Goal: Task Accomplishment & Management: Complete application form

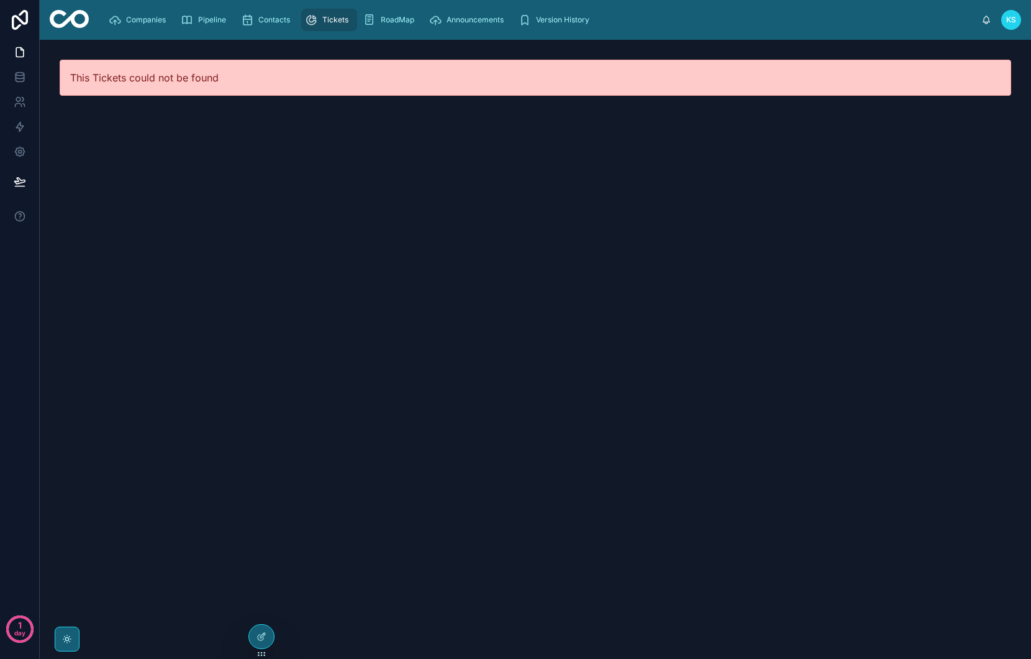
click at [329, 24] on span "Tickets" at bounding box center [335, 20] width 26 height 10
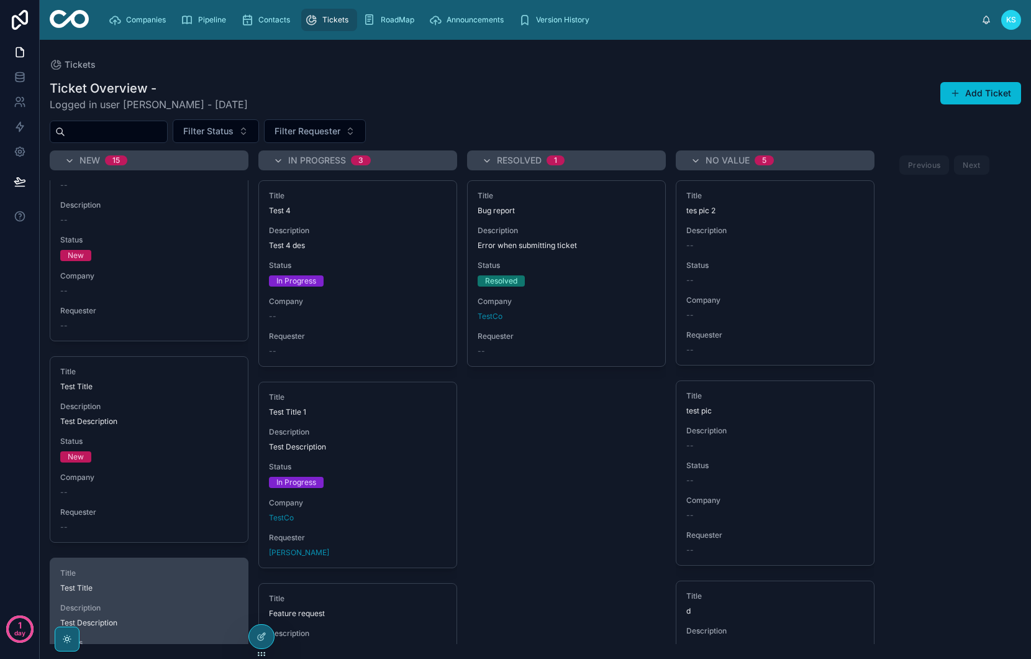
scroll to position [22, 0]
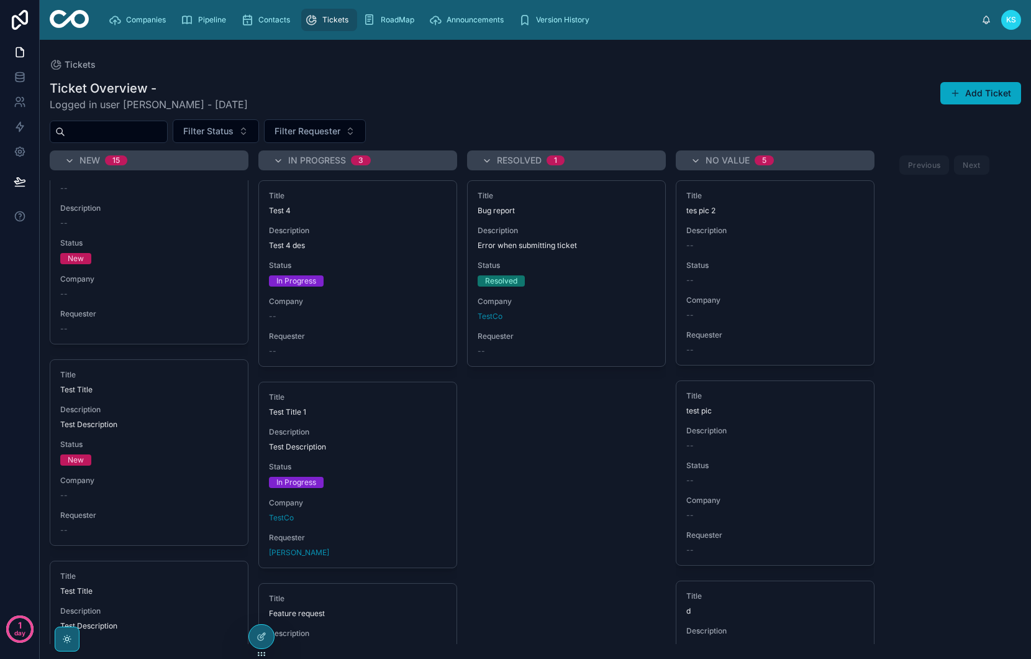
click at [999, 90] on button "Add Ticket" at bounding box center [981, 93] width 81 height 22
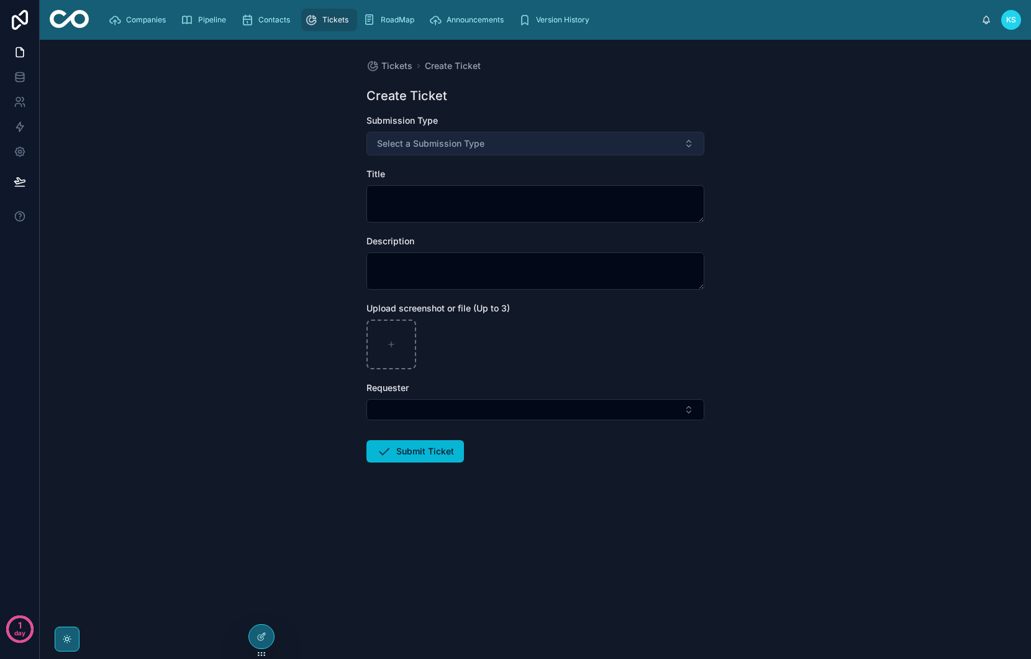
click at [439, 146] on span "Select a Submission Type" at bounding box center [430, 143] width 107 height 12
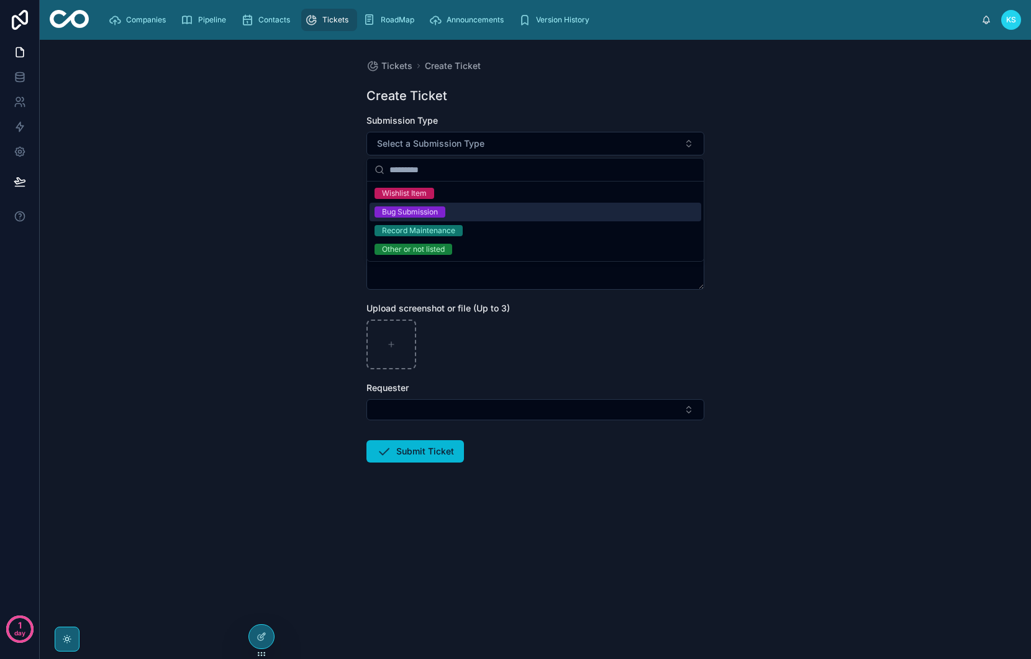
click at [408, 214] on div "Bug Submission" at bounding box center [410, 211] width 56 height 11
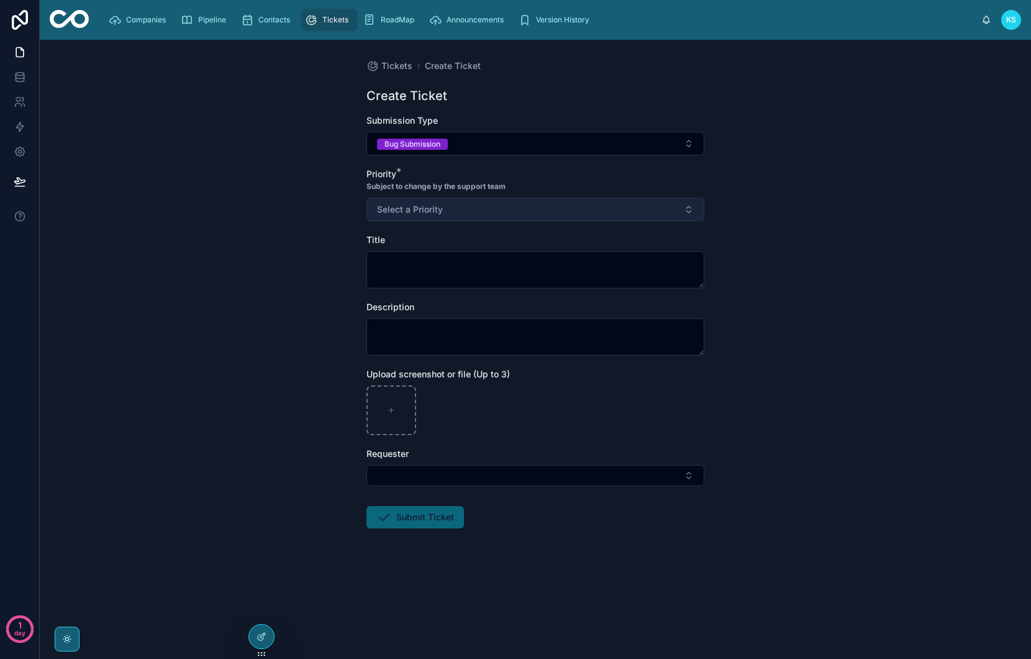
click at [415, 212] on span "Select a Priority" at bounding box center [410, 209] width 66 height 12
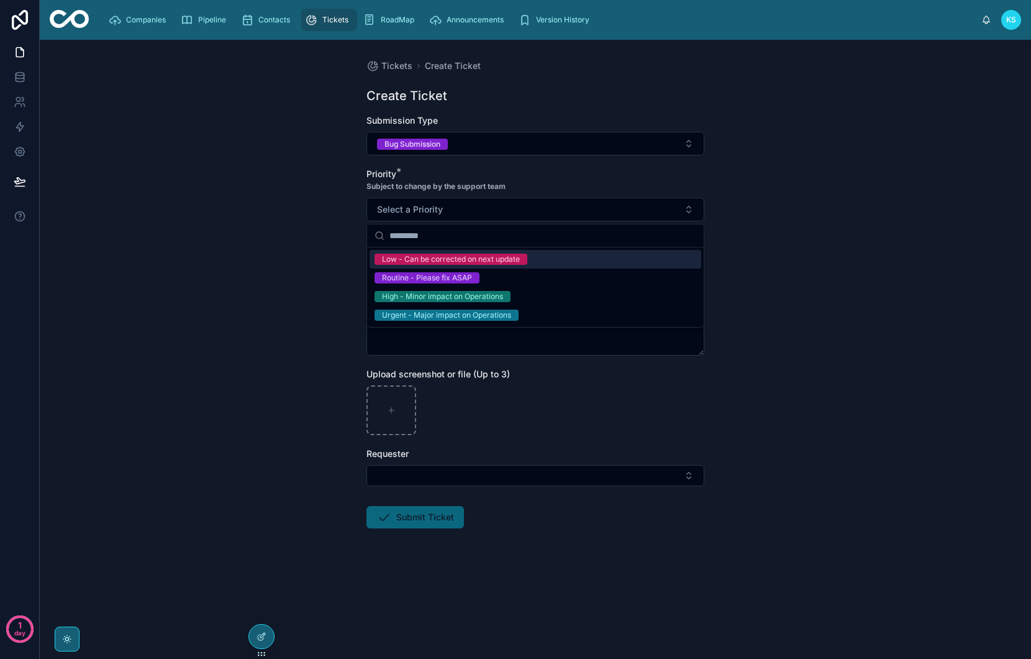
click at [437, 264] on div "Low - Can be corrected on next update" at bounding box center [451, 258] width 138 height 11
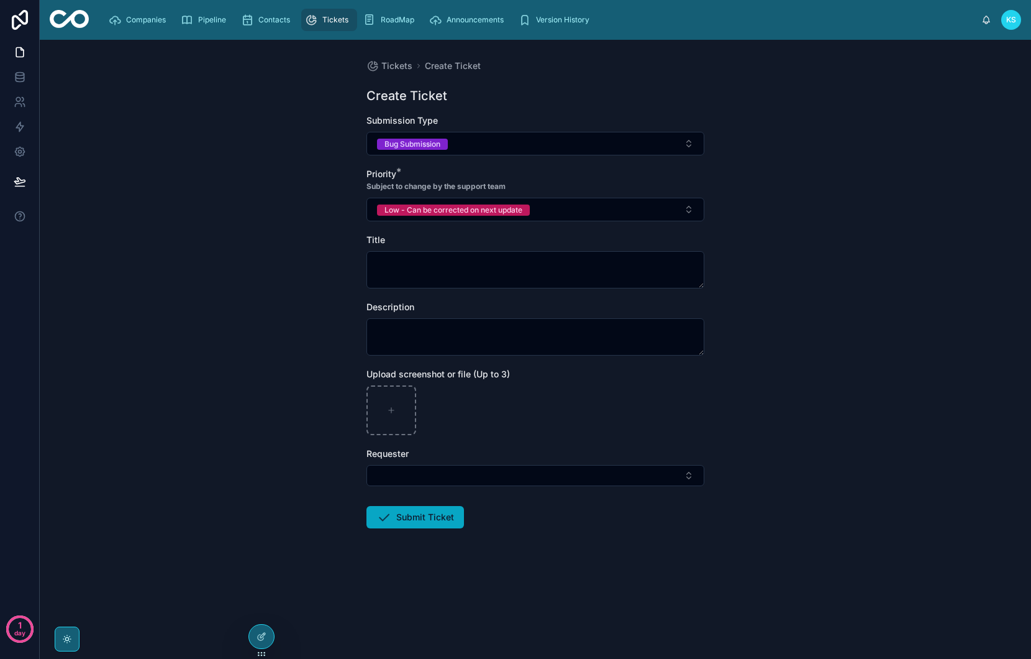
click at [418, 513] on button "Submit Ticket" at bounding box center [416, 517] width 98 height 22
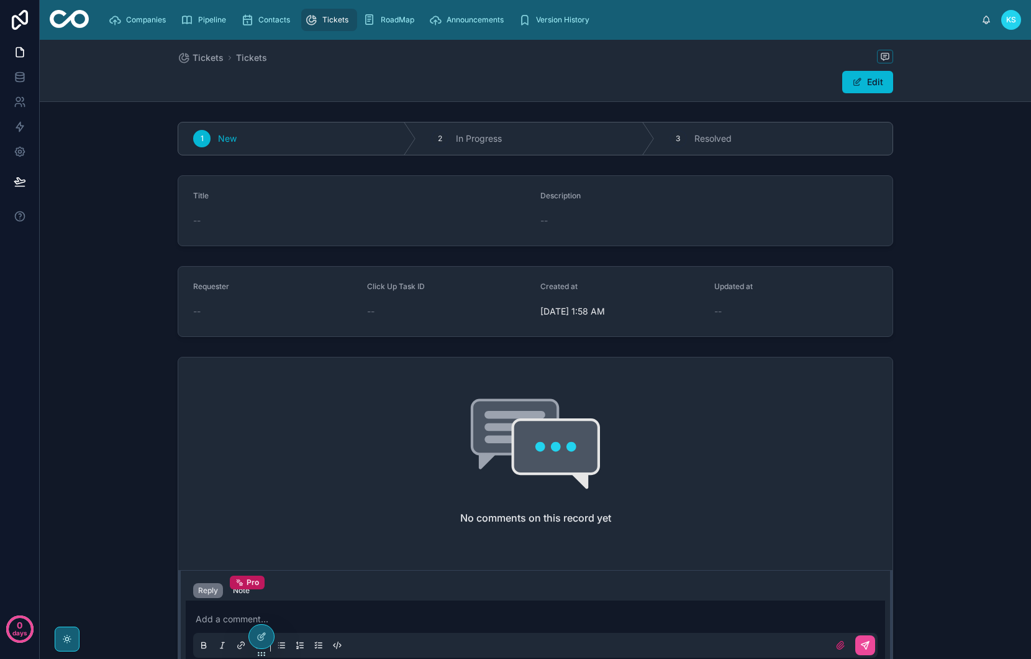
click at [306, 16] on icon "scrollable content" at bounding box center [311, 20] width 12 height 12
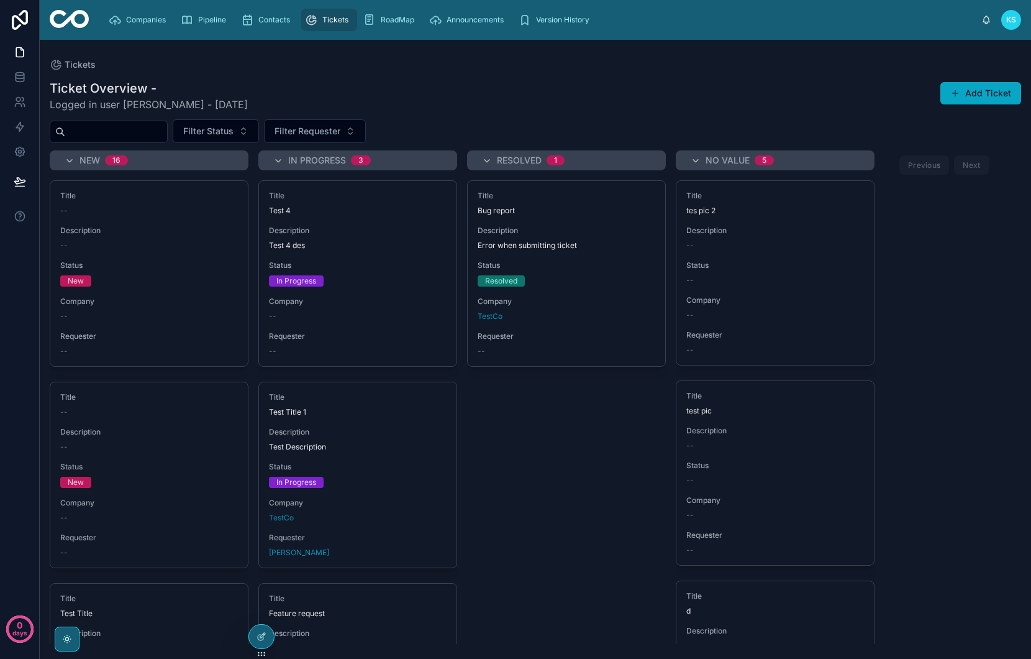
click at [969, 92] on button "Add Ticket" at bounding box center [981, 93] width 81 height 22
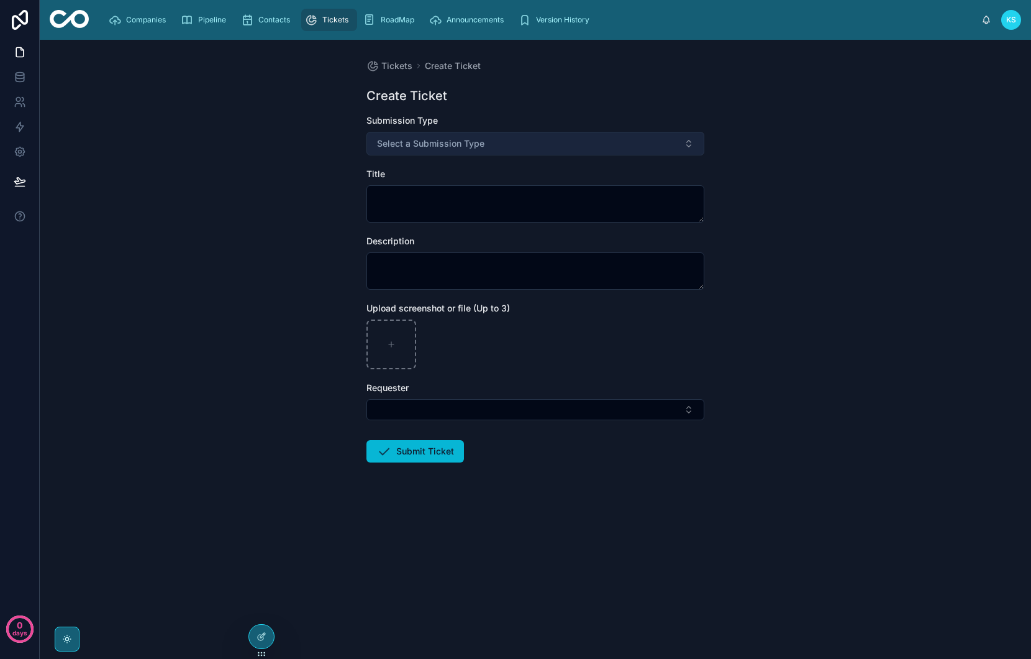
click at [508, 137] on button "Select a Submission Type" at bounding box center [536, 144] width 338 height 24
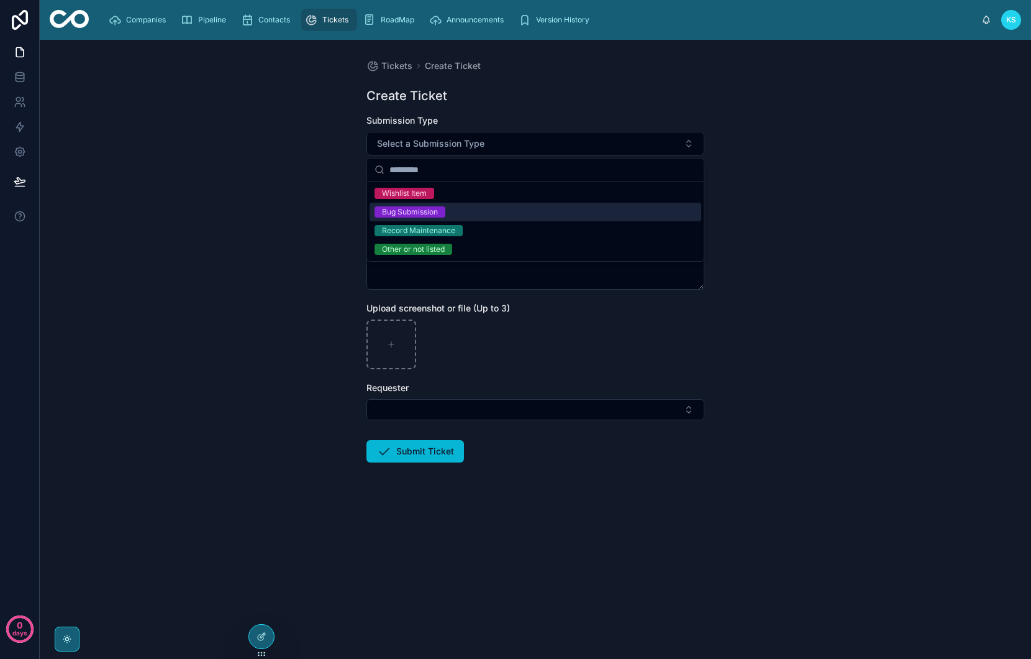
click at [412, 207] on div "Bug Submission" at bounding box center [410, 211] width 56 height 11
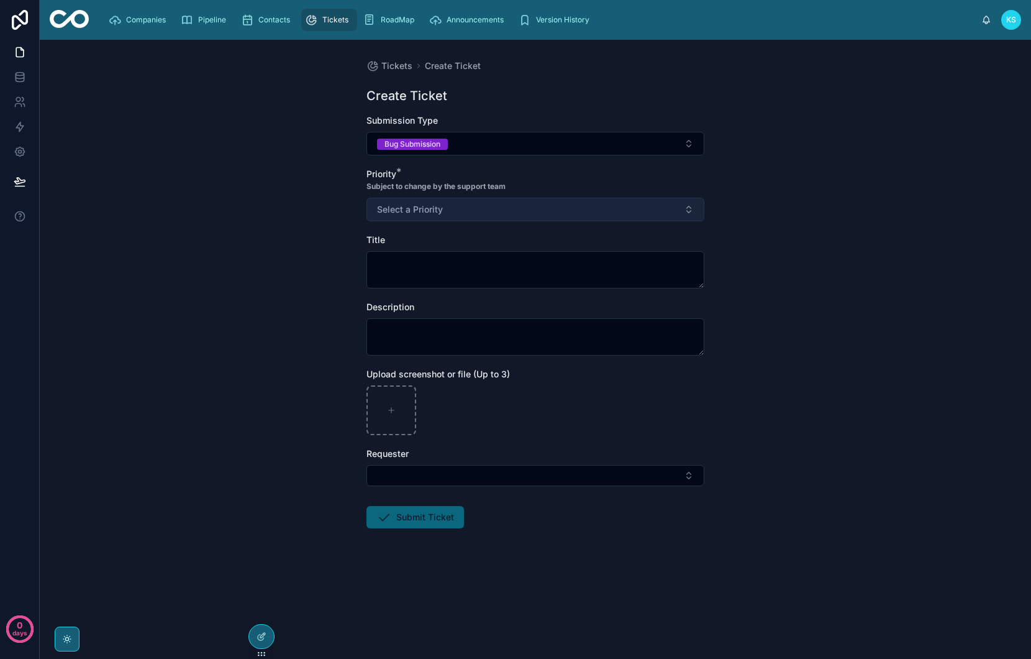
click at [414, 213] on span "Select a Priority" at bounding box center [410, 209] width 66 height 12
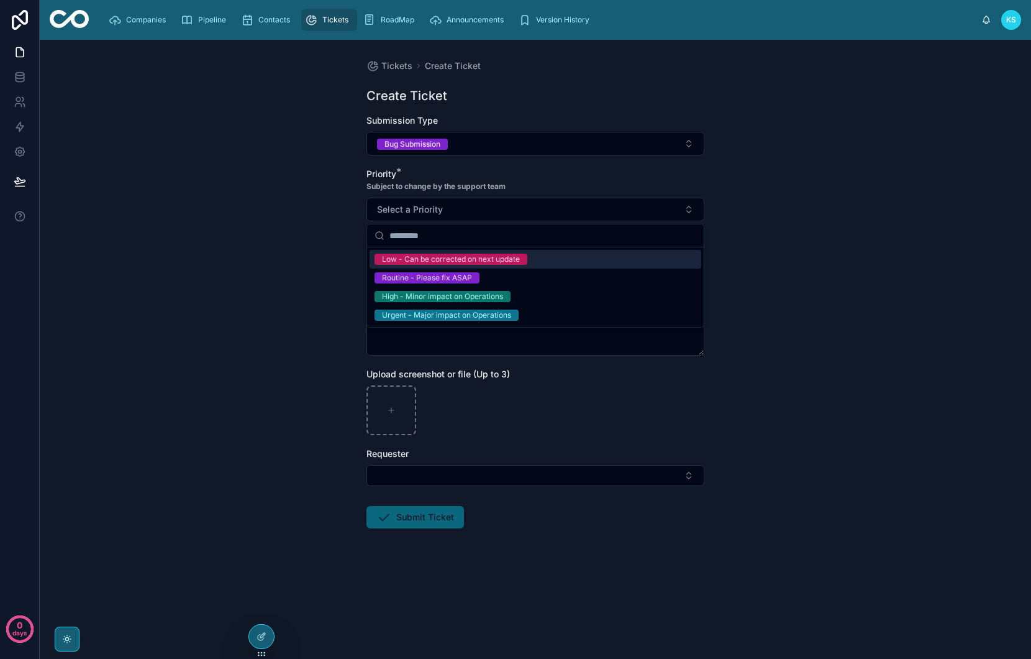
click at [411, 262] on div "Low - Can be corrected on next update" at bounding box center [451, 258] width 138 height 11
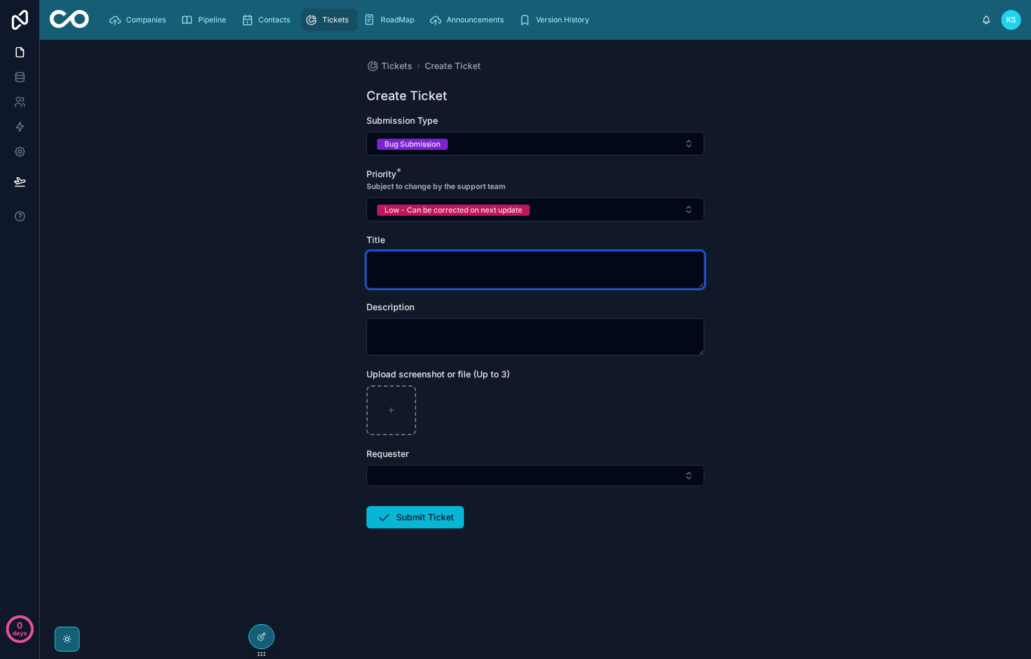
click at [411, 268] on textarea at bounding box center [536, 269] width 338 height 37
type textarea "**"
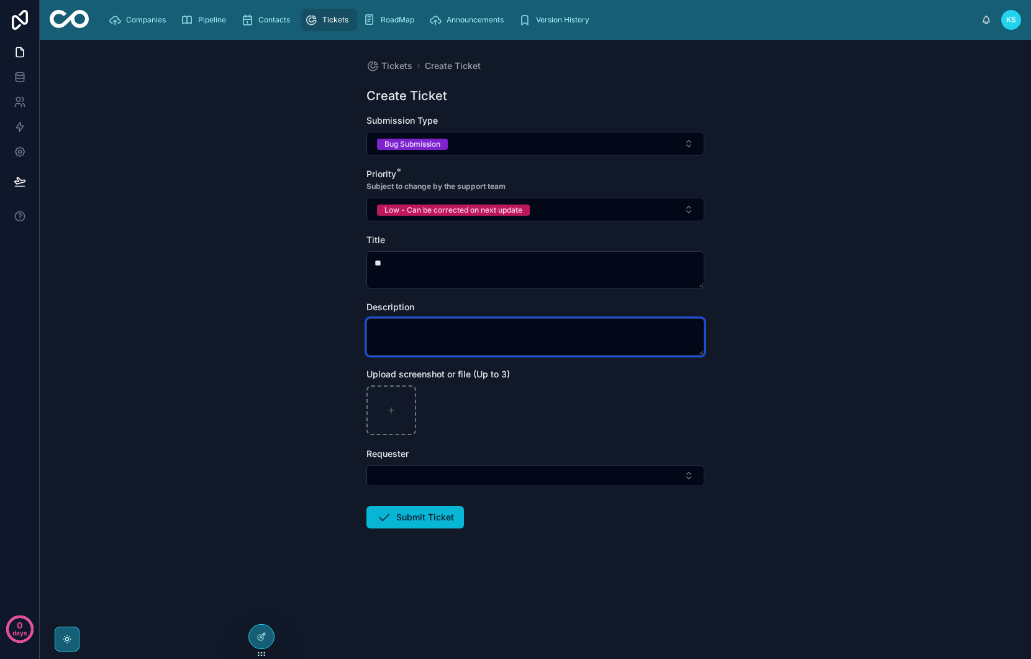
click at [418, 352] on textarea at bounding box center [536, 336] width 338 height 37
type textarea "****"
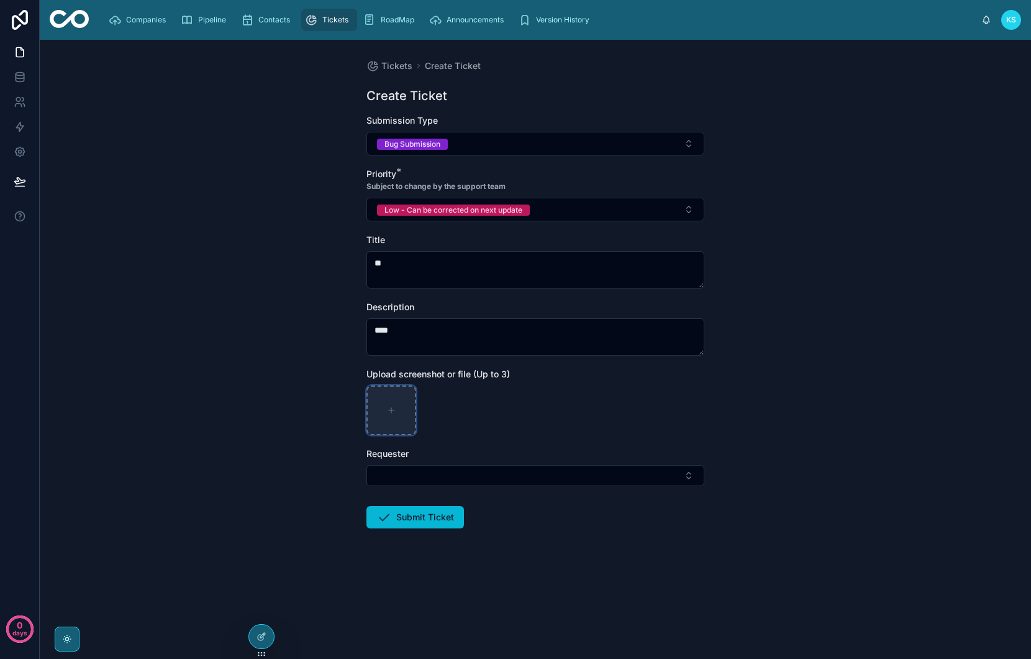
click at [401, 418] on div at bounding box center [392, 410] width 50 height 50
type input "**********"
click at [439, 483] on button "Select Button" at bounding box center [536, 475] width 338 height 21
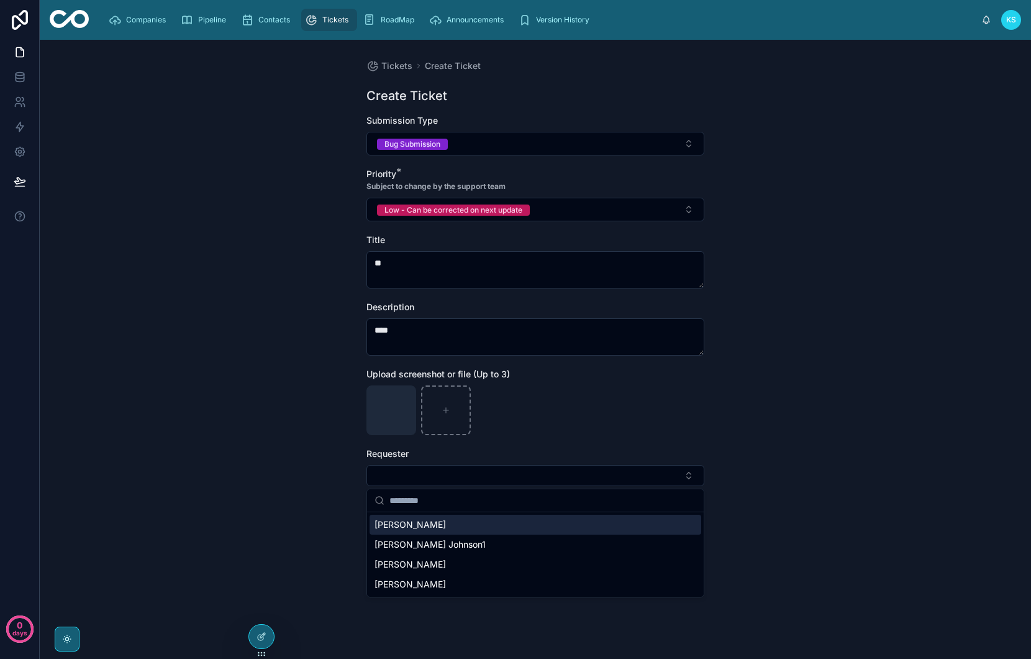
click at [427, 522] on div "[PERSON_NAME]" at bounding box center [536, 524] width 332 height 20
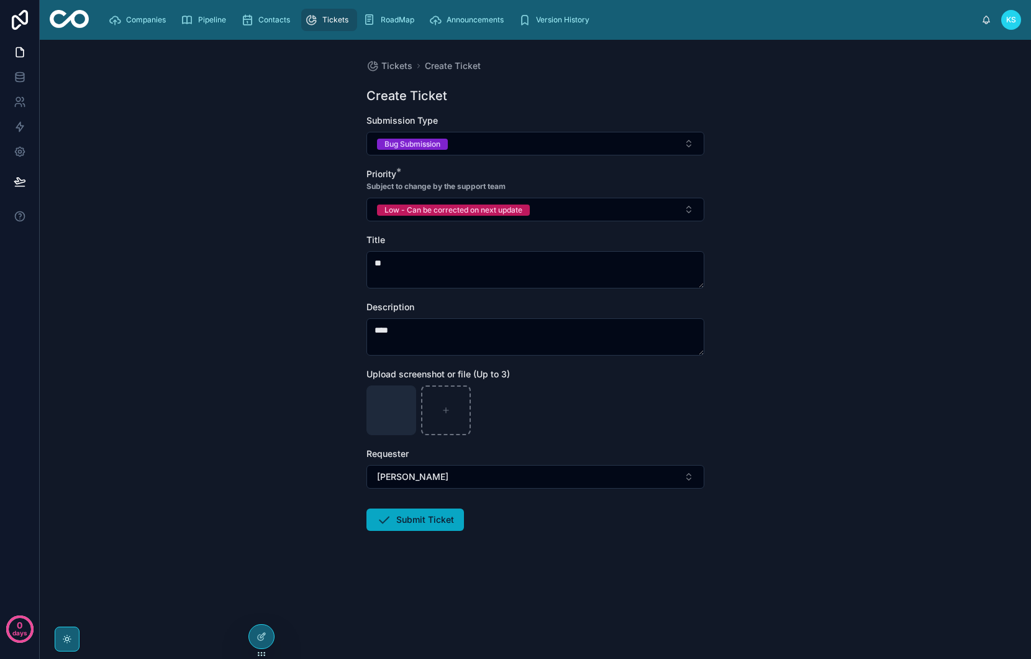
click at [401, 518] on button "Submit Ticket" at bounding box center [416, 519] width 98 height 22
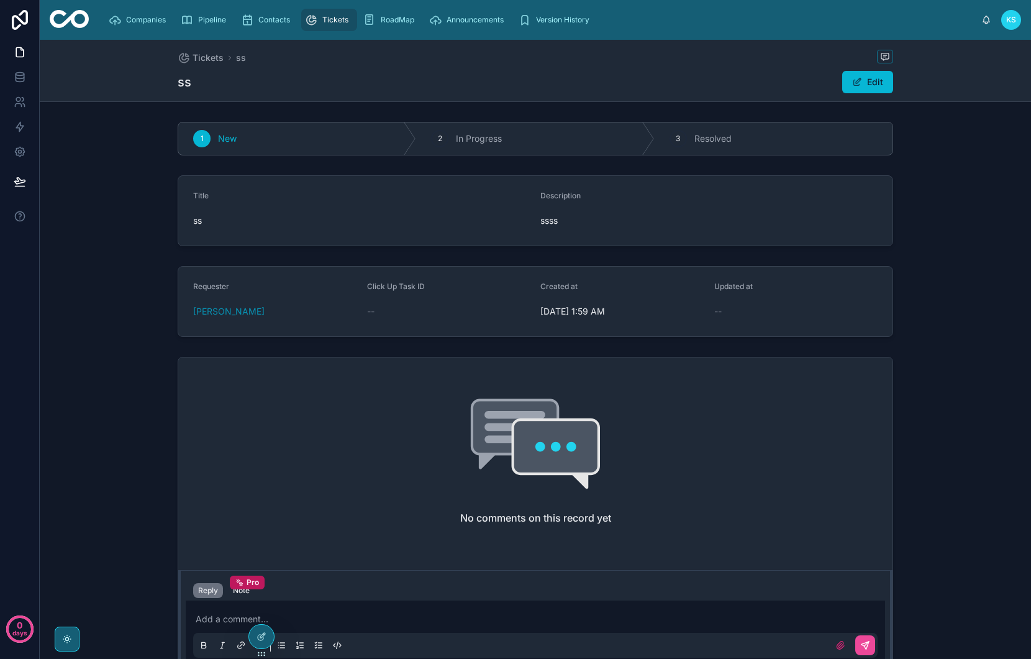
click at [319, 17] on div "Tickets" at bounding box center [329, 20] width 48 height 20
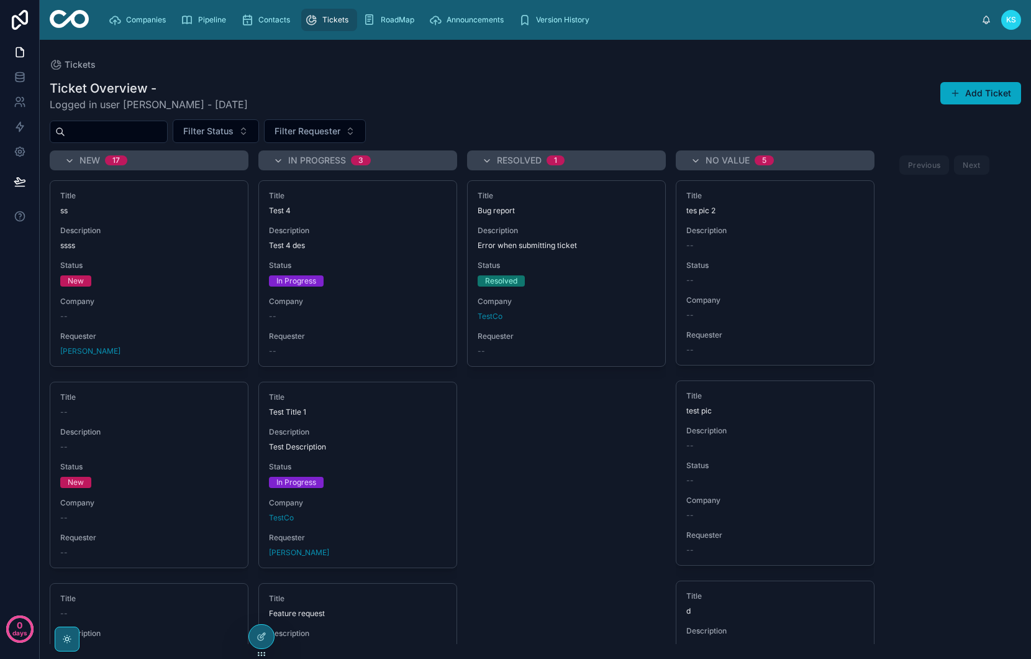
click at [967, 93] on button "Add Ticket" at bounding box center [981, 93] width 81 height 22
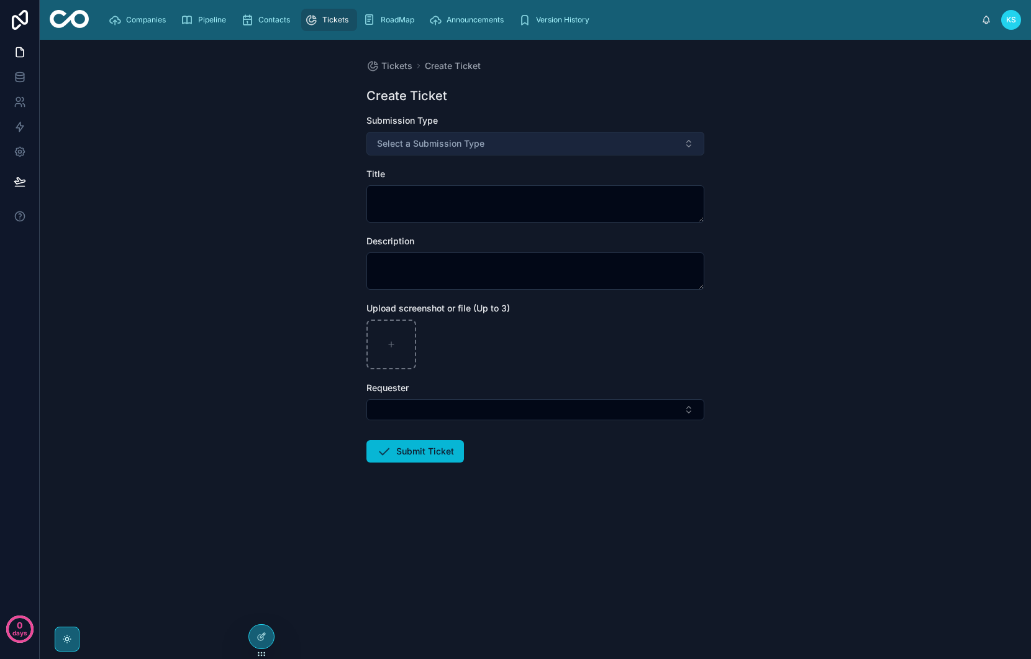
drag, startPoint x: 567, startPoint y: 148, endPoint x: 524, endPoint y: 145, distance: 42.9
click at [558, 146] on button "Select a Submission Type" at bounding box center [536, 144] width 338 height 24
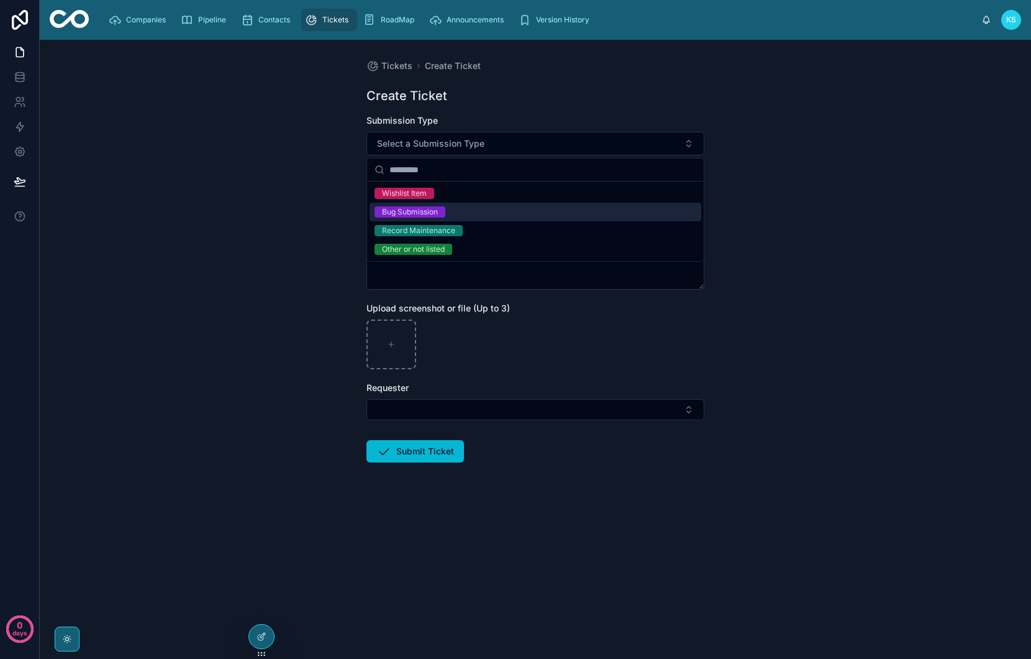
click at [433, 212] on div "Bug Submission" at bounding box center [410, 211] width 56 height 11
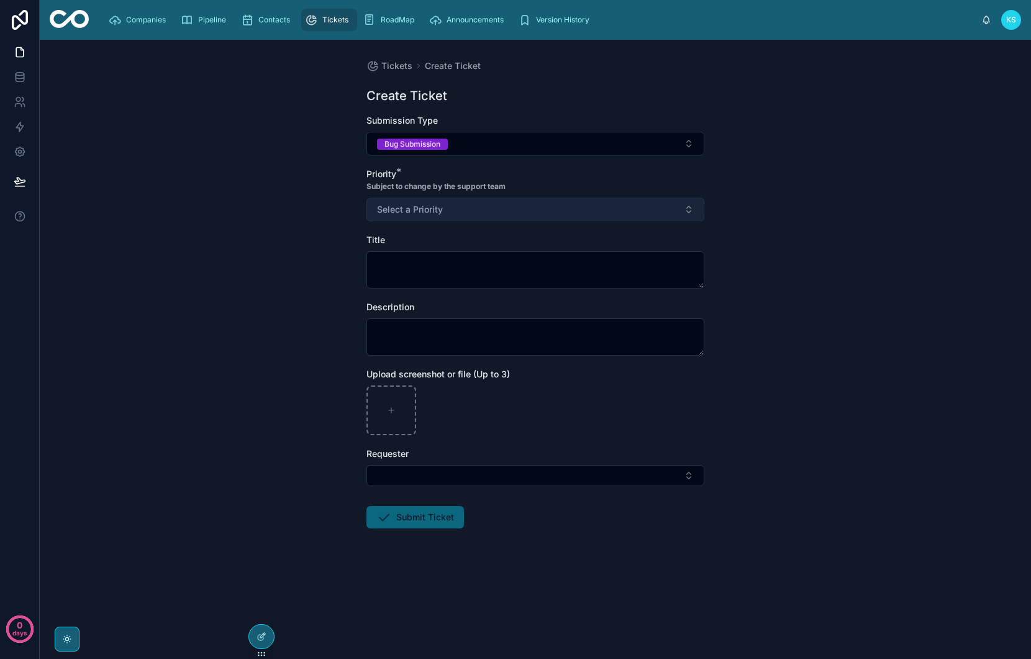
click at [434, 209] on span "Select a Priority" at bounding box center [410, 209] width 66 height 12
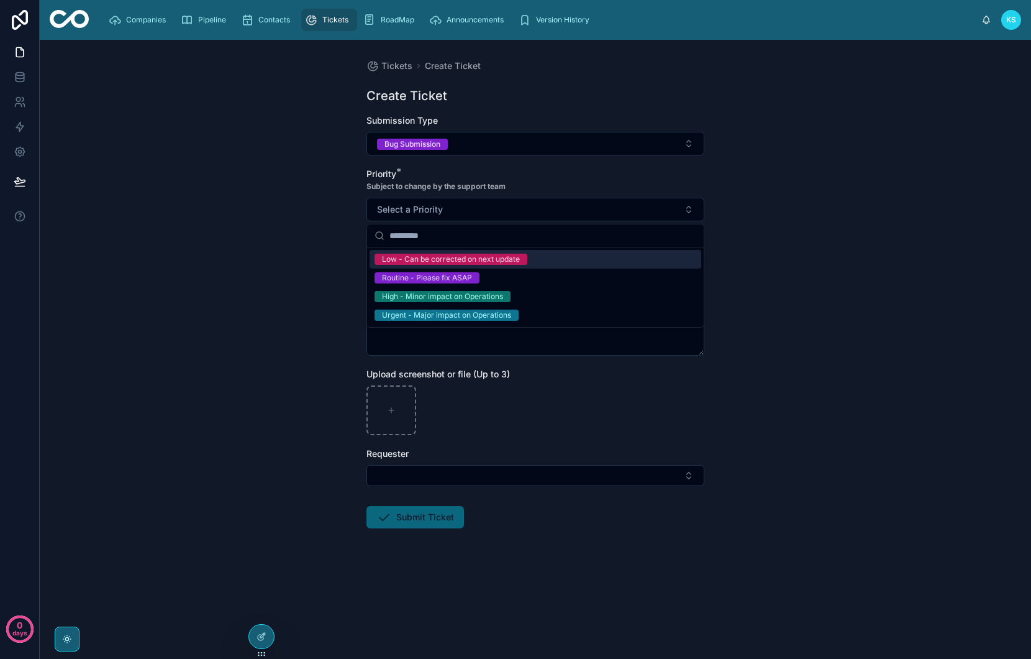
click at [439, 263] on div "Low - Can be corrected on next update" at bounding box center [451, 258] width 138 height 11
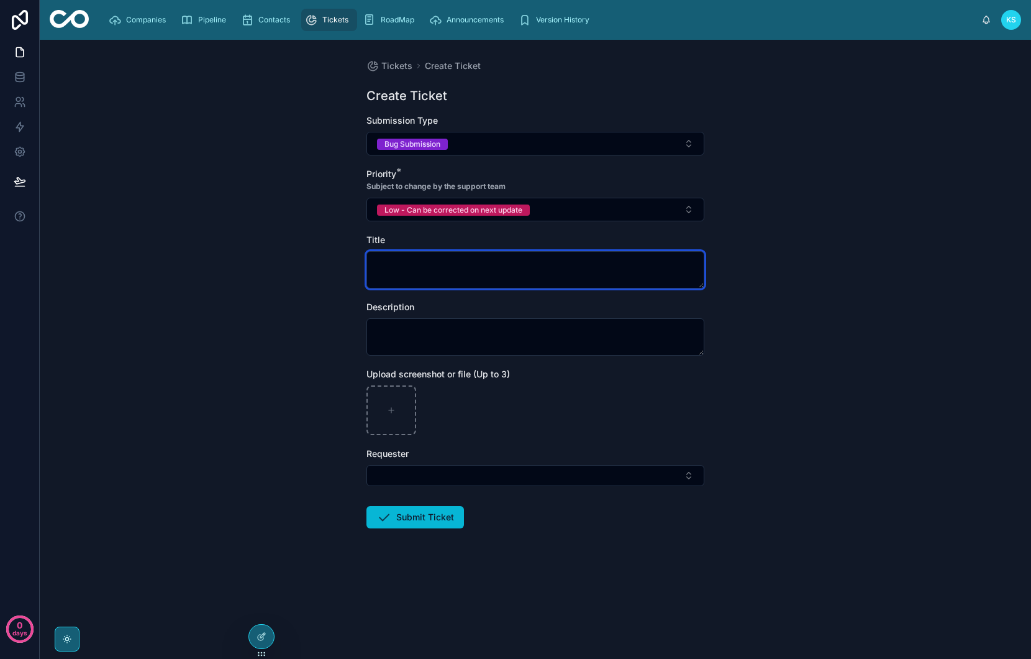
click at [439, 266] on textarea at bounding box center [536, 269] width 338 height 37
type textarea "*"
type textarea "****"
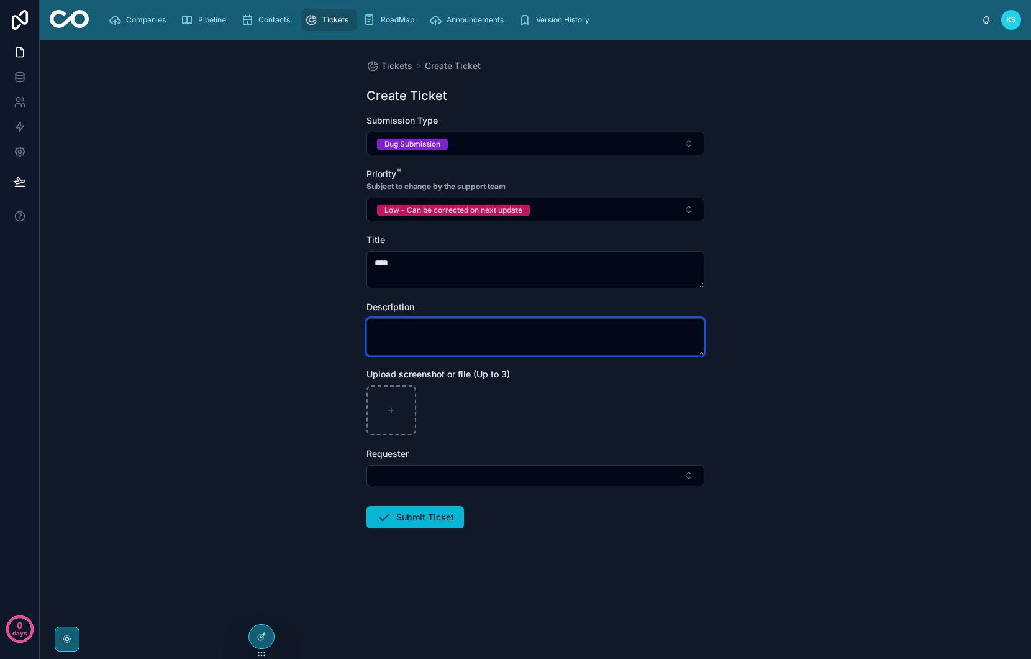
click at [503, 337] on textarea at bounding box center [536, 336] width 338 height 37
type textarea "******"
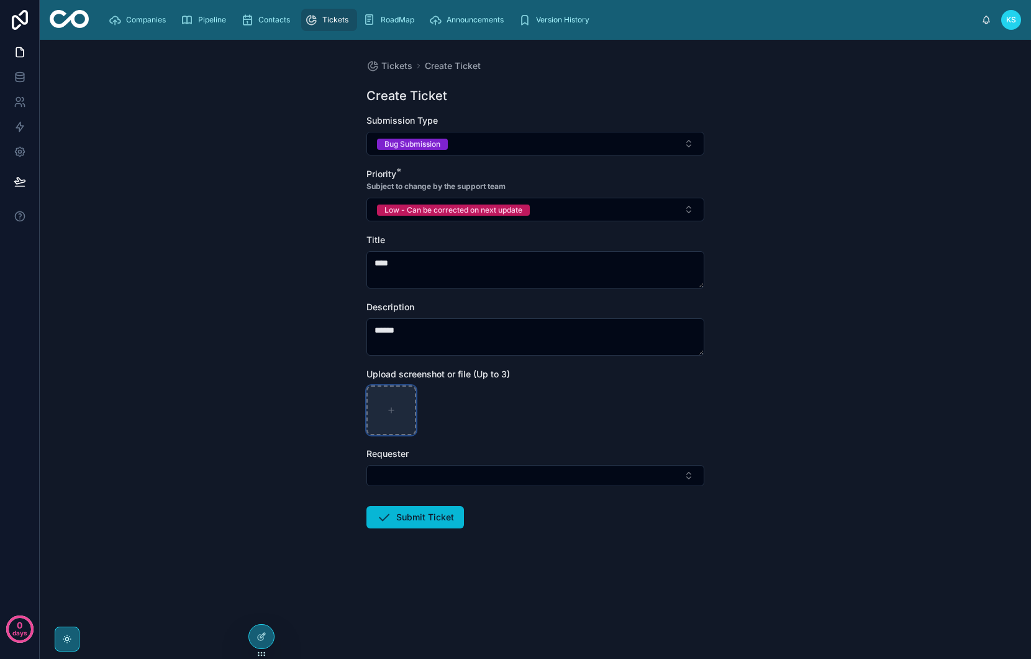
click at [398, 403] on div at bounding box center [392, 410] width 50 height 50
type input "**********"
click at [412, 468] on button "Select Button" at bounding box center [536, 475] width 338 height 21
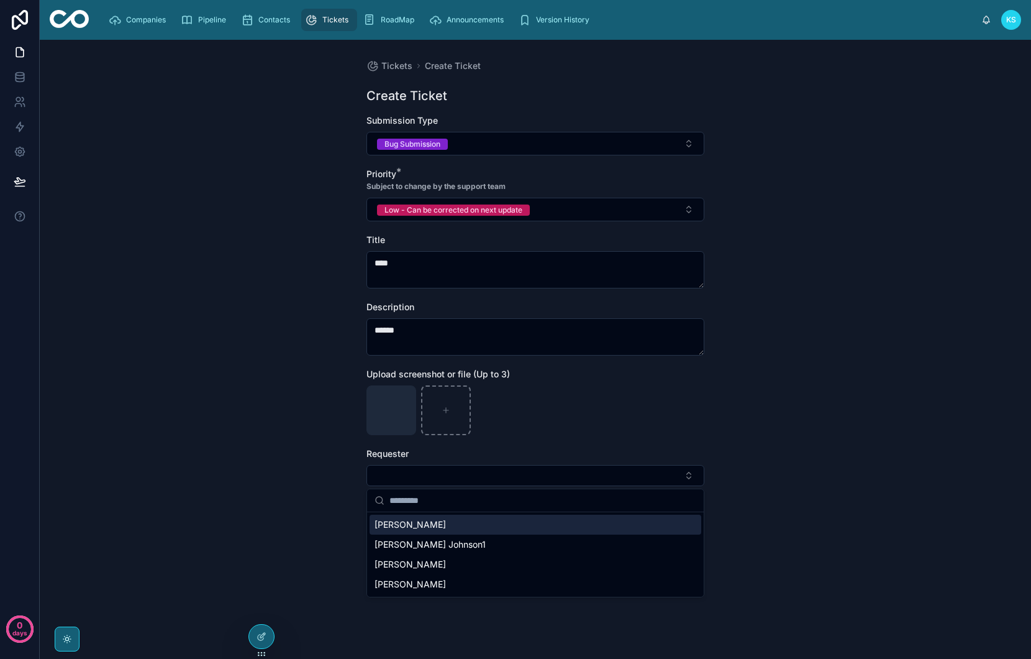
click at [417, 525] on span "[PERSON_NAME]" at bounding box center [410, 524] width 71 height 12
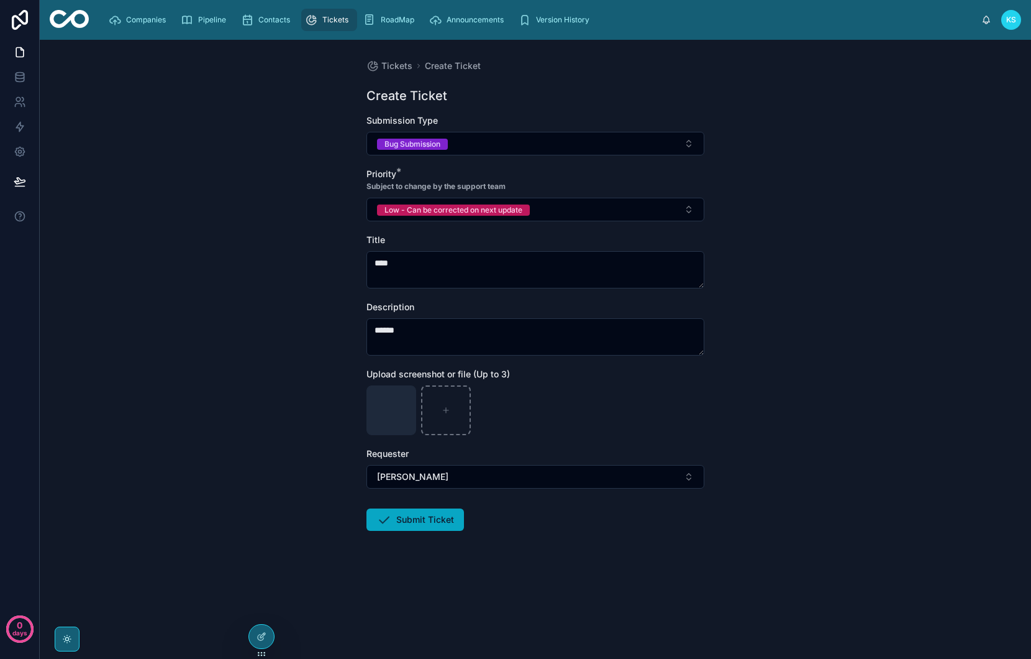
click at [418, 523] on button "Submit Ticket" at bounding box center [416, 519] width 98 height 22
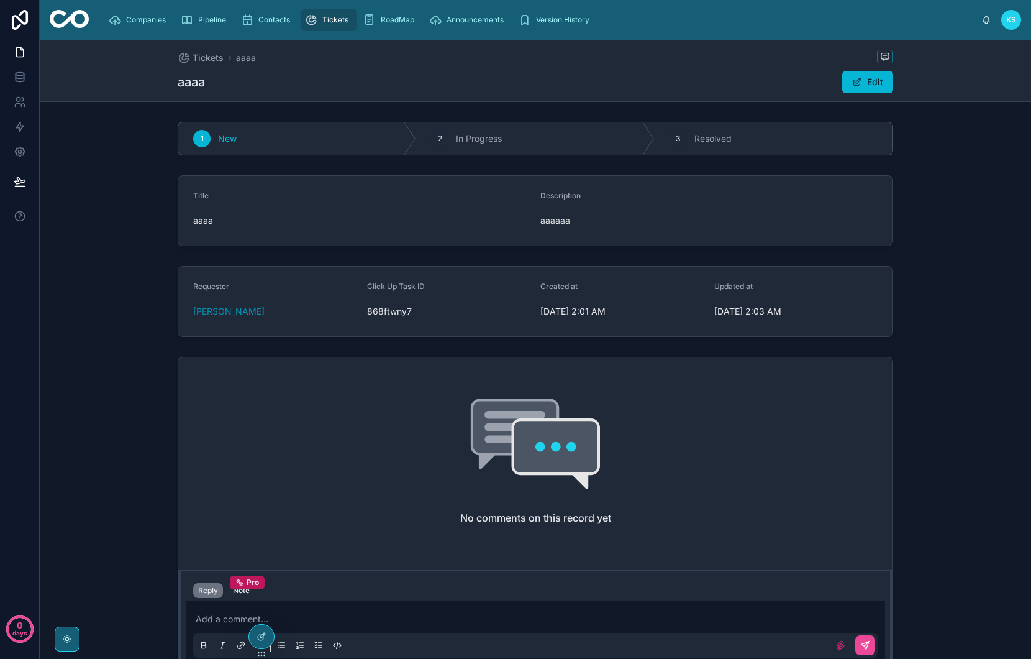
click at [316, 19] on icon "scrollable content" at bounding box center [311, 20] width 12 height 12
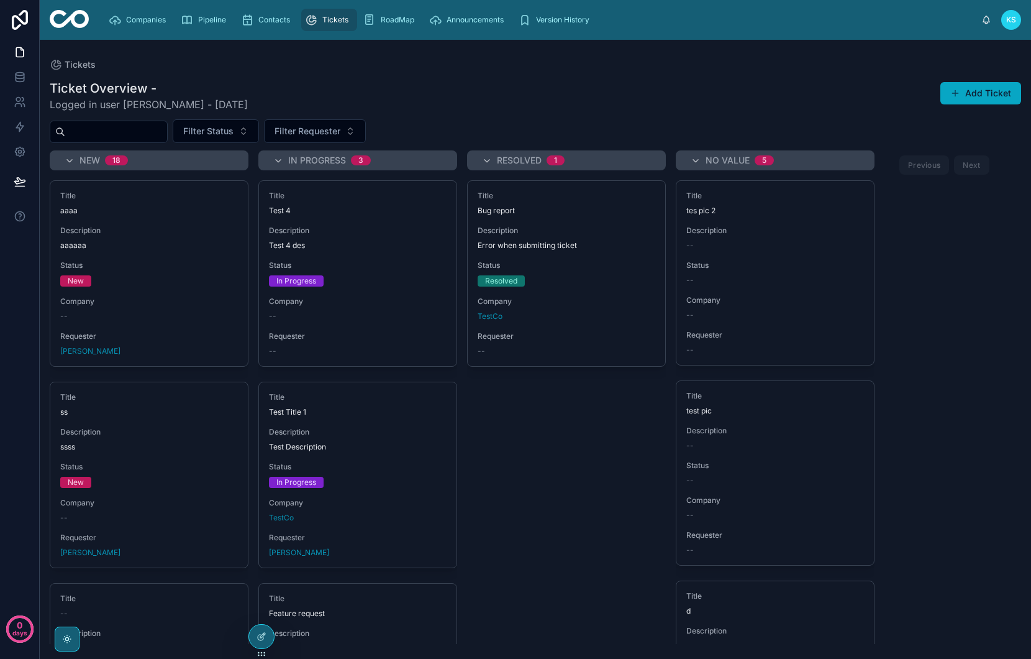
click at [978, 94] on button "Add Ticket" at bounding box center [981, 93] width 81 height 22
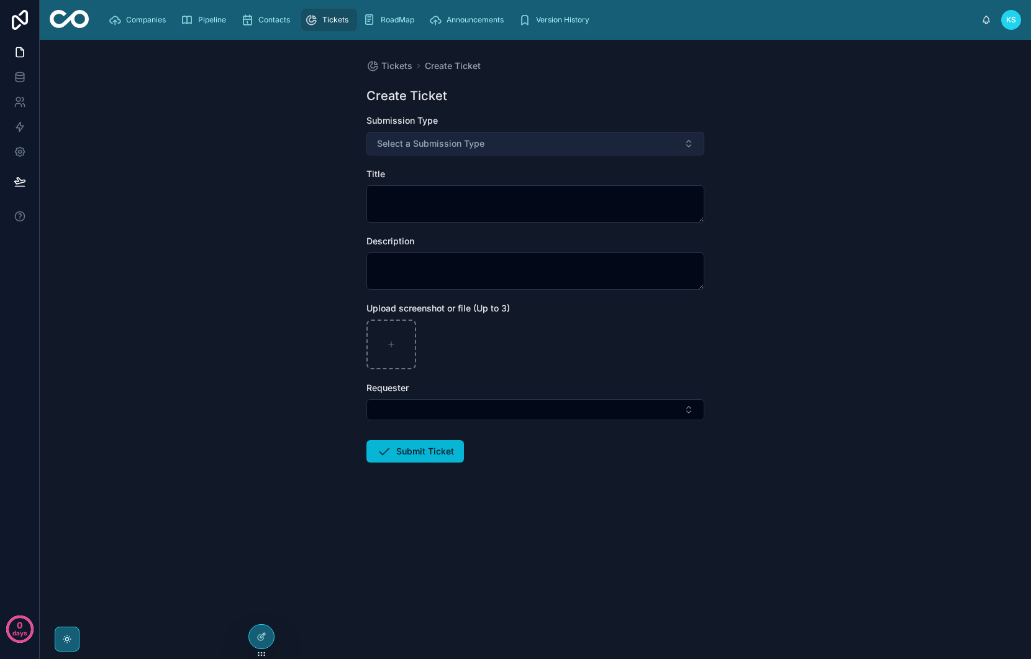
click at [504, 147] on button "Select a Submission Type" at bounding box center [536, 144] width 338 height 24
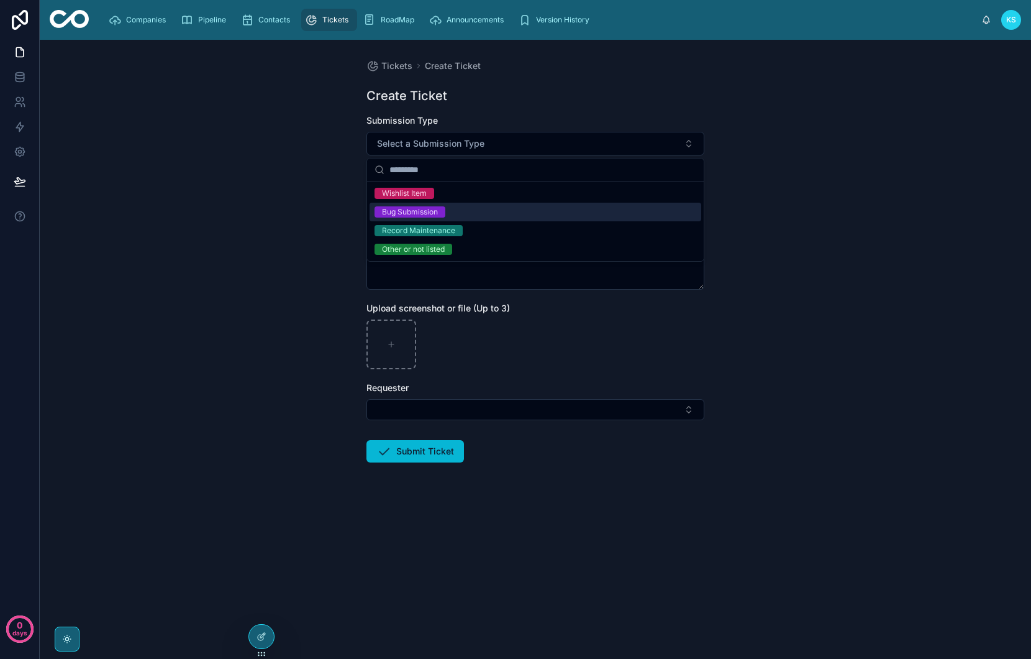
click at [454, 217] on div "Bug Submission" at bounding box center [536, 212] width 332 height 19
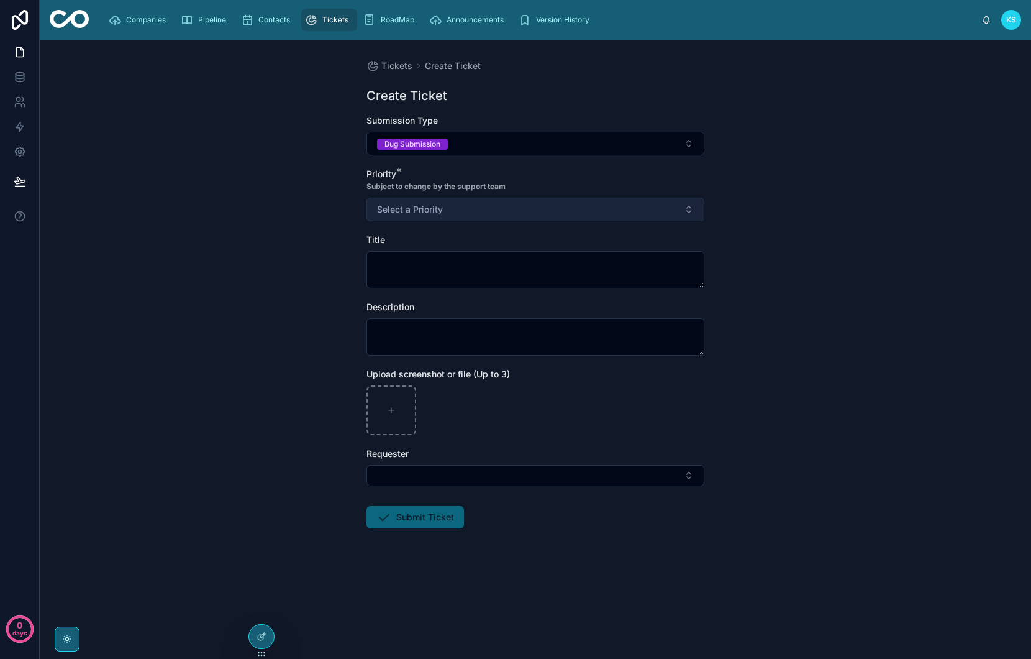
click at [458, 217] on button "Select a Priority" at bounding box center [536, 210] width 338 height 24
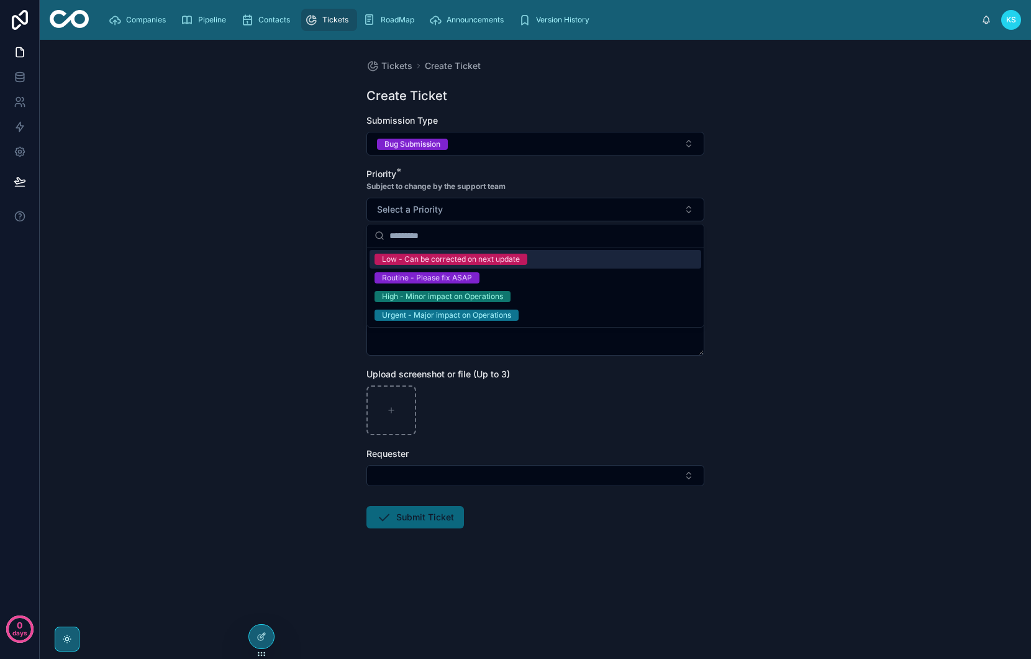
click at [455, 264] on div "Low - Can be corrected on next update" at bounding box center [451, 258] width 138 height 11
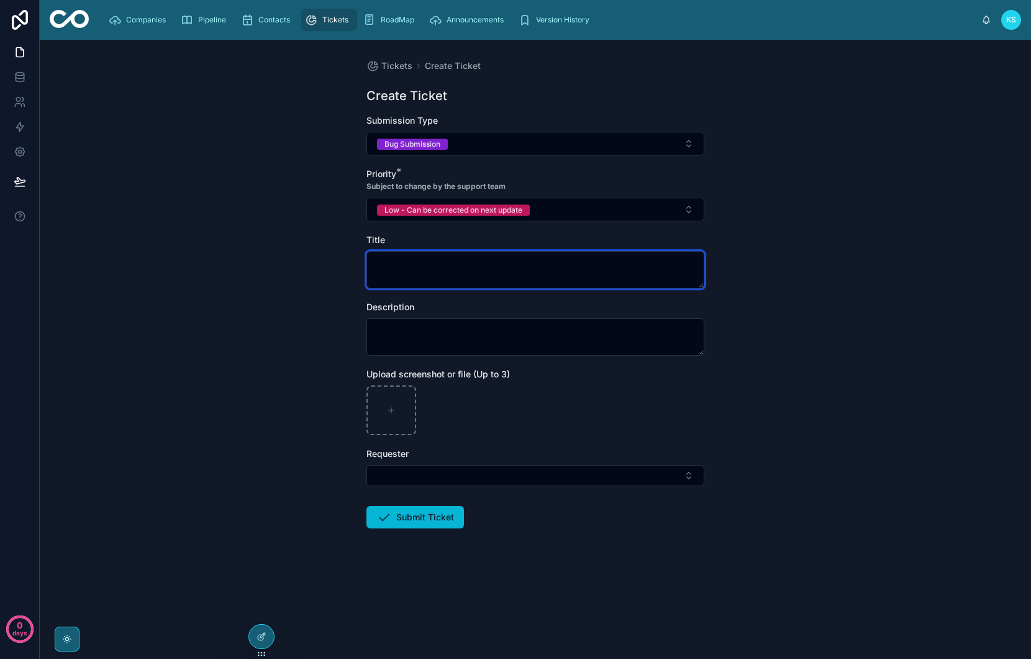
click at [448, 273] on textarea at bounding box center [536, 269] width 338 height 37
type textarea "**"
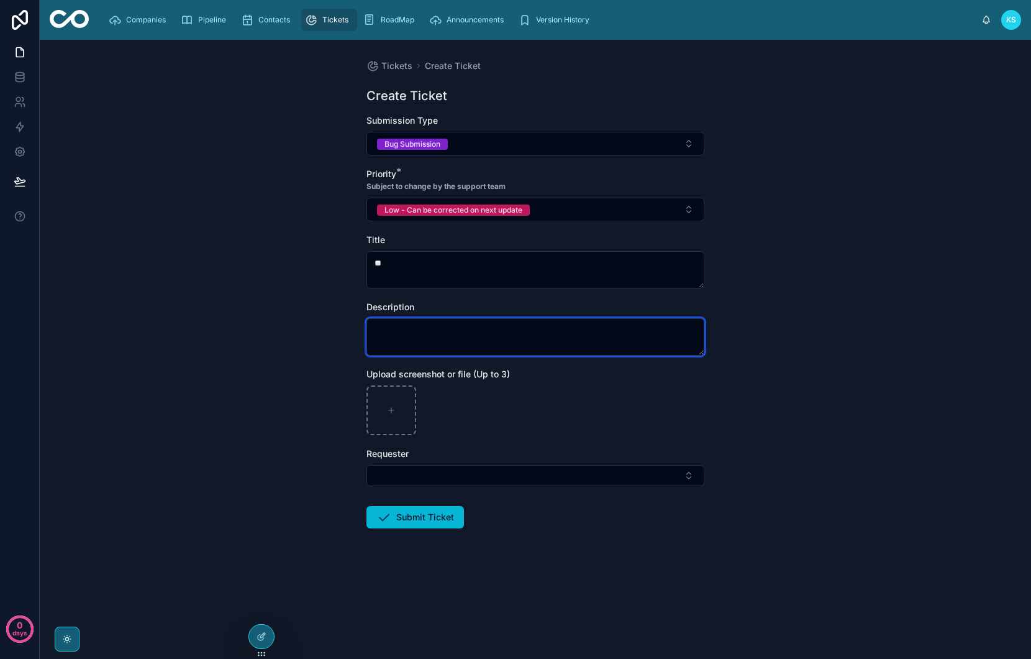
click at [444, 332] on textarea at bounding box center [536, 336] width 338 height 37
type textarea "****"
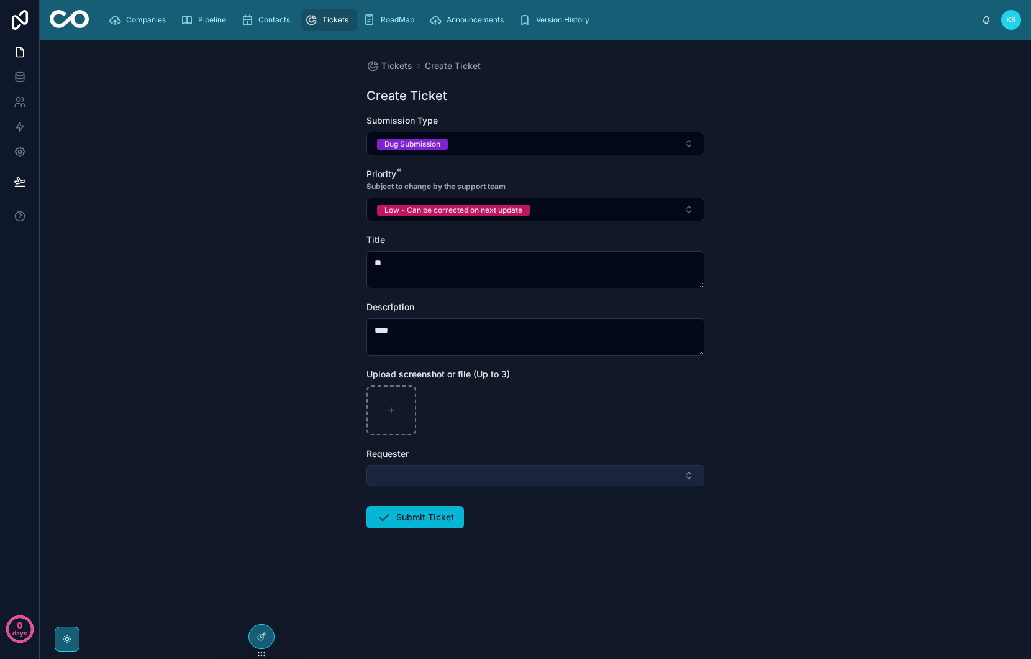
click at [432, 467] on button "Select Button" at bounding box center [536, 475] width 338 height 21
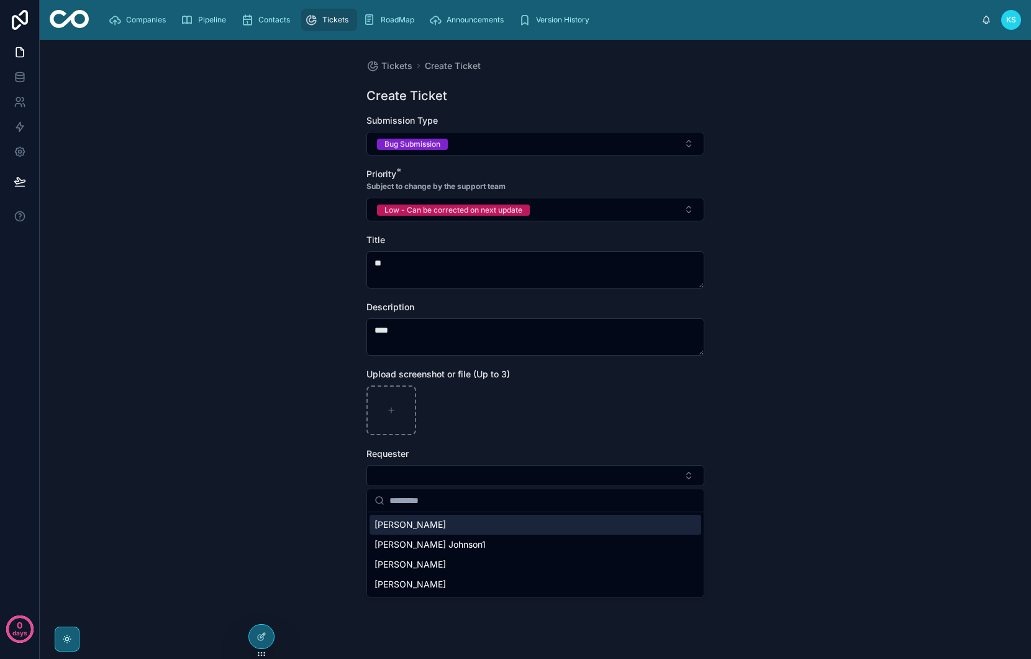
click at [459, 521] on div "[PERSON_NAME]" at bounding box center [536, 524] width 332 height 20
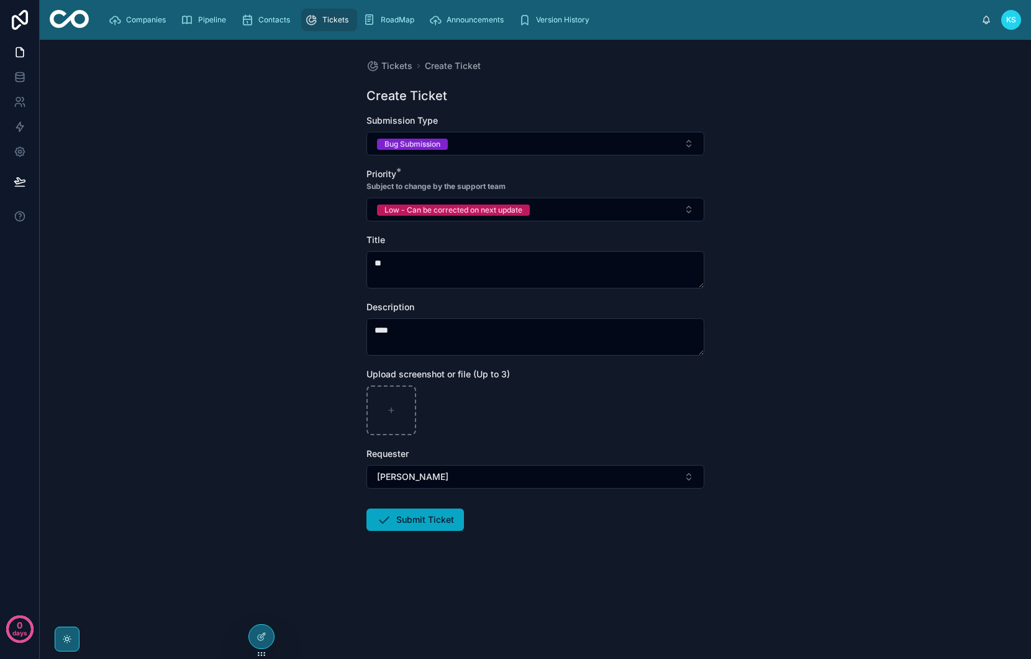
click at [432, 522] on button "Submit Ticket" at bounding box center [416, 519] width 98 height 22
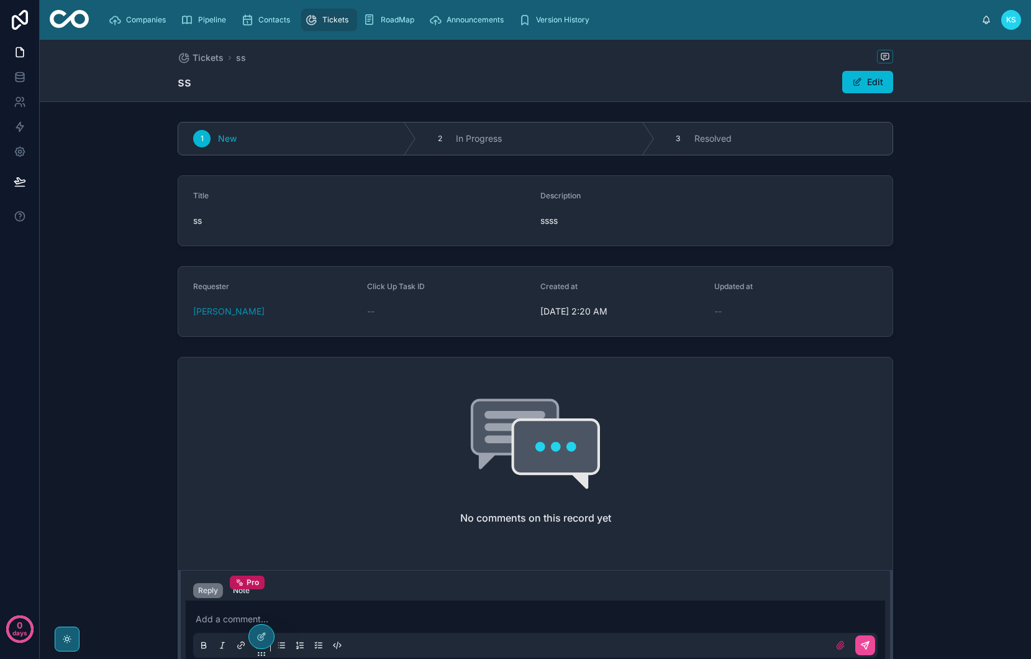
click at [332, 24] on span "Tickets" at bounding box center [335, 20] width 26 height 10
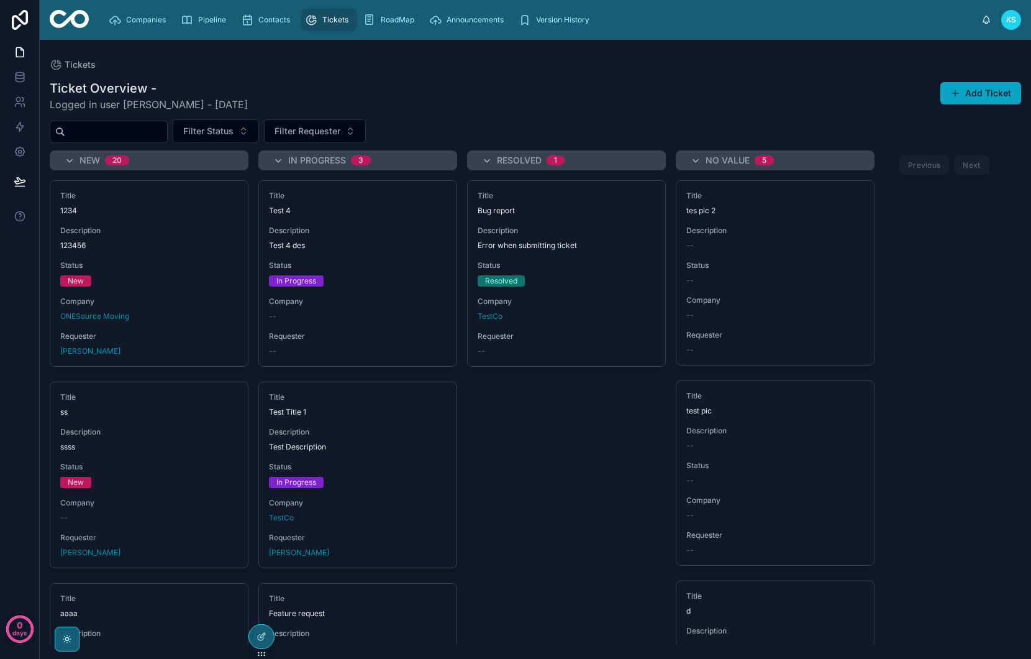
click at [985, 92] on button "Add Ticket" at bounding box center [981, 93] width 81 height 22
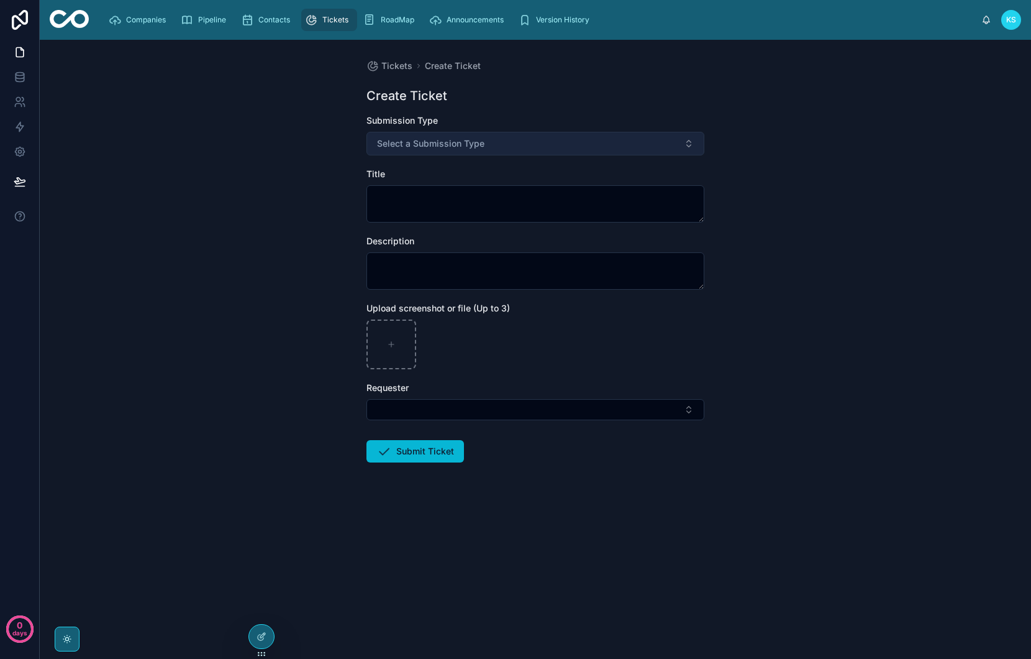
click at [488, 141] on button "Select a Submission Type" at bounding box center [536, 144] width 338 height 24
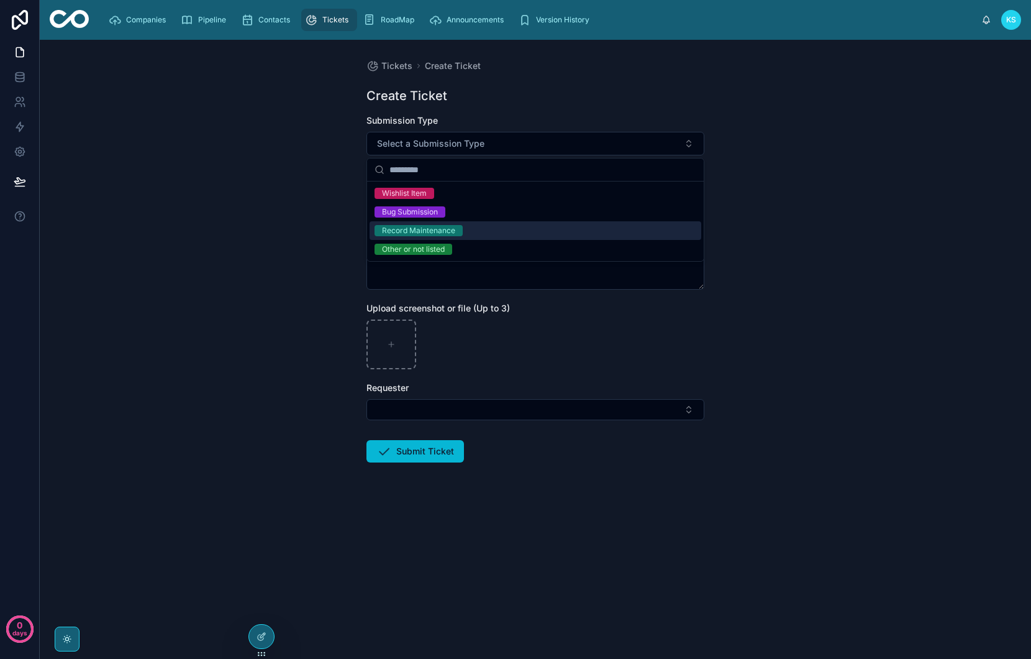
click at [416, 230] on div "Record Maintenance" at bounding box center [418, 230] width 73 height 11
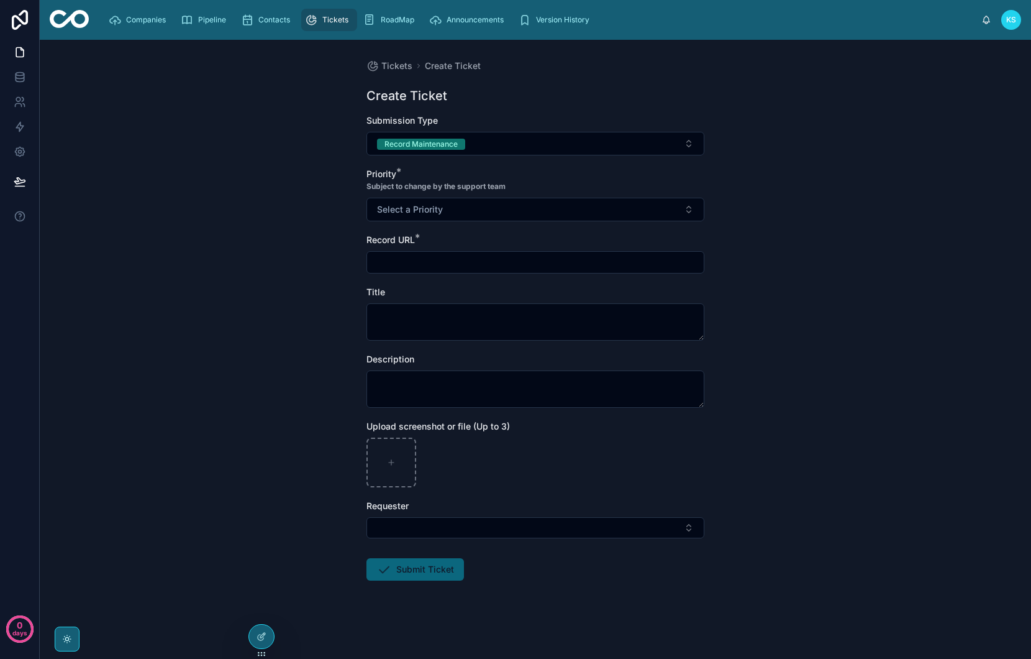
scroll to position [1, 0]
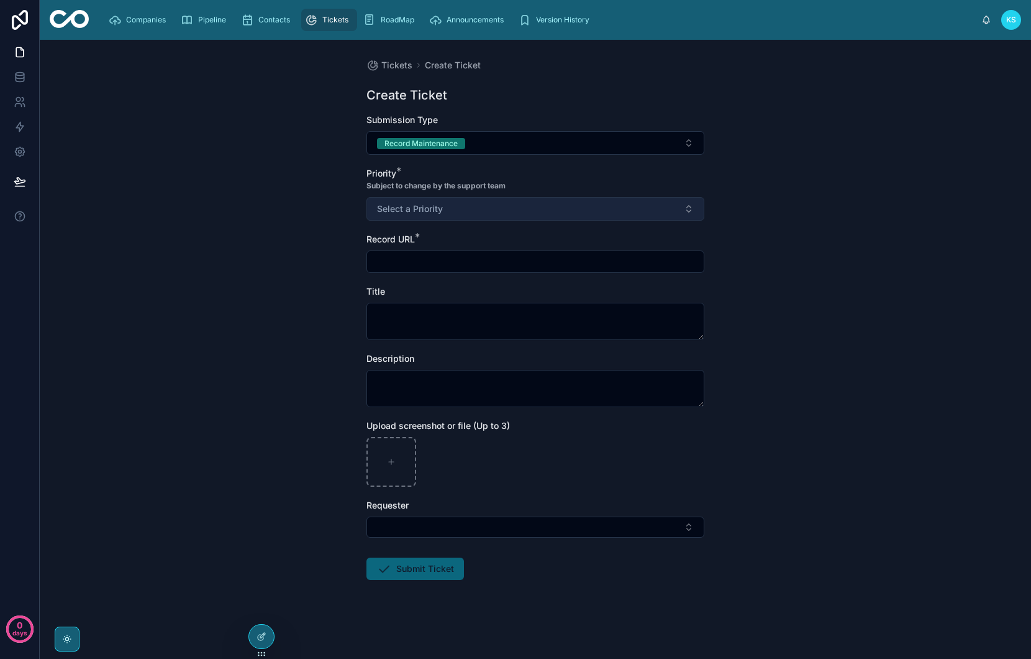
click at [419, 214] on span "Select a Priority" at bounding box center [410, 209] width 66 height 12
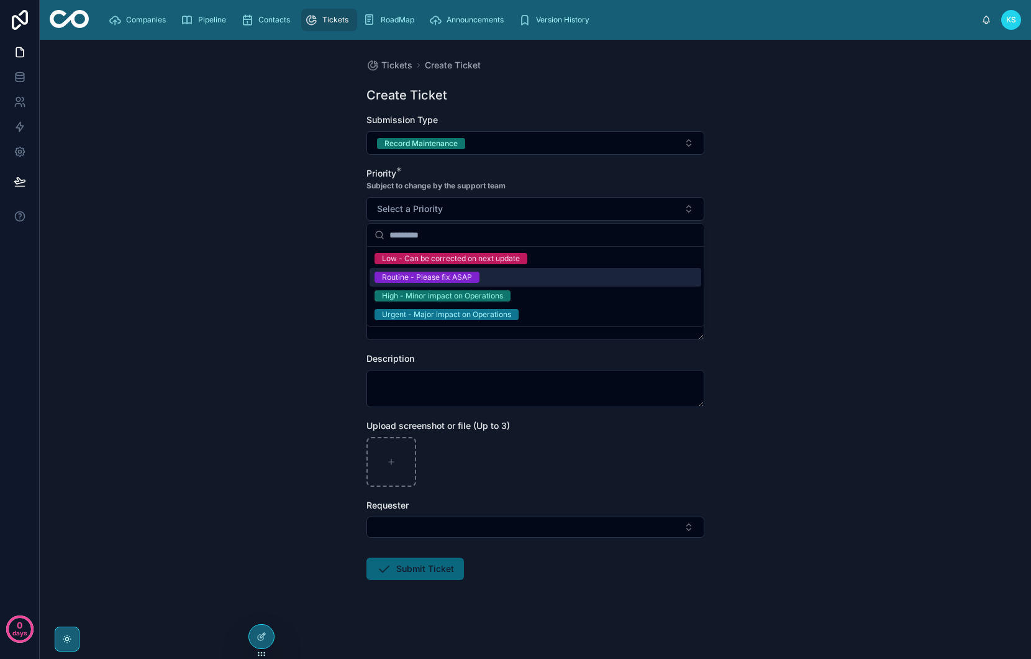
click at [424, 280] on div "Routine - Please fix ASAP" at bounding box center [427, 276] width 90 height 11
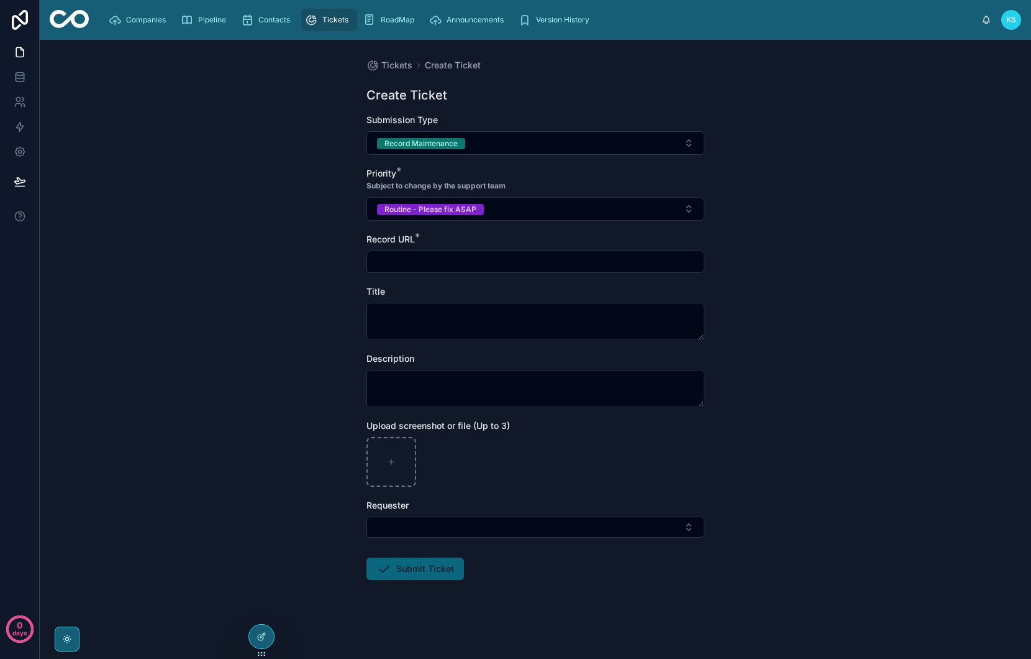
click at [429, 267] on input "text" at bounding box center [535, 261] width 337 height 17
type input "**********"
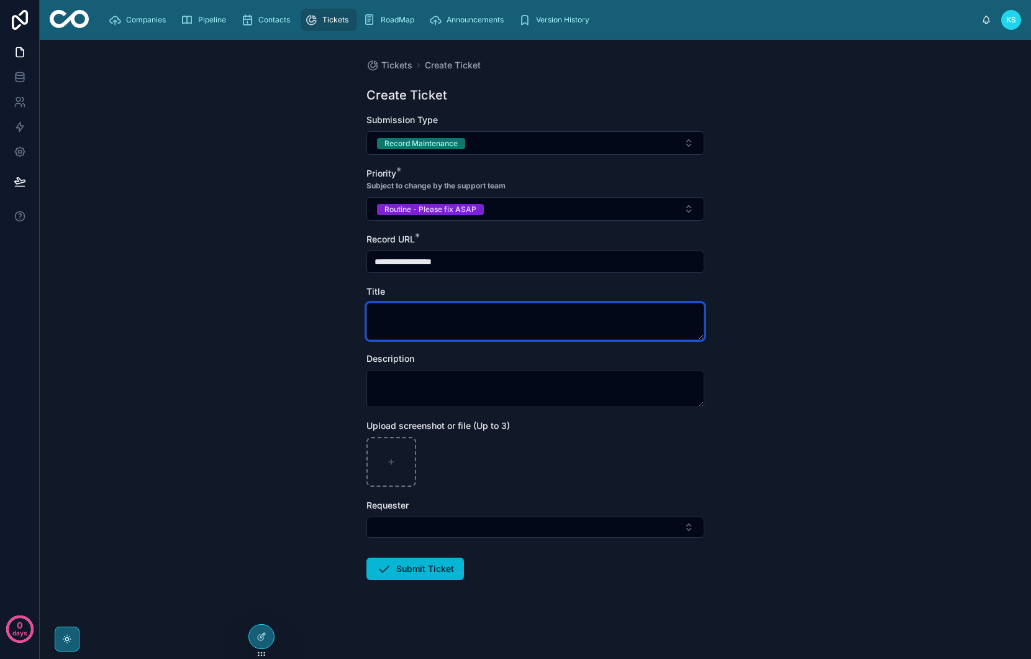
click at [486, 306] on textarea at bounding box center [536, 321] width 338 height 37
type textarea "**"
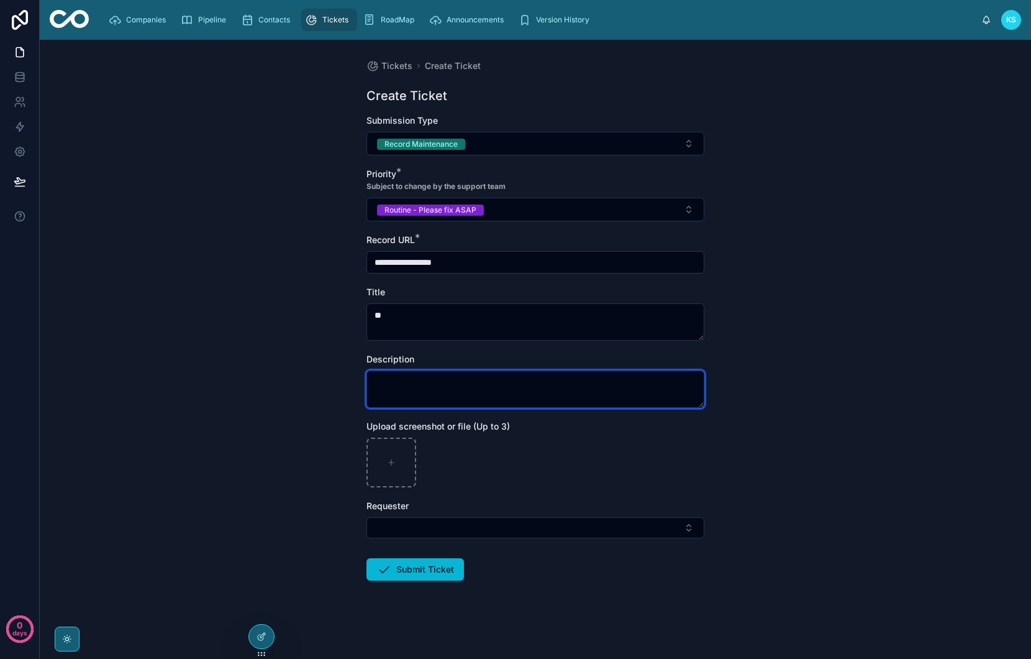
click at [470, 398] on textarea at bounding box center [536, 388] width 338 height 37
type textarea "***"
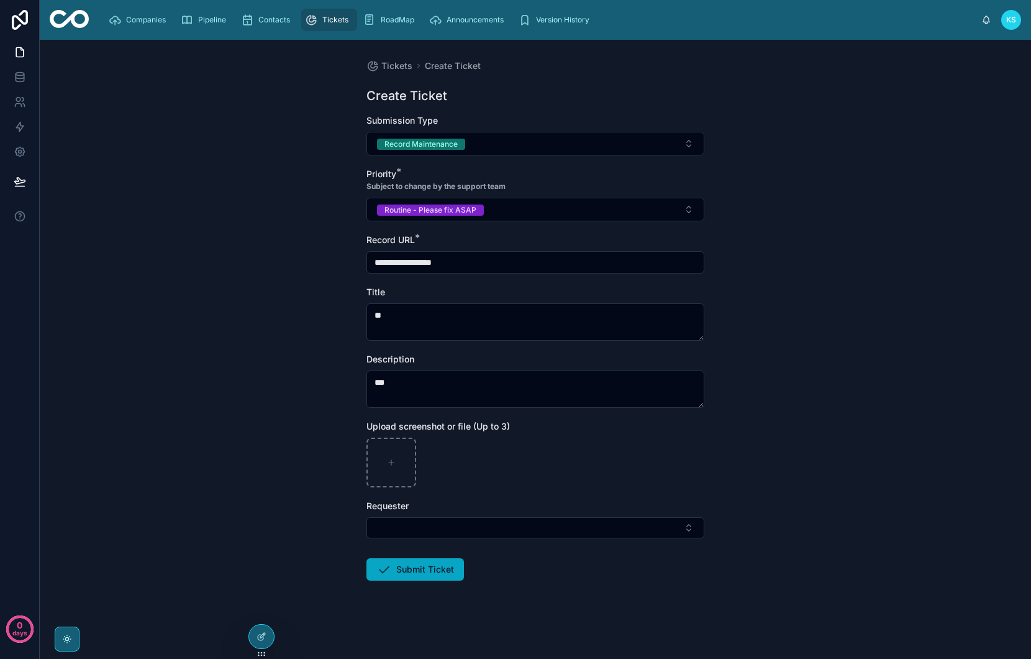
click at [437, 566] on button "Submit Ticket" at bounding box center [416, 569] width 98 height 22
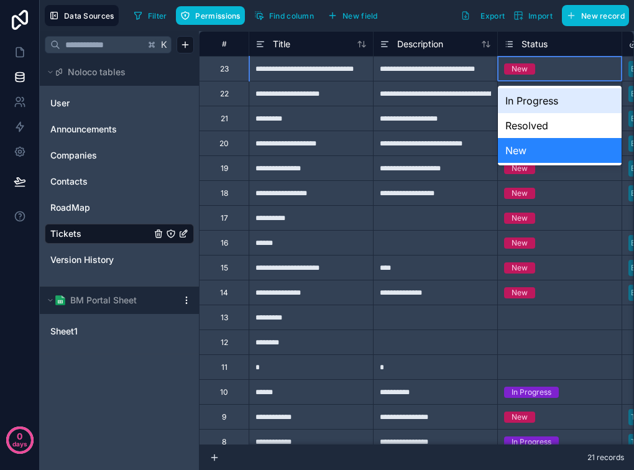
click at [407, 21] on div "Filter Permissions Find column New field Export Import New record" at bounding box center [379, 15] width 500 height 21
click at [489, 200] on div "**********" at bounding box center [435, 192] width 124 height 25
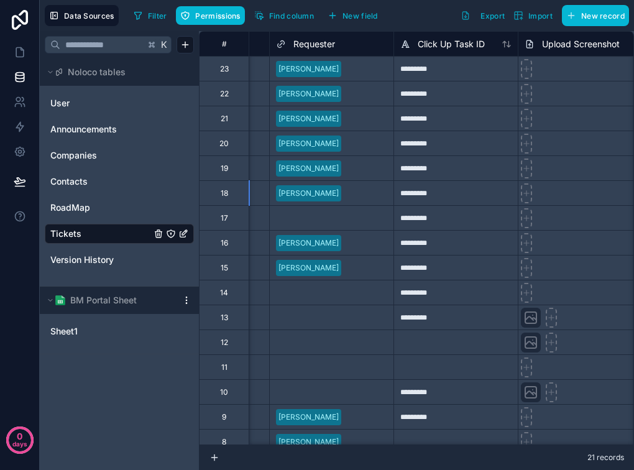
scroll to position [0, 477]
click at [458, 99] on div "*********" at bounding box center [455, 93] width 124 height 25
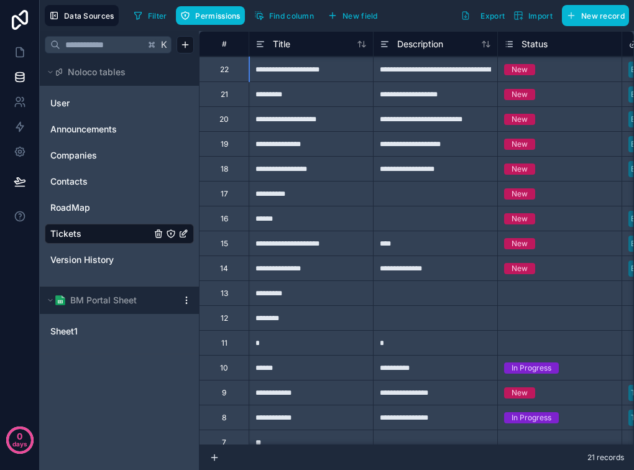
scroll to position [0, 0]
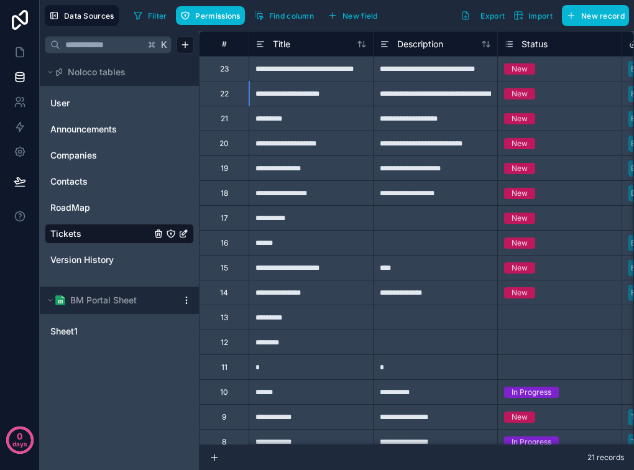
click at [84, 235] on link "Tickets" at bounding box center [100, 233] width 101 height 12
click at [18, 82] on icon at bounding box center [20, 77] width 12 height 12
click at [80, 207] on span "RoadMap" at bounding box center [70, 207] width 40 height 12
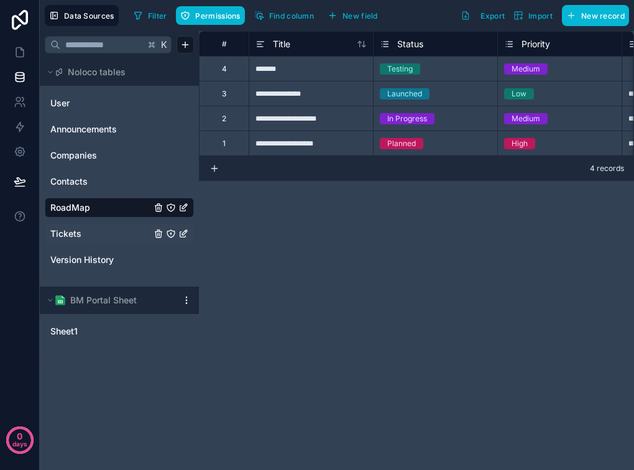
click at [76, 232] on span "Tickets" at bounding box center [65, 233] width 31 height 12
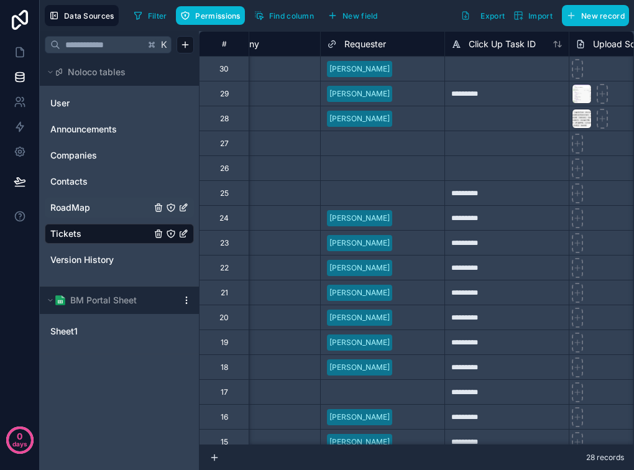
scroll to position [0, 466]
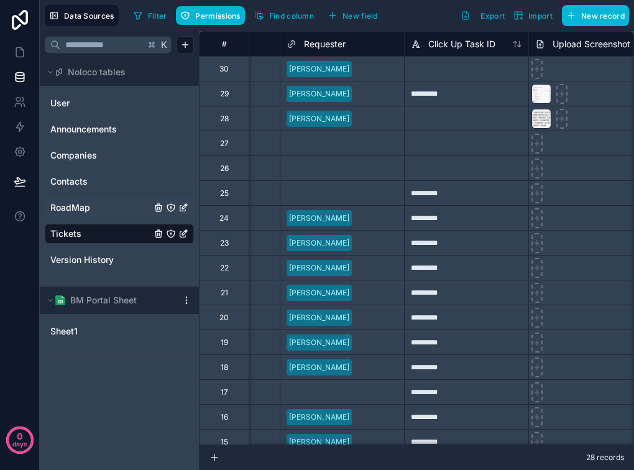
click at [444, 95] on div "*********" at bounding box center [466, 93] width 124 height 25
click at [86, 230] on link "Tickets" at bounding box center [100, 233] width 101 height 12
click at [18, 47] on icon at bounding box center [20, 52] width 12 height 12
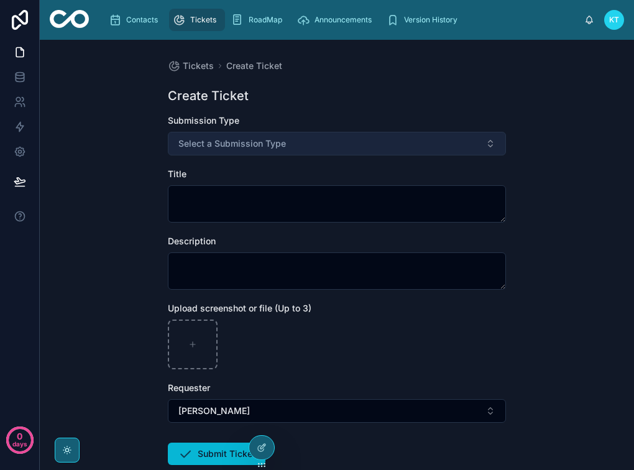
click at [263, 142] on span "Select a Submission Type" at bounding box center [231, 143] width 107 height 12
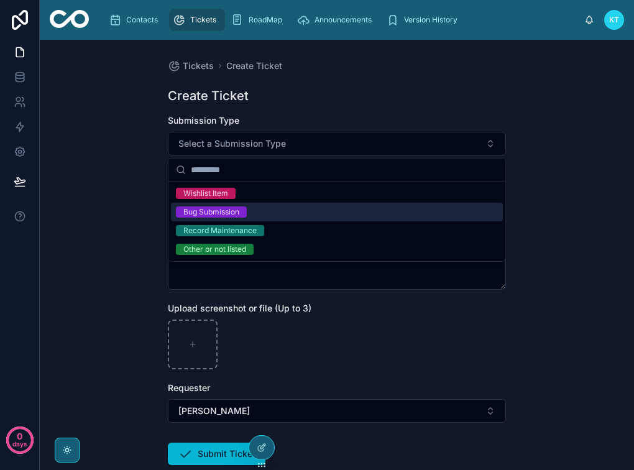
click at [234, 218] on div "Bug Submission" at bounding box center [337, 212] width 332 height 19
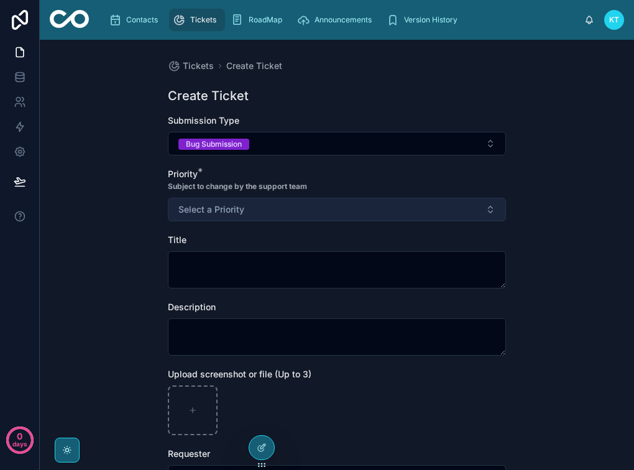
click at [224, 212] on span "Select a Priority" at bounding box center [211, 209] width 66 height 12
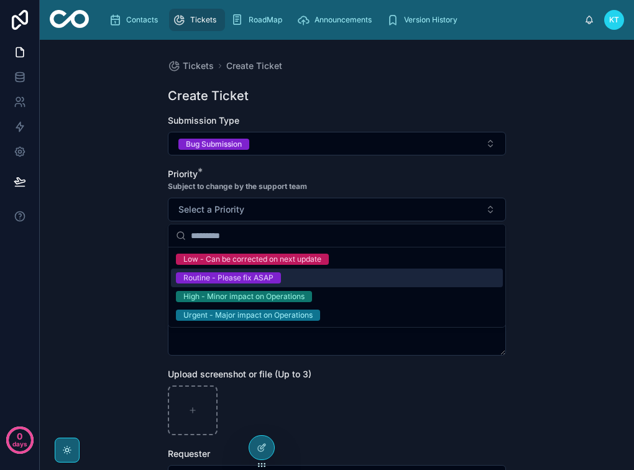
click at [224, 271] on div "Routine - Please fix ASAP" at bounding box center [337, 277] width 332 height 19
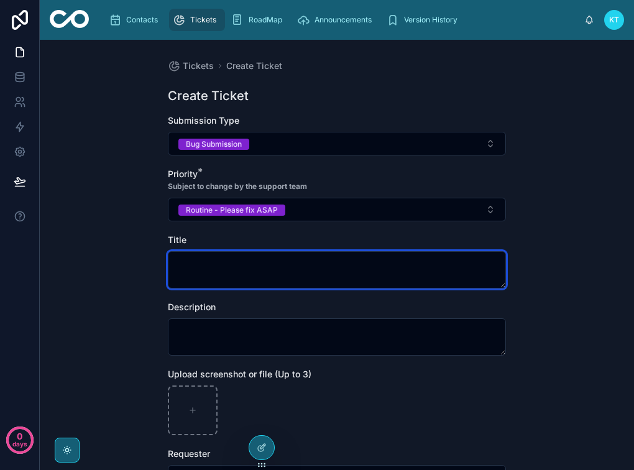
click at [223, 270] on textarea at bounding box center [337, 269] width 338 height 37
type textarea "****"
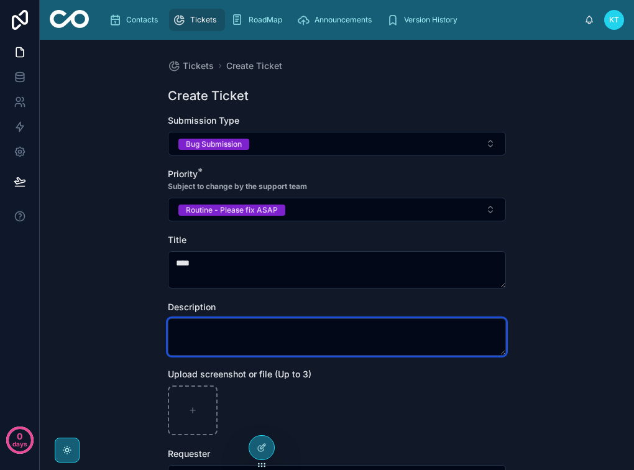
click at [224, 331] on textarea at bounding box center [337, 336] width 338 height 37
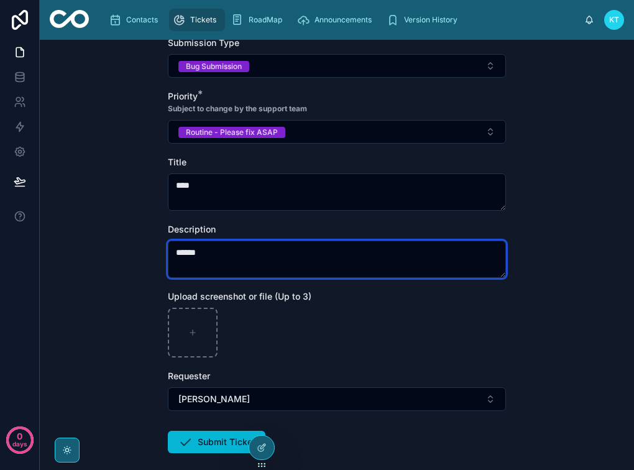
scroll to position [78, 0]
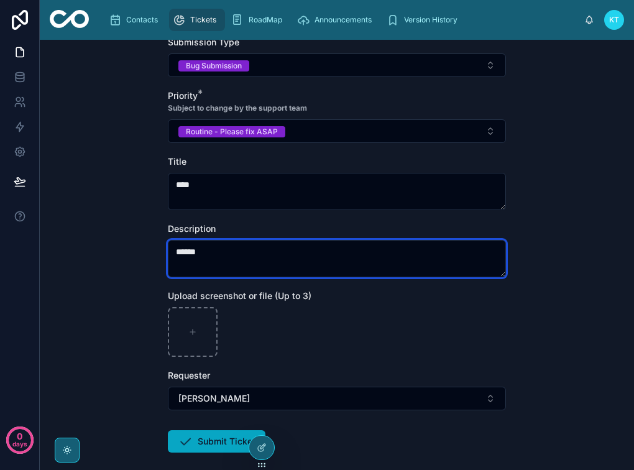
type textarea "******"
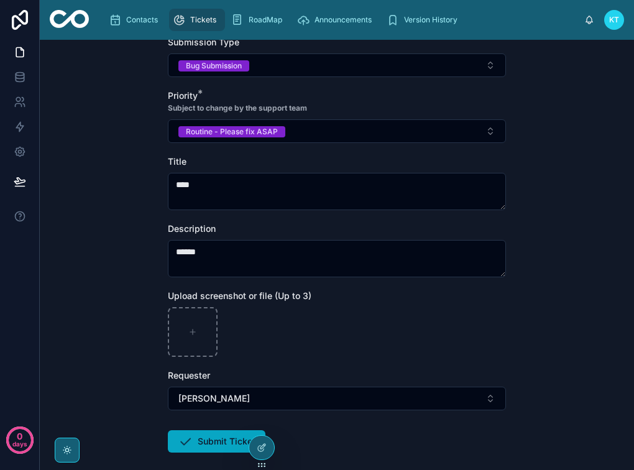
click at [215, 440] on button "Submit Ticket" at bounding box center [217, 441] width 98 height 22
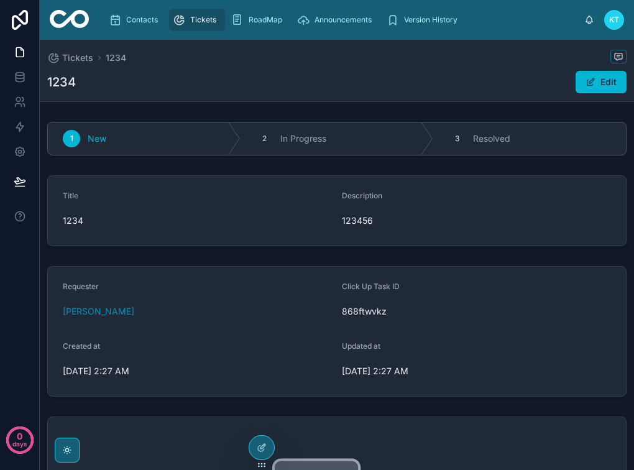
click at [207, 20] on span "Tickets" at bounding box center [203, 20] width 26 height 10
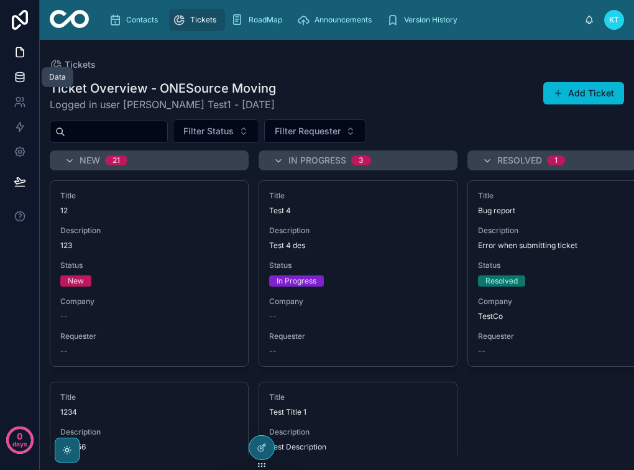
click at [17, 76] on icon at bounding box center [20, 77] width 12 height 12
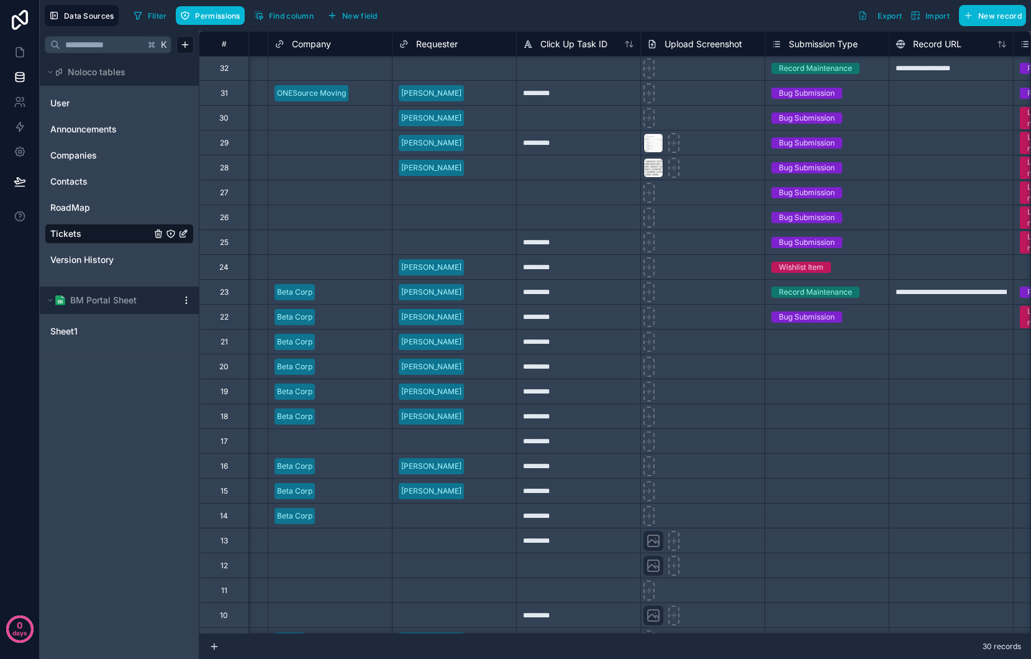
scroll to position [1, 355]
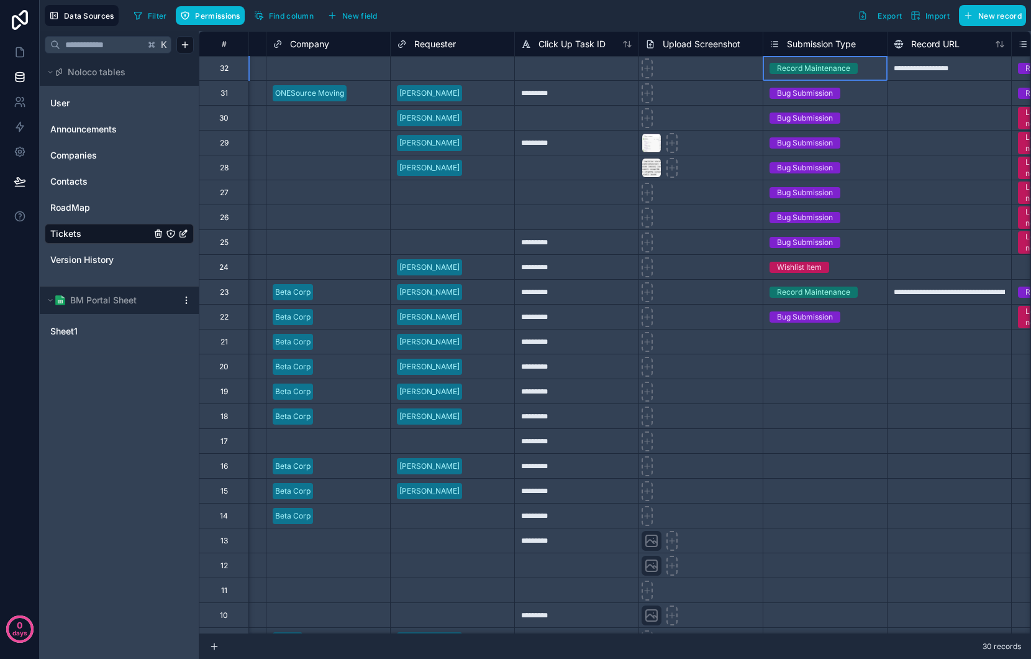
click at [633, 65] on div "Record Maintenance" at bounding box center [813, 68] width 73 height 11
click at [633, 68] on span "Record Maintenance" at bounding box center [814, 68] width 88 height 11
click at [633, 72] on div "Record Maintenance" at bounding box center [813, 68] width 73 height 11
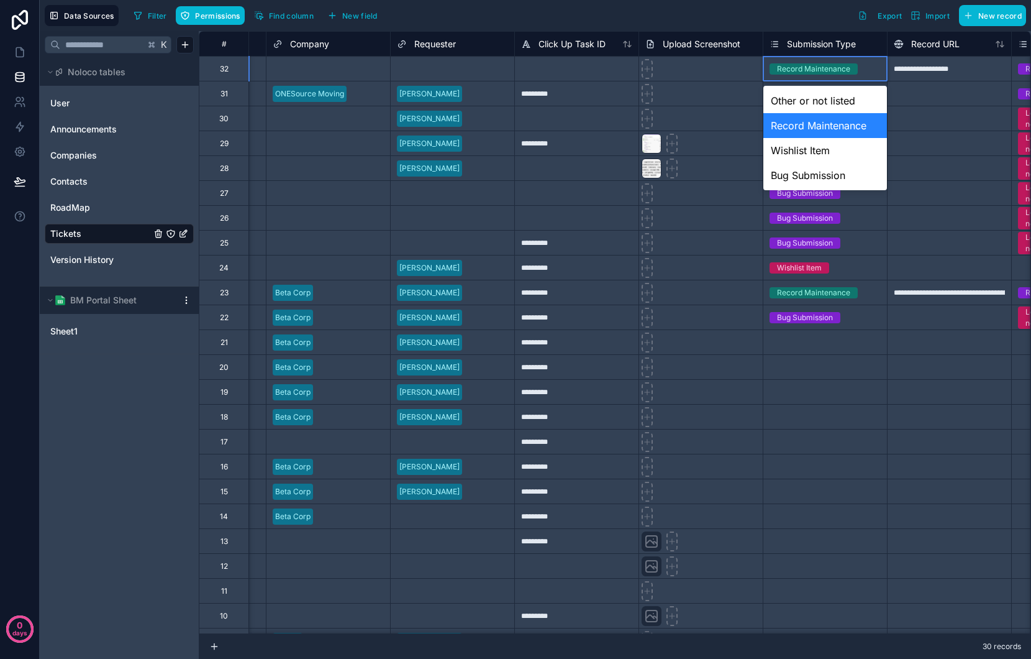
drag, startPoint x: 868, startPoint y: 125, endPoint x: 760, endPoint y: 127, distance: 108.1
click at [633, 127] on body "**********" at bounding box center [515, 329] width 1031 height 659
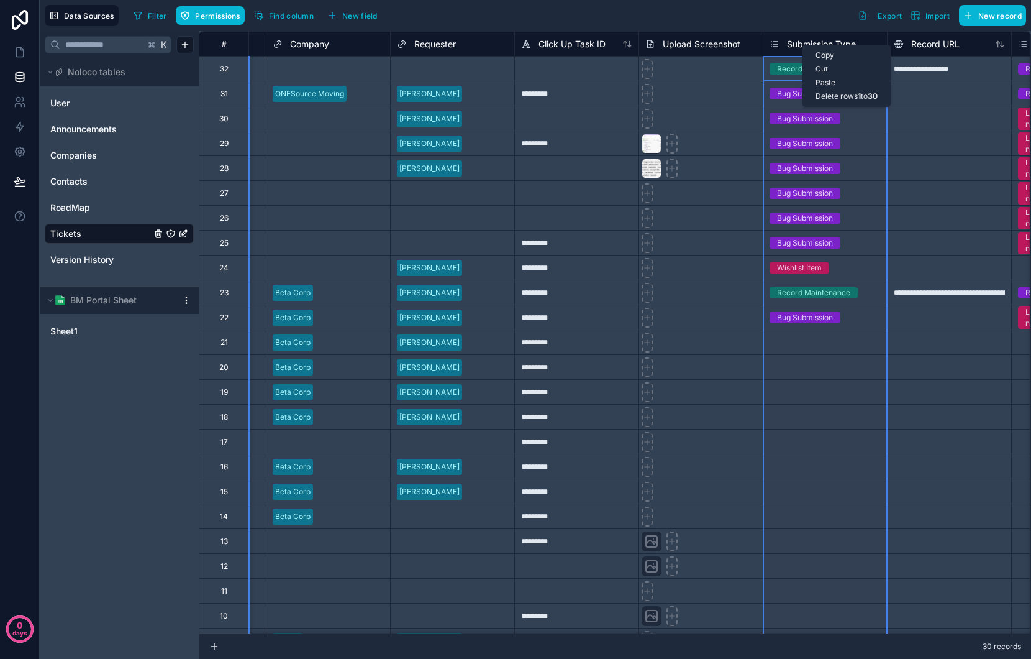
click at [633, 45] on span "Submission Type" at bounding box center [821, 44] width 69 height 12
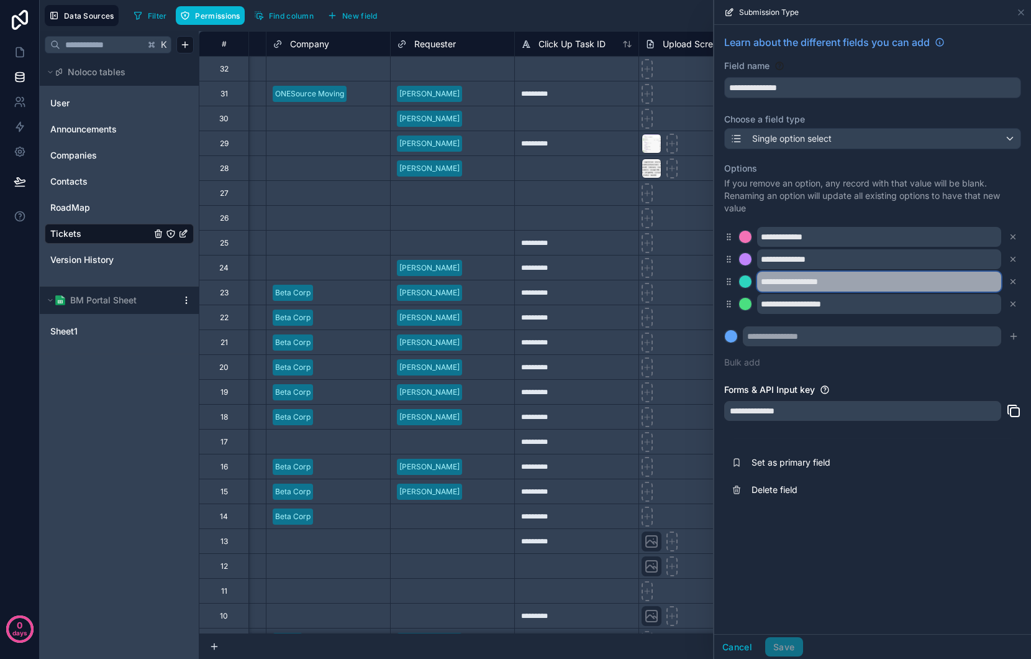
click at [633, 282] on input "**********" at bounding box center [879, 281] width 244 height 20
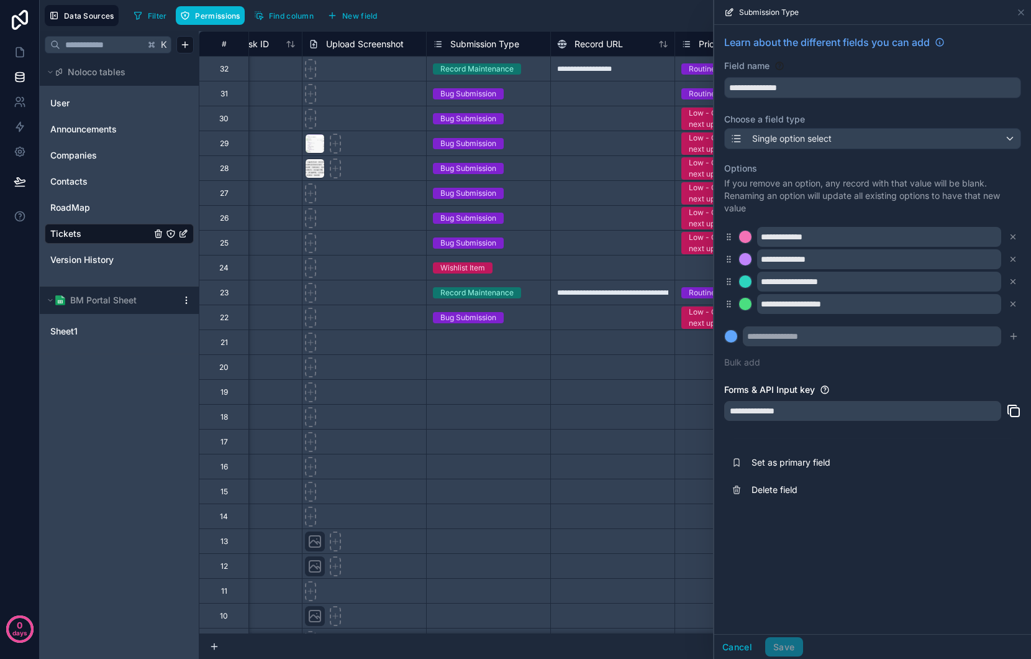
scroll to position [0, 786]
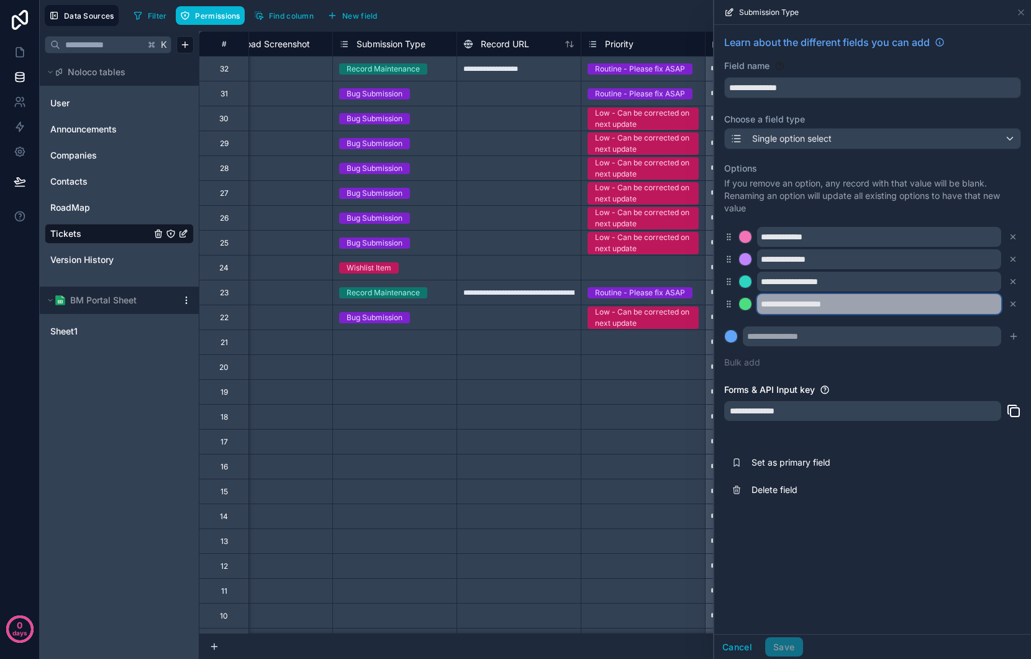
click at [633, 304] on input "**********" at bounding box center [879, 304] width 244 height 20
click at [27, 101] on link at bounding box center [19, 101] width 39 height 25
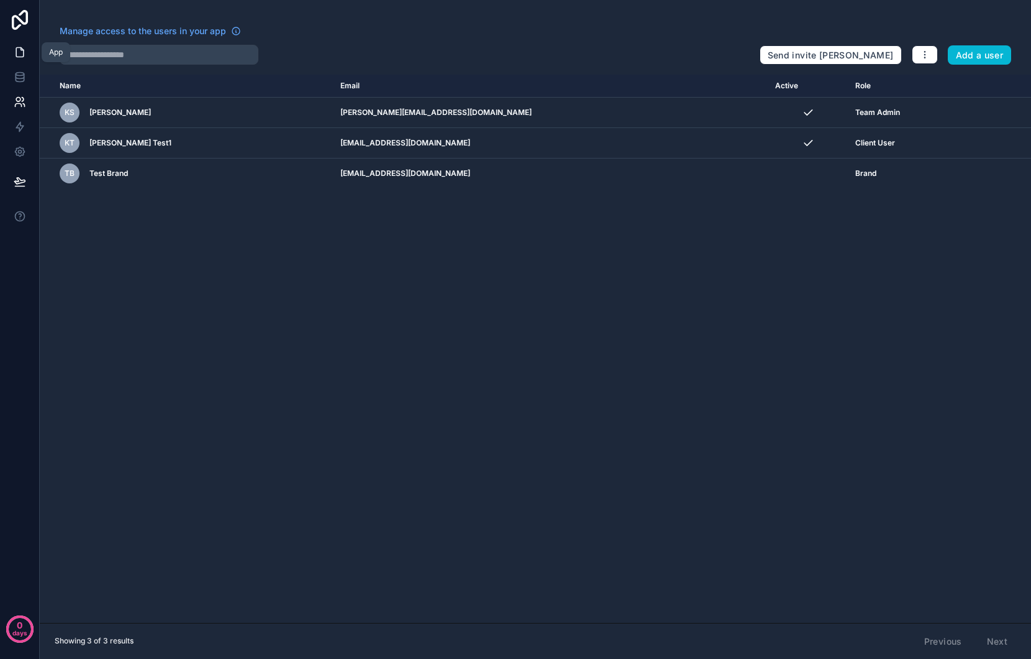
click at [25, 58] on icon at bounding box center [20, 52] width 12 height 12
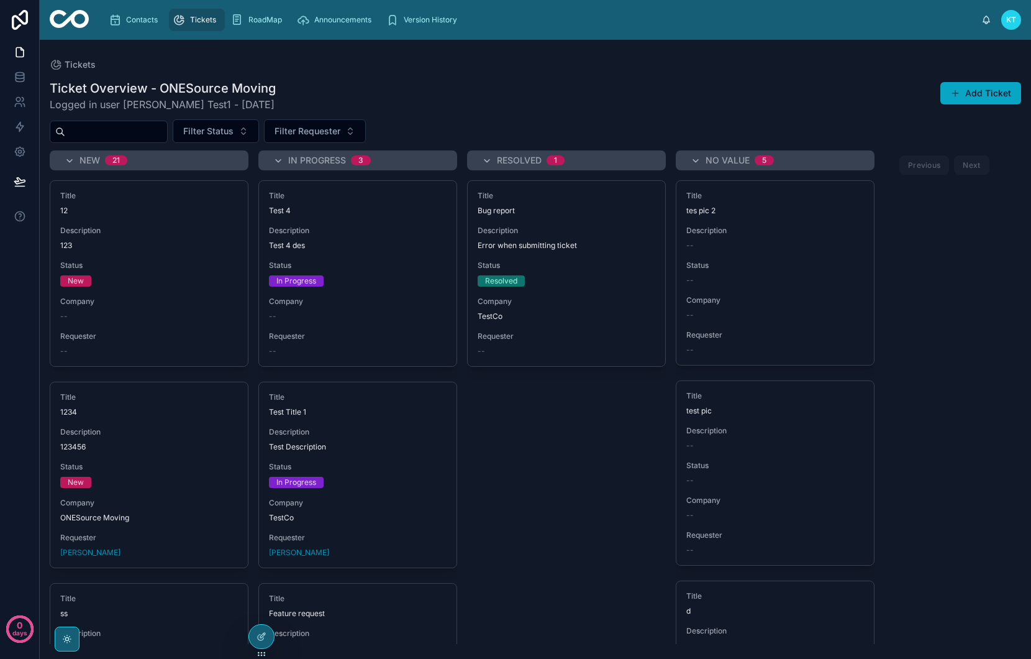
click at [633, 96] on button "Add Ticket" at bounding box center [981, 93] width 81 height 22
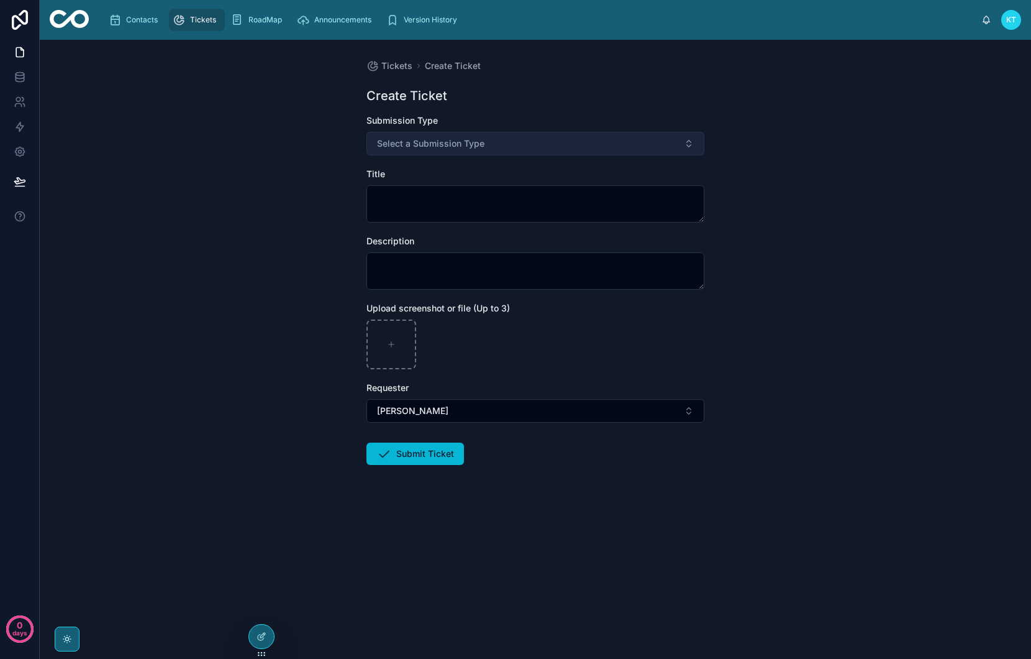
drag, startPoint x: 594, startPoint y: 135, endPoint x: 548, endPoint y: 140, distance: 46.2
click at [592, 135] on button "Select a Submission Type" at bounding box center [536, 144] width 338 height 24
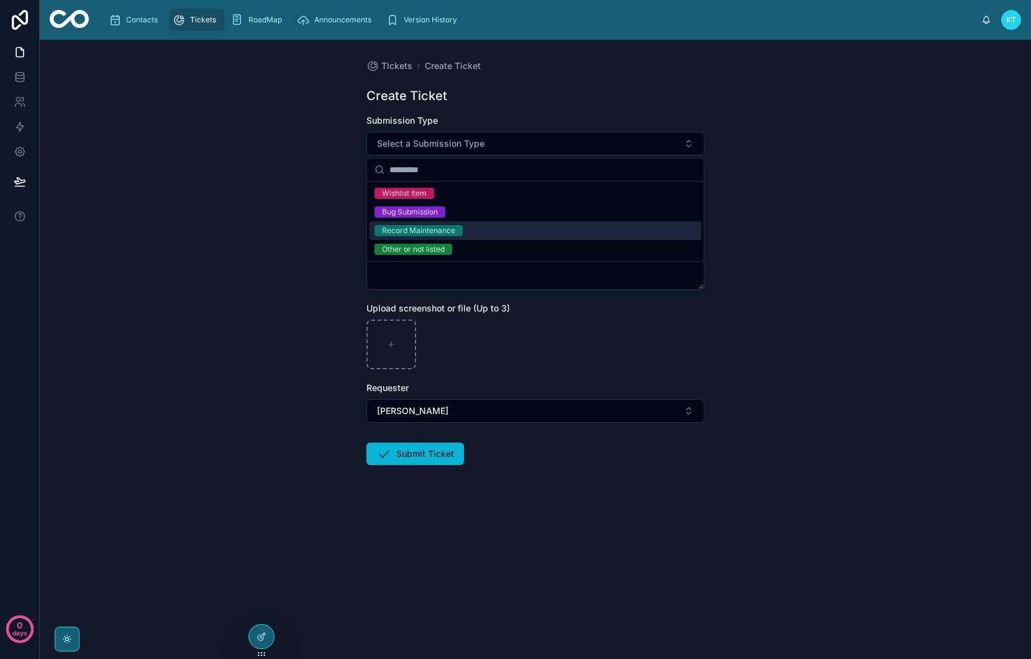
click at [491, 234] on div "Record Maintenance" at bounding box center [536, 230] width 332 height 19
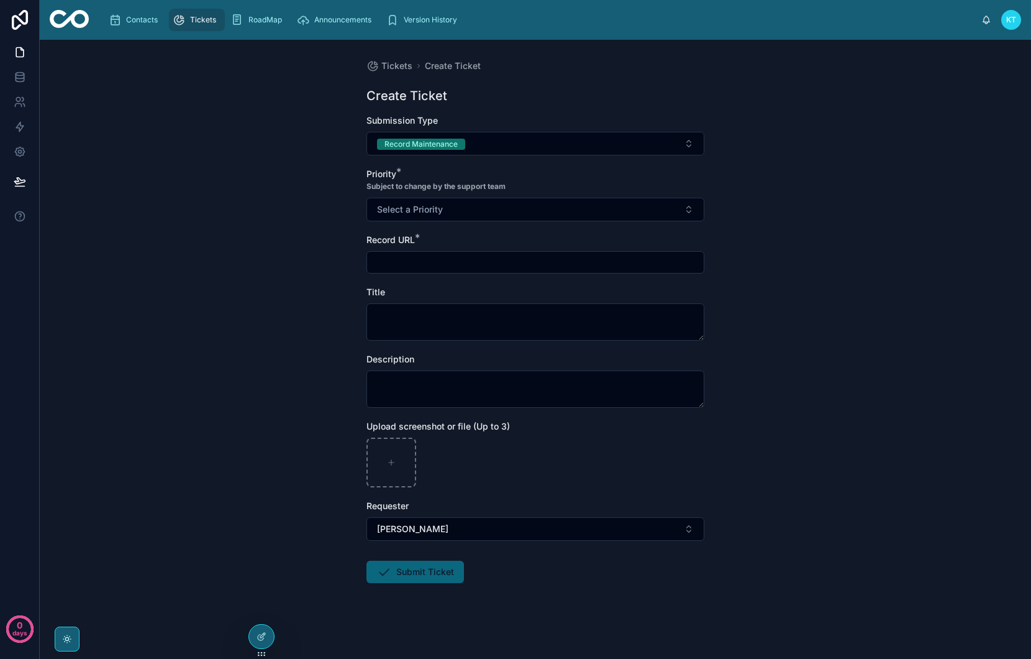
click at [453, 257] on input "text" at bounding box center [535, 261] width 337 height 17
click at [398, 270] on input "text" at bounding box center [535, 261] width 337 height 17
click at [398, 263] on input "text" at bounding box center [535, 261] width 337 height 17
type input "**********"
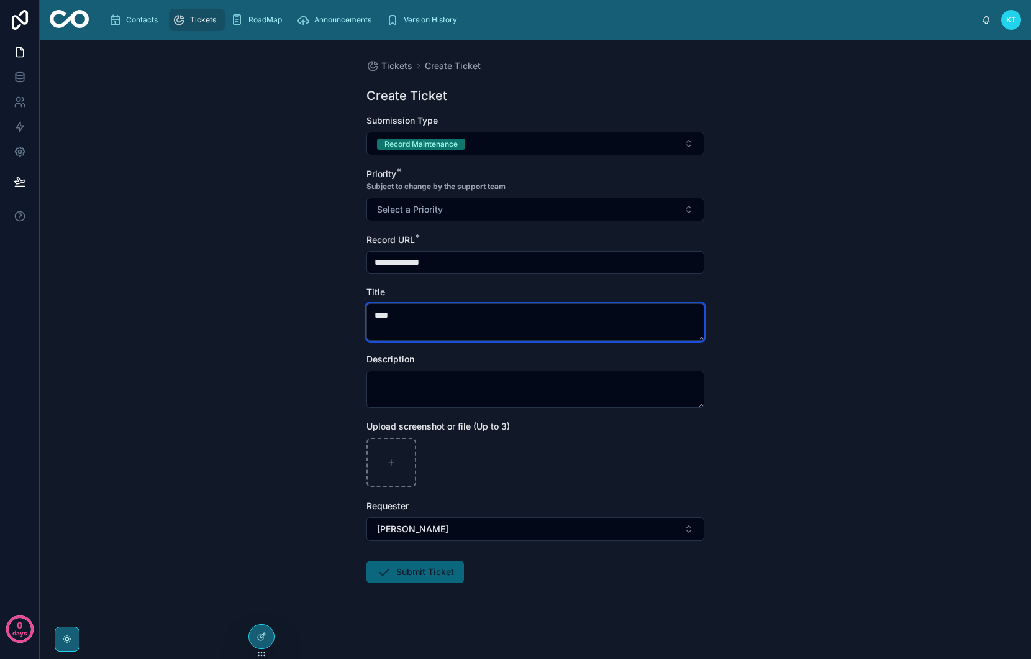
type textarea "****"
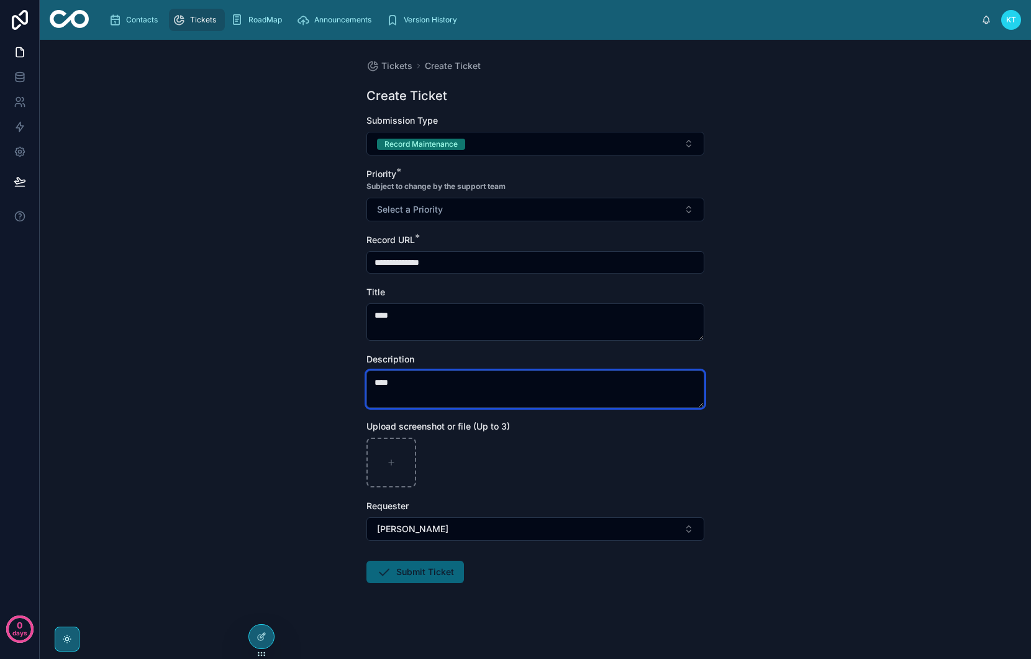
type textarea "****"
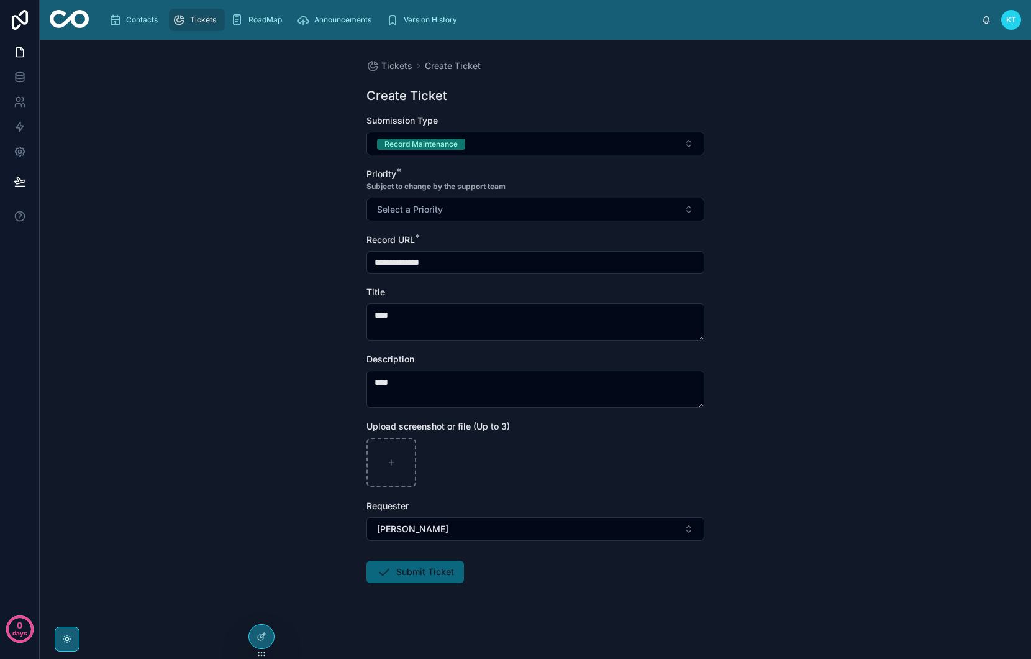
click at [424, 469] on span "Submit Ticket" at bounding box center [416, 571] width 98 height 22
click at [422, 469] on span "Submit Ticket" at bounding box center [416, 571] width 98 height 22
click at [421, 469] on span "Submit Ticket" at bounding box center [416, 571] width 98 height 22
click at [386, 469] on form "**********" at bounding box center [536, 388] width 338 height 548
click at [415, 469] on span "Submit Ticket" at bounding box center [416, 571] width 98 height 22
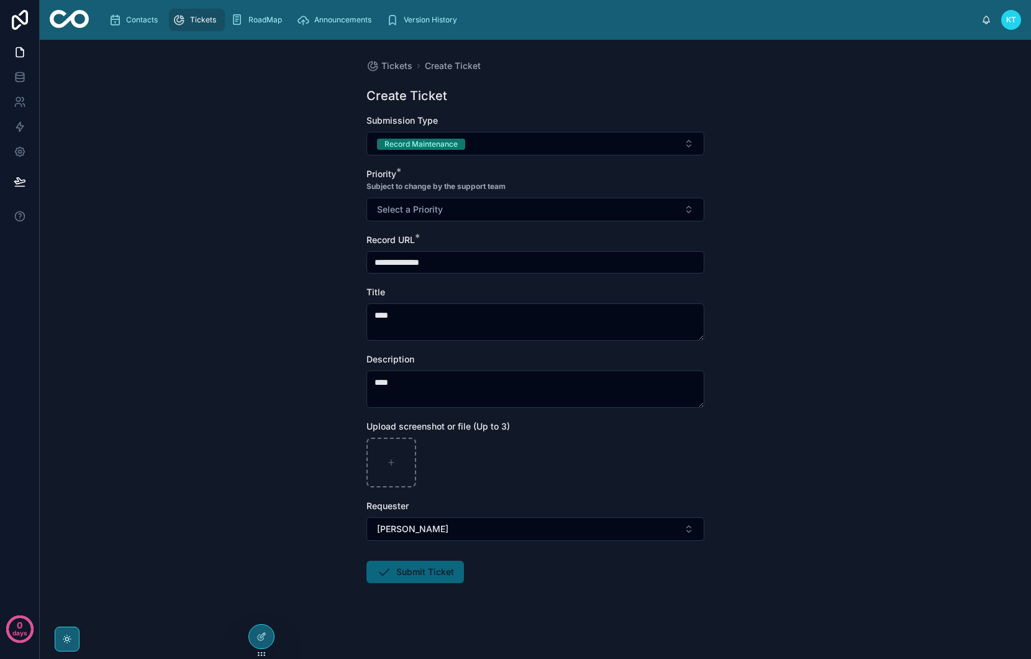
click at [404, 469] on span "Submit Ticket" at bounding box center [416, 571] width 98 height 22
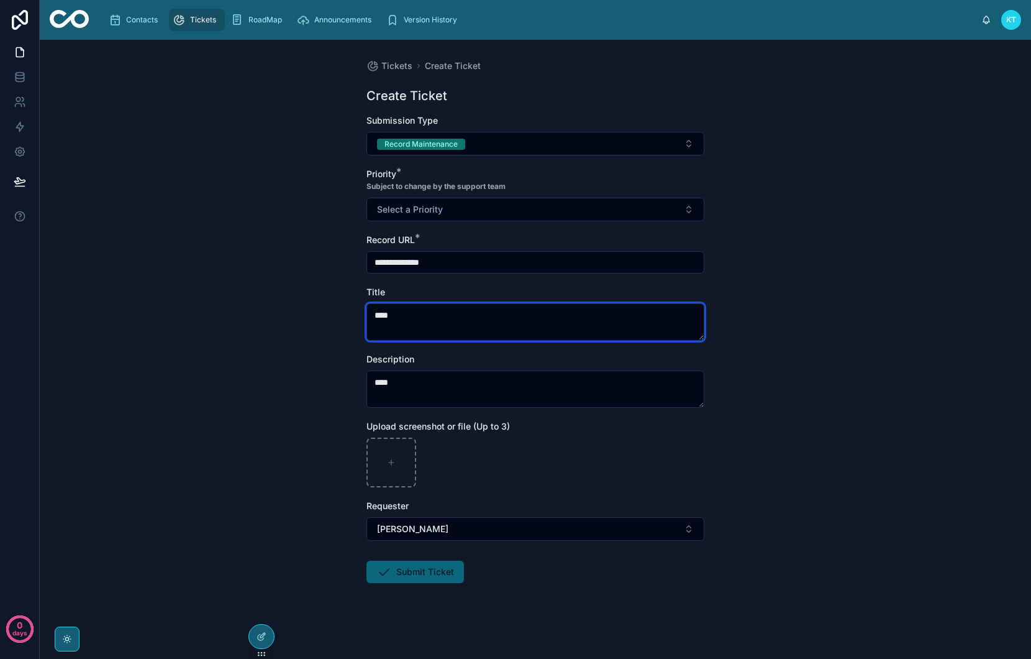
click at [409, 326] on textarea "****" at bounding box center [536, 321] width 338 height 37
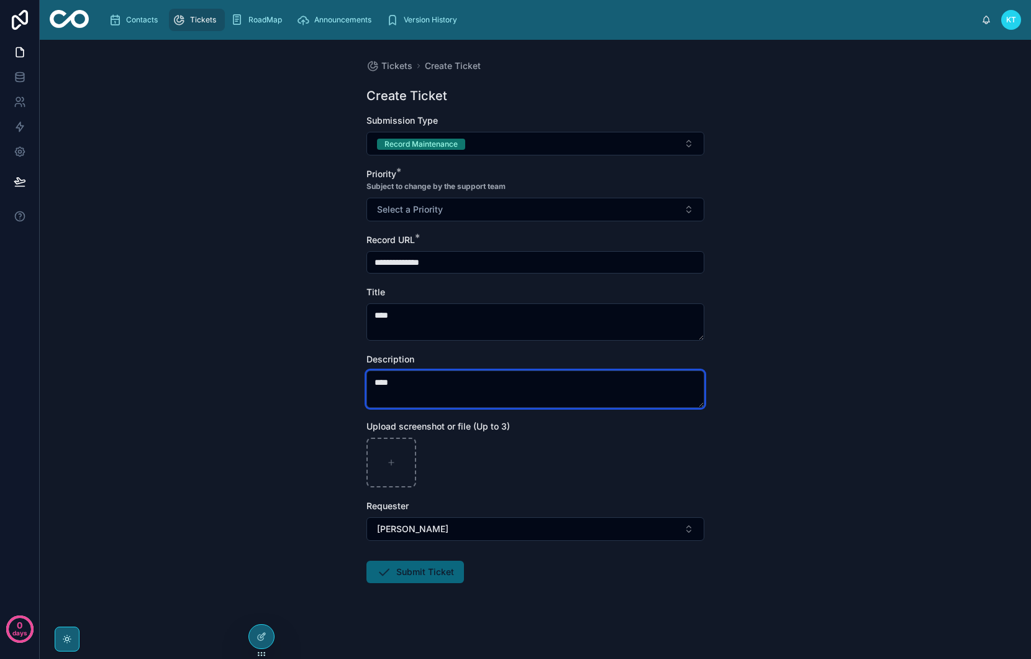
click at [424, 379] on textarea "****" at bounding box center [536, 388] width 338 height 37
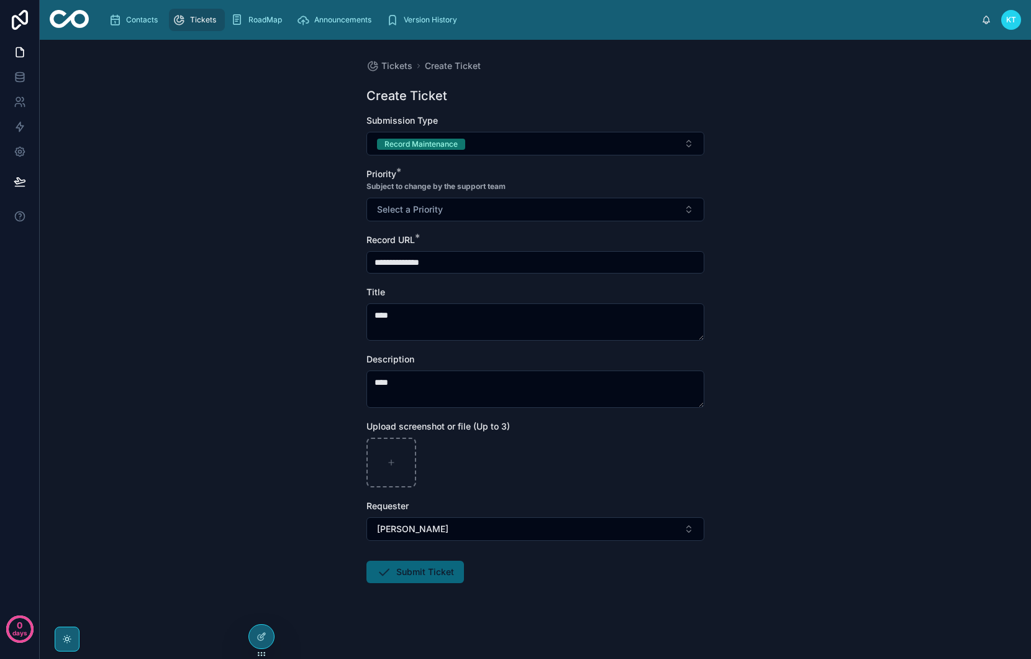
click at [428, 469] on span "Submit Ticket" at bounding box center [416, 571] width 98 height 22
click at [431, 469] on button "[PERSON_NAME]" at bounding box center [536, 529] width 338 height 24
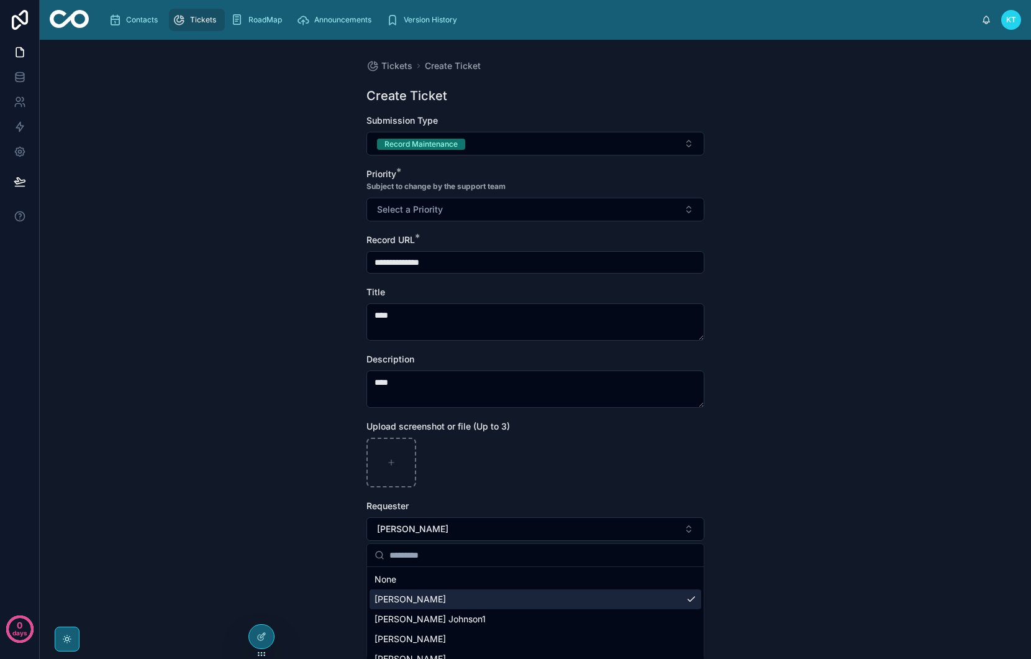
click at [424, 469] on div "[PERSON_NAME]" at bounding box center [536, 599] width 332 height 20
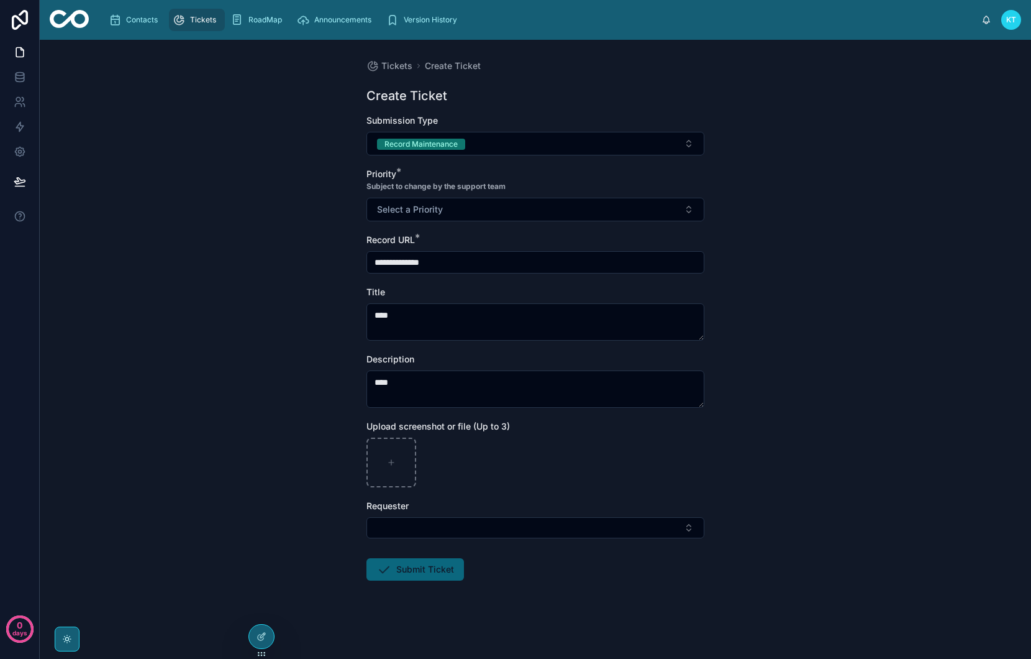
click at [421, 469] on span "Submit Ticket" at bounding box center [416, 569] width 98 height 22
click at [29, 469] on circle at bounding box center [19, 628] width 25 height 25
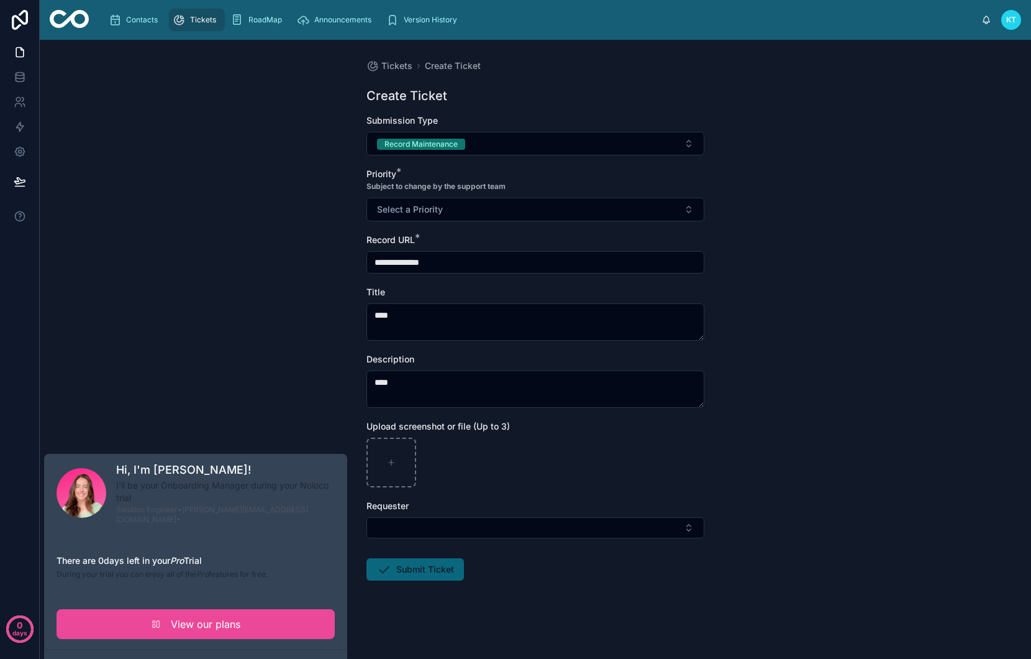
click at [559, 469] on form "**********" at bounding box center [536, 386] width 338 height 545
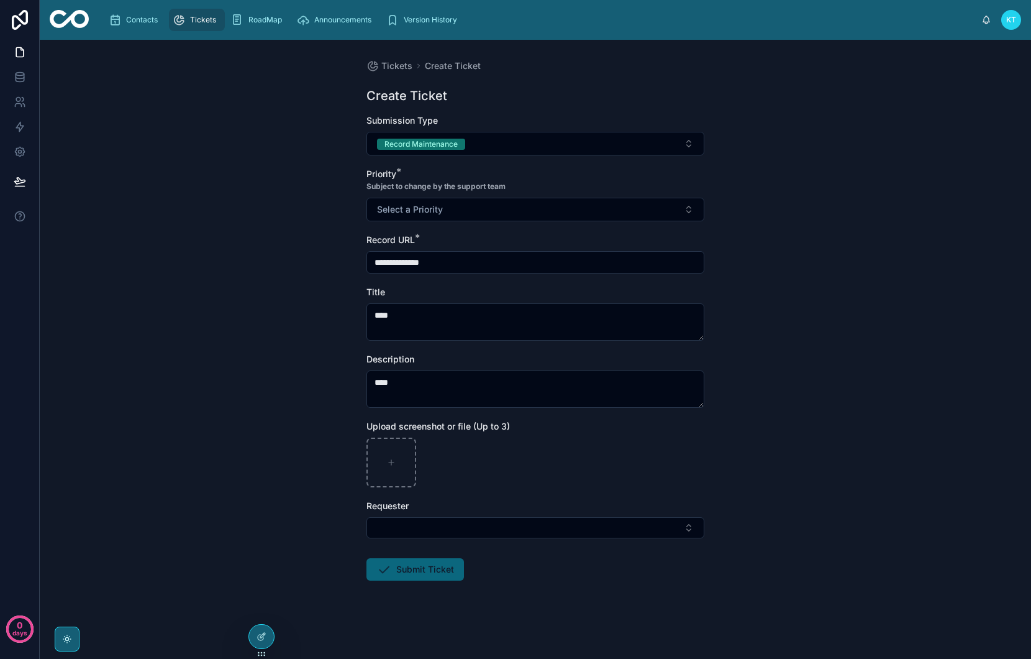
click at [190, 22] on span "Tickets" at bounding box center [203, 20] width 26 height 10
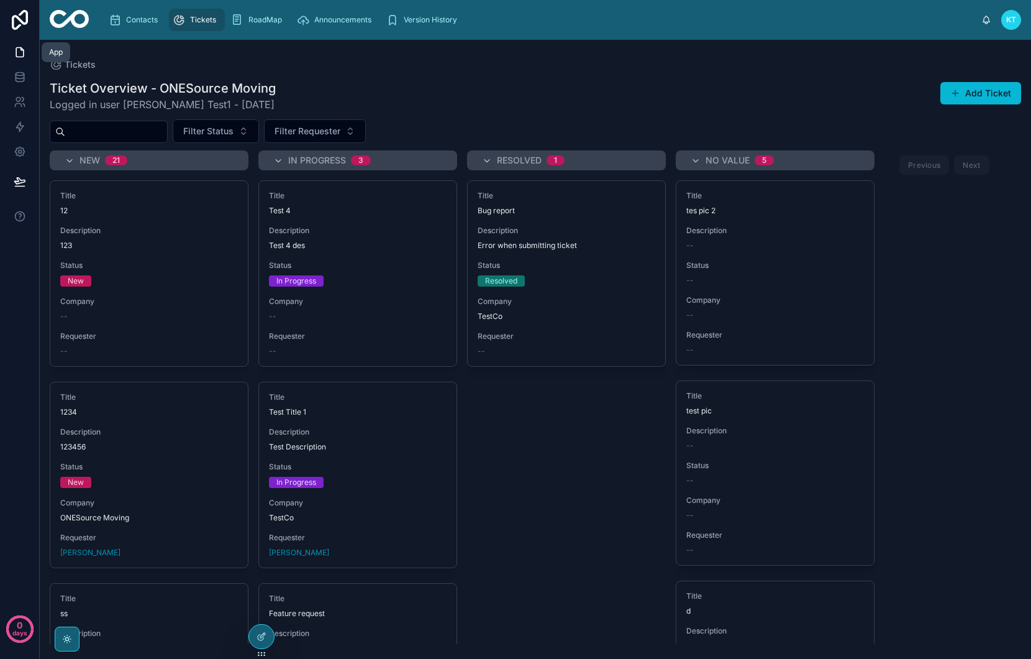
click at [17, 53] on icon at bounding box center [20, 52] width 12 height 12
click at [22, 52] on icon at bounding box center [20, 52] width 12 height 12
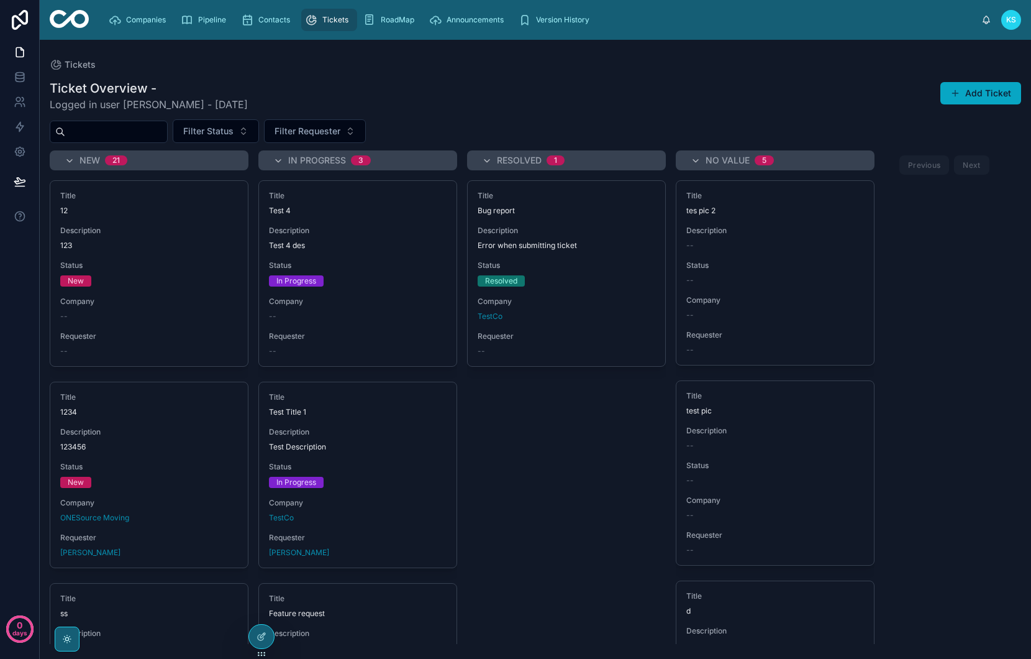
click at [971, 90] on button "Add Ticket" at bounding box center [981, 93] width 81 height 22
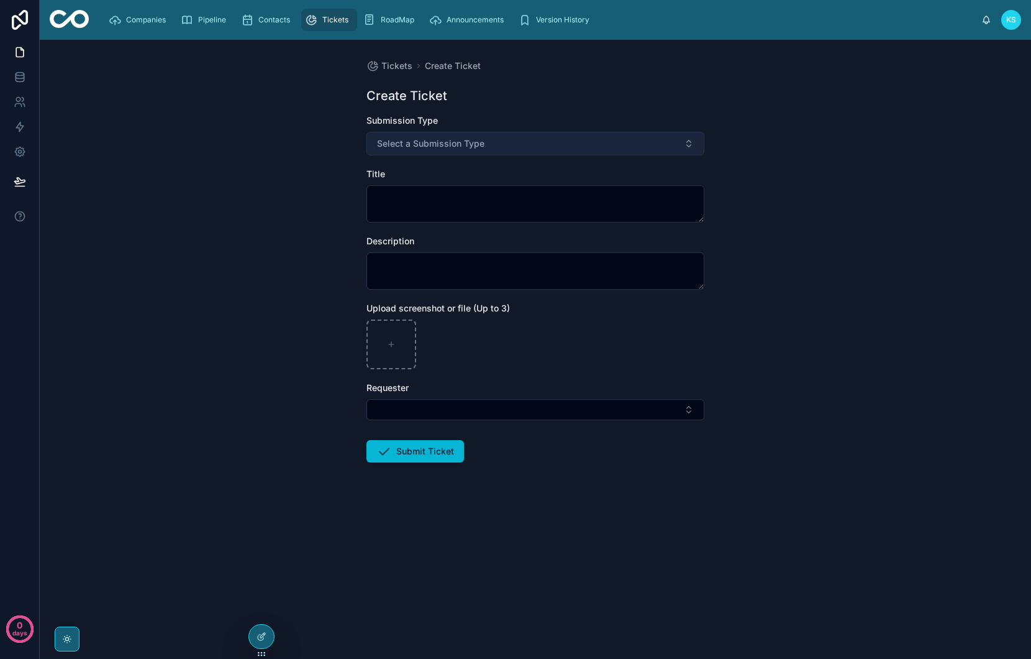
drag, startPoint x: 547, startPoint y: 134, endPoint x: 539, endPoint y: 134, distance: 8.1
click at [542, 134] on button "Select a Submission Type" at bounding box center [536, 144] width 338 height 24
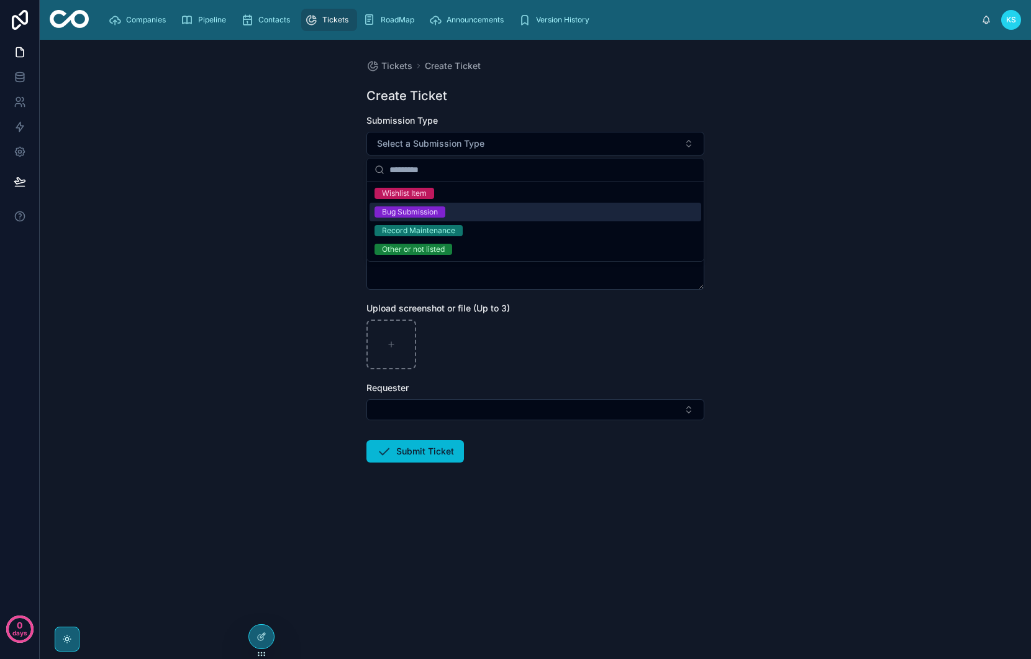
click at [418, 206] on div "Bug Submission" at bounding box center [410, 211] width 56 height 11
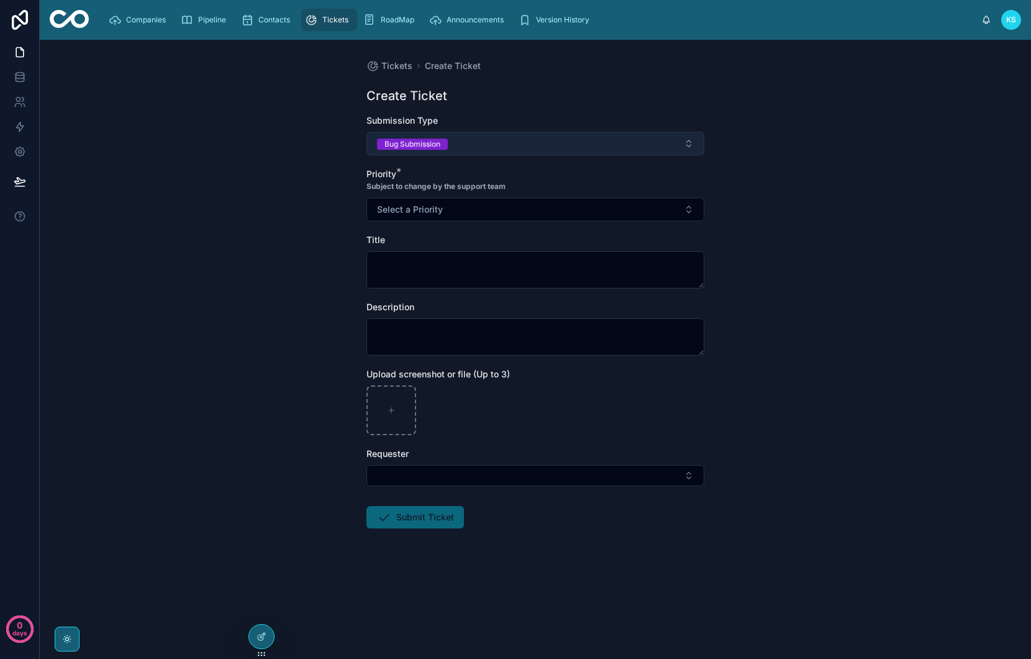
click at [459, 141] on button "Bug Submission" at bounding box center [536, 144] width 338 height 24
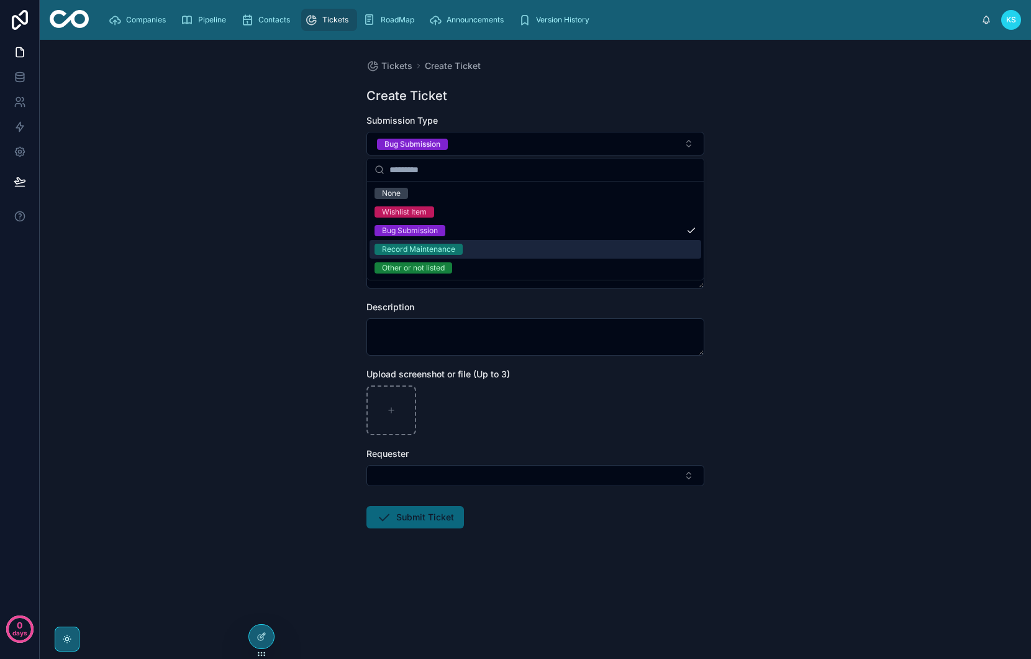
click at [453, 248] on div "Record Maintenance" at bounding box center [418, 249] width 73 height 11
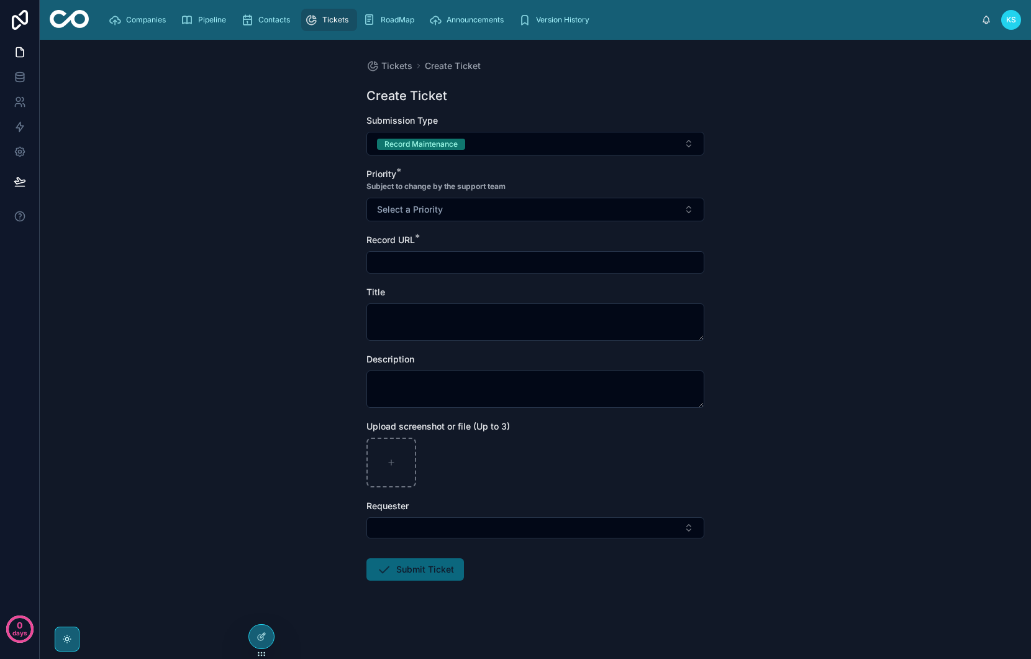
click at [450, 259] on input "text" at bounding box center [535, 261] width 337 height 17
type input "**********"
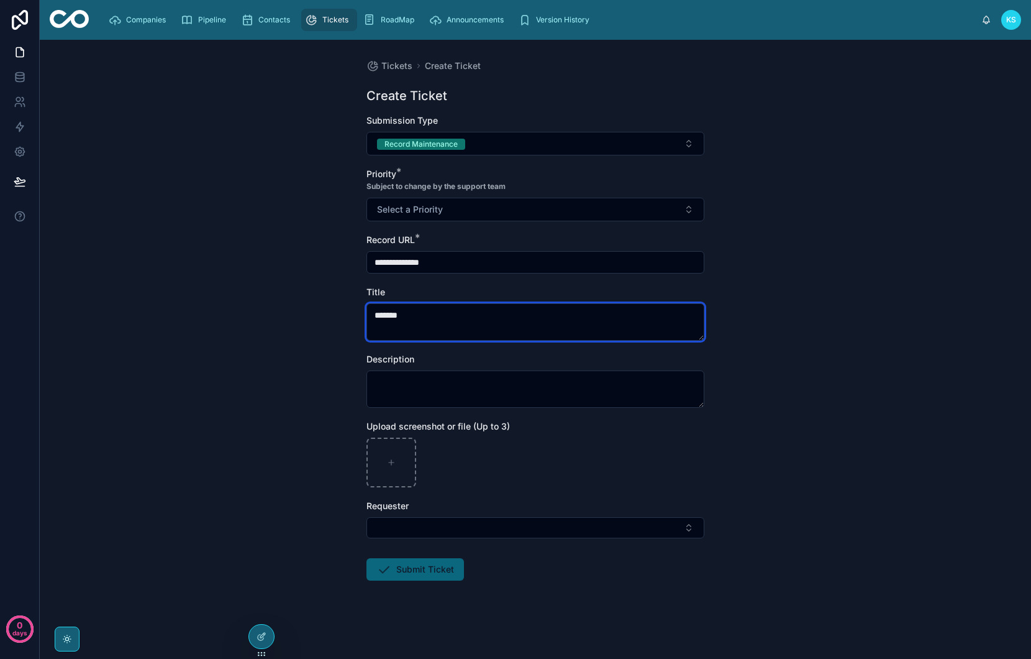
type textarea "*******"
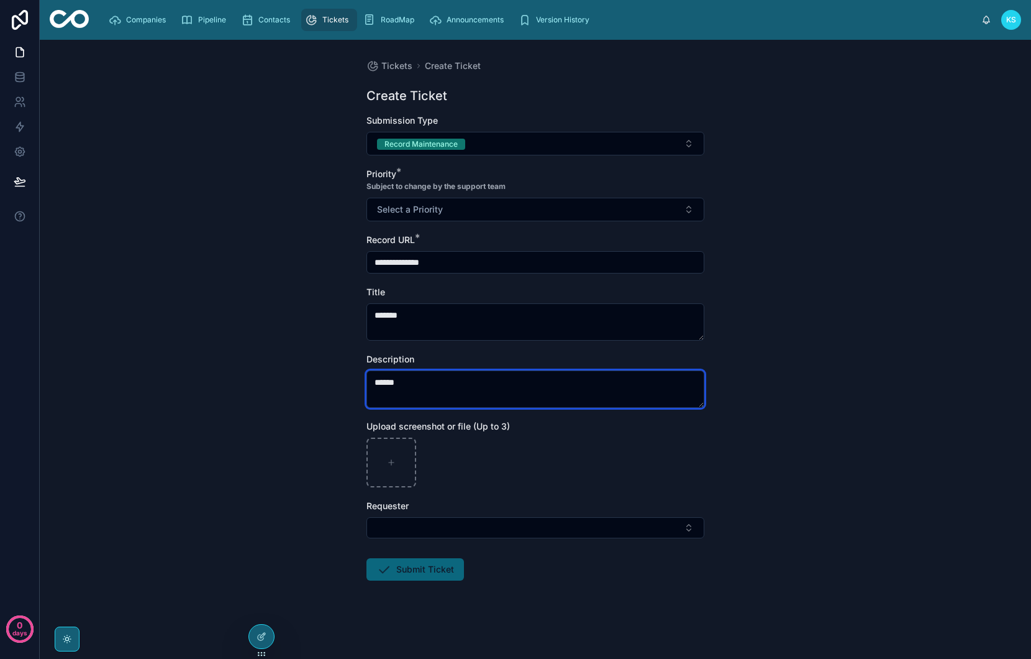
type textarea "******"
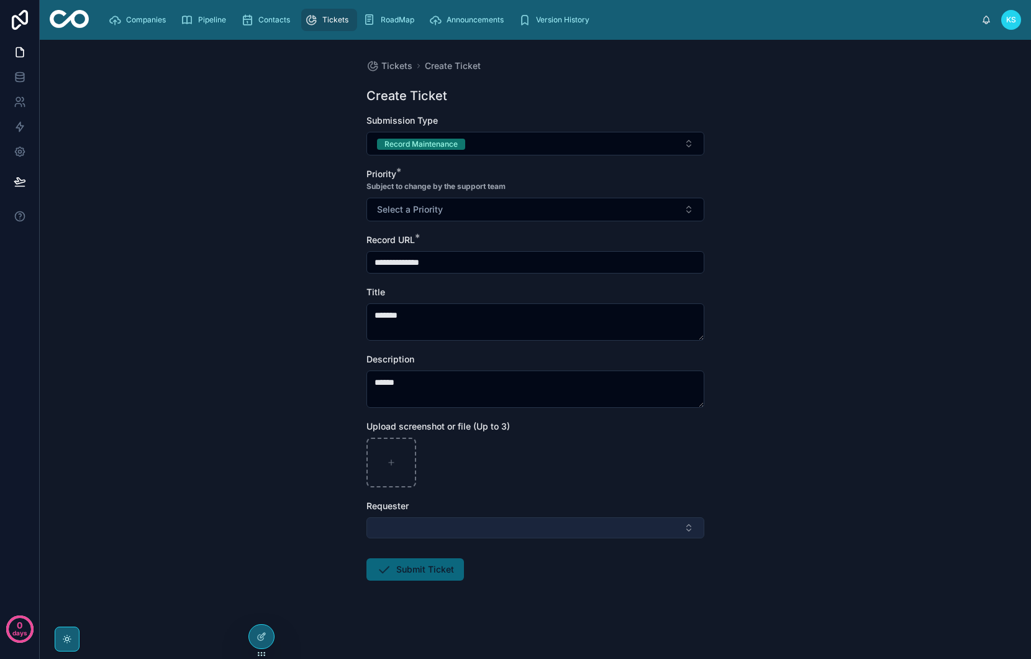
click at [463, 531] on button "Select Button" at bounding box center [536, 527] width 338 height 21
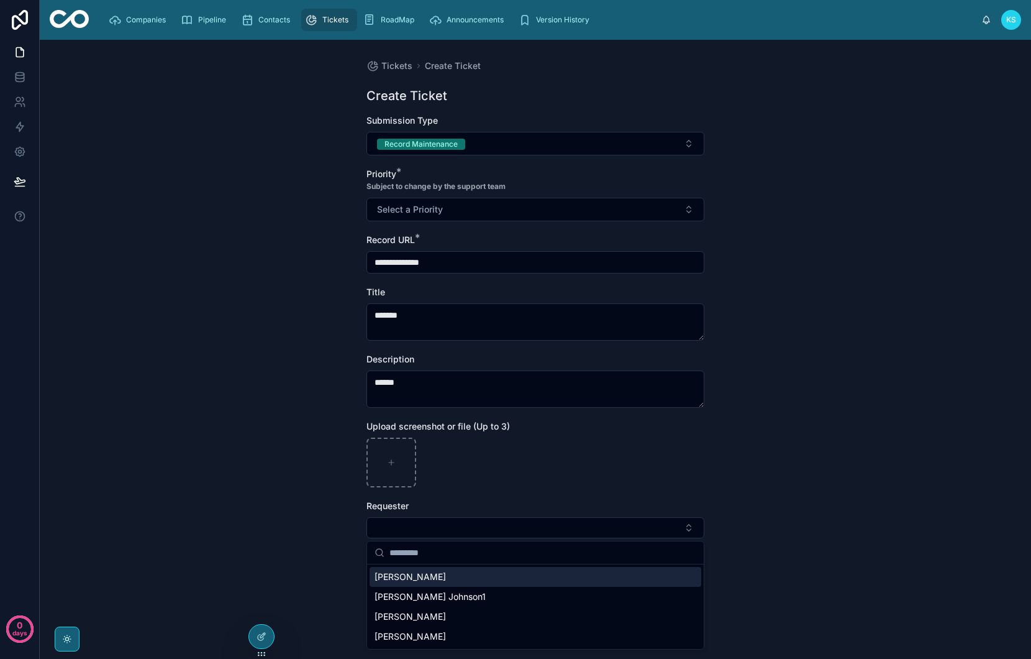
click at [427, 576] on div "[PERSON_NAME]" at bounding box center [536, 577] width 332 height 20
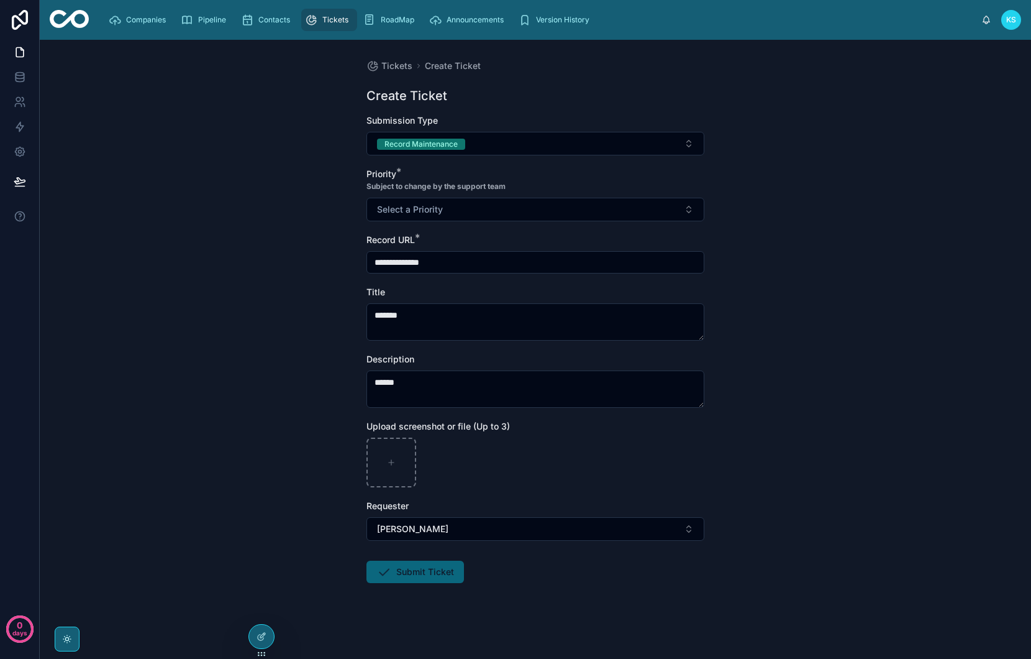
click at [426, 577] on span "Submit Ticket" at bounding box center [416, 571] width 98 height 22
click at [403, 567] on span "Submit Ticket" at bounding box center [416, 571] width 98 height 22
click at [403, 568] on span "Submit Ticket" at bounding box center [416, 571] width 98 height 22
click at [27, 631] on circle at bounding box center [19, 628] width 25 height 25
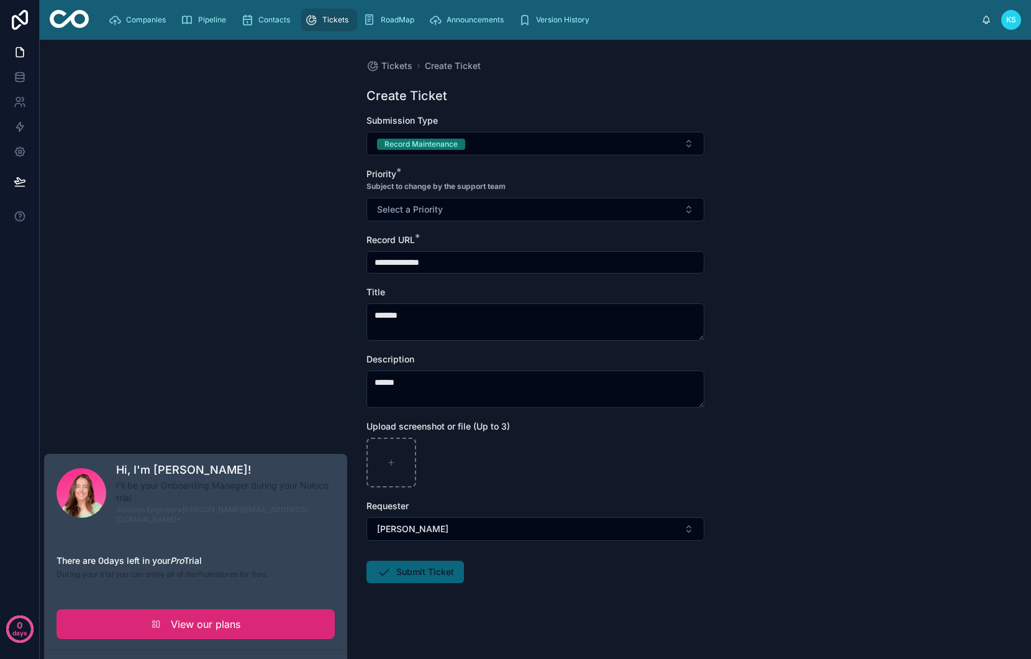
click at [173, 626] on link "View our plans" at bounding box center [196, 624] width 278 height 30
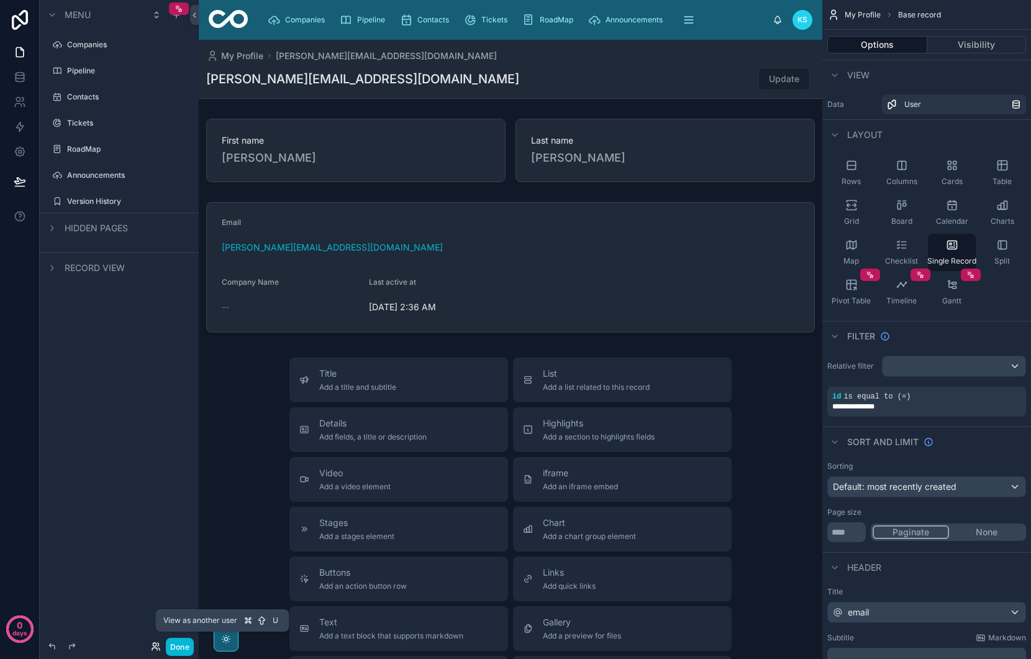
click at [154, 644] on icon at bounding box center [156, 646] width 10 height 10
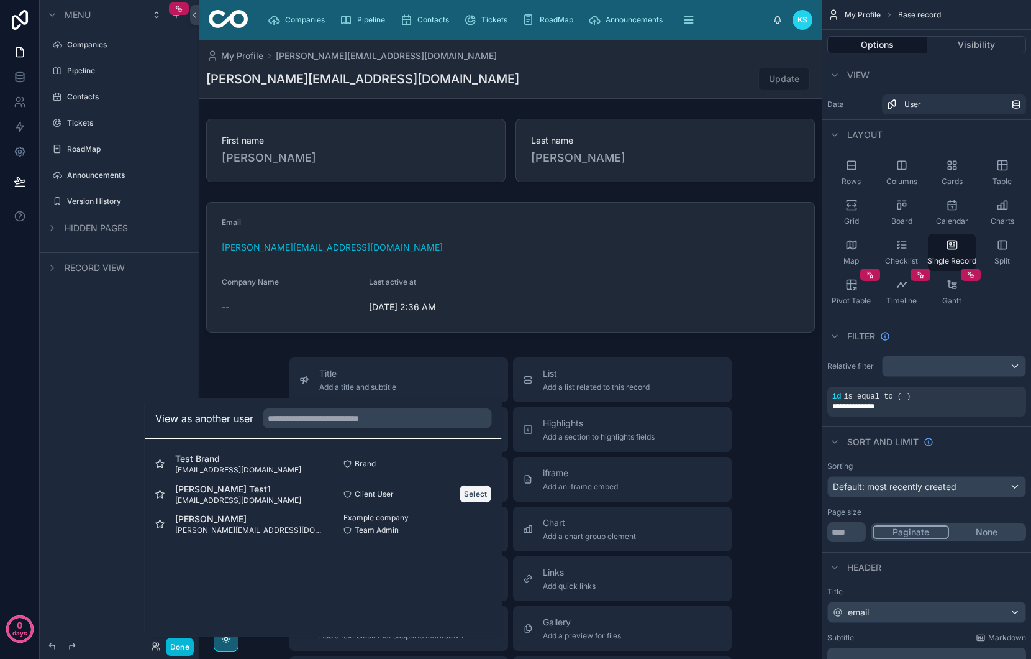
click at [481, 491] on button "Select" at bounding box center [476, 494] width 32 height 18
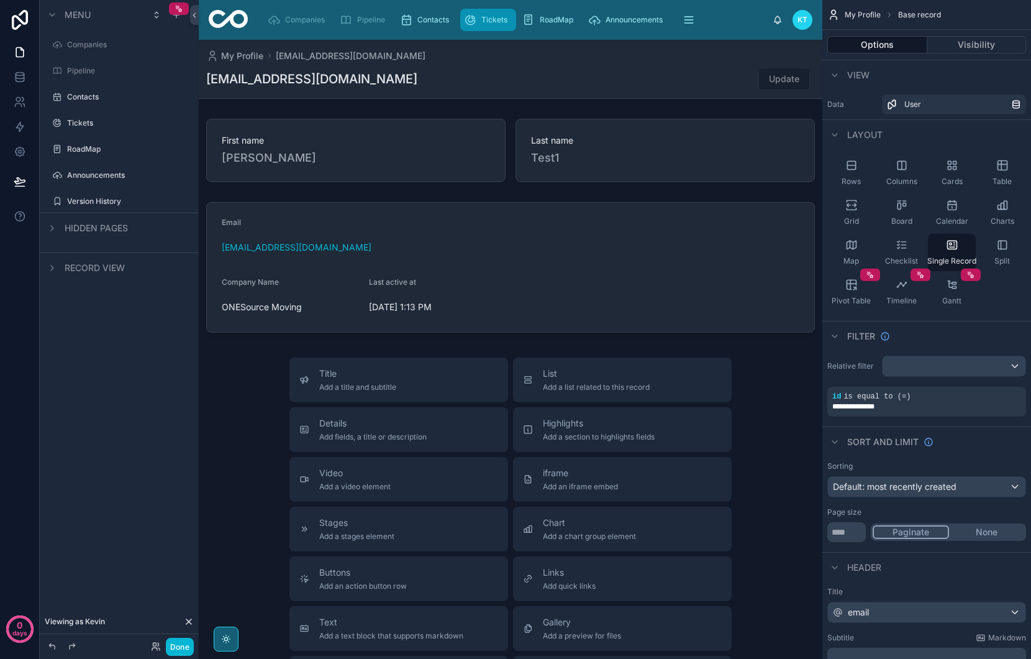
click at [485, 19] on span "Tickets" at bounding box center [494, 20] width 26 height 10
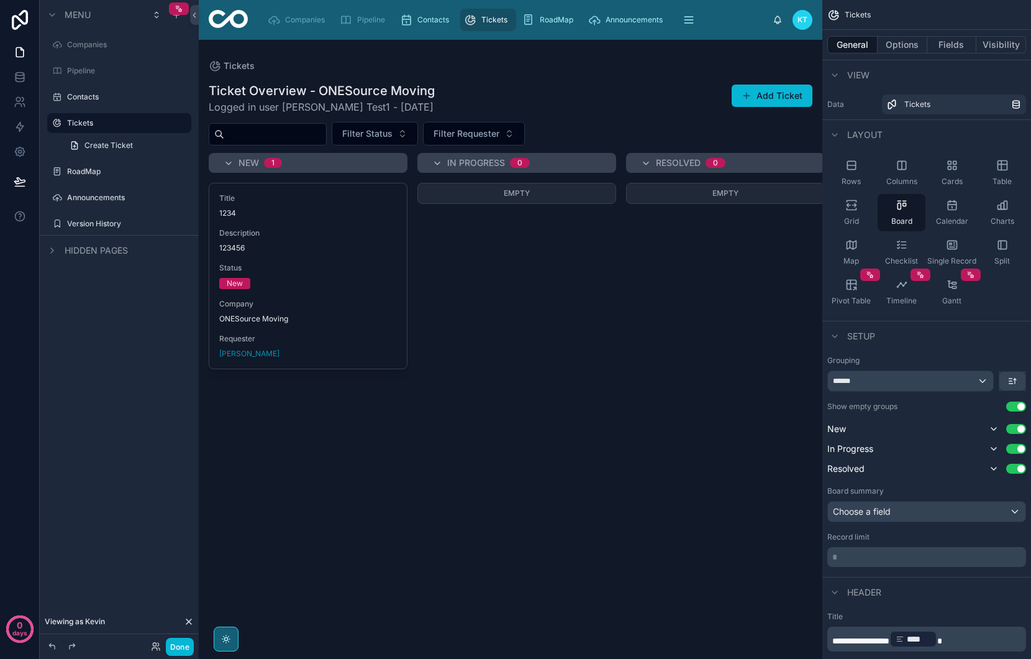
click at [760, 102] on div at bounding box center [511, 349] width 624 height 619
click at [763, 98] on button "Add Ticket" at bounding box center [772, 95] width 81 height 22
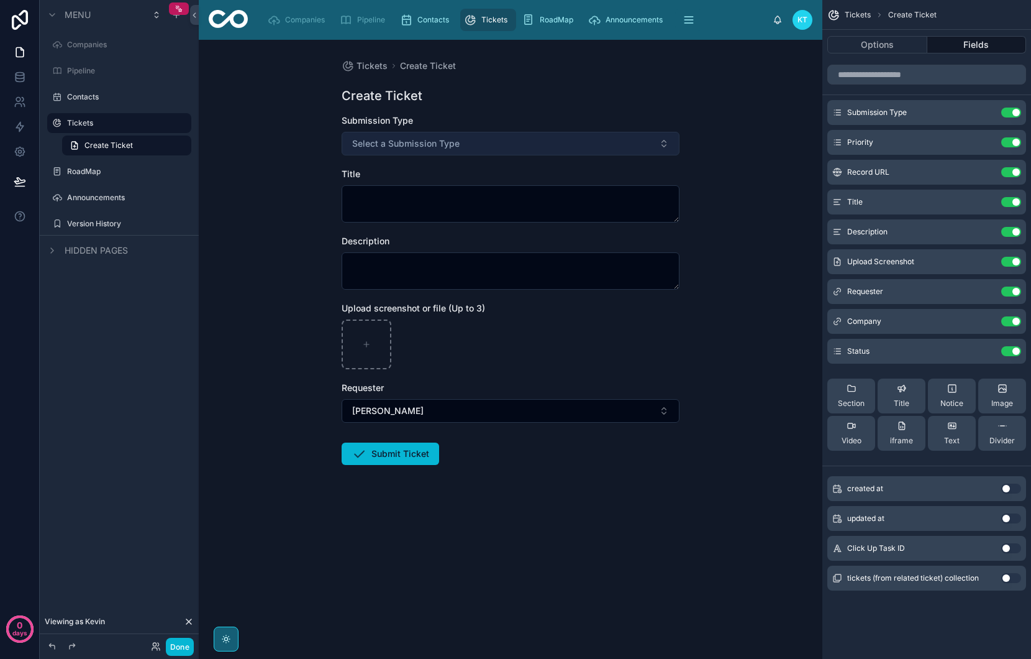
click at [423, 142] on span "Select a Submission Type" at bounding box center [405, 143] width 107 height 12
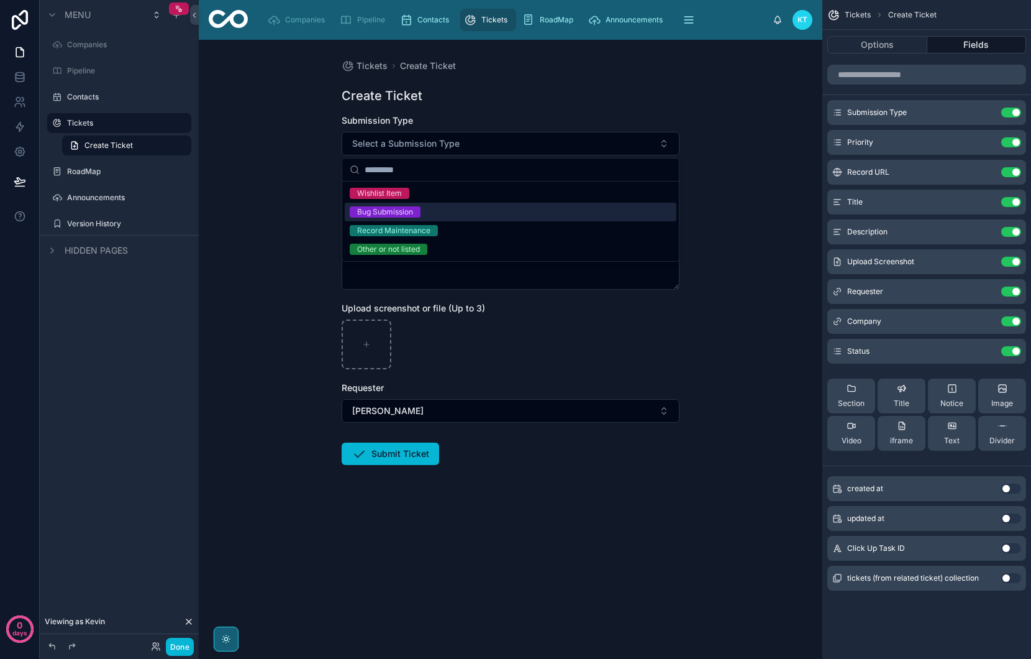
click at [390, 212] on div "Bug Submission" at bounding box center [385, 211] width 56 height 11
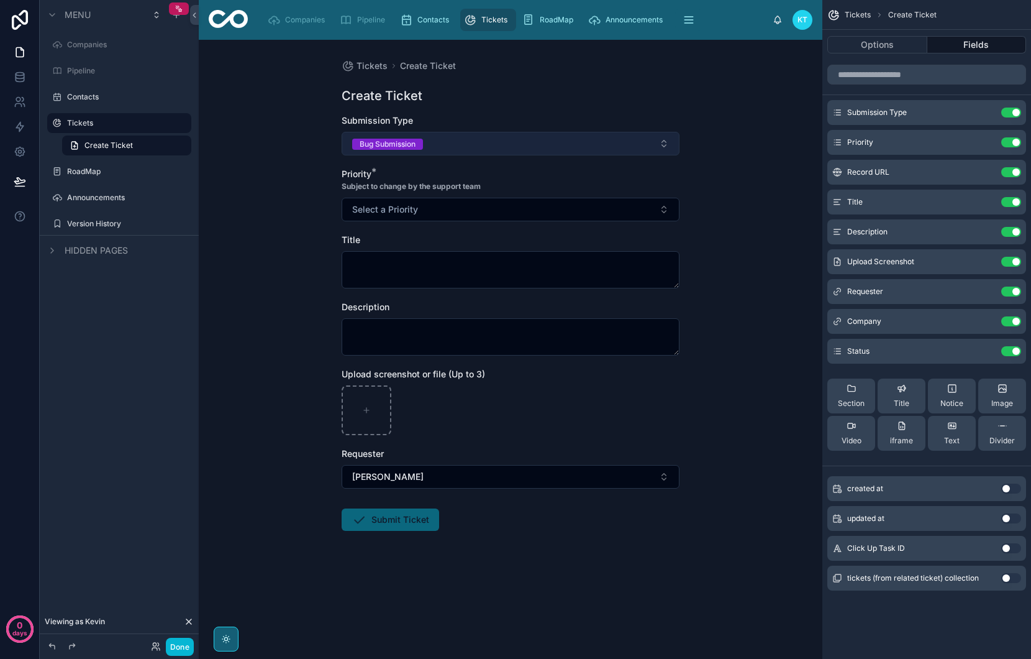
click at [439, 151] on button "Bug Submission" at bounding box center [511, 144] width 338 height 24
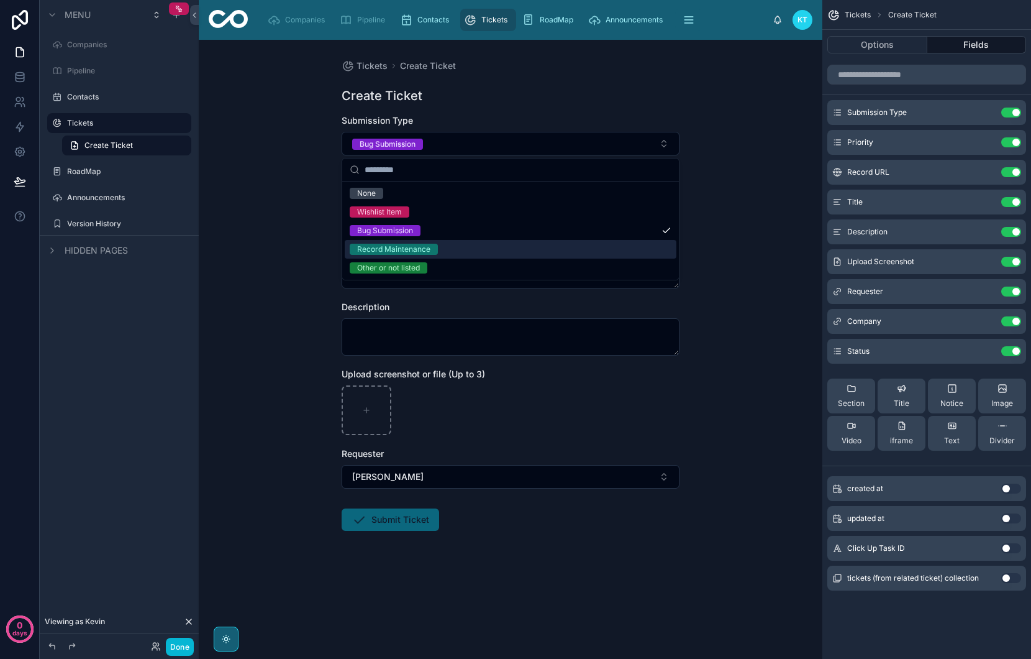
click at [455, 246] on div "Record Maintenance" at bounding box center [511, 249] width 332 height 19
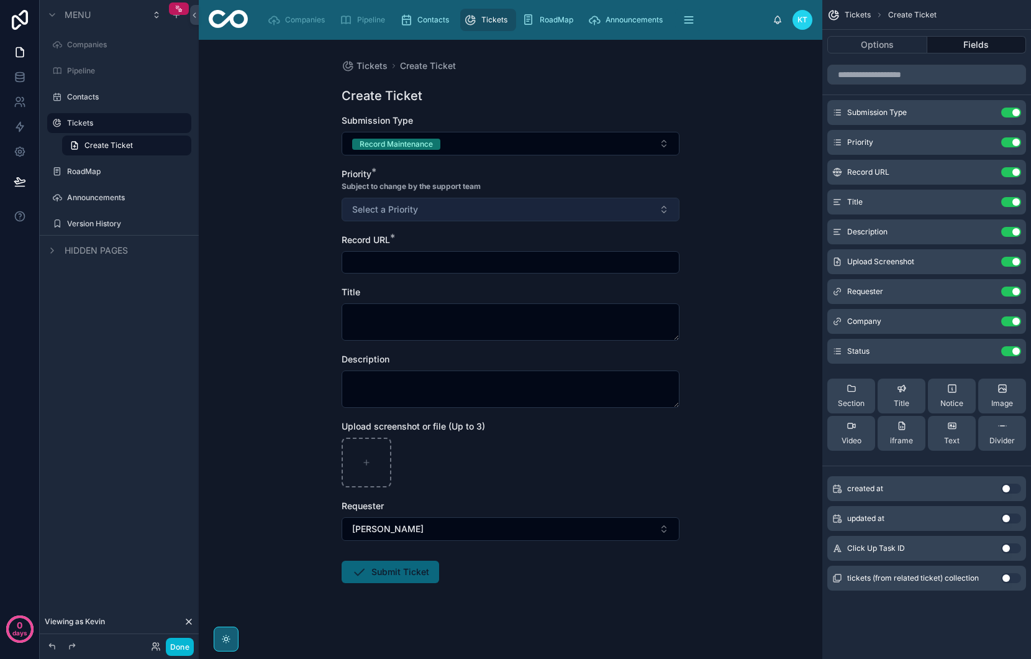
click at [436, 213] on button "Select a Priority" at bounding box center [511, 210] width 338 height 24
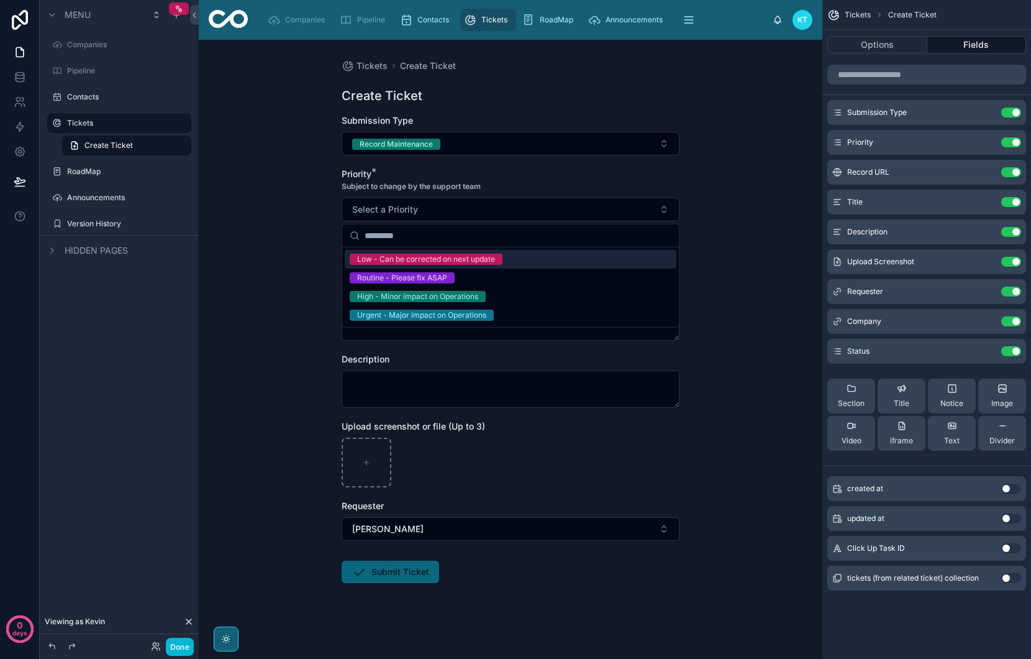
click at [414, 264] on div "Low - Can be corrected on next update" at bounding box center [426, 258] width 138 height 11
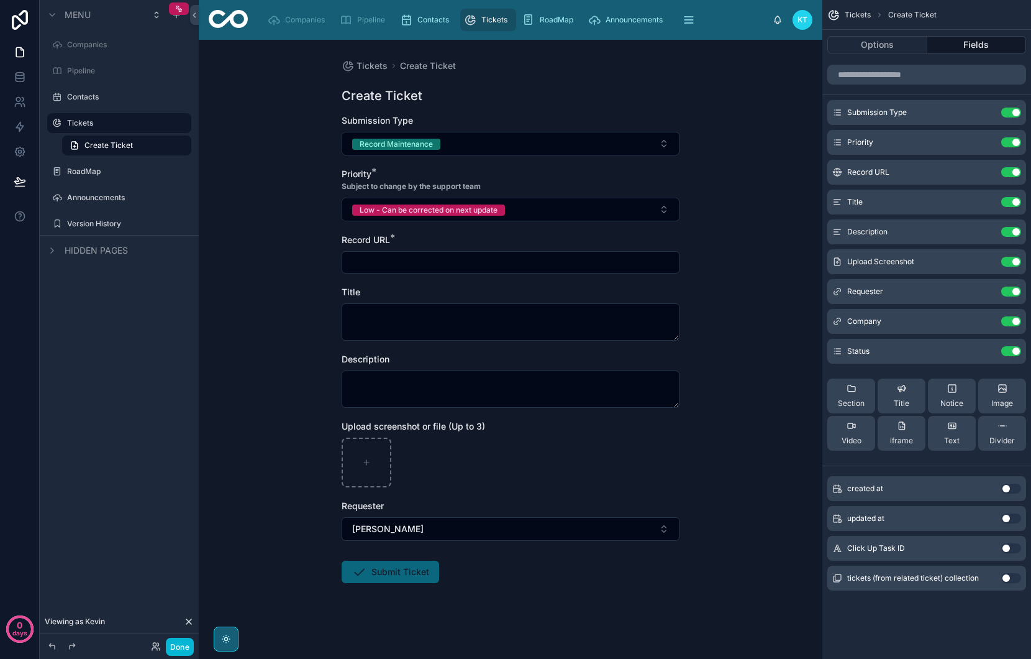
click at [411, 263] on input "text" at bounding box center [510, 261] width 337 height 17
type input "**********"
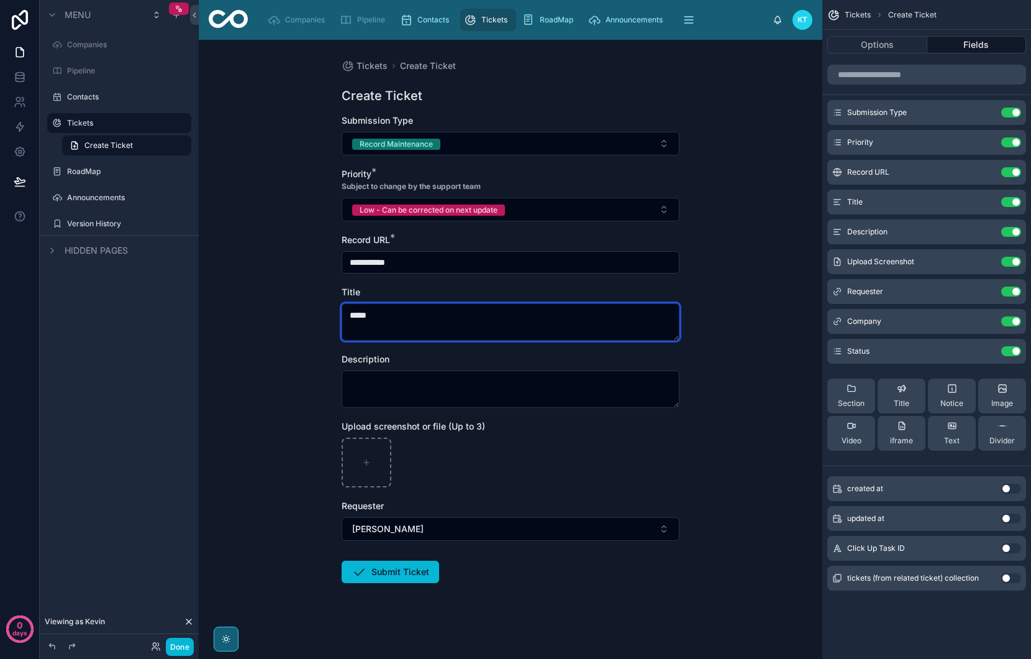
type textarea "*****"
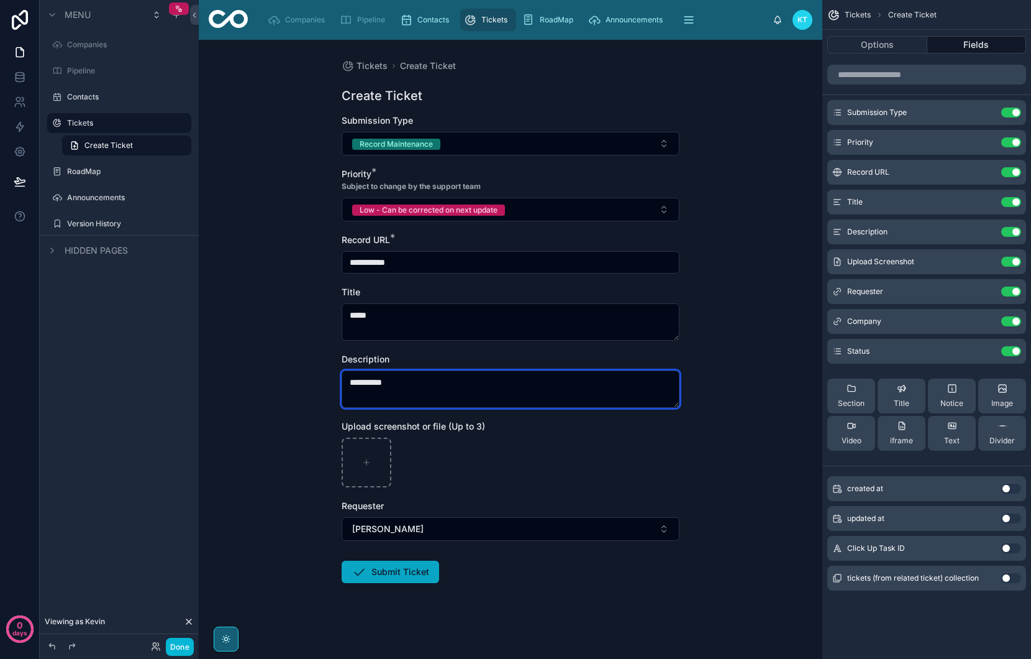
type textarea "**********"
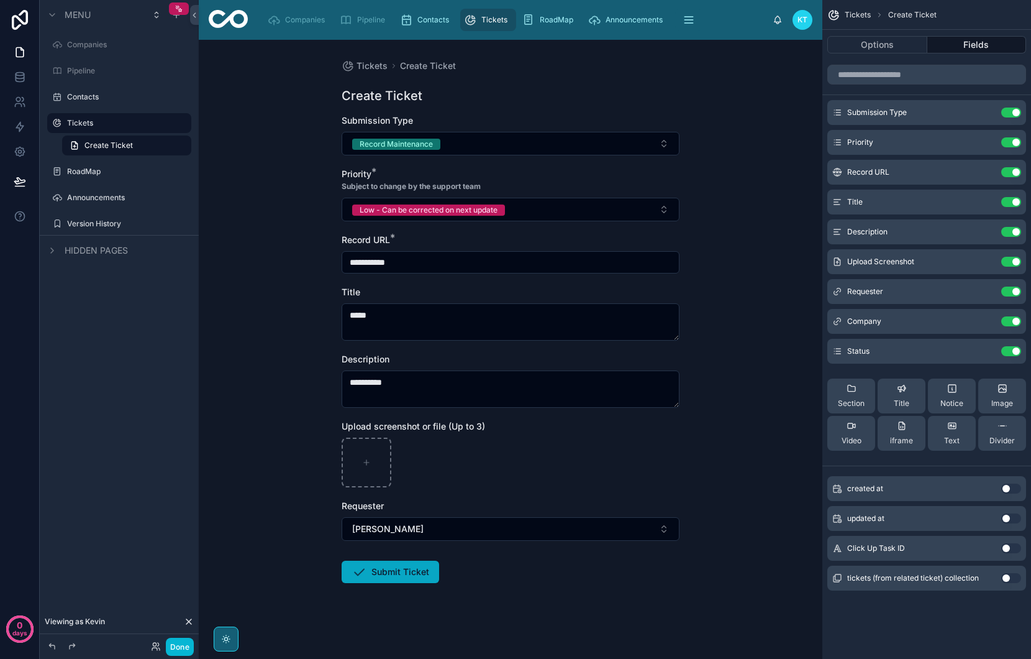
scroll to position [2, 0]
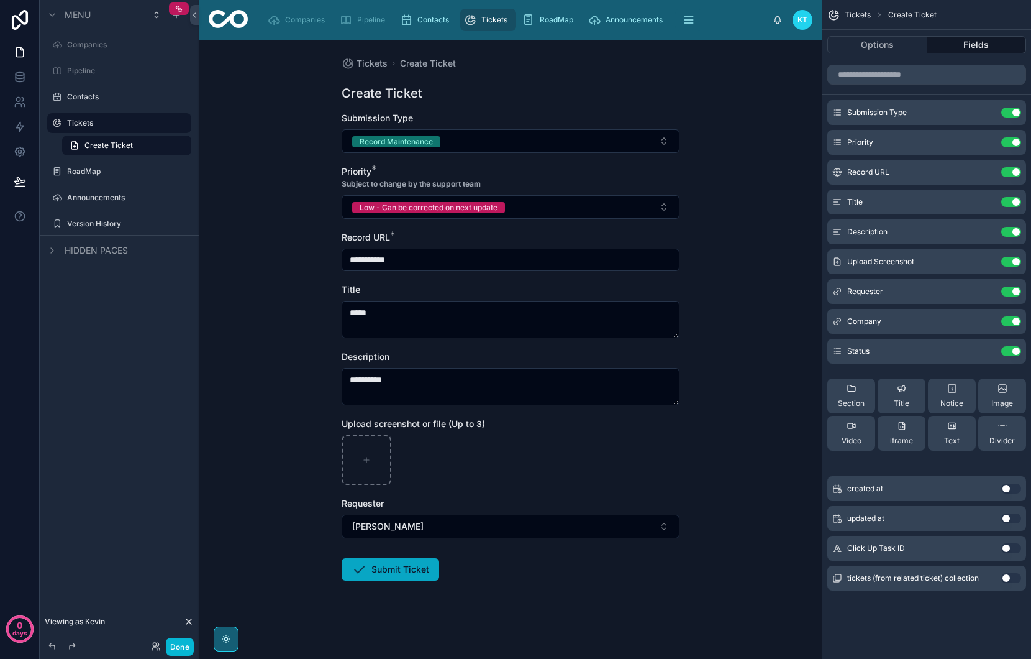
click at [394, 568] on button "Submit Ticket" at bounding box center [391, 569] width 98 height 22
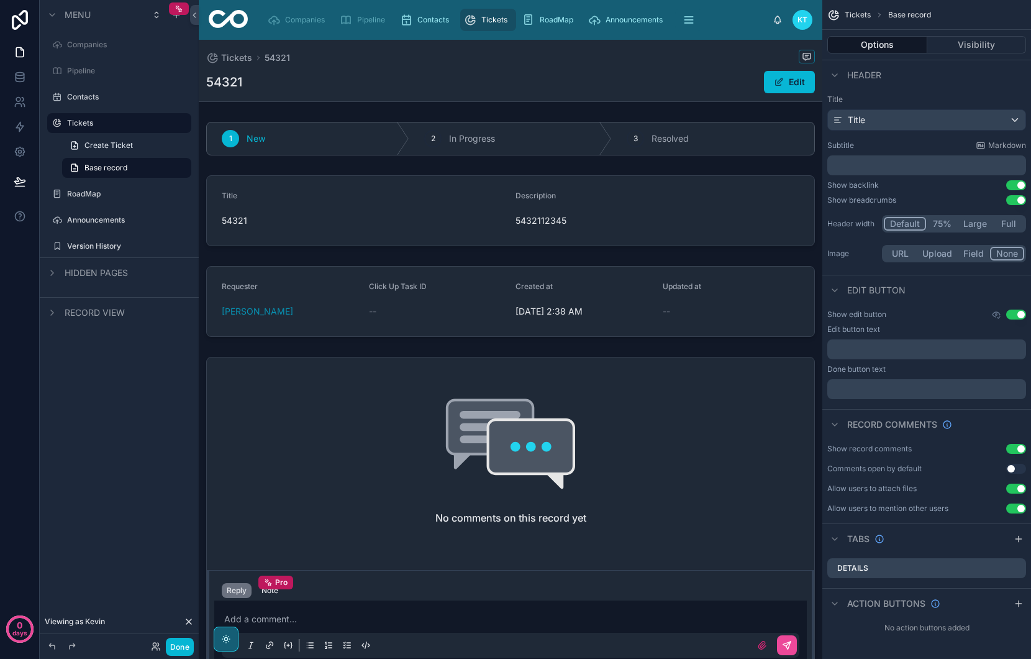
click at [490, 22] on span "Tickets" at bounding box center [494, 20] width 26 height 10
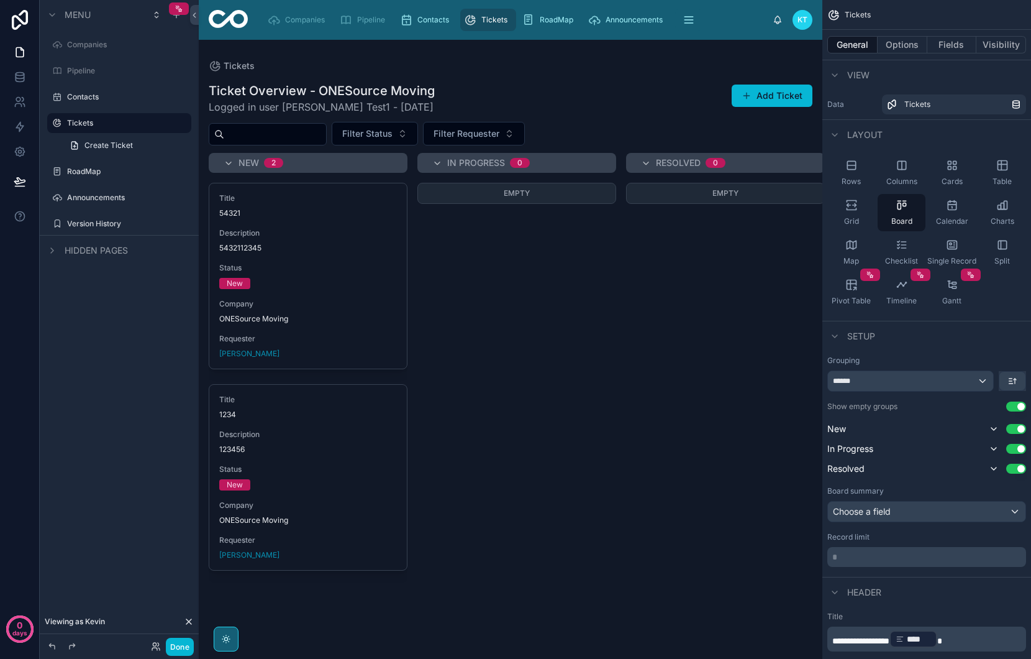
click at [748, 107] on div "Add Ticket" at bounding box center [765, 96] width 93 height 24
click at [783, 98] on button "Add Ticket" at bounding box center [772, 95] width 81 height 22
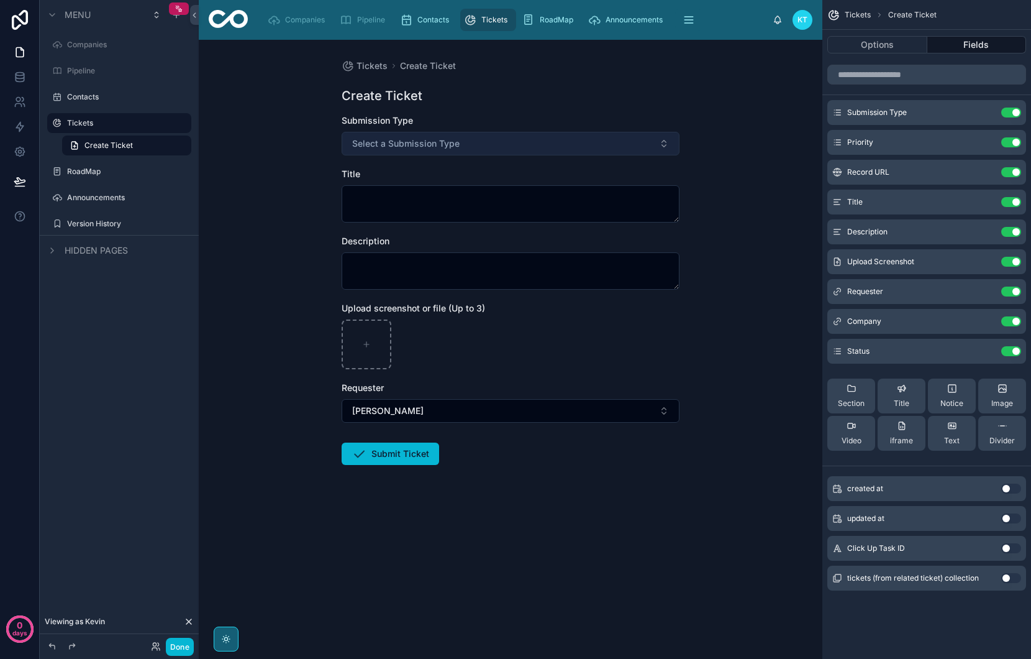
click at [491, 144] on button "Select a Submission Type" at bounding box center [511, 144] width 338 height 24
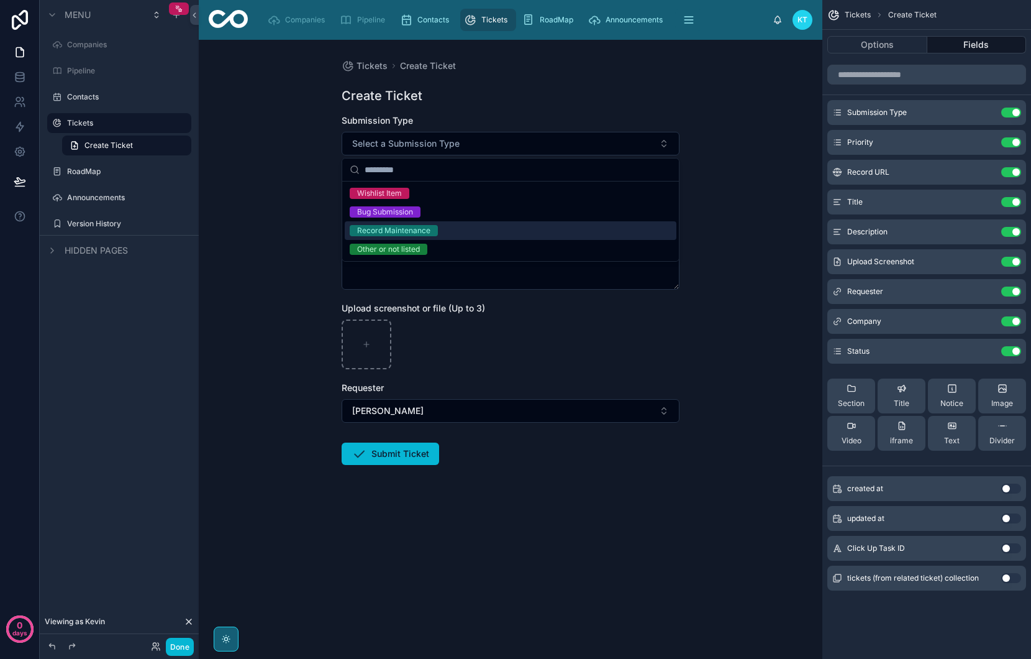
click at [454, 234] on div "Record Maintenance" at bounding box center [511, 230] width 332 height 19
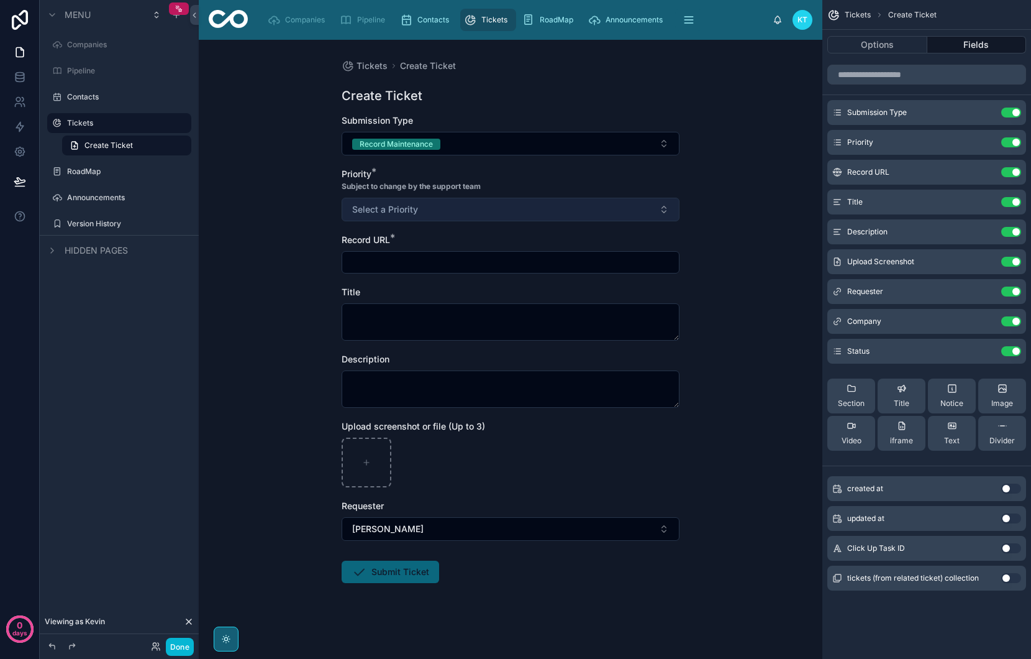
click at [424, 212] on button "Select a Priority" at bounding box center [511, 210] width 338 height 24
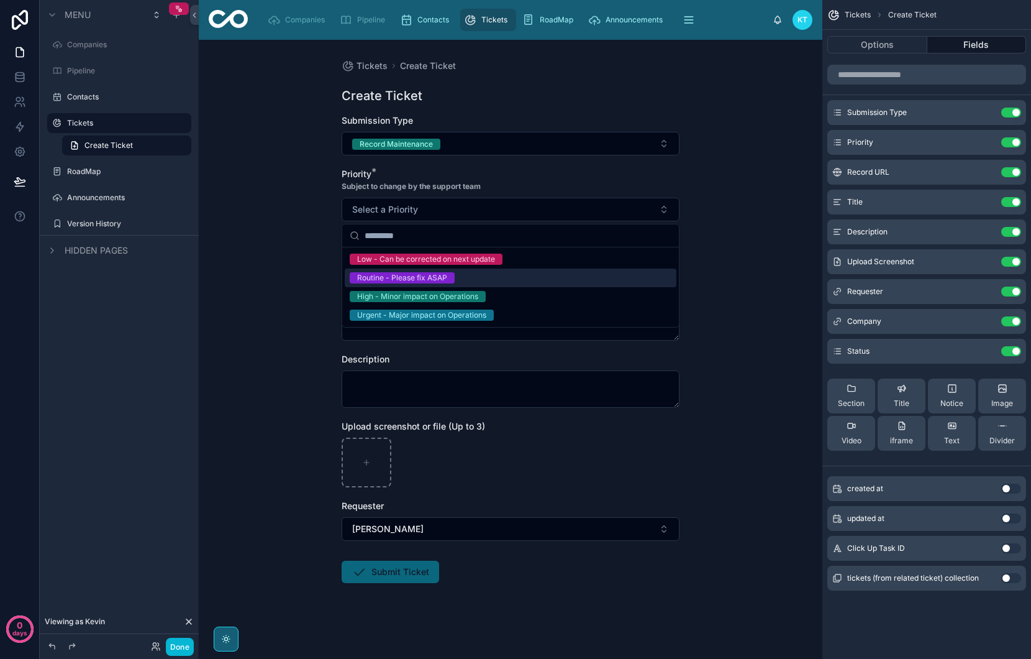
click at [430, 270] on div "Routine - Please fix ASAP" at bounding box center [511, 277] width 332 height 19
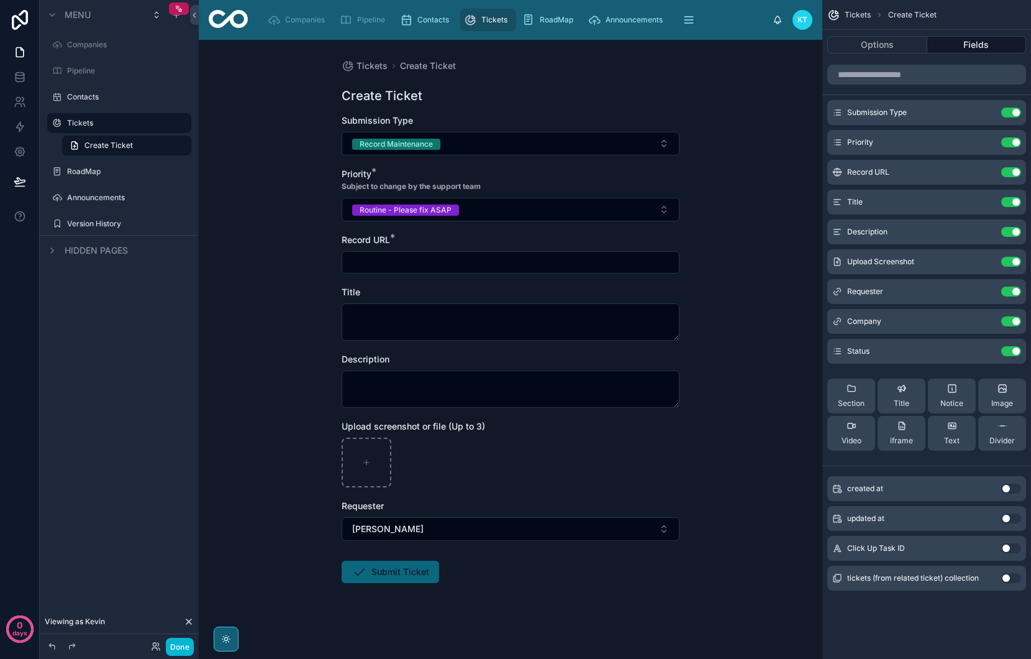
click at [423, 258] on input "text" at bounding box center [510, 261] width 337 height 17
type input "**********"
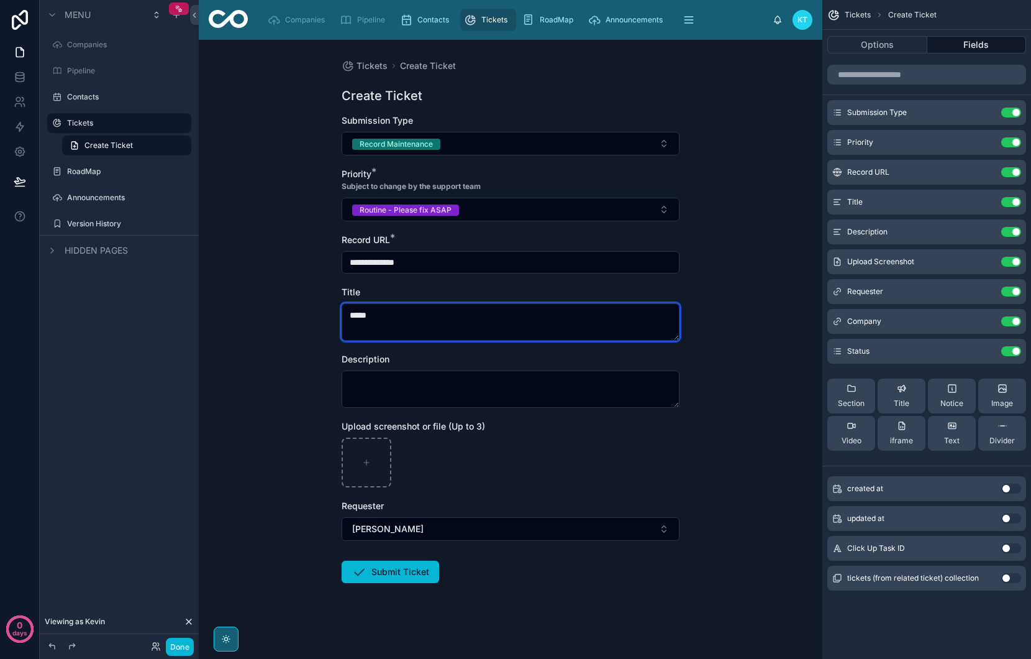
type textarea "*****"
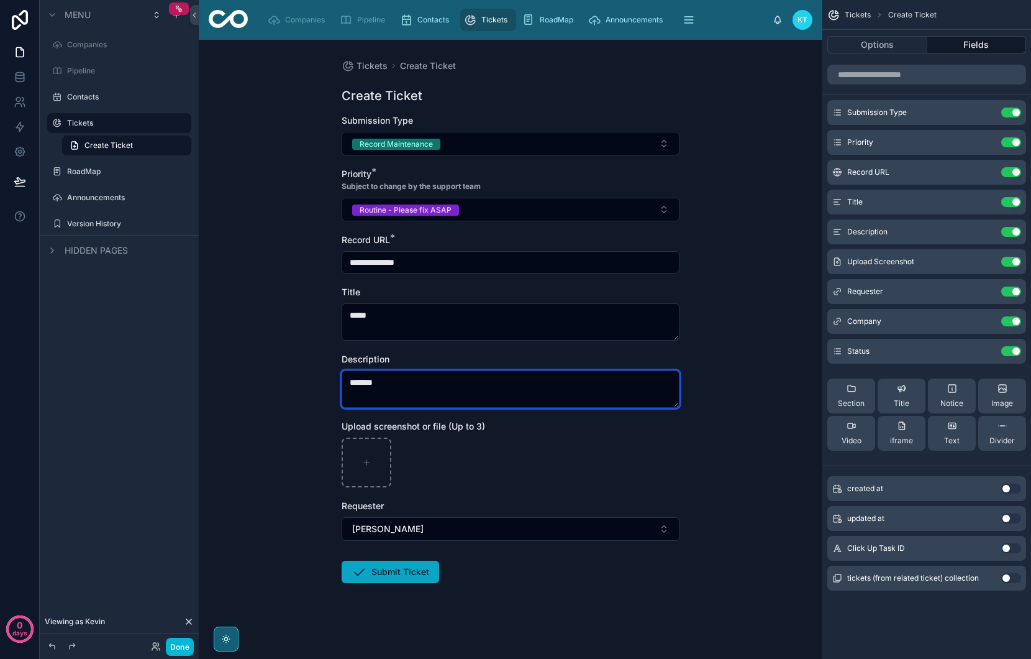
type textarea "*******"
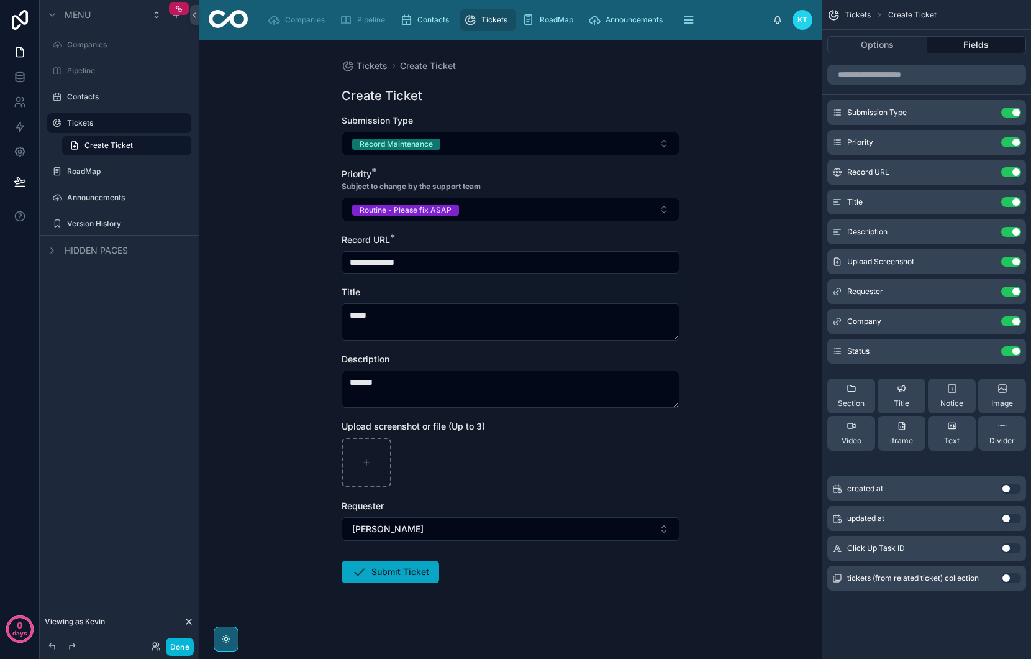
click at [411, 563] on button "Submit Ticket" at bounding box center [391, 571] width 98 height 22
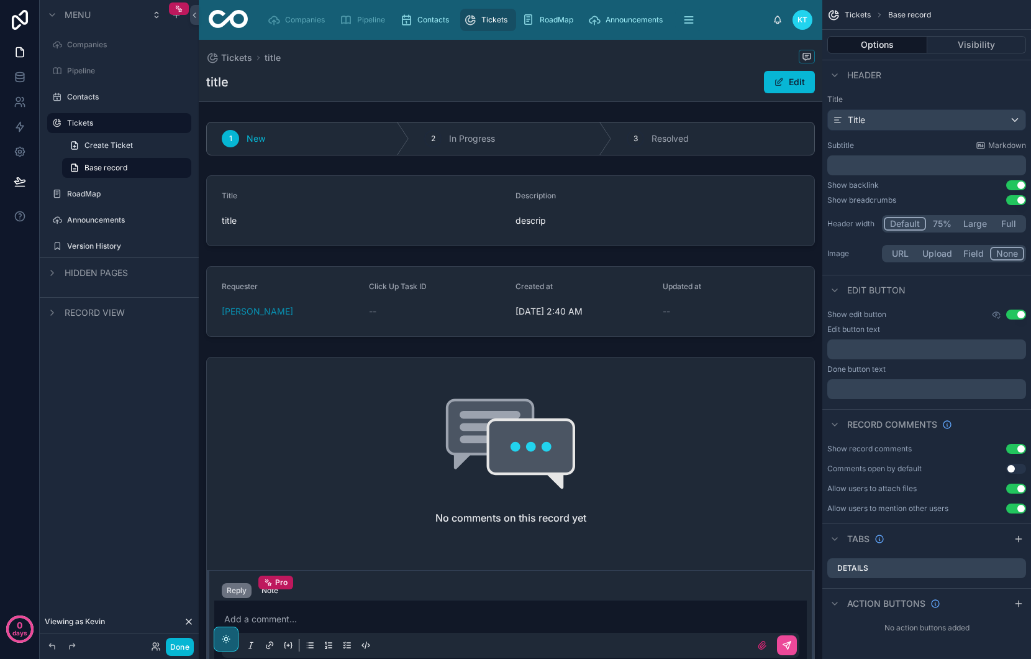
click at [488, 24] on span "Tickets" at bounding box center [494, 20] width 26 height 10
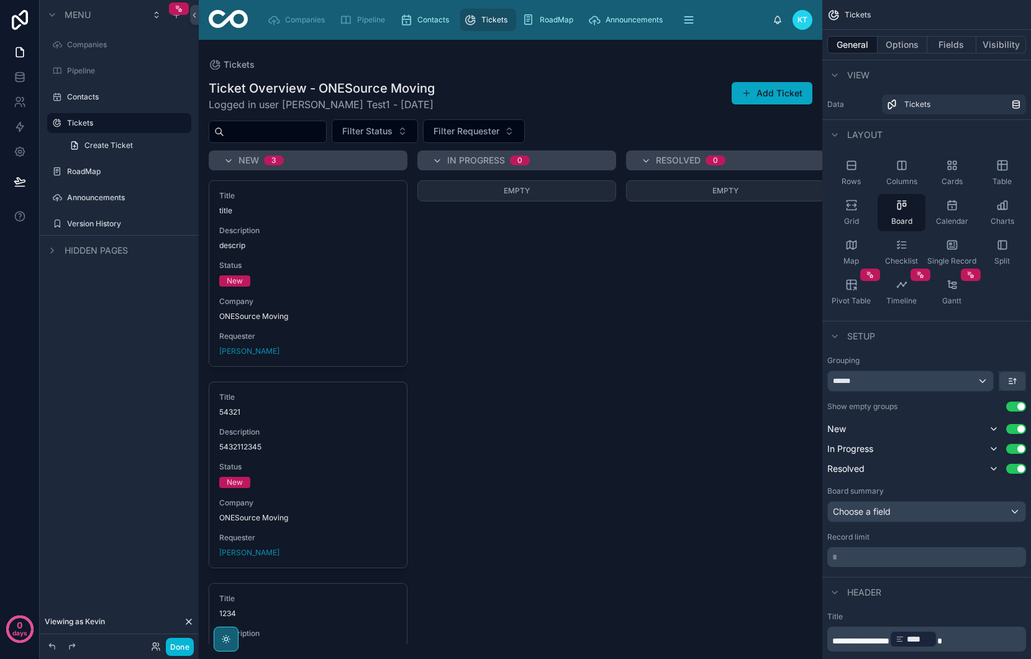
click at [777, 99] on button "Add Ticket" at bounding box center [772, 93] width 81 height 22
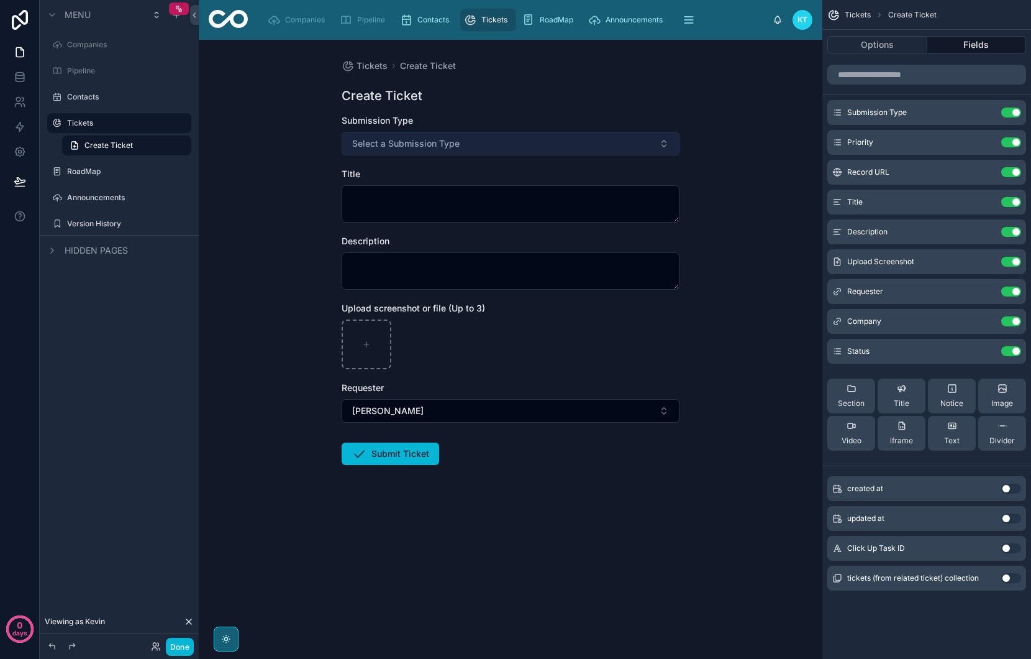
click at [422, 147] on span "Select a Submission Type" at bounding box center [405, 143] width 107 height 12
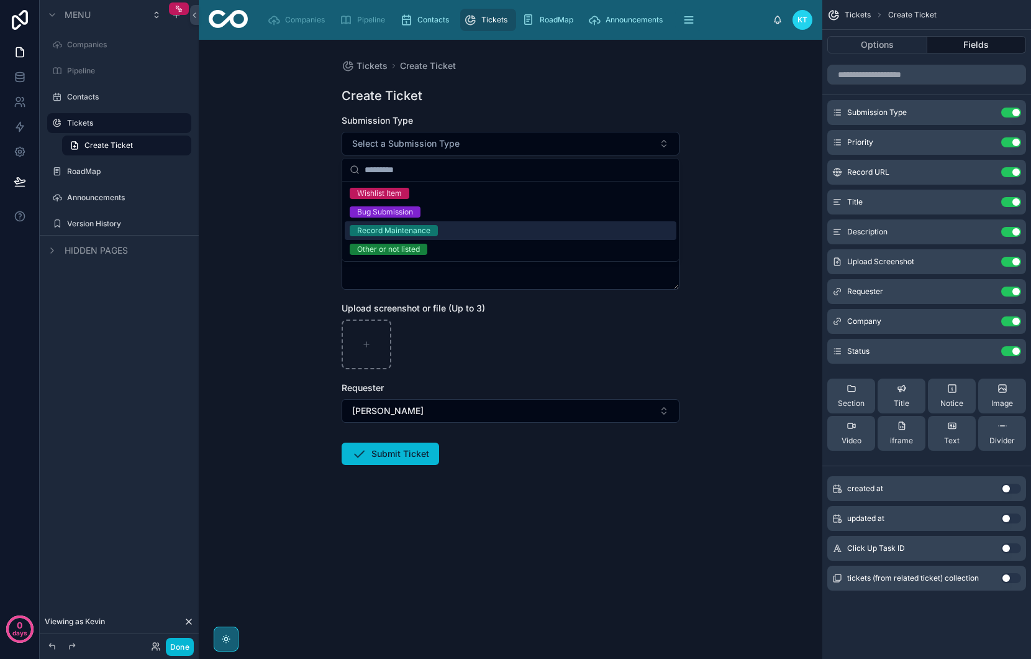
click at [416, 230] on div "Record Maintenance" at bounding box center [393, 230] width 73 height 11
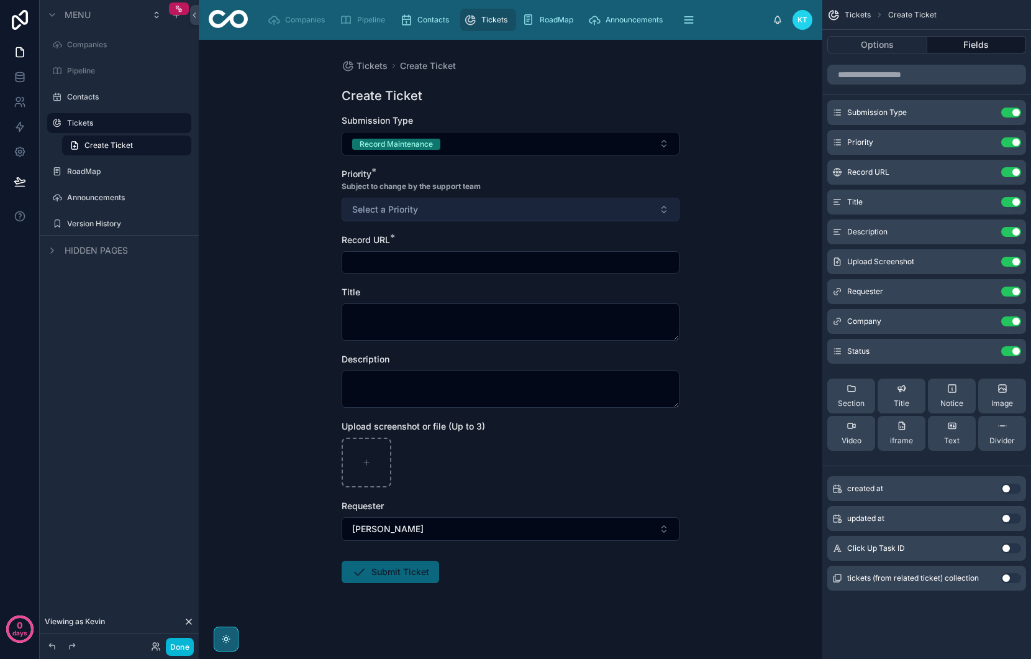
click at [402, 214] on span "Select a Priority" at bounding box center [385, 209] width 66 height 12
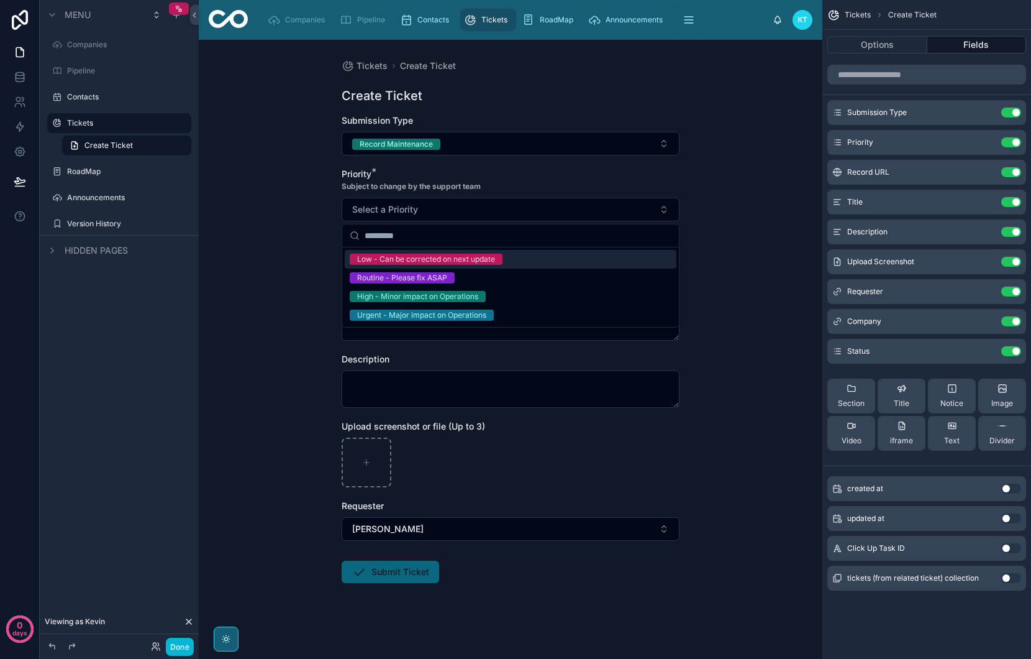
click at [404, 258] on div "Low - Can be corrected on next update" at bounding box center [426, 258] width 138 height 11
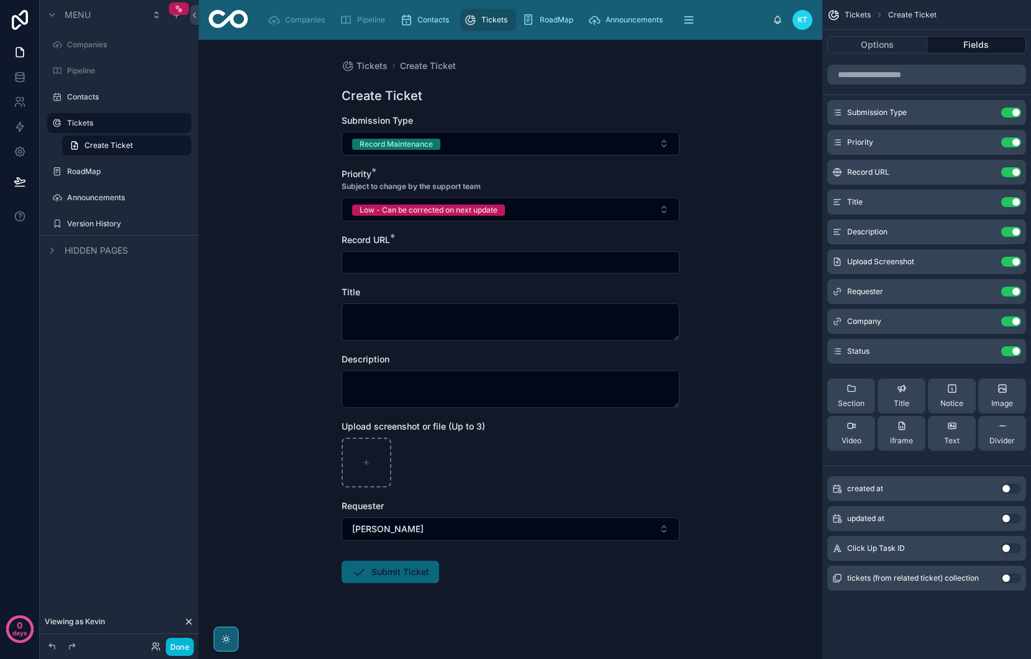
click at [403, 263] on input "text" at bounding box center [510, 261] width 337 height 17
type input "*"
type input "**********"
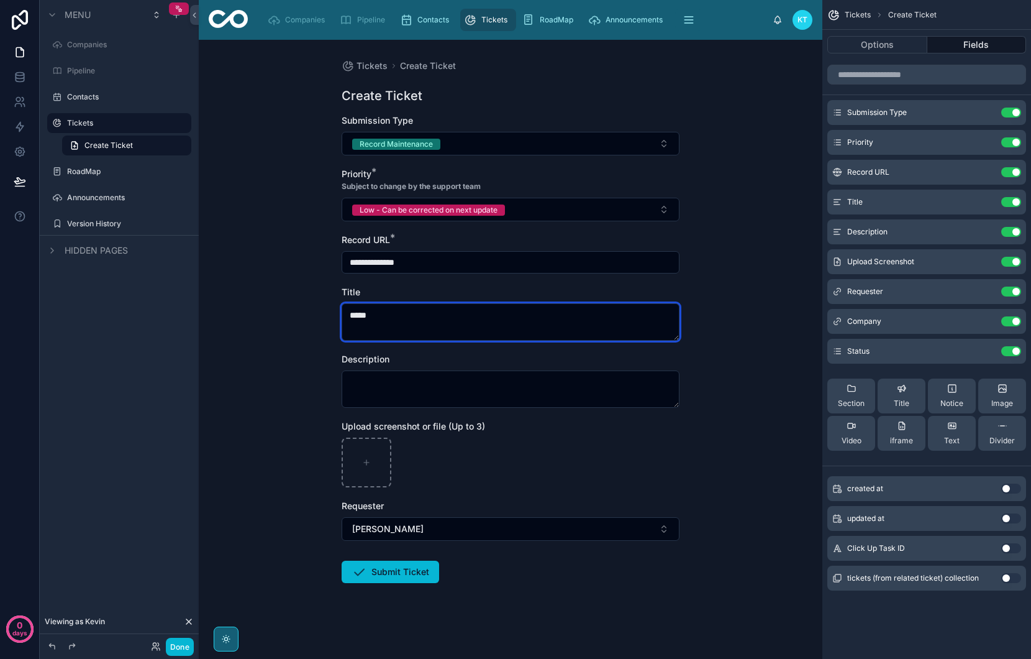
type textarea "*****"
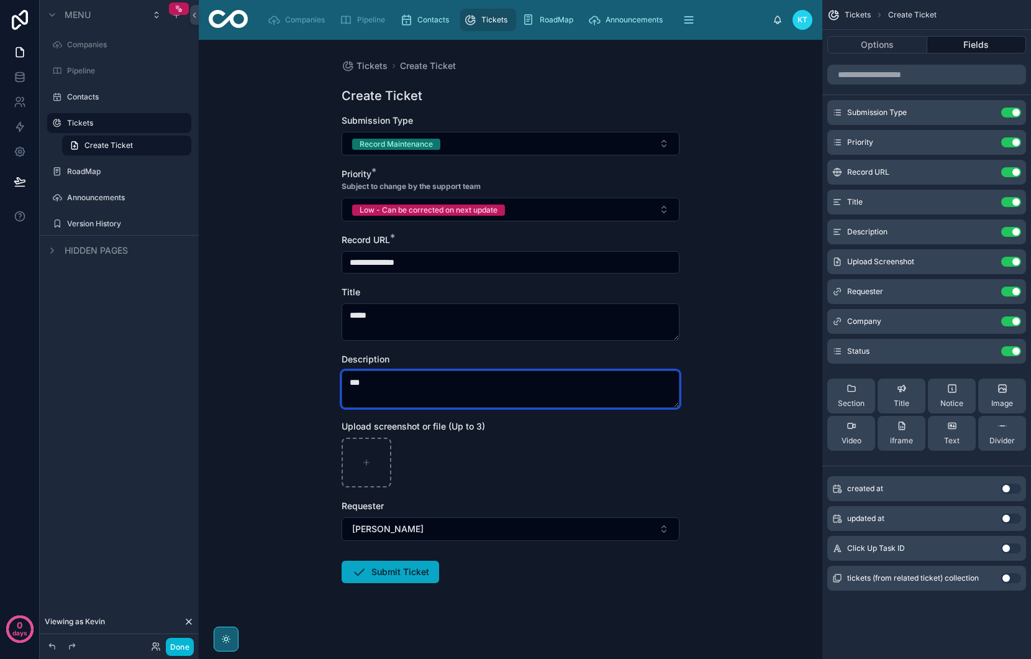
type textarea "***"
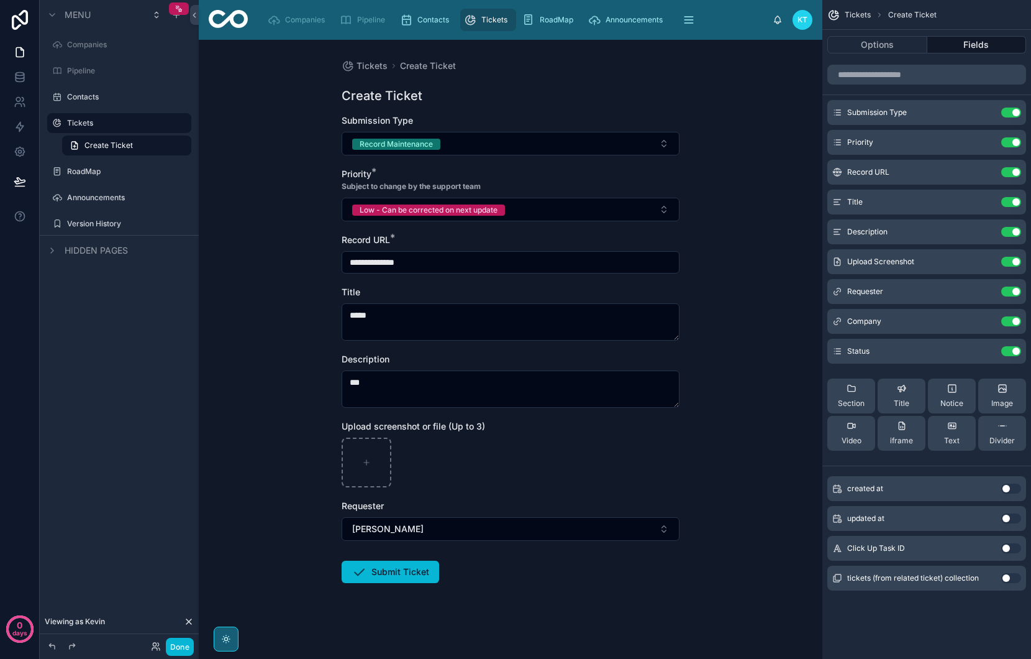
click at [405, 569] on button "Submit Ticket" at bounding box center [391, 571] width 98 height 22
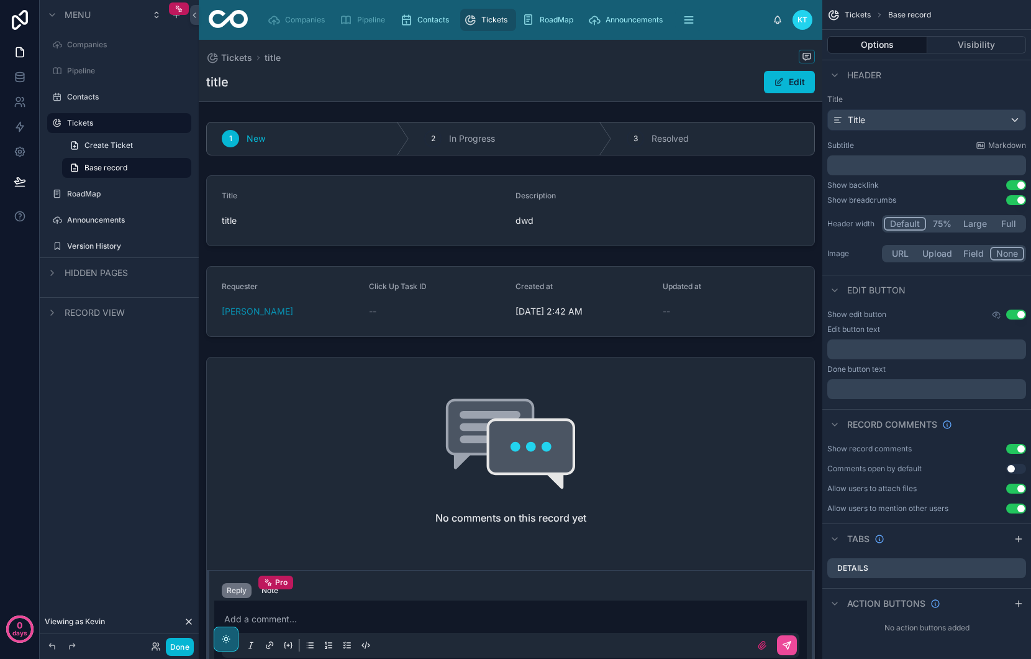
click at [485, 21] on span "Tickets" at bounding box center [494, 20] width 26 height 10
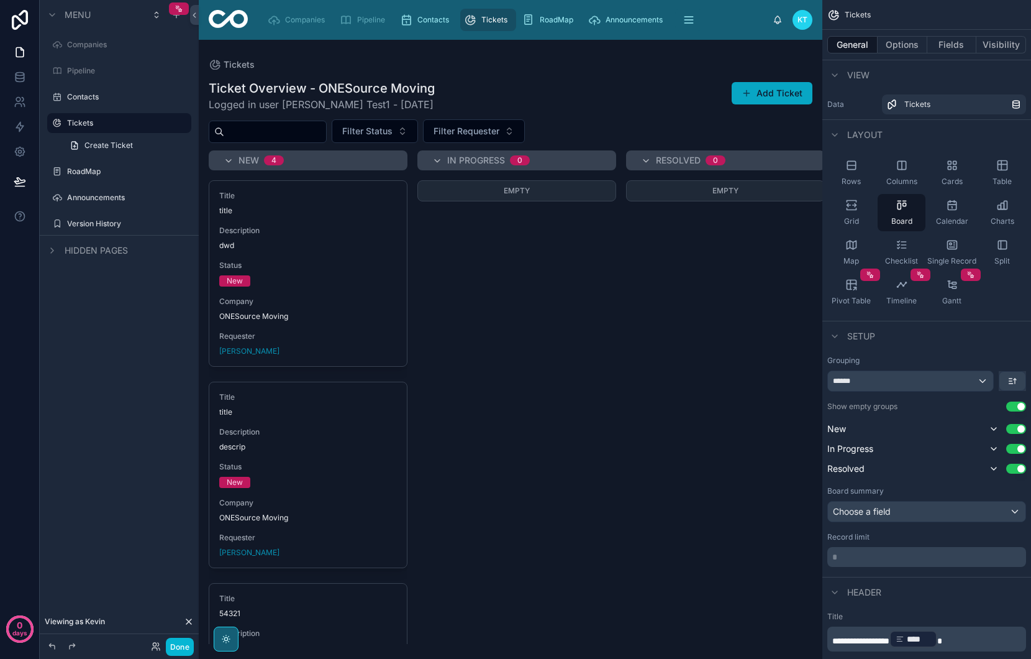
click at [766, 93] on button "Add Ticket" at bounding box center [772, 93] width 81 height 22
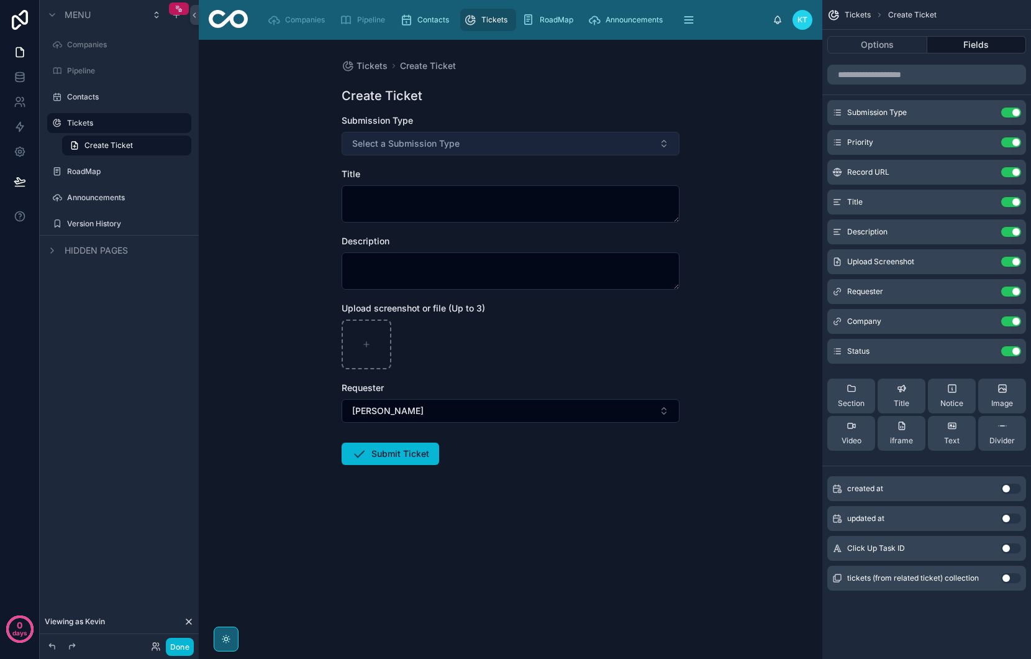
drag, startPoint x: 581, startPoint y: 155, endPoint x: 550, endPoint y: 153, distance: 31.8
click at [578, 155] on form "Submission Type Select a Submission Type Title Description Upload screenshot or…" at bounding box center [511, 329] width 338 height 430
drag, startPoint x: 500, startPoint y: 142, endPoint x: 480, endPoint y: 142, distance: 19.9
click at [499, 142] on button "Select a Submission Type" at bounding box center [511, 144] width 338 height 24
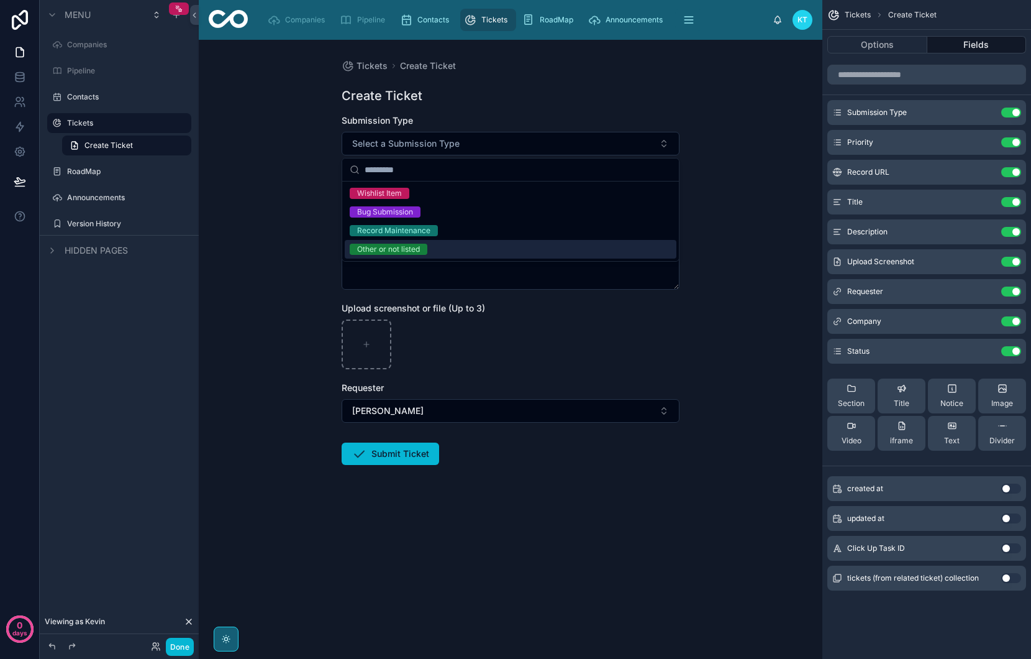
click at [417, 247] on div "Other or not listed" at bounding box center [388, 249] width 63 height 11
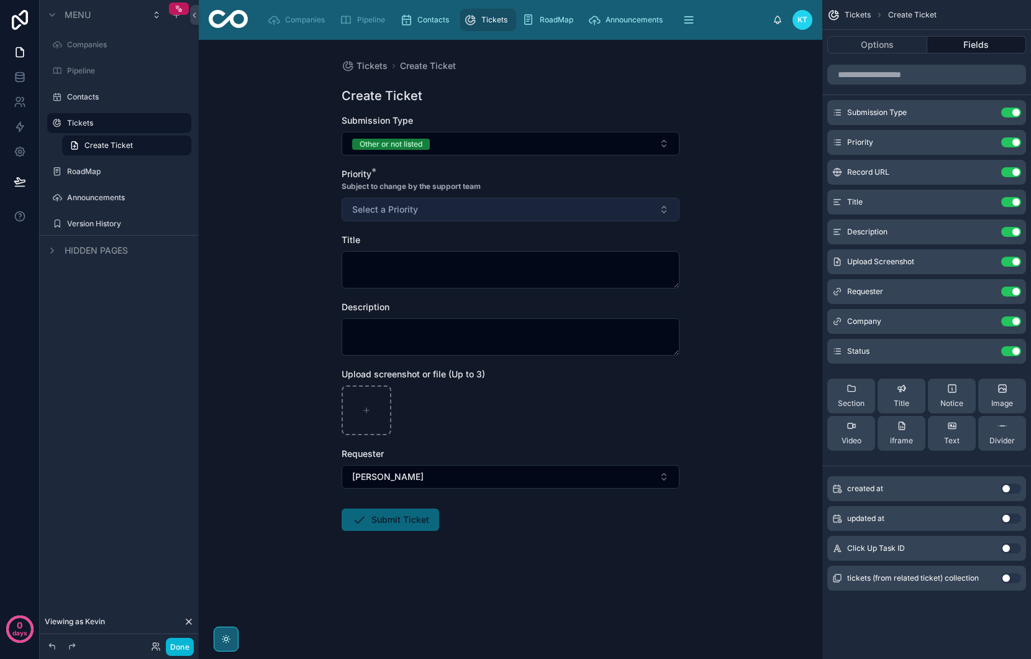
click at [424, 203] on button "Select a Priority" at bounding box center [511, 210] width 338 height 24
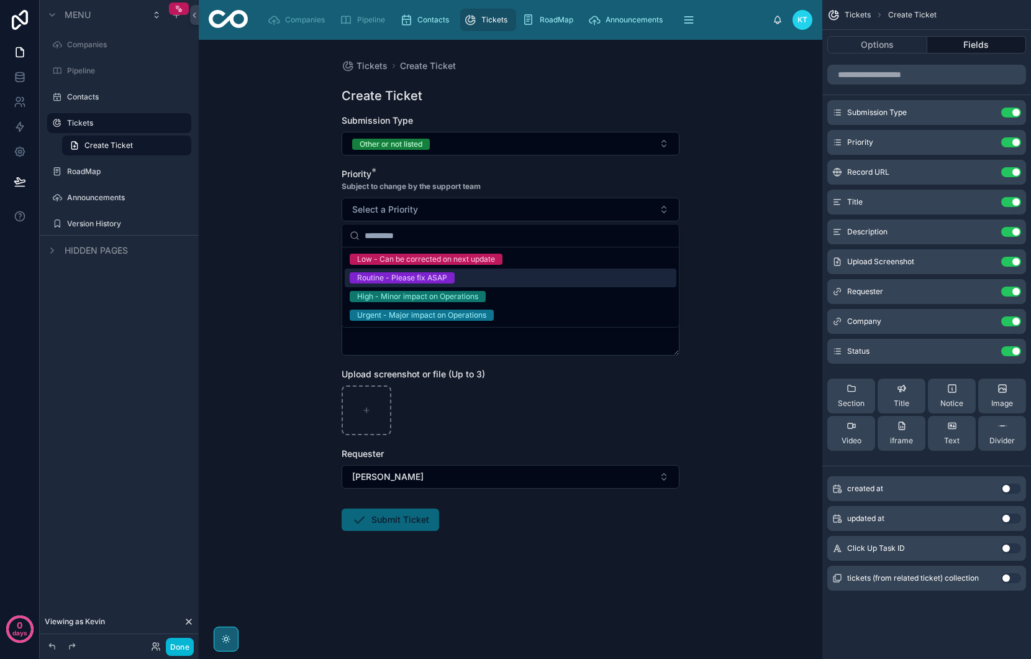
click at [446, 283] on div "Routine - Please fix ASAP" at bounding box center [511, 277] width 332 height 19
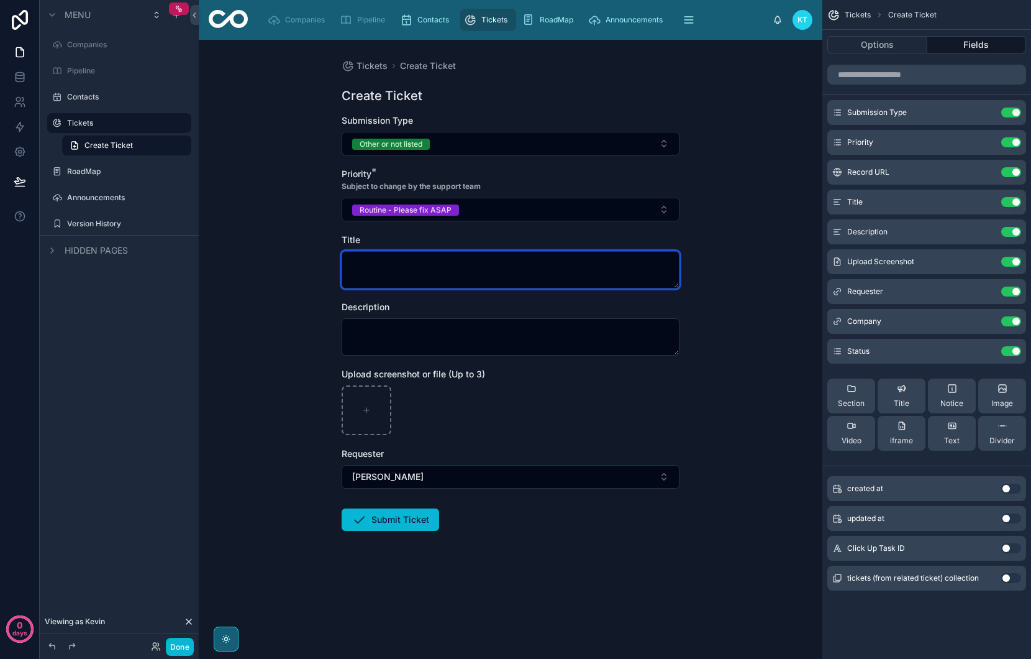
click at [450, 270] on textarea at bounding box center [511, 269] width 338 height 37
type textarea "**"
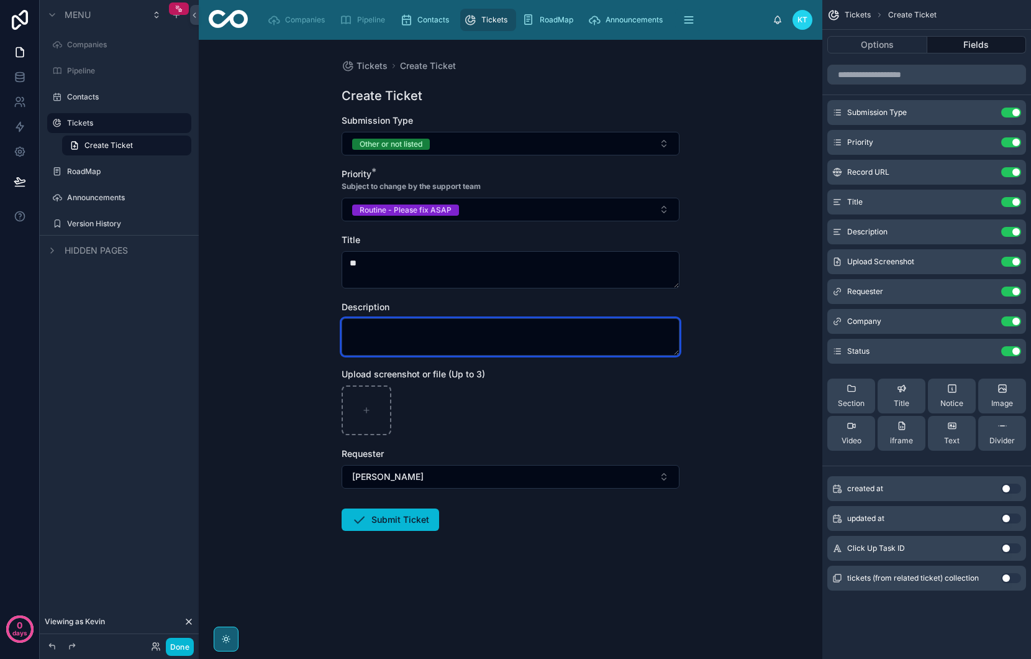
click at [433, 332] on textarea at bounding box center [511, 336] width 338 height 37
type textarea "**"
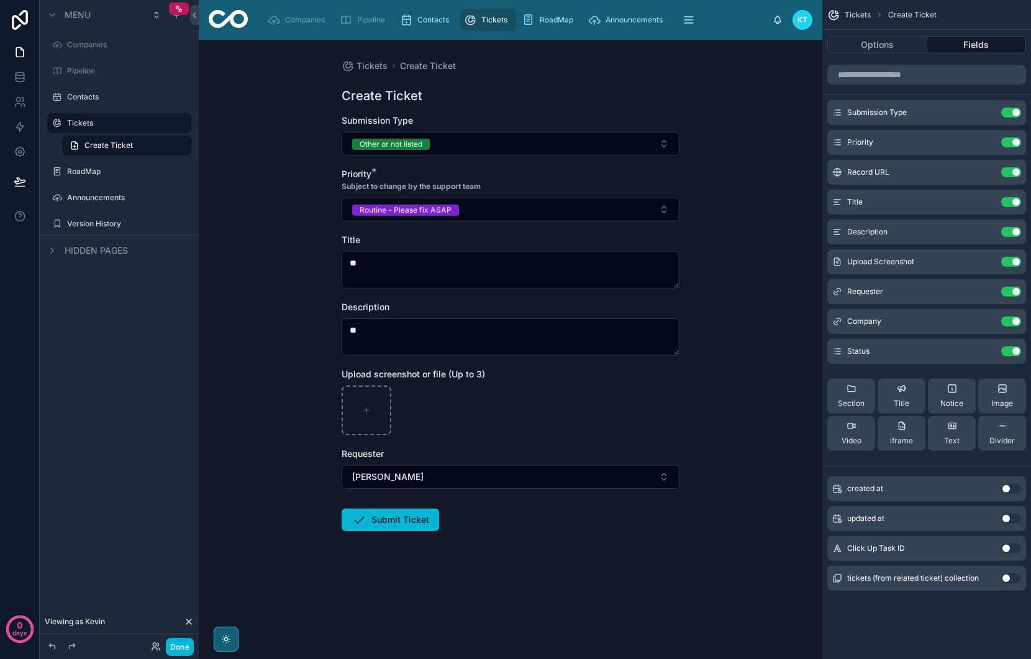
click at [404, 513] on button "Submit Ticket" at bounding box center [391, 519] width 98 height 22
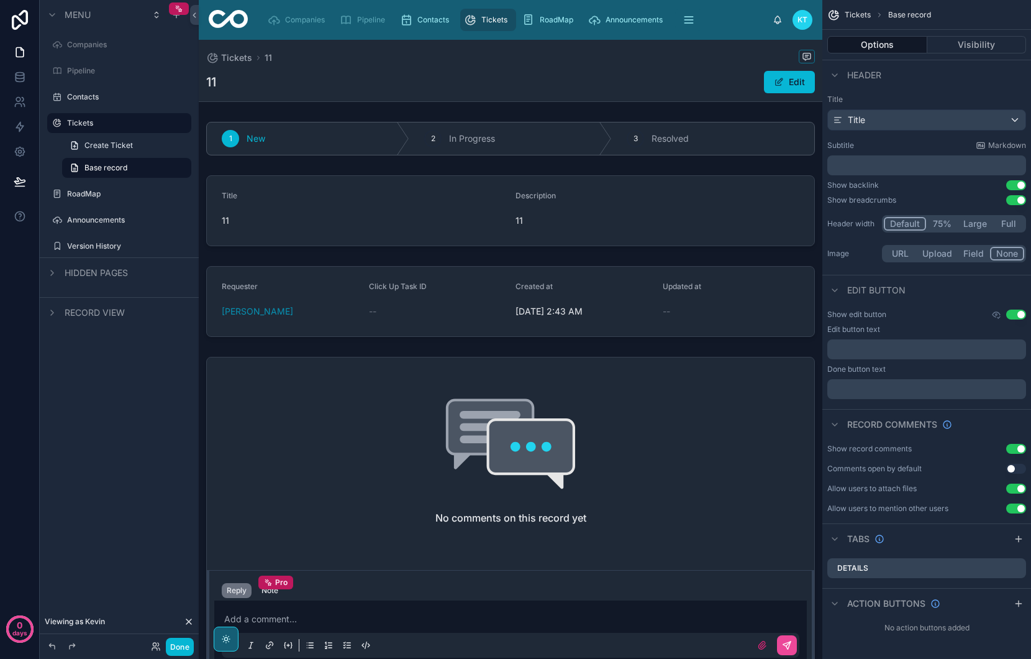
click at [490, 23] on span "Tickets" at bounding box center [494, 20] width 26 height 10
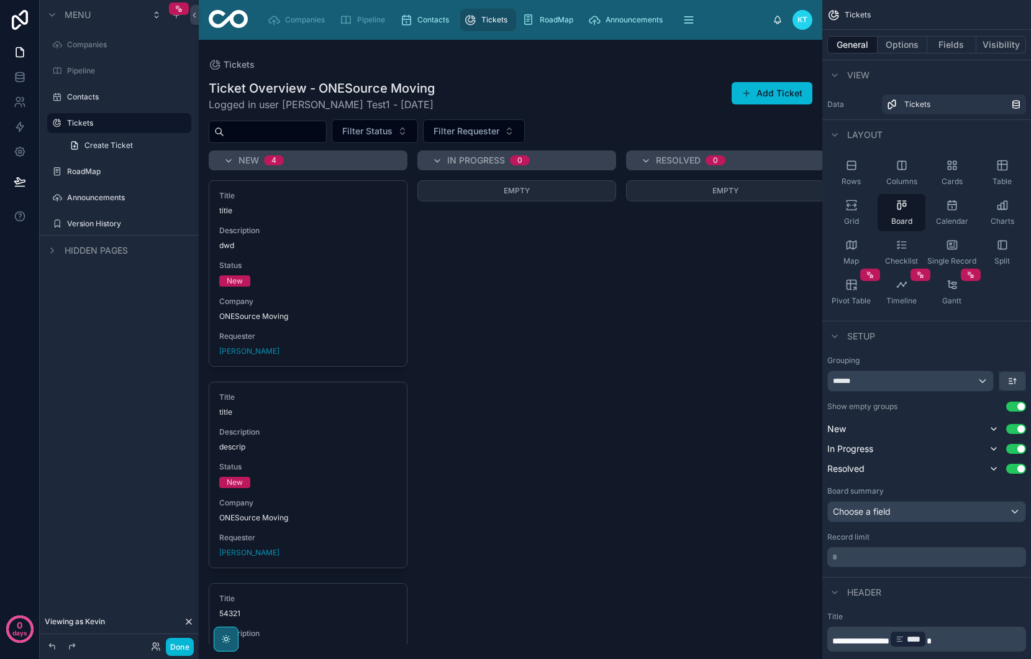
click at [490, 23] on span "Tickets" at bounding box center [494, 20] width 26 height 10
click at [778, 93] on button "Add Ticket" at bounding box center [772, 93] width 81 height 22
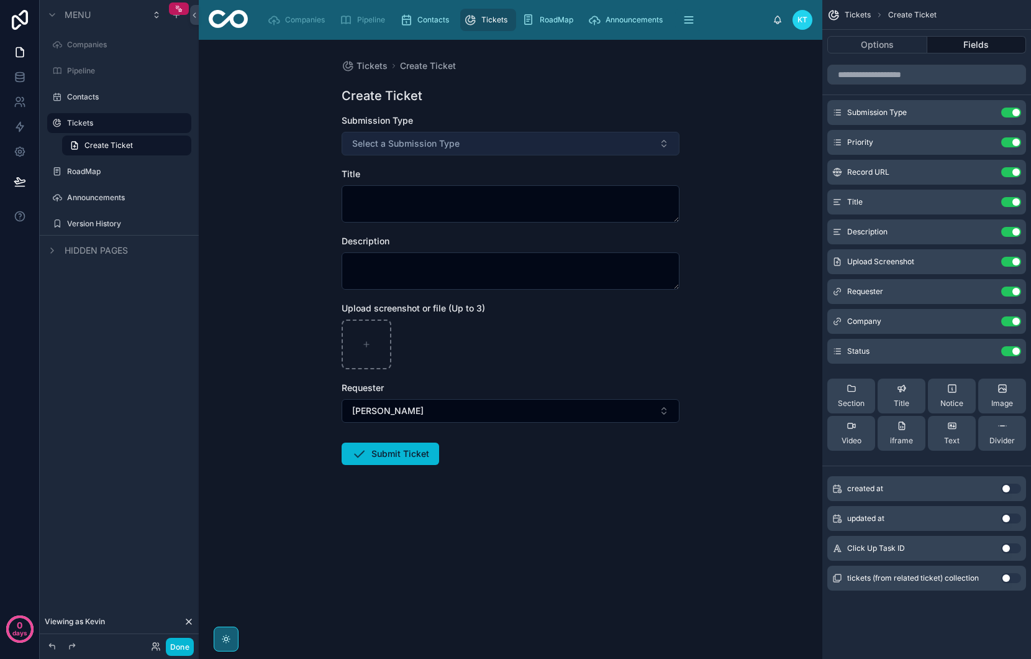
click at [488, 138] on button "Select a Submission Type" at bounding box center [511, 144] width 338 height 24
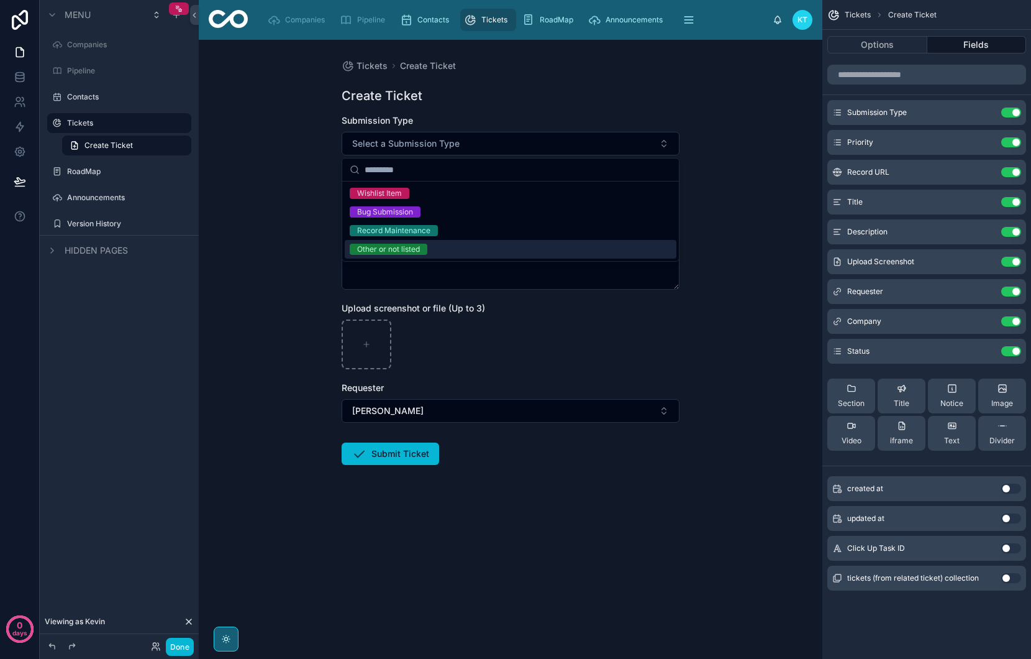
click at [453, 245] on div "Other or not listed" at bounding box center [511, 249] width 332 height 19
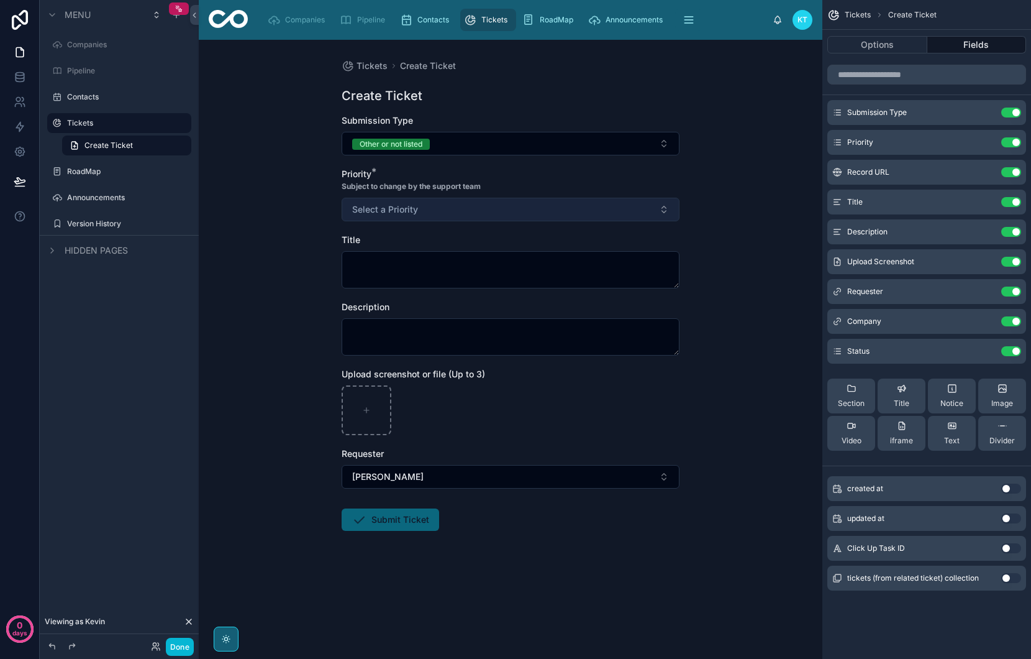
click at [425, 212] on button "Select a Priority" at bounding box center [511, 210] width 338 height 24
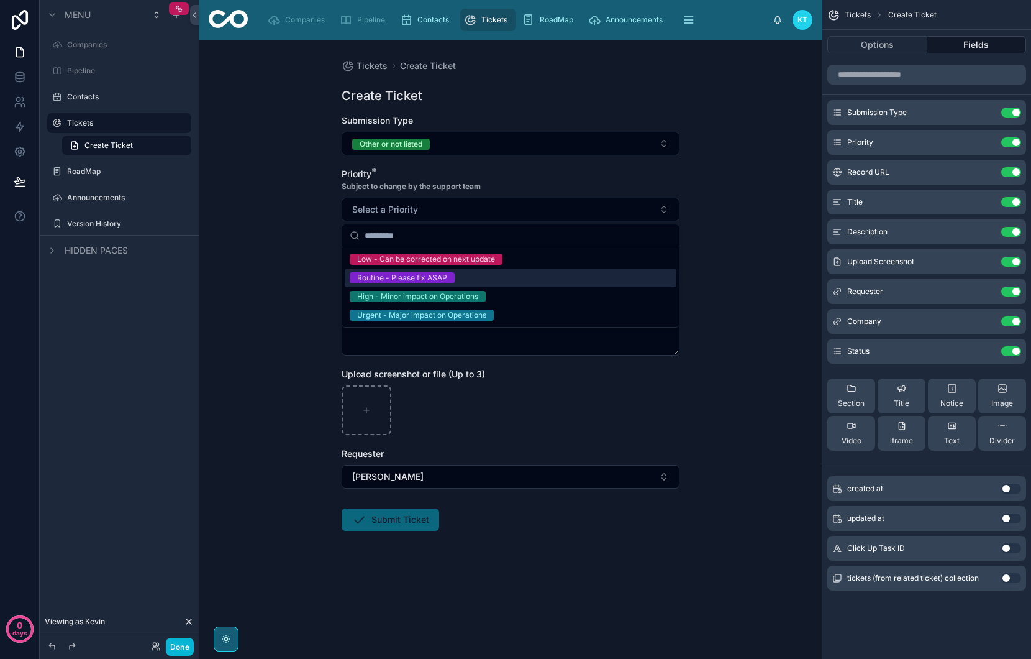
click at [422, 274] on div "Routine - Please fix ASAP" at bounding box center [402, 277] width 90 height 11
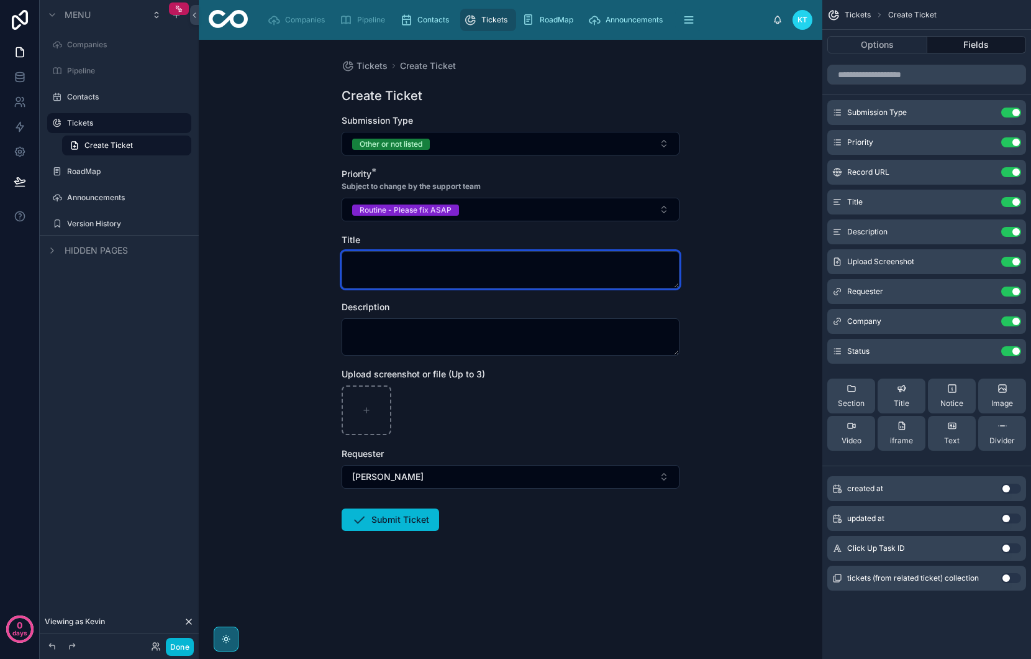
click at [422, 275] on textarea at bounding box center [511, 269] width 338 height 37
type textarea "**"
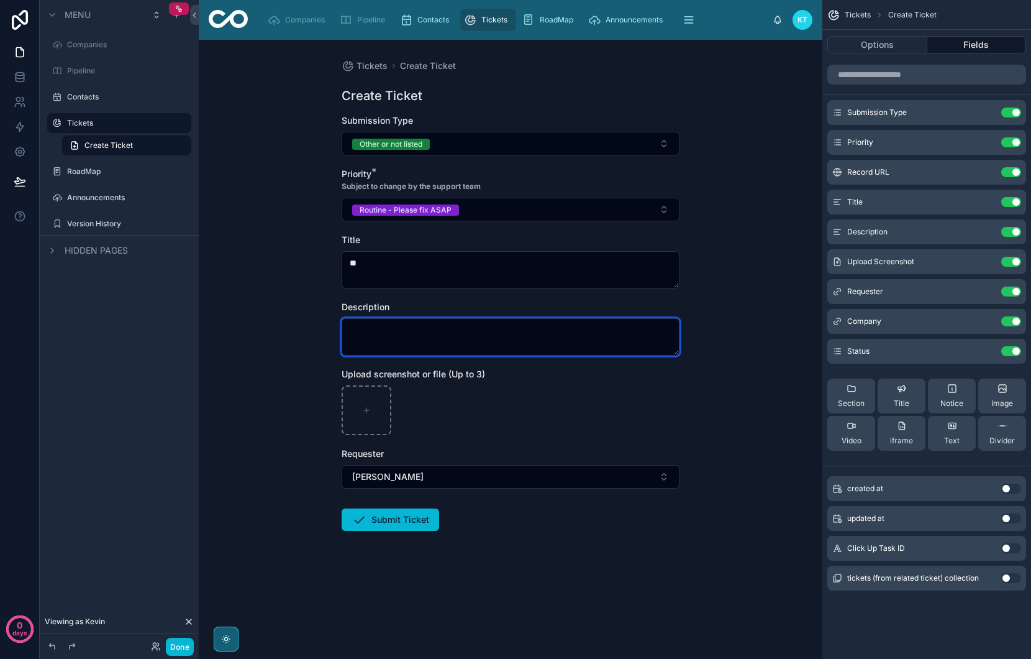
click at [419, 326] on textarea at bounding box center [511, 336] width 338 height 37
type textarea "**"
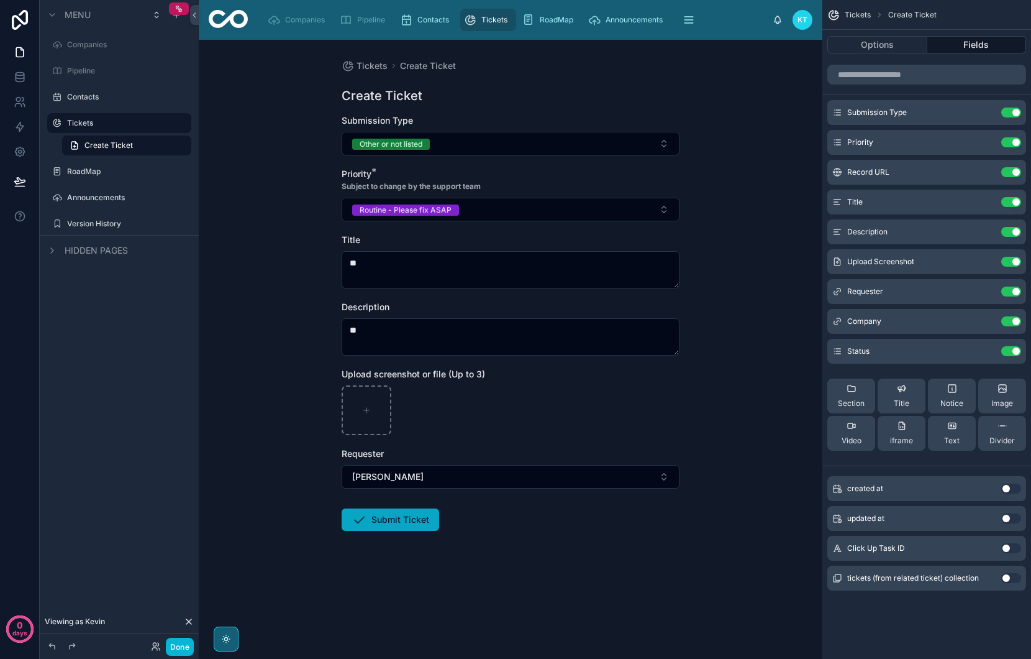
click at [401, 523] on button "Submit Ticket" at bounding box center [391, 519] width 98 height 22
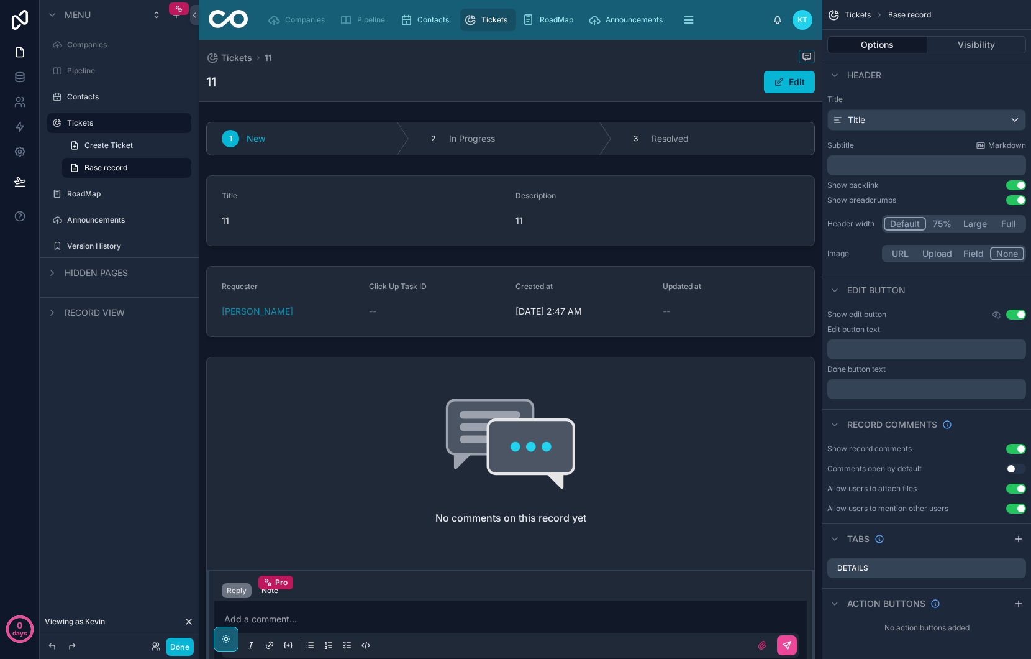
click at [493, 21] on span "Tickets" at bounding box center [494, 20] width 26 height 10
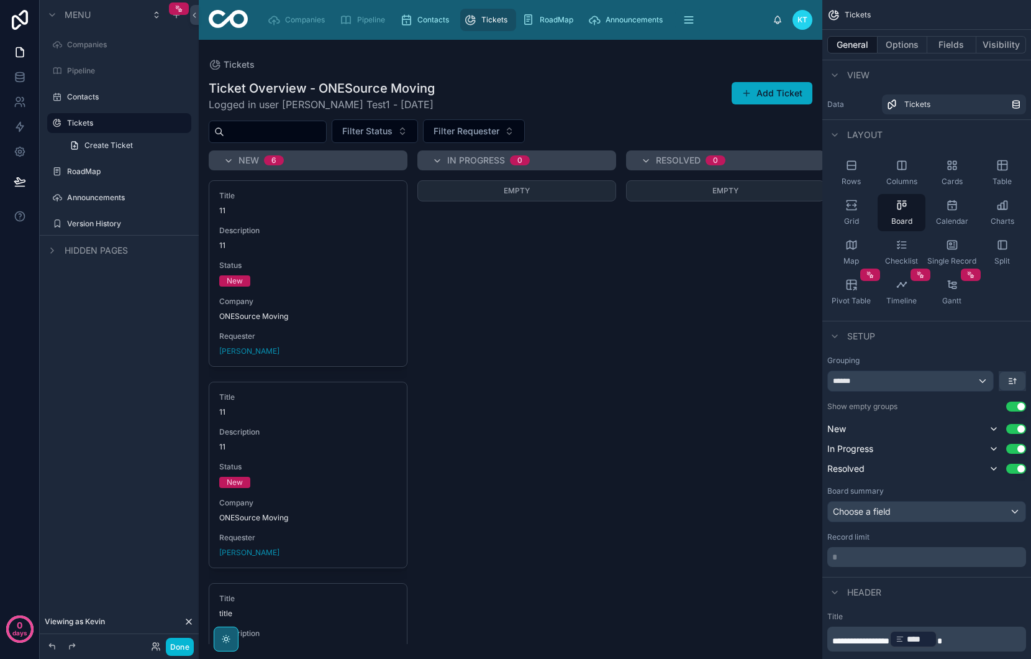
click at [754, 92] on button "Add Ticket" at bounding box center [772, 93] width 81 height 22
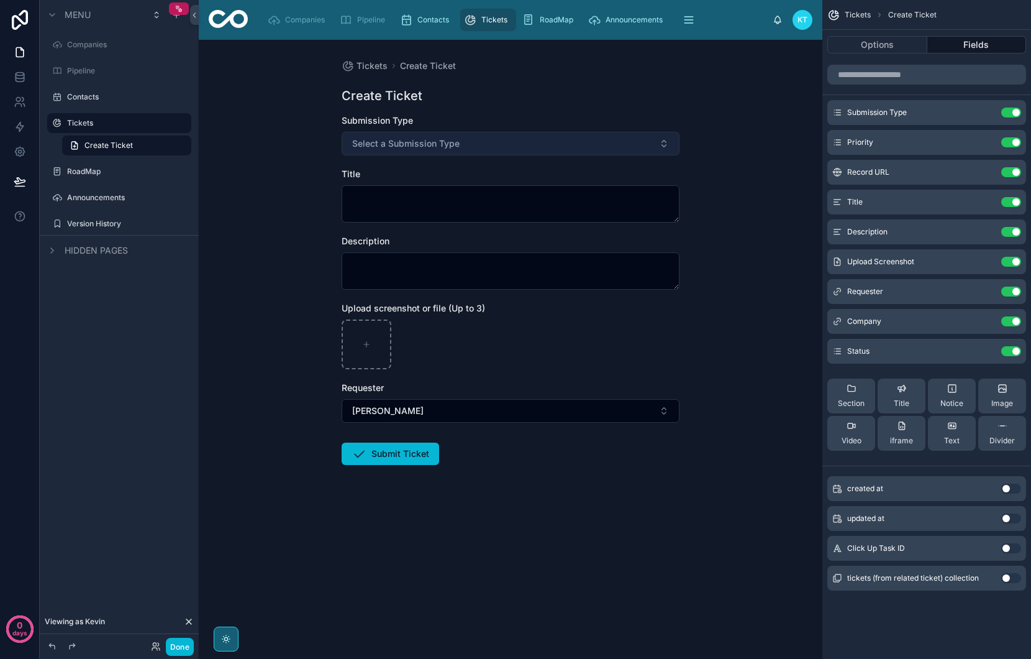
click at [454, 146] on span "Select a Submission Type" at bounding box center [405, 143] width 107 height 12
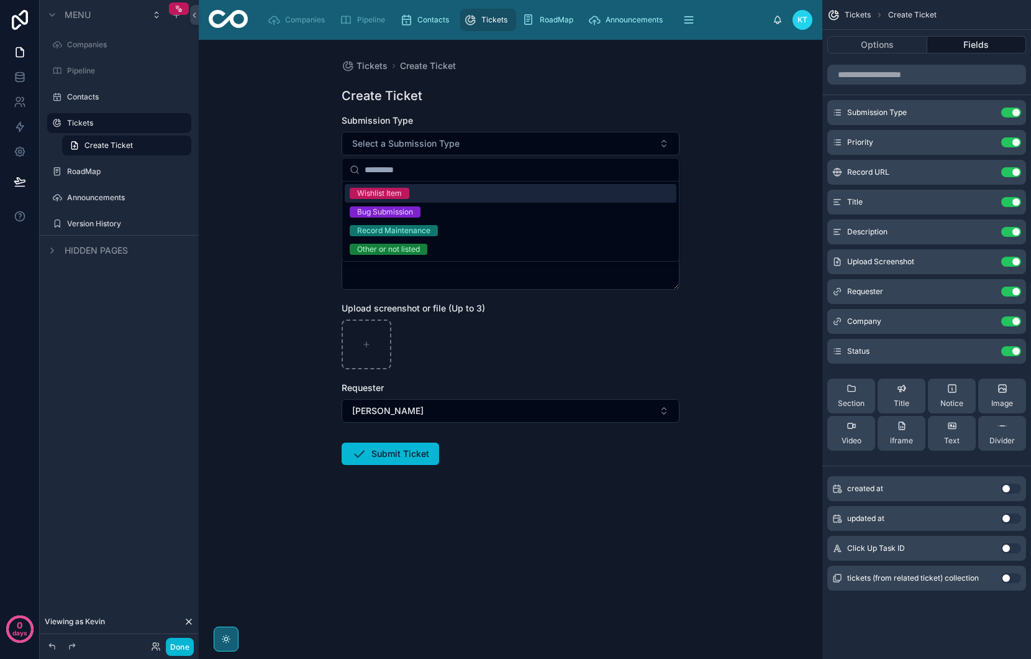
click at [418, 199] on div "Wishlist Item" at bounding box center [511, 193] width 332 height 19
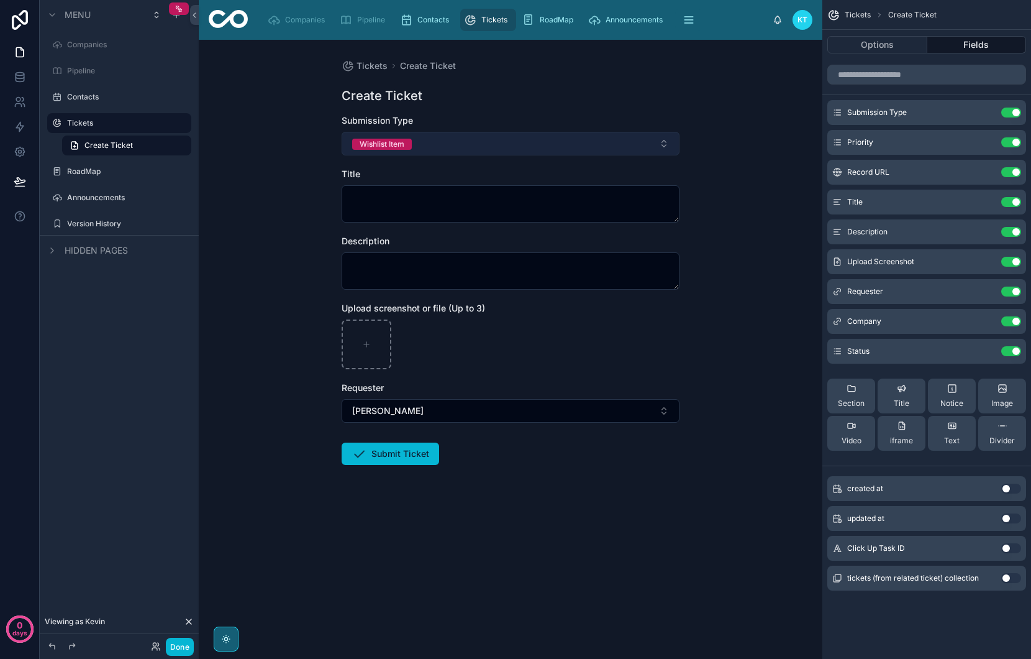
click at [473, 150] on button "Wishlist Item" at bounding box center [511, 144] width 338 height 24
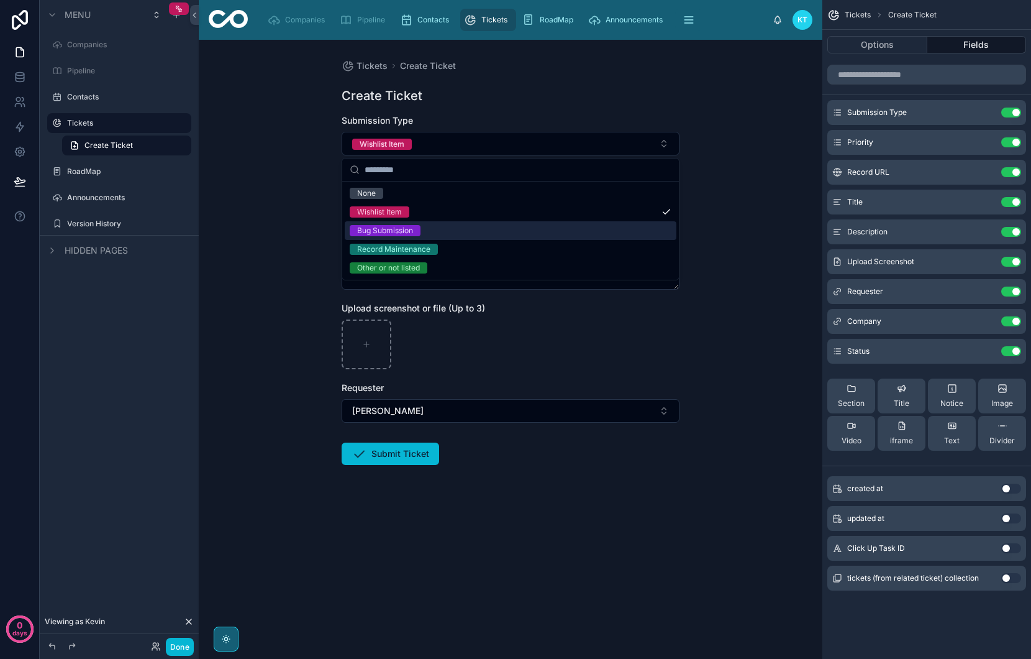
click at [435, 226] on div "Bug Submission" at bounding box center [511, 230] width 332 height 19
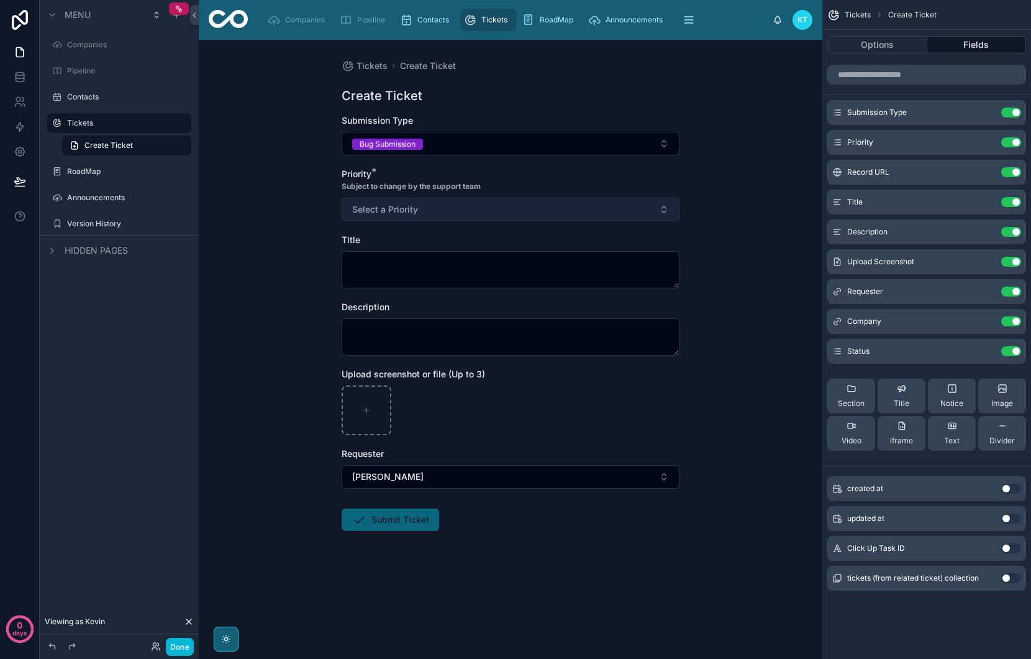
click at [438, 214] on button "Select a Priority" at bounding box center [511, 210] width 338 height 24
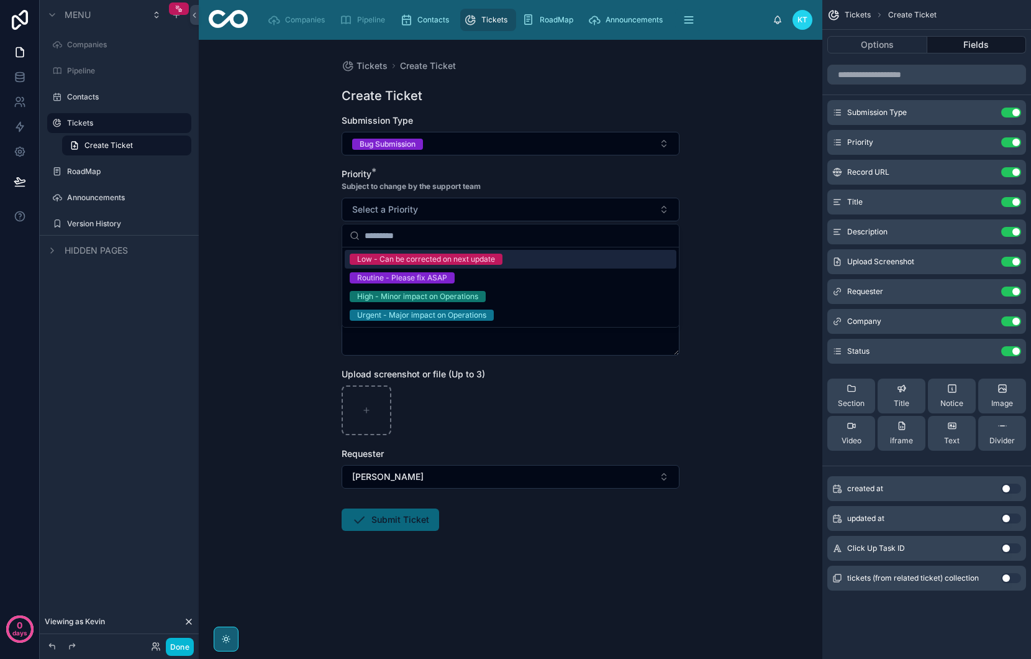
click at [457, 255] on div "Low - Can be corrected on next update" at bounding box center [426, 258] width 138 height 11
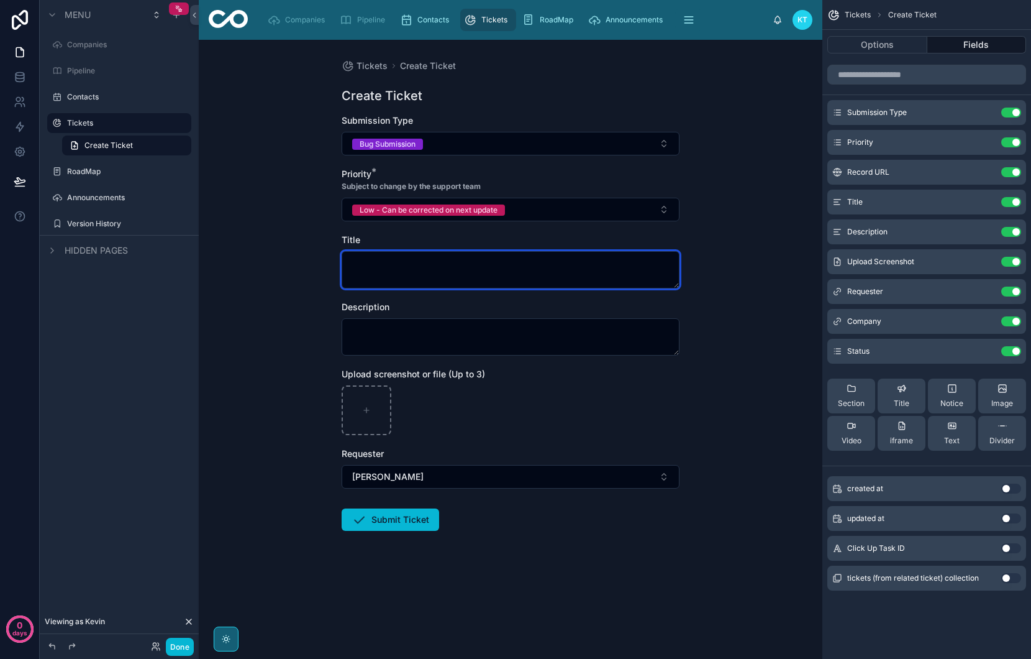
click at [414, 283] on textarea at bounding box center [511, 269] width 338 height 37
type textarea "*"
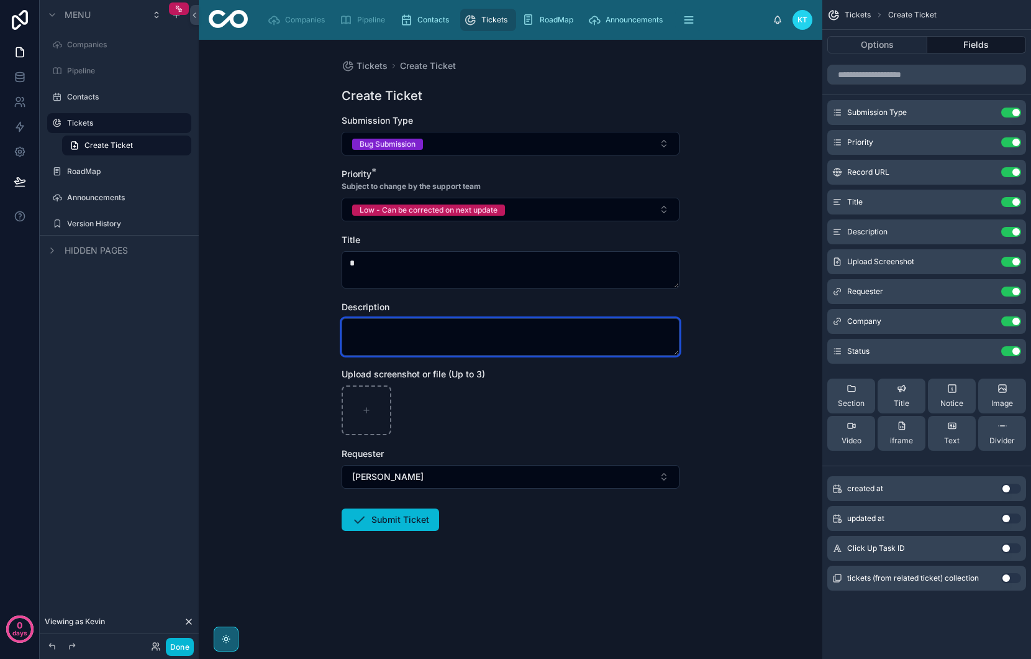
click at [417, 342] on textarea at bounding box center [511, 336] width 338 height 37
type textarea "*"
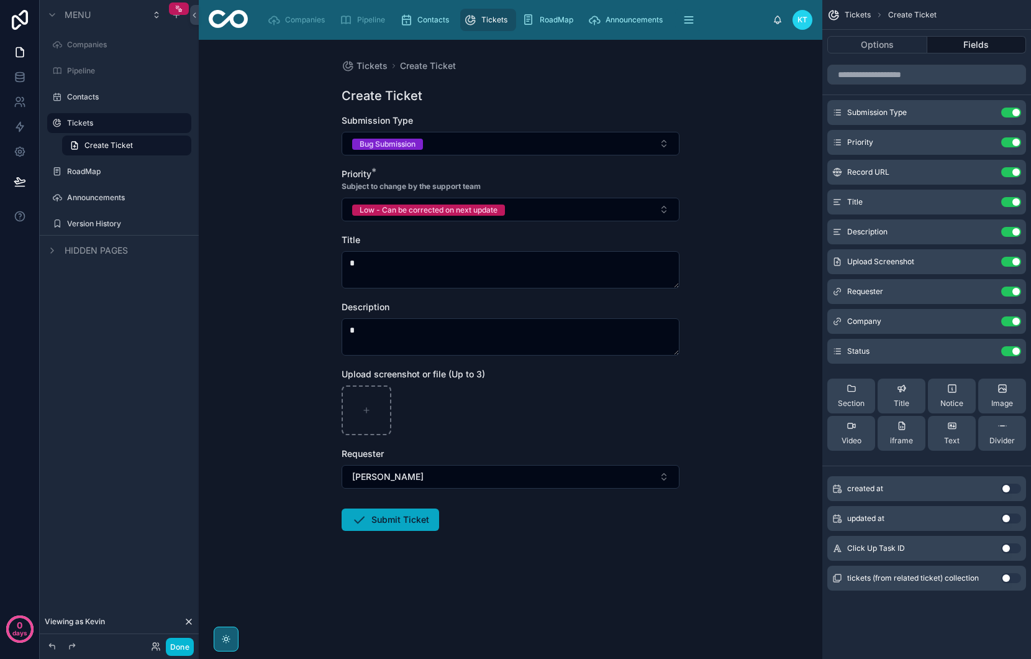
click at [390, 519] on button "Submit Ticket" at bounding box center [391, 519] width 98 height 22
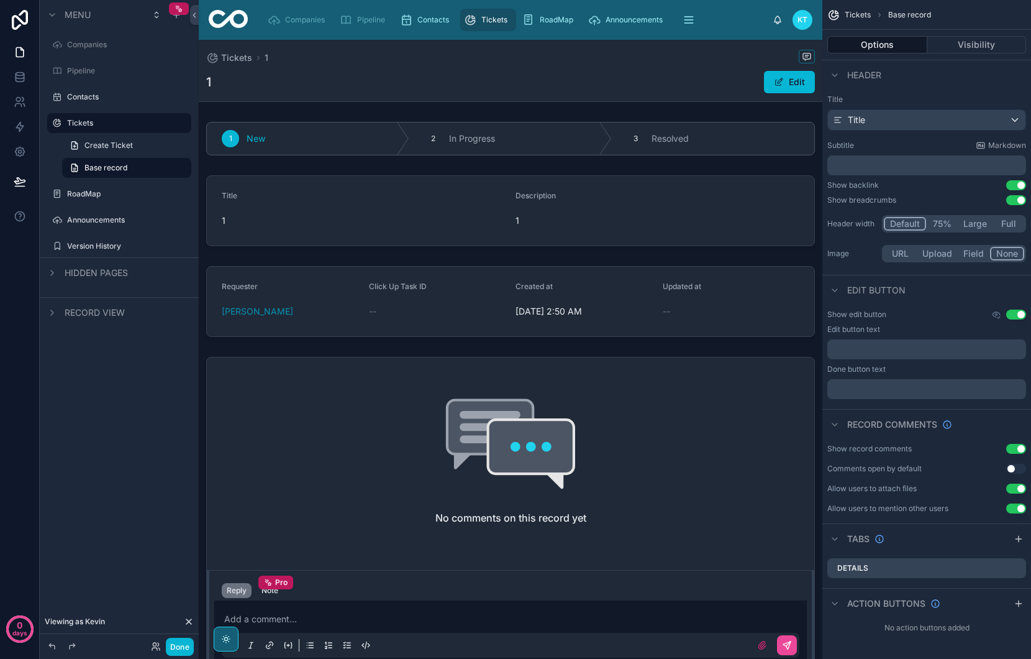
click at [494, 22] on span "Tickets" at bounding box center [494, 20] width 26 height 10
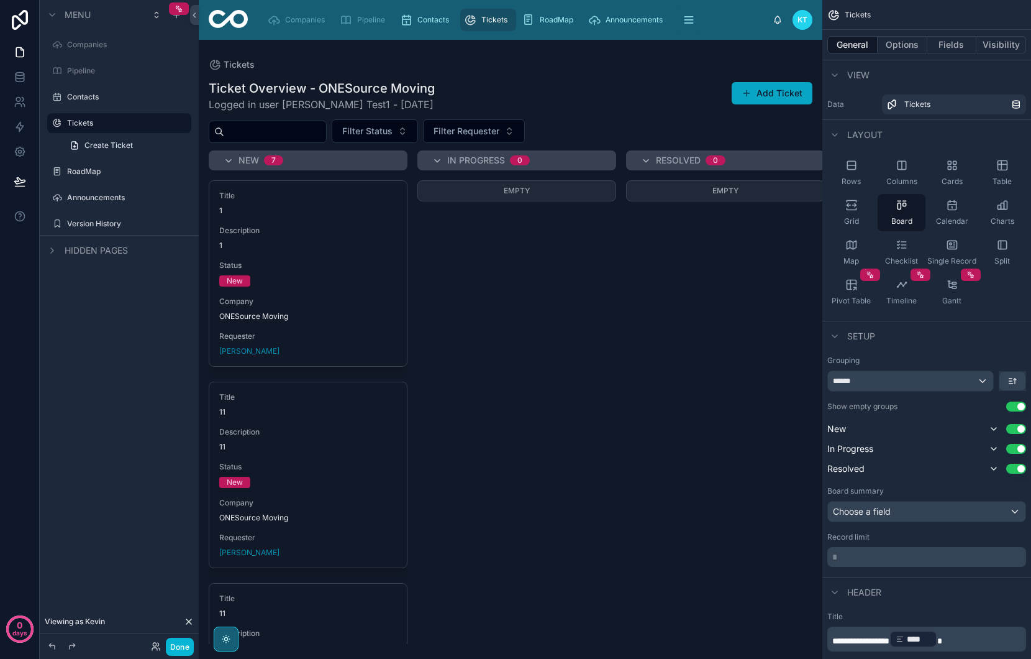
click at [757, 89] on button "Add Ticket" at bounding box center [772, 93] width 81 height 22
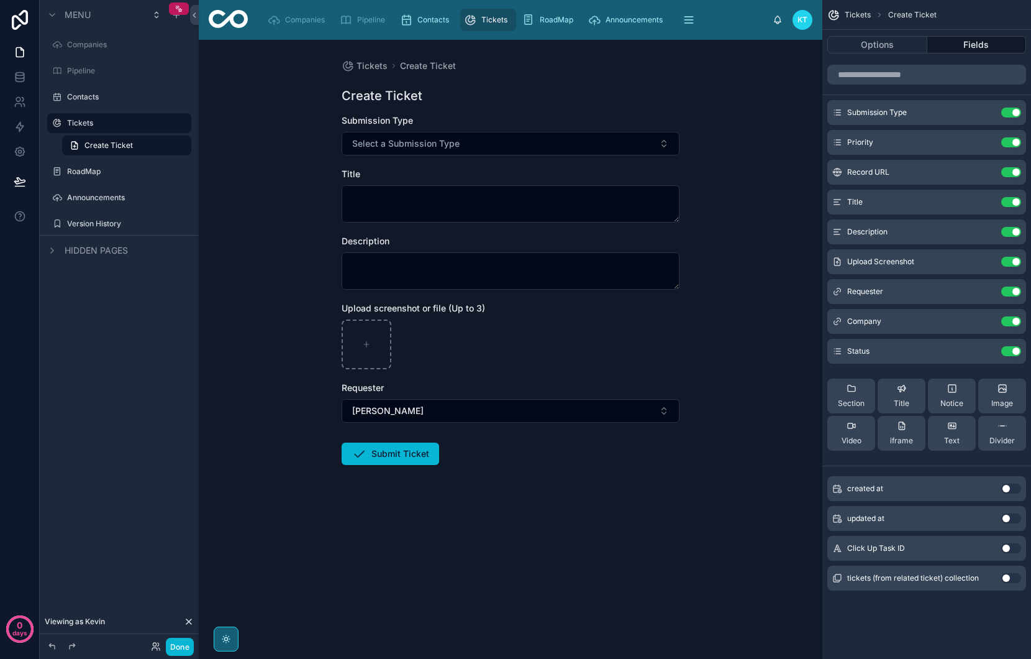
drag, startPoint x: 475, startPoint y: 145, endPoint x: 459, endPoint y: 155, distance: 18.4
click at [475, 145] on button "Select a Submission Type" at bounding box center [511, 144] width 338 height 24
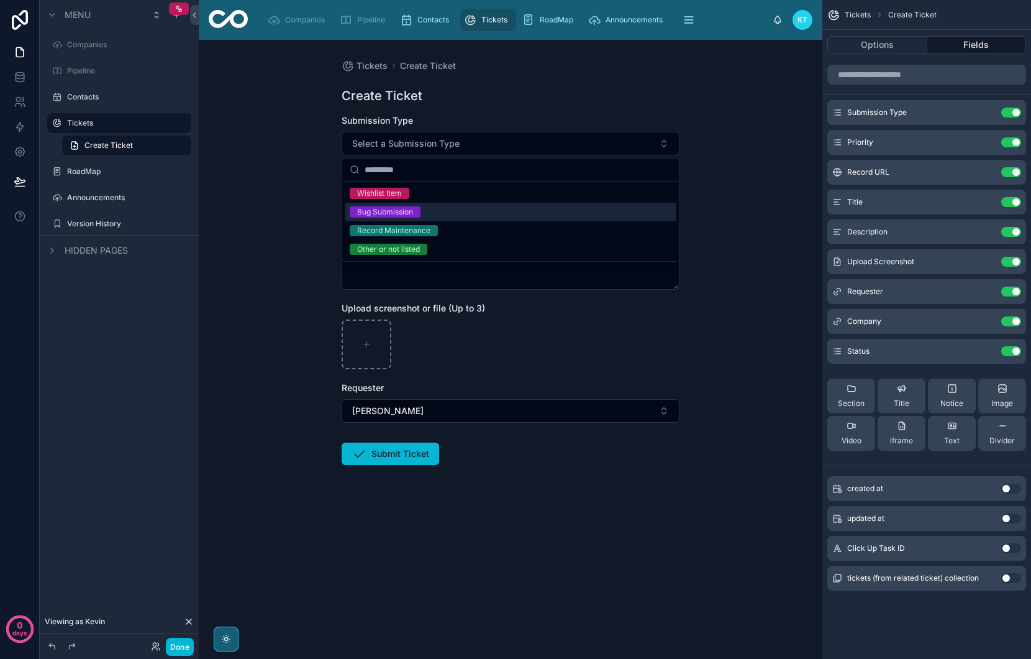
click at [433, 212] on div "Bug Submission" at bounding box center [511, 212] width 332 height 19
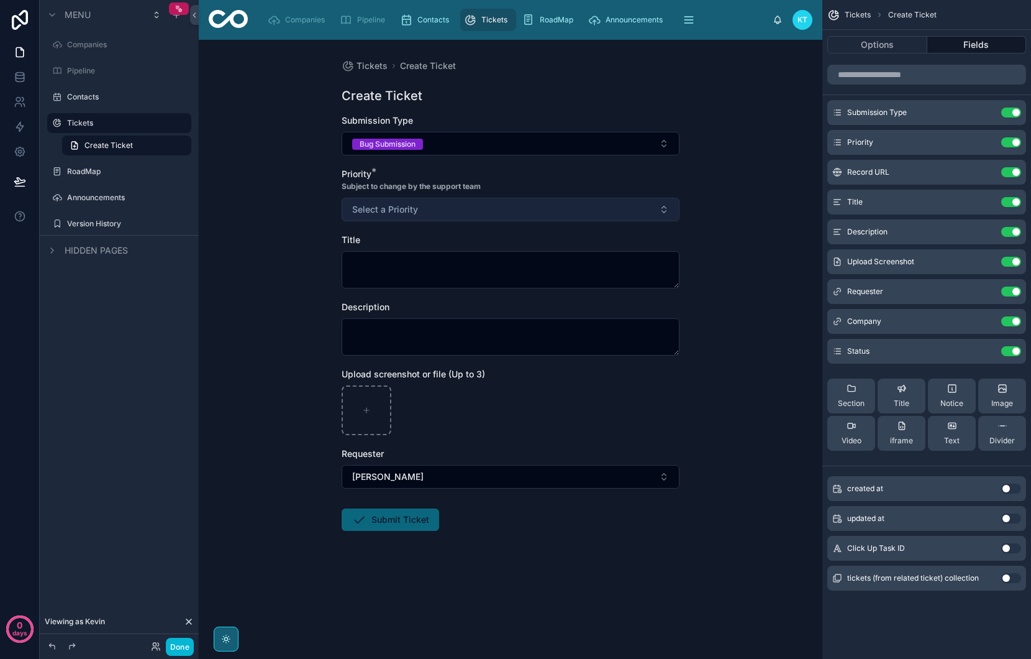
click at [437, 212] on button "Select a Priority" at bounding box center [511, 210] width 338 height 24
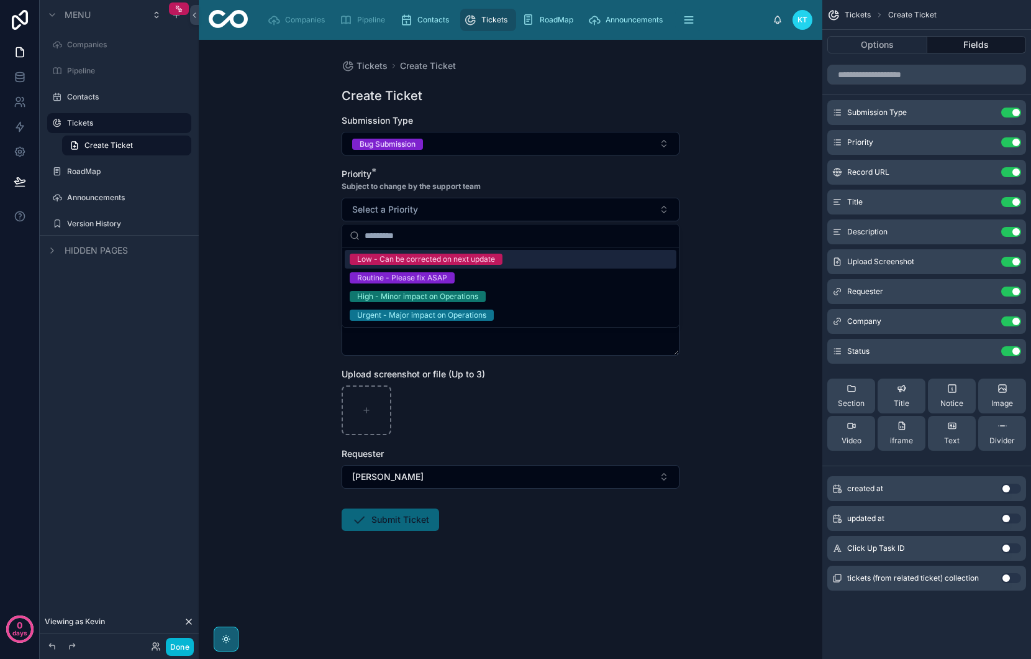
click at [267, 284] on div "Tickets Create Ticket Create Ticket Submission Type Bug Submission Priority * S…" at bounding box center [511, 349] width 624 height 619
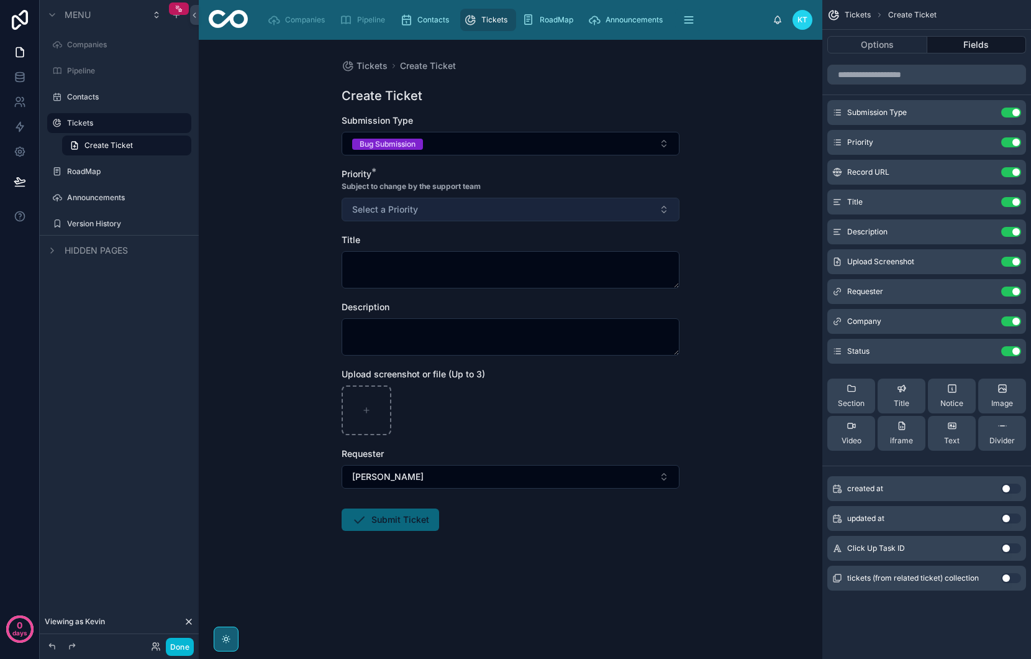
click at [449, 204] on button "Select a Priority" at bounding box center [511, 210] width 338 height 24
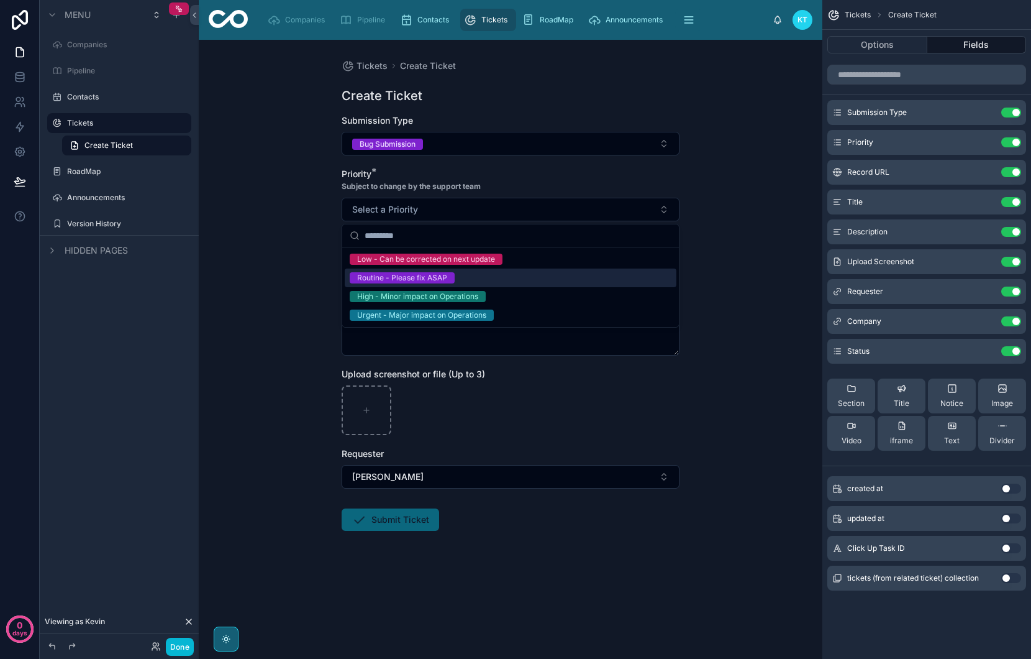
click at [478, 281] on div "Routine - Please fix ASAP" at bounding box center [511, 277] width 332 height 19
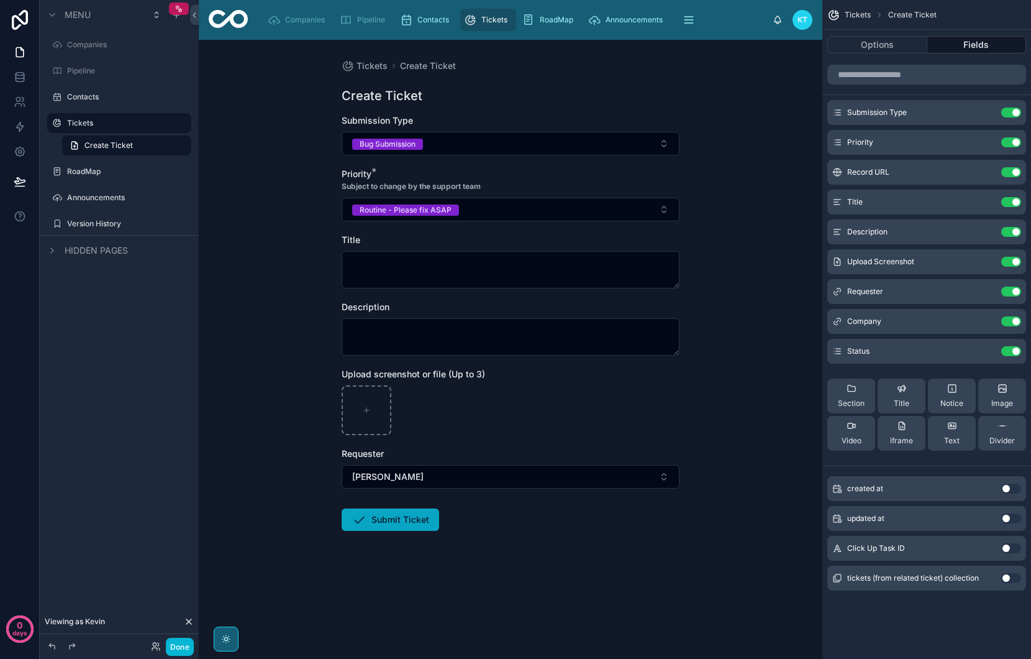
click at [400, 520] on button "Submit Ticket" at bounding box center [391, 519] width 98 height 22
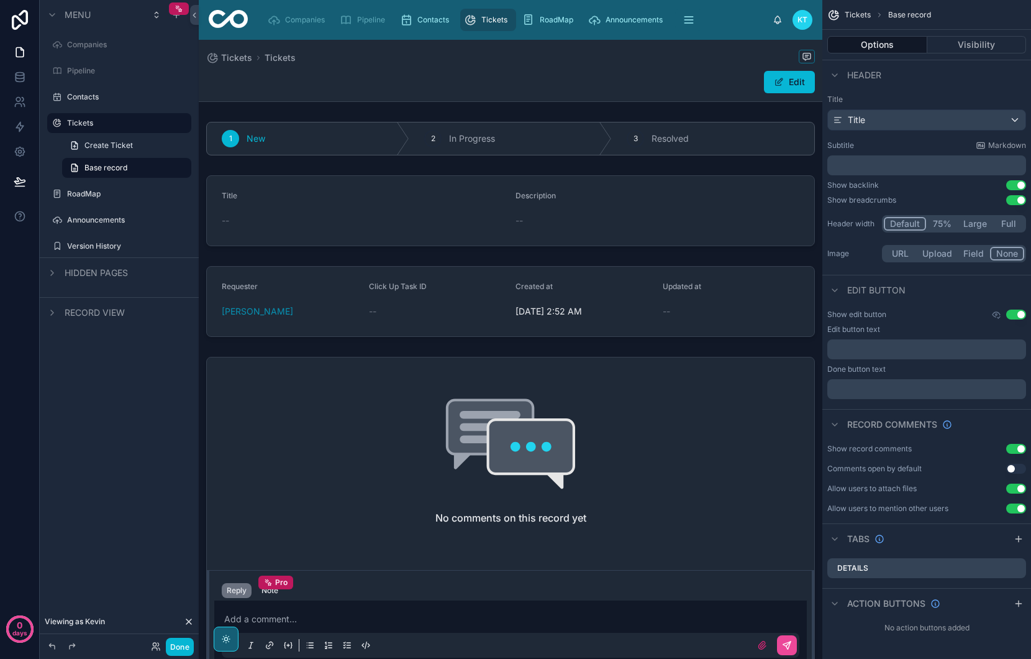
click at [485, 22] on span "Tickets" at bounding box center [494, 20] width 26 height 10
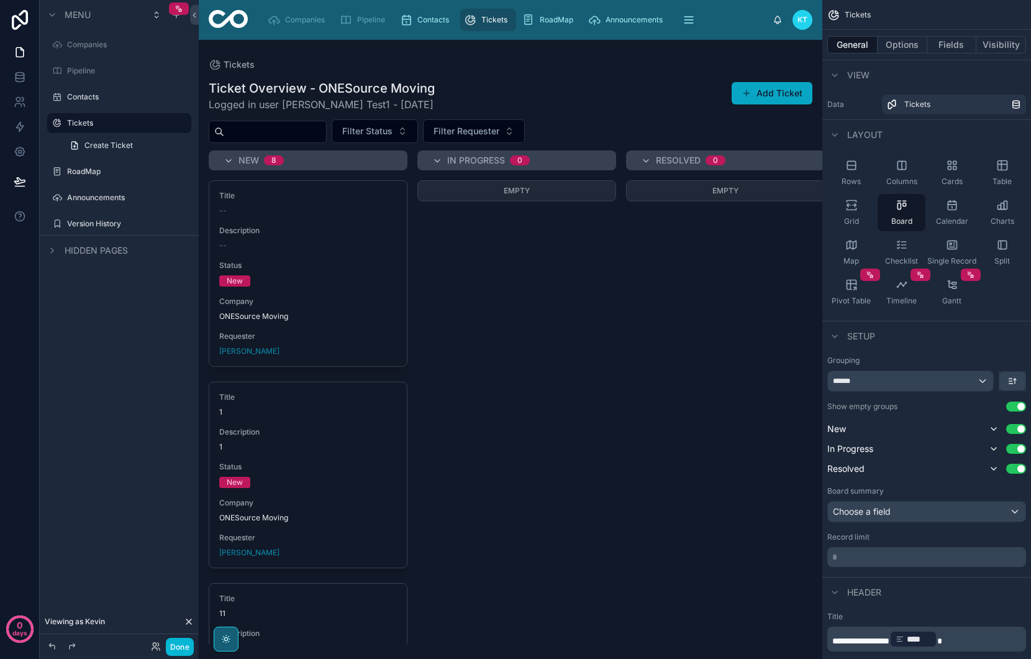
click at [773, 94] on button "Add Ticket" at bounding box center [772, 93] width 81 height 22
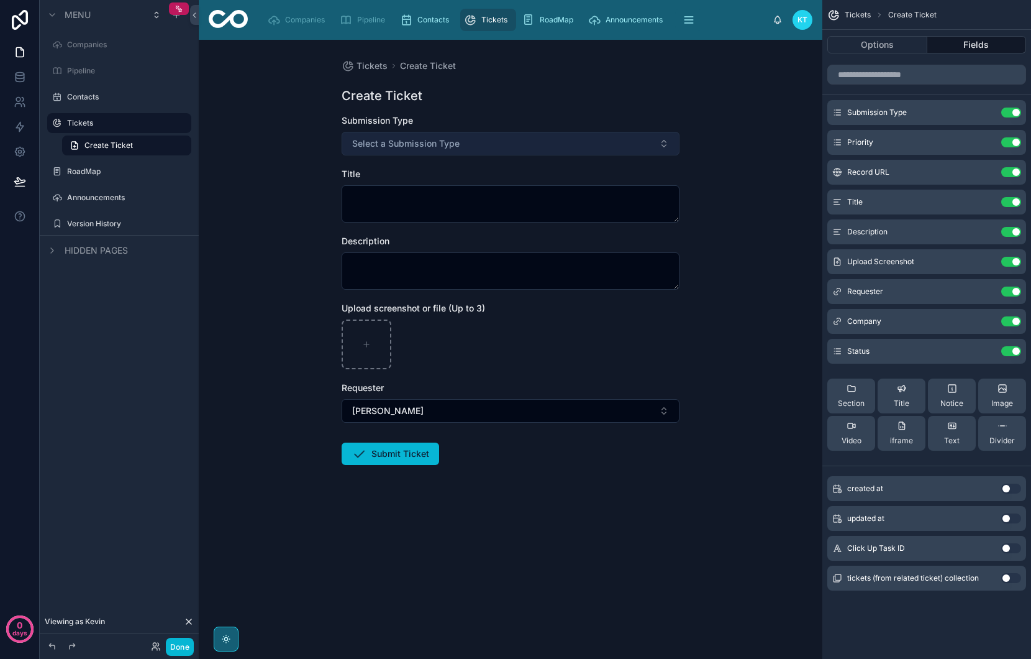
click at [442, 141] on span "Select a Submission Type" at bounding box center [405, 143] width 107 height 12
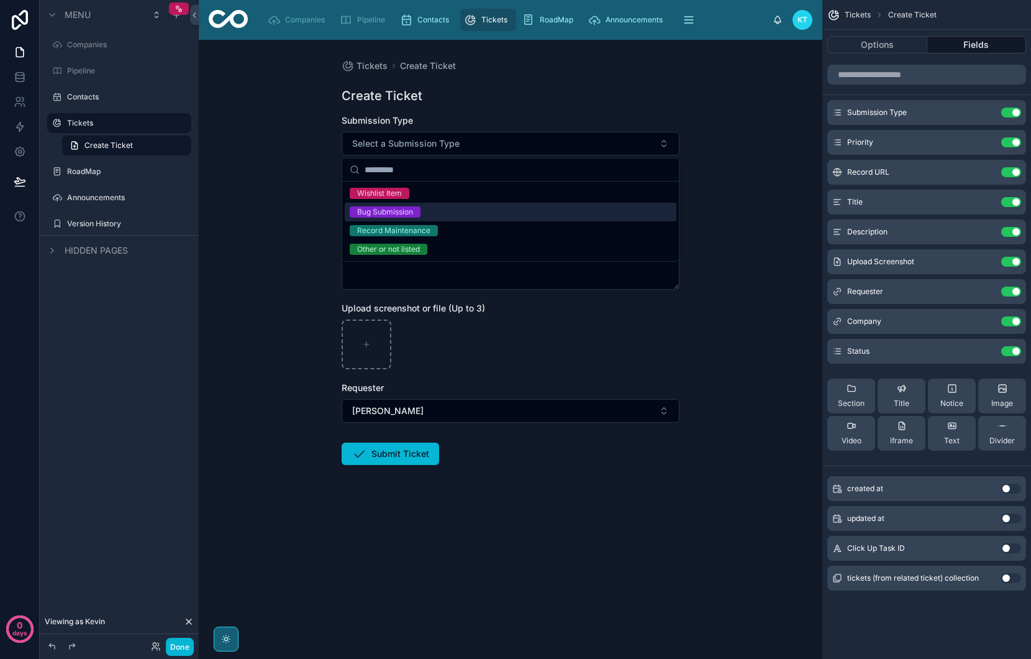
click at [441, 210] on div "Bug Submission" at bounding box center [511, 212] width 332 height 19
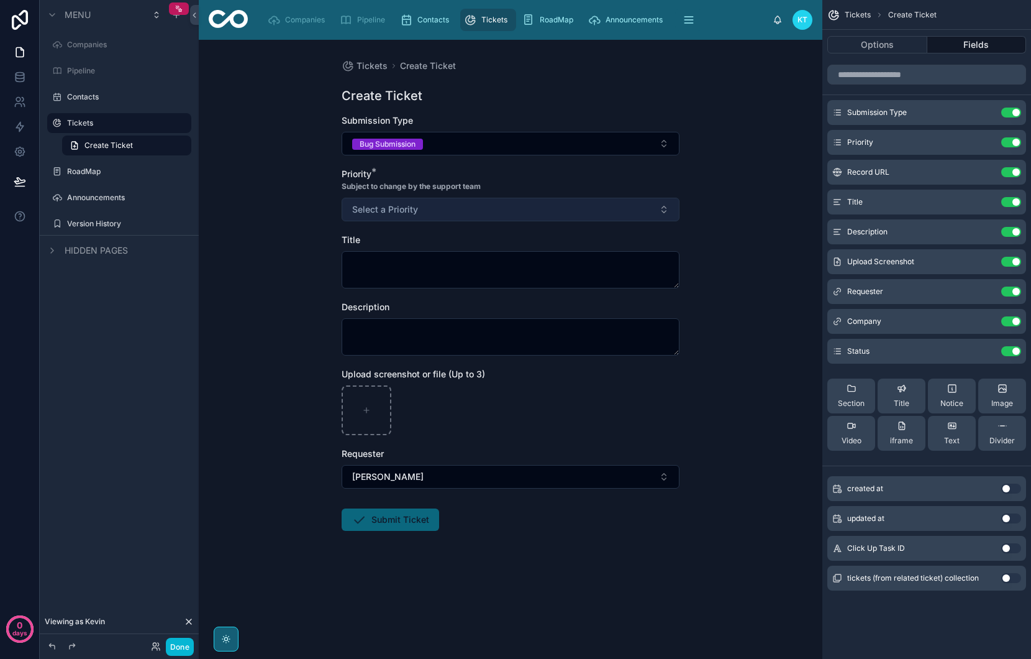
click at [445, 211] on button "Select a Priority" at bounding box center [511, 210] width 338 height 24
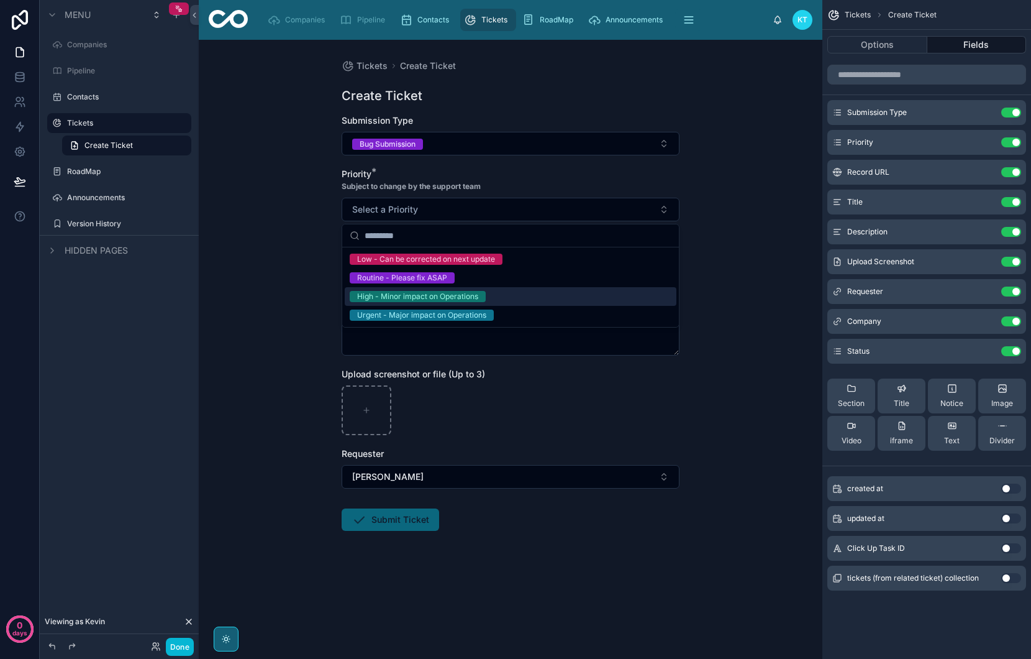
click at [477, 298] on div "High - Minor impact on Operations" at bounding box center [417, 296] width 121 height 11
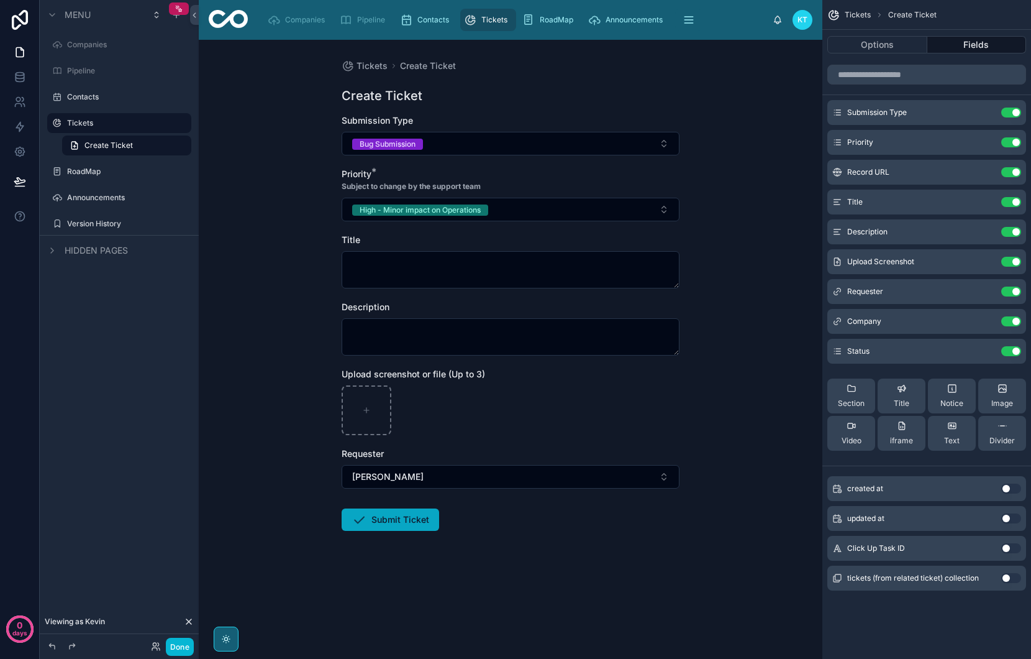
drag, startPoint x: 424, startPoint y: 516, endPoint x: 418, endPoint y: 512, distance: 7.2
click at [424, 516] on button "Submit Ticket" at bounding box center [391, 519] width 98 height 22
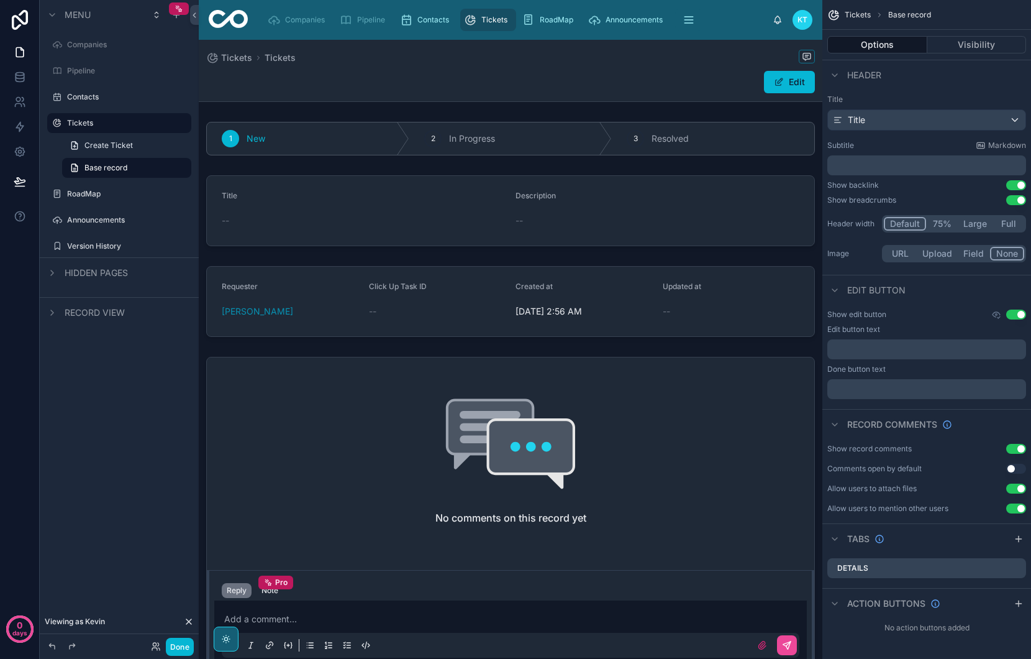
click at [488, 25] on div "Tickets" at bounding box center [488, 20] width 48 height 20
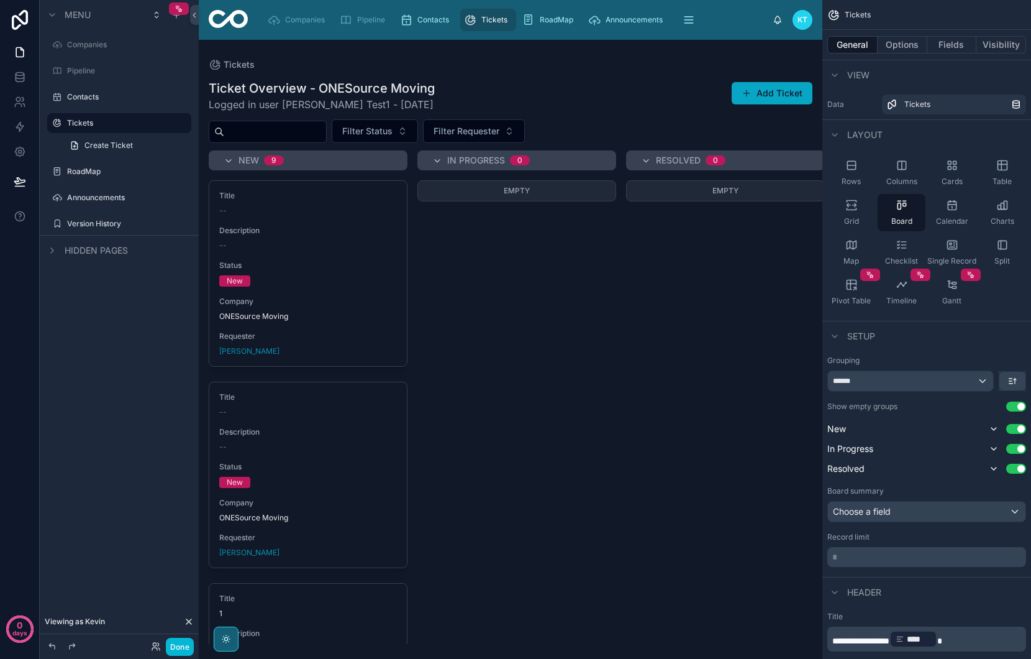
click at [748, 94] on span at bounding box center [747, 93] width 10 height 10
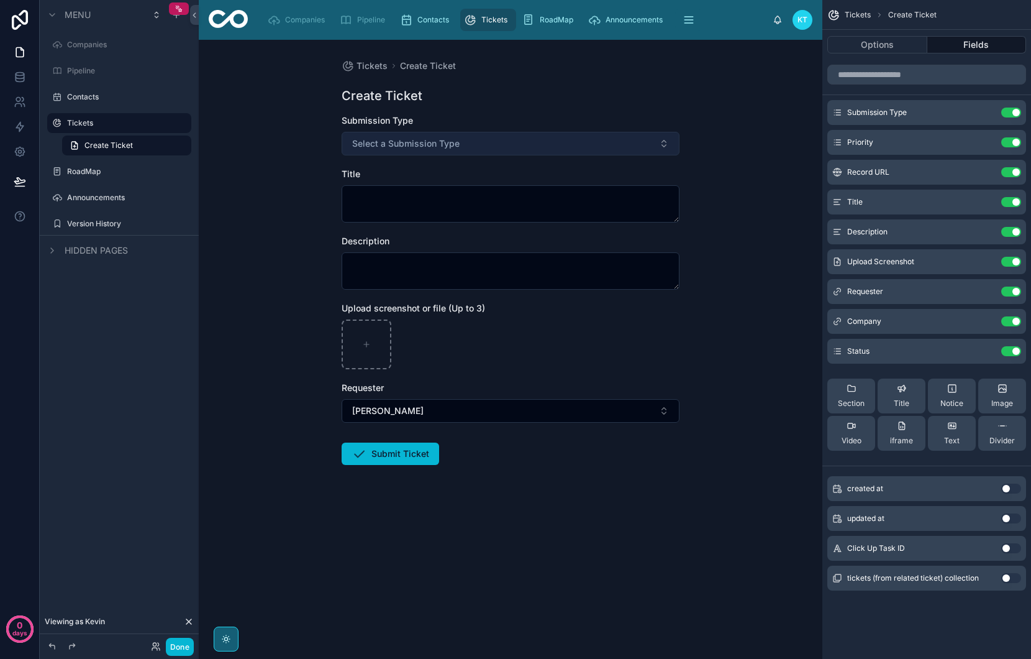
click at [410, 152] on button "Select a Submission Type" at bounding box center [511, 144] width 338 height 24
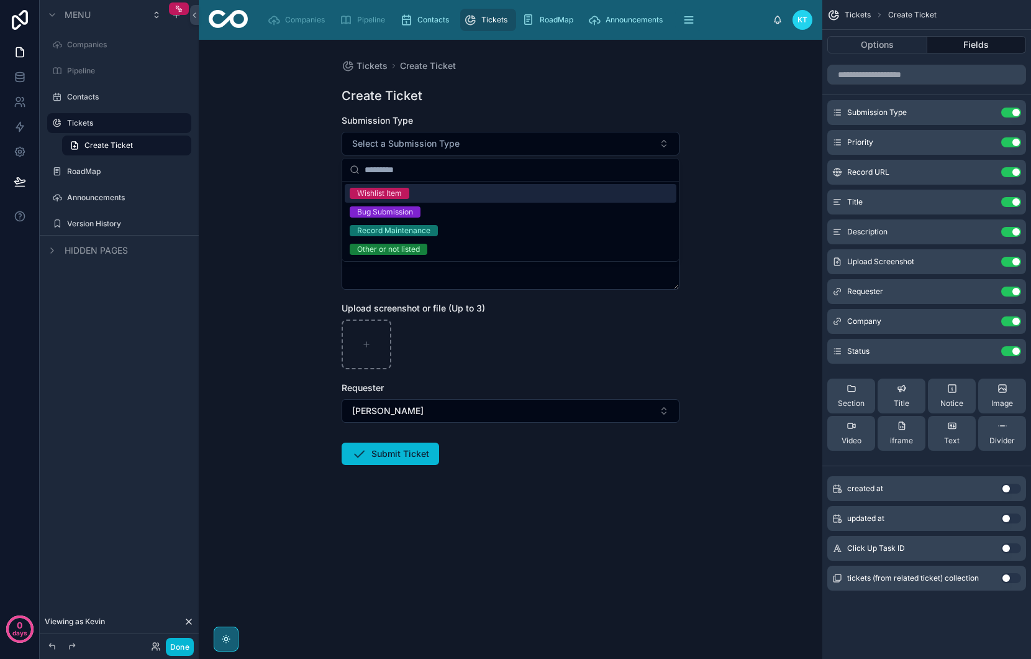
click at [454, 119] on div "Submission Type" at bounding box center [511, 120] width 338 height 12
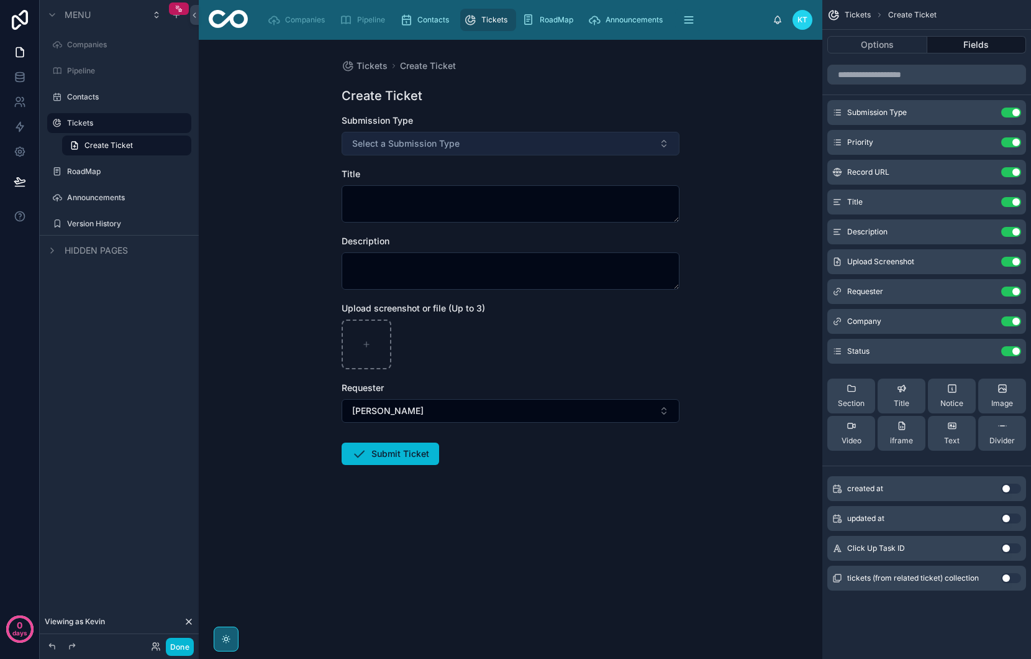
click at [455, 147] on span "Select a Submission Type" at bounding box center [405, 143] width 107 height 12
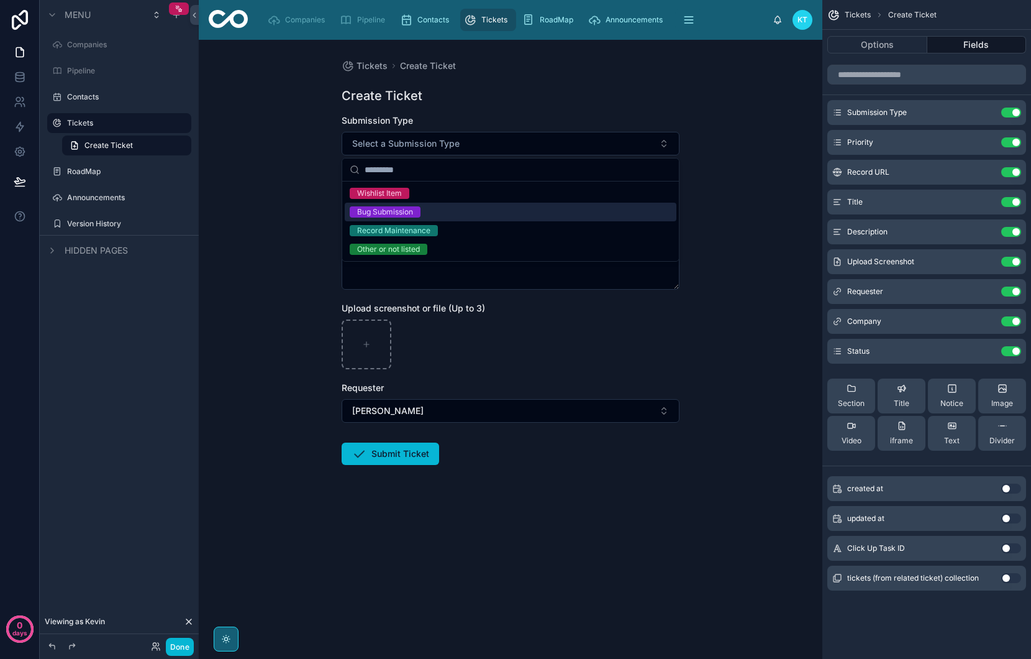
click at [447, 207] on div "Bug Submission" at bounding box center [511, 212] width 332 height 19
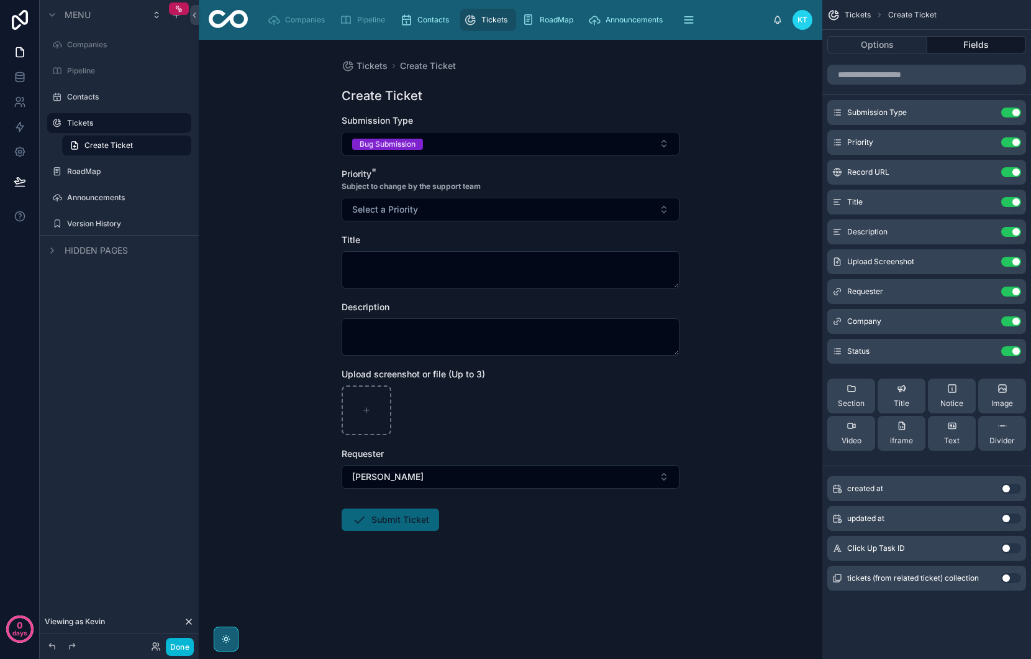
click at [447, 207] on button "Select a Priority" at bounding box center [511, 210] width 338 height 24
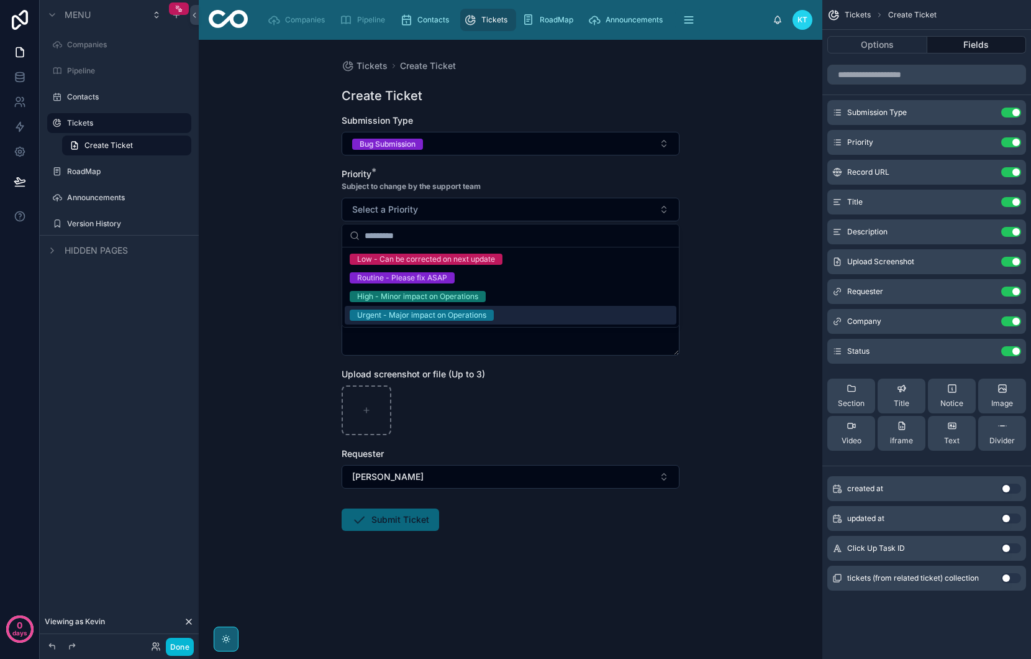
click at [521, 316] on div "Urgent - Major impact on Operations" at bounding box center [511, 315] width 332 height 19
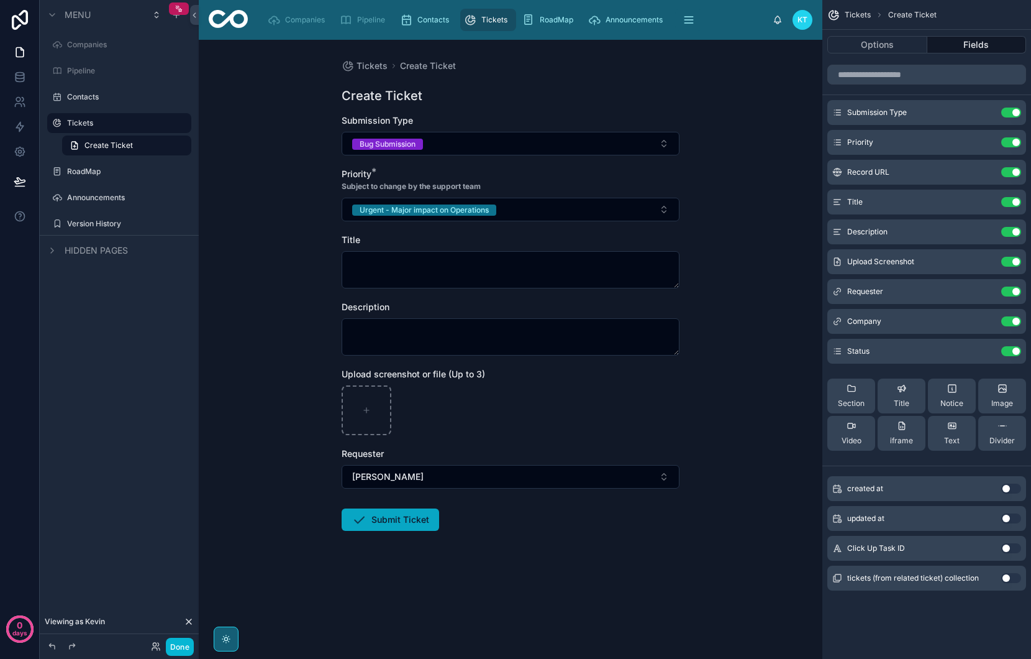
click at [418, 514] on button "Submit Ticket" at bounding box center [391, 519] width 98 height 22
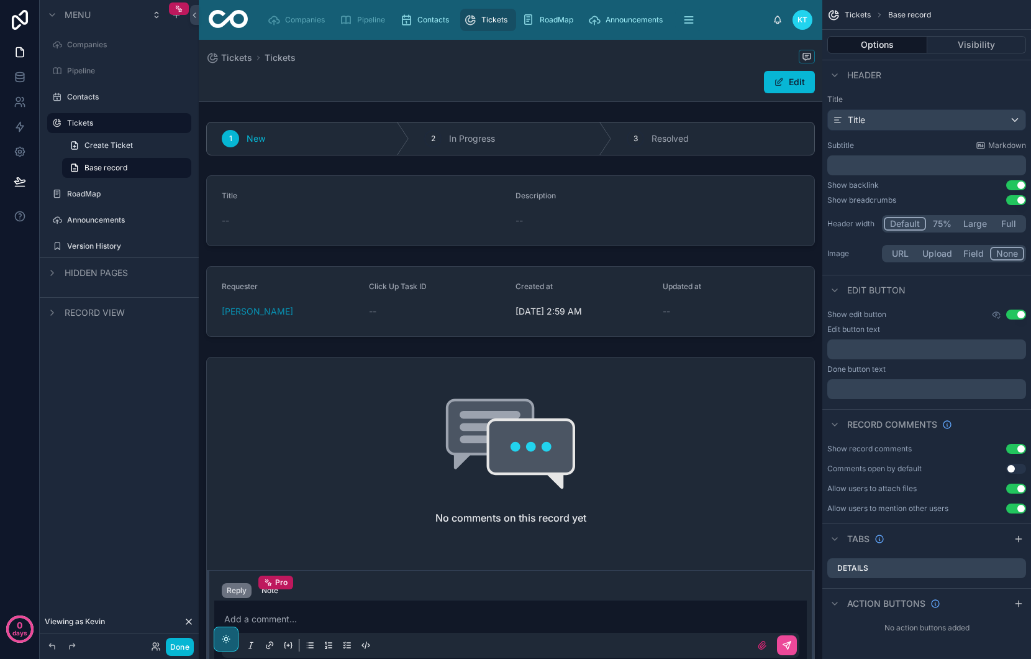
click at [488, 24] on span "Tickets" at bounding box center [494, 20] width 26 height 10
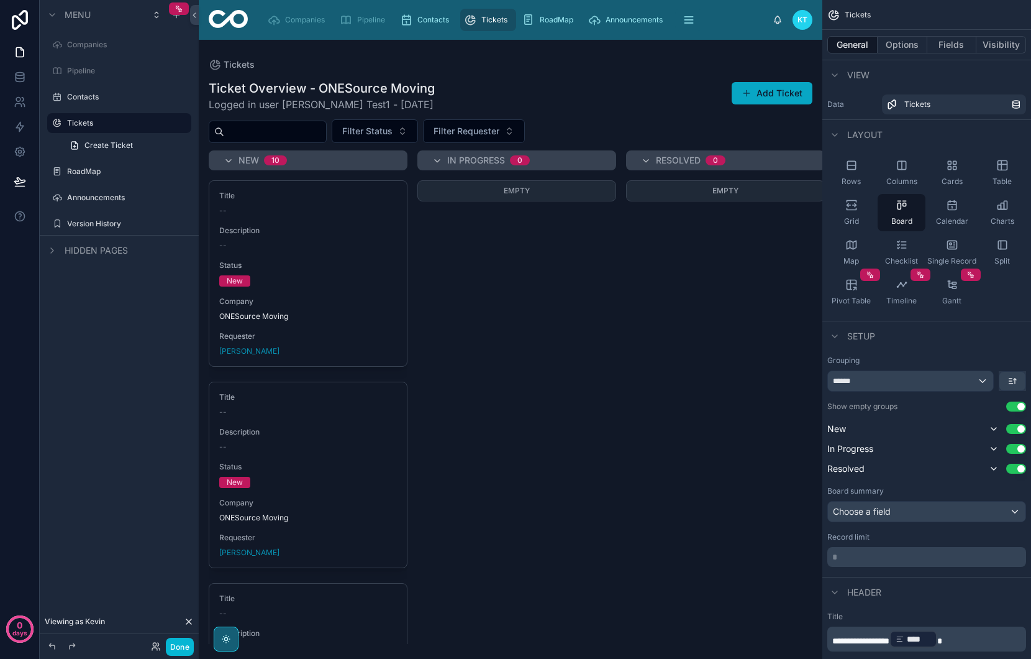
click at [764, 91] on button "Add Ticket" at bounding box center [772, 93] width 81 height 22
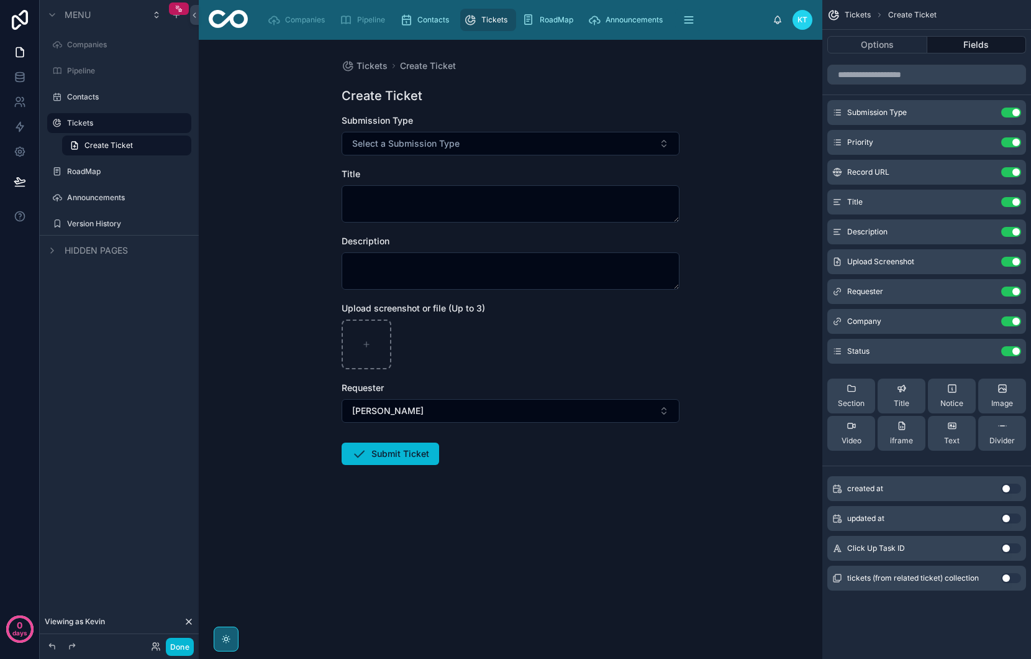
click at [434, 155] on form "Submission Type Select a Submission Type Title Description Upload screenshot or…" at bounding box center [511, 329] width 338 height 430
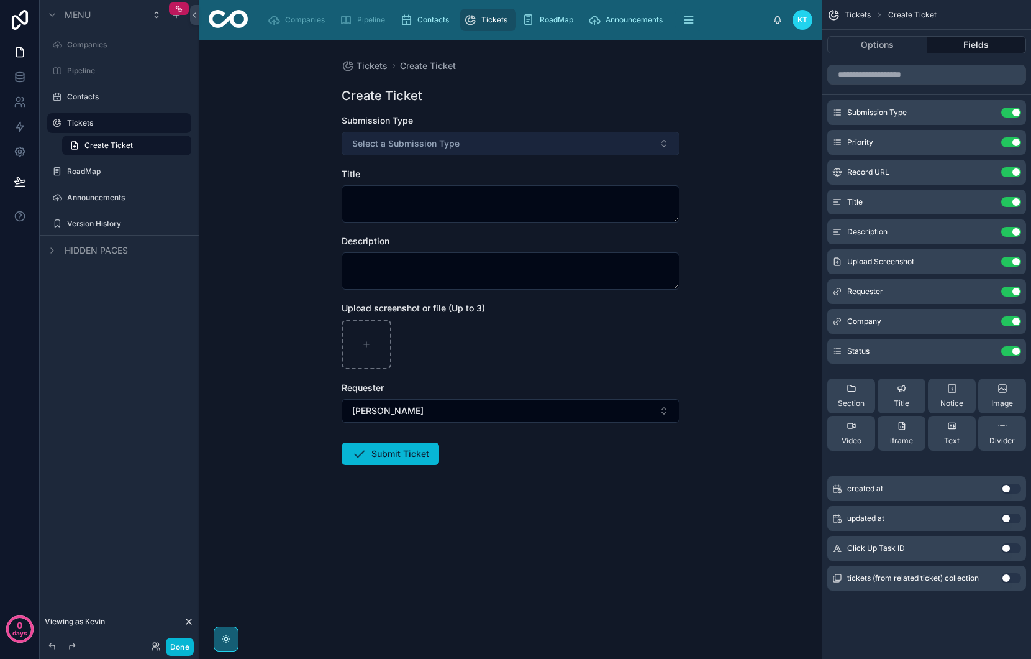
click at [434, 150] on button "Select a Submission Type" at bounding box center [511, 144] width 338 height 24
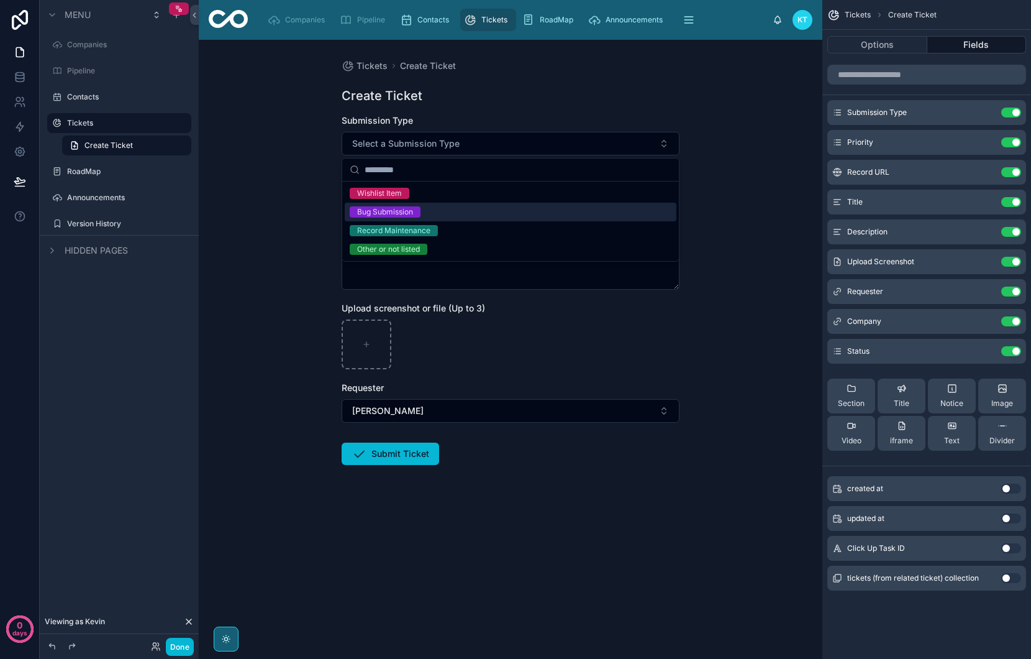
click at [478, 212] on div "Bug Submission" at bounding box center [511, 212] width 332 height 19
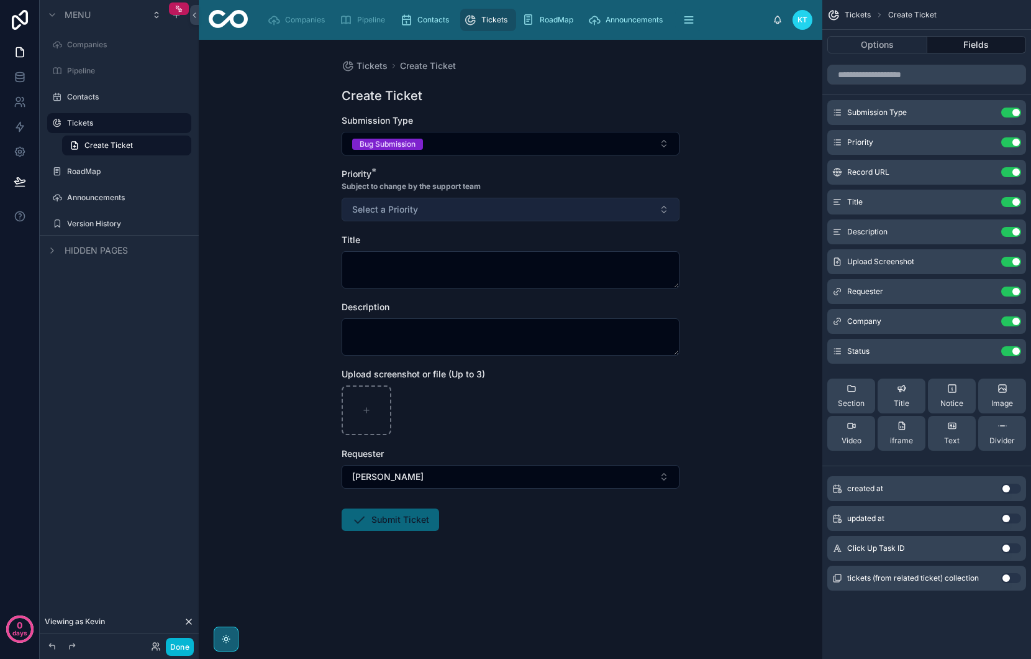
click at [476, 205] on button "Select a Priority" at bounding box center [511, 210] width 338 height 24
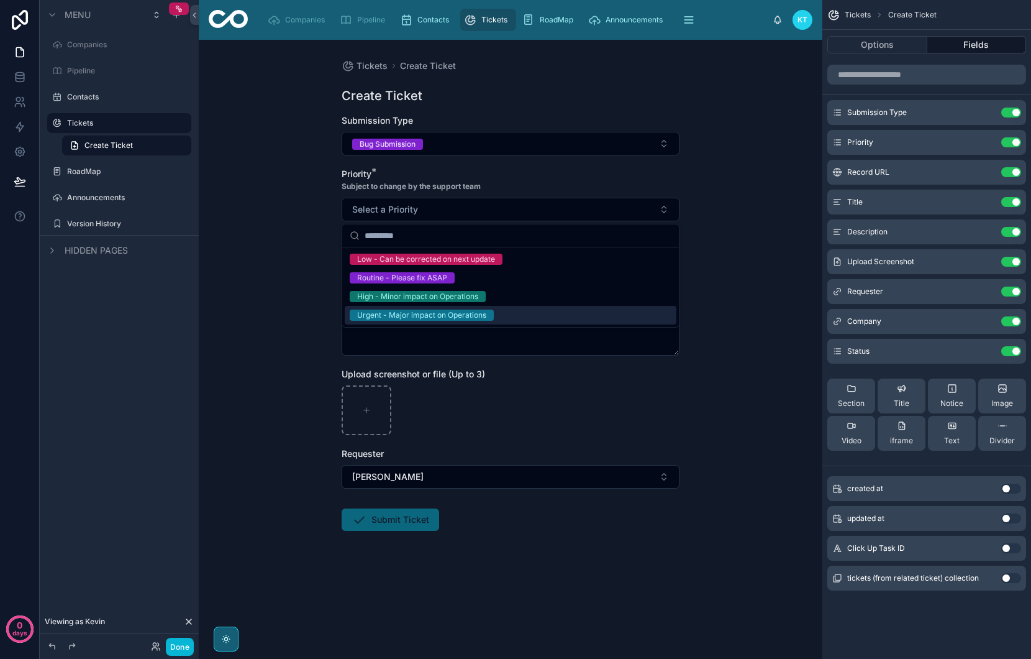
click at [516, 313] on div "Urgent - Major impact on Operations" at bounding box center [511, 315] width 332 height 19
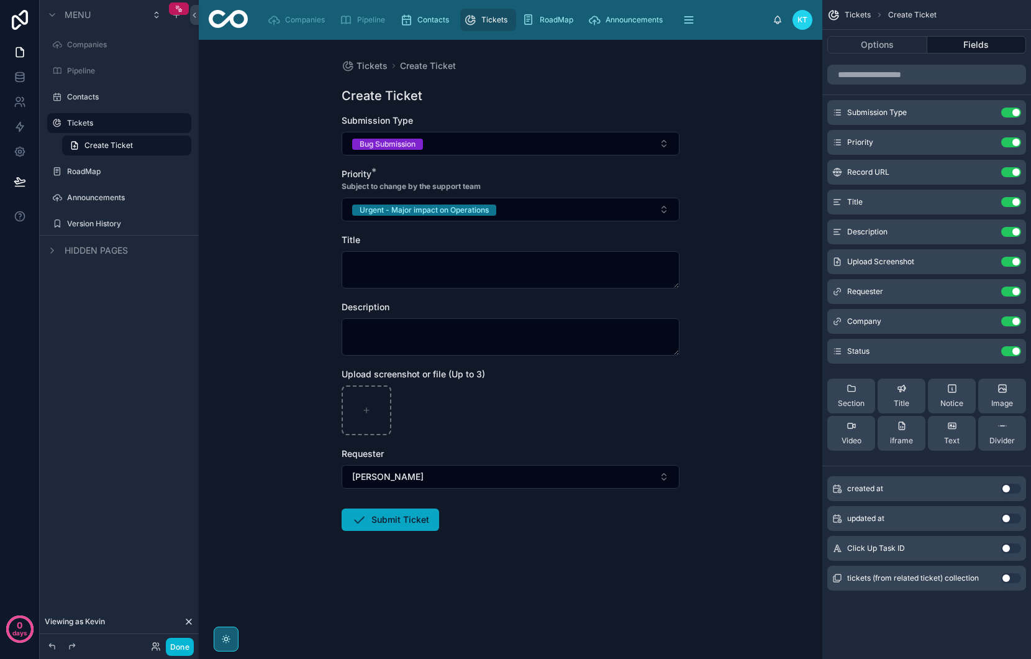
click at [411, 511] on button "Submit Ticket" at bounding box center [391, 519] width 98 height 22
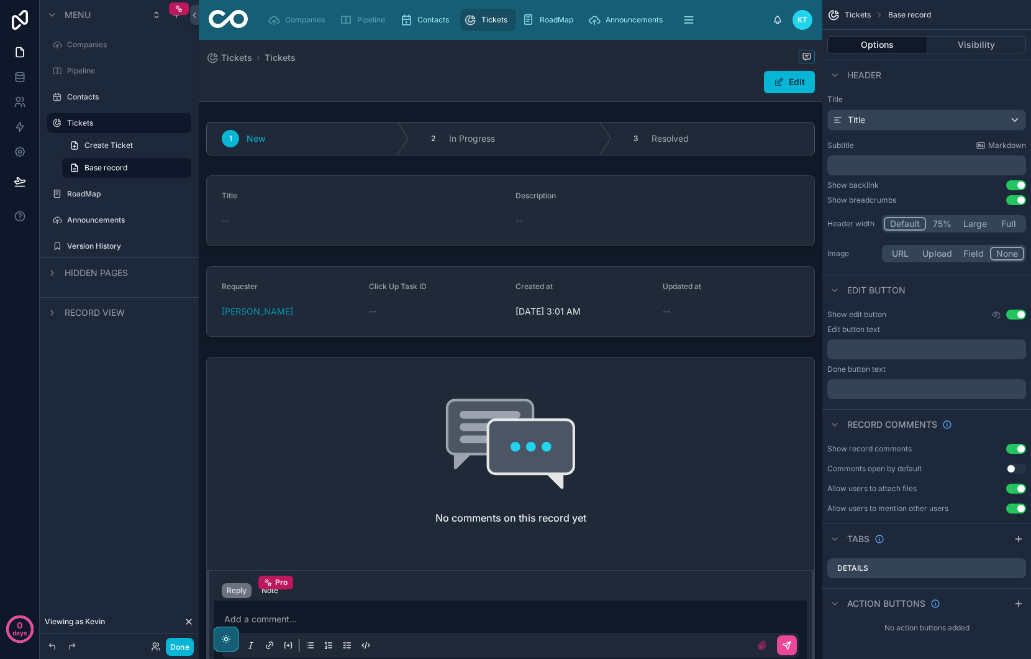
click at [488, 23] on span "Tickets" at bounding box center [494, 20] width 26 height 10
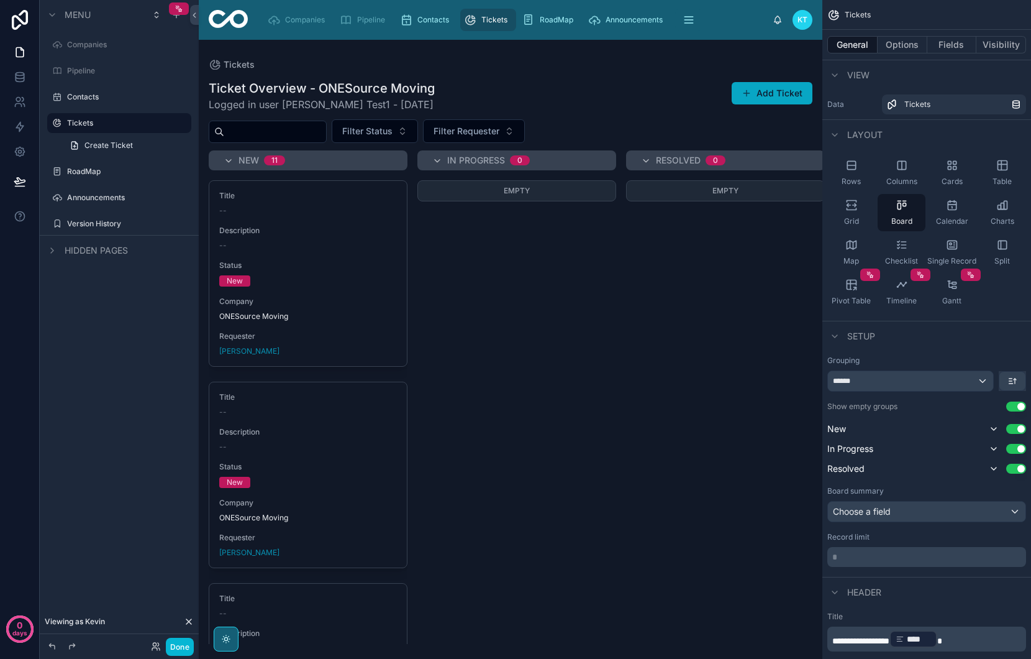
click at [762, 98] on button "Add Ticket" at bounding box center [772, 93] width 81 height 22
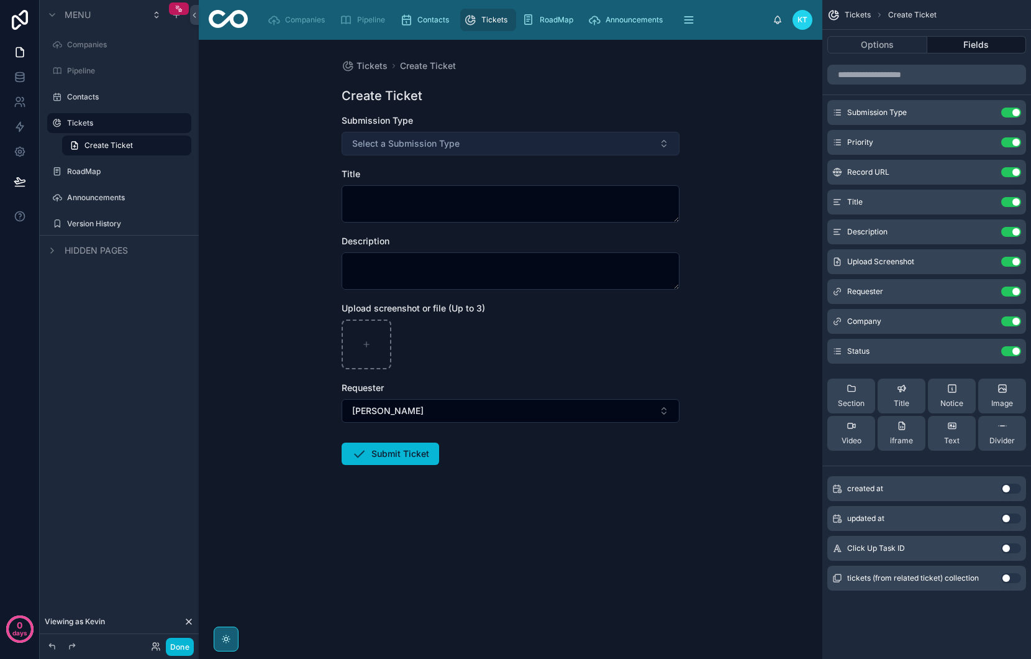
click at [505, 145] on button "Select a Submission Type" at bounding box center [511, 144] width 338 height 24
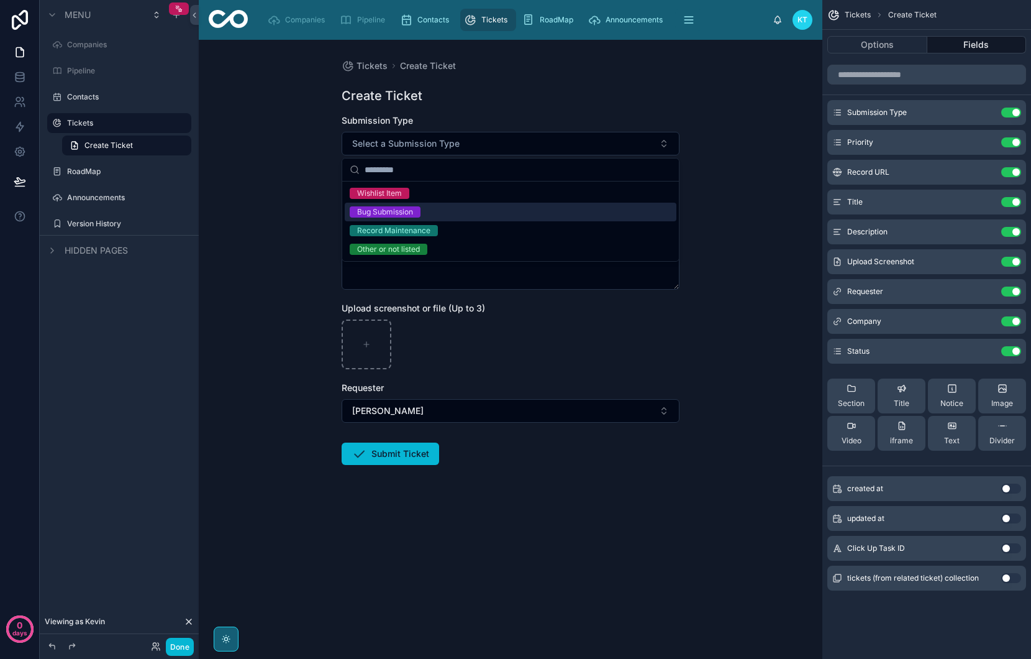
click at [428, 211] on div "Bug Submission" at bounding box center [511, 212] width 332 height 19
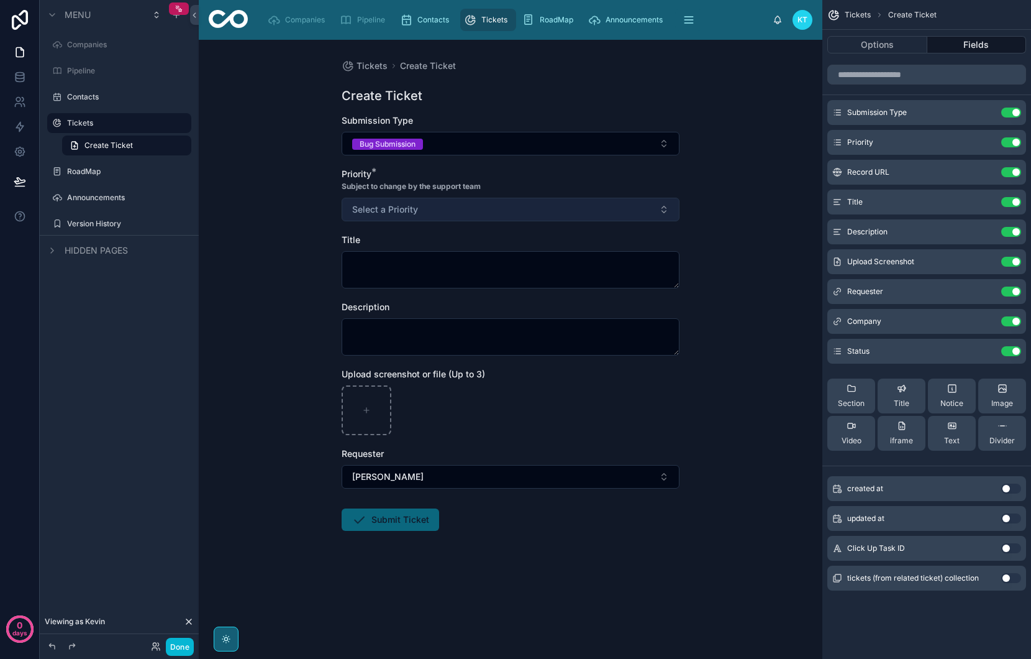
click at [428, 210] on button "Select a Priority" at bounding box center [511, 210] width 338 height 24
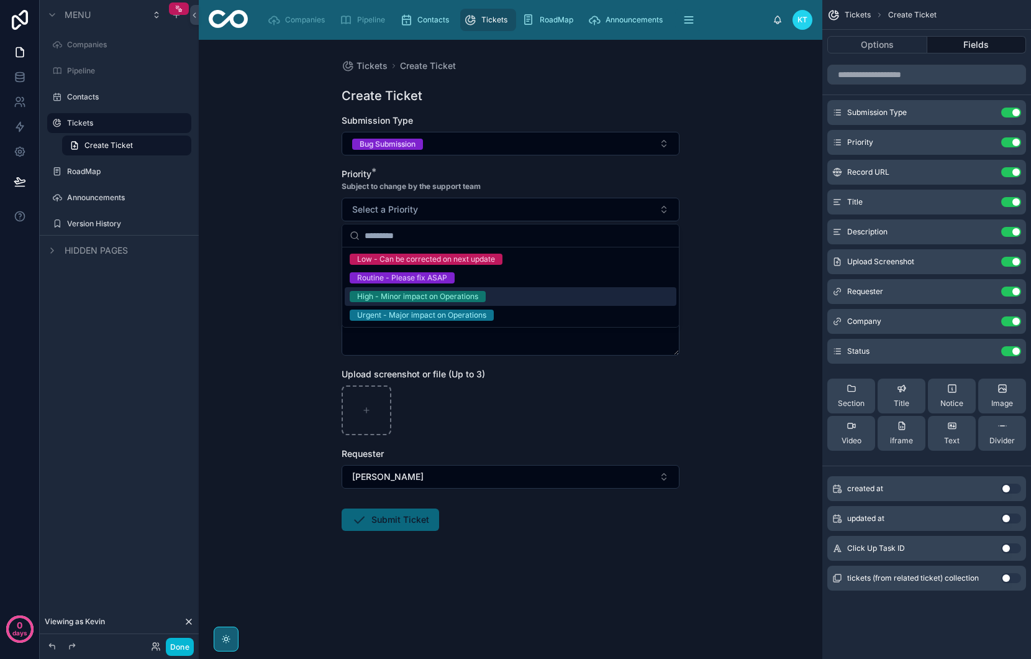
click at [396, 302] on div "High - Minor impact on Operations" at bounding box center [511, 296] width 332 height 19
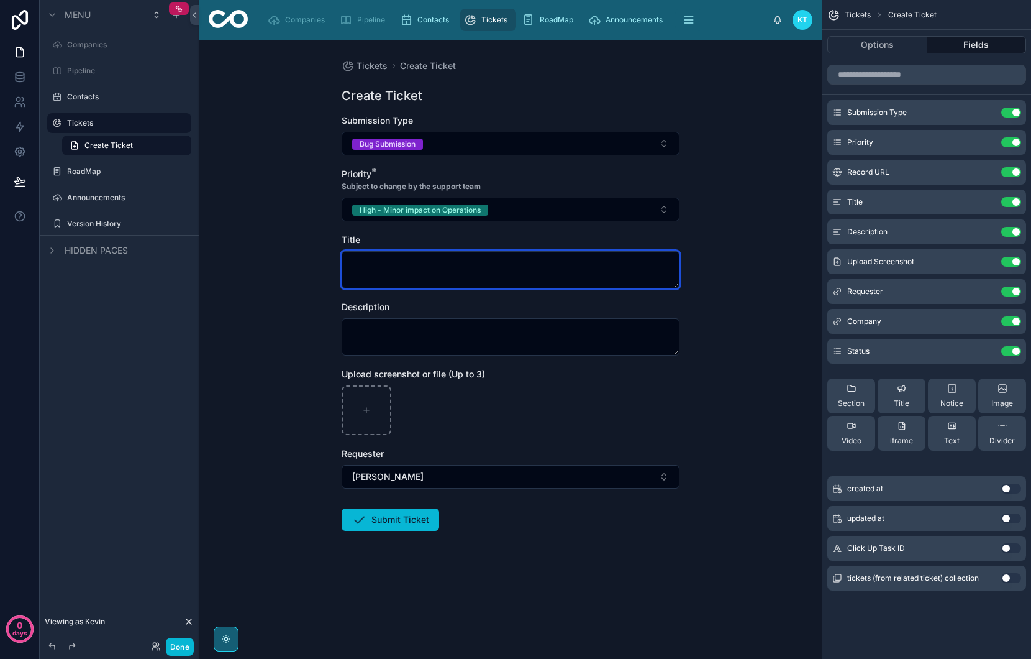
click at [399, 272] on textarea at bounding box center [511, 269] width 338 height 37
type textarea "**********"
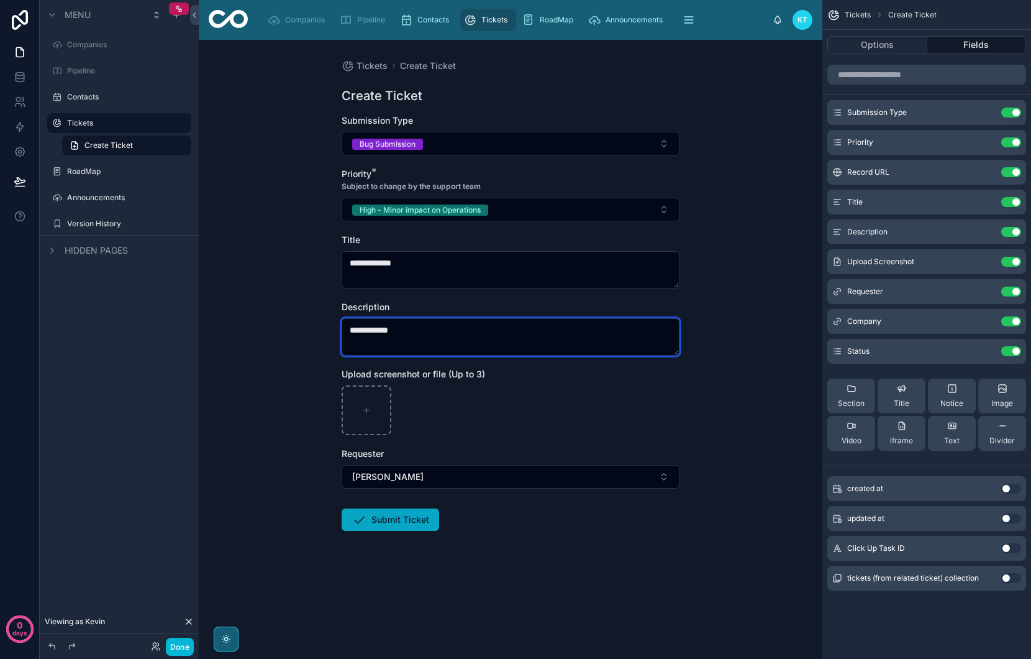
type textarea "**********"
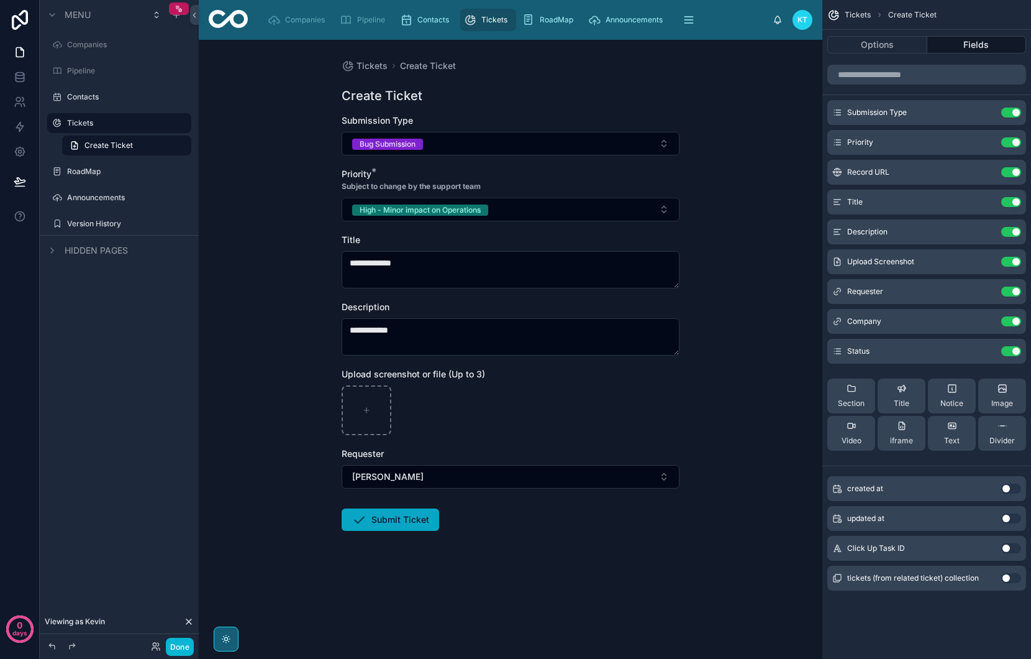
click at [404, 509] on button "Submit Ticket" at bounding box center [391, 519] width 98 height 22
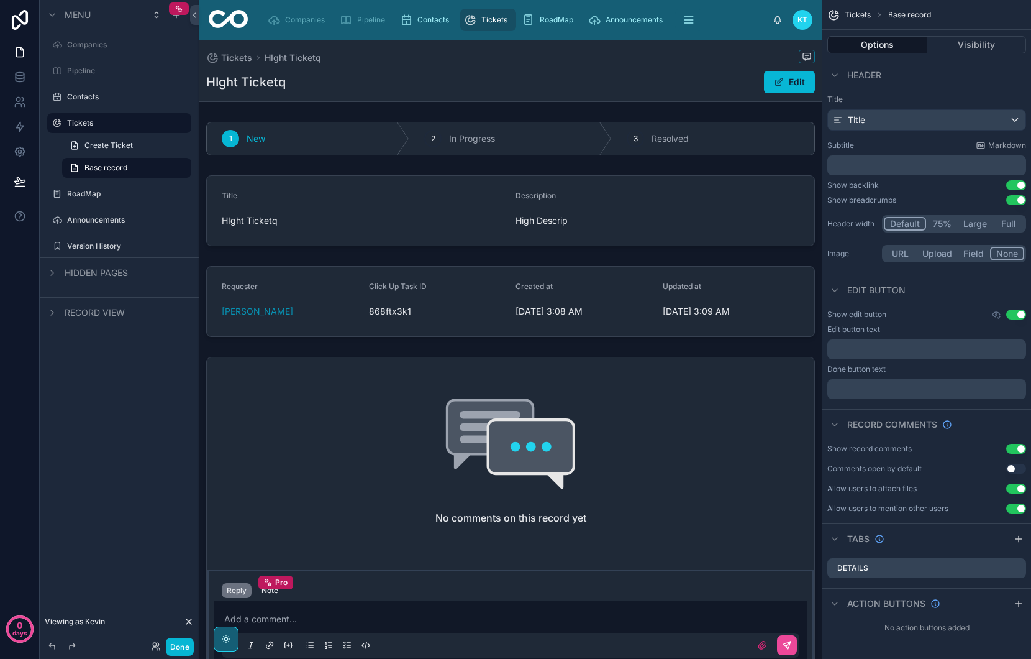
click at [506, 24] on span "Tickets" at bounding box center [494, 20] width 26 height 10
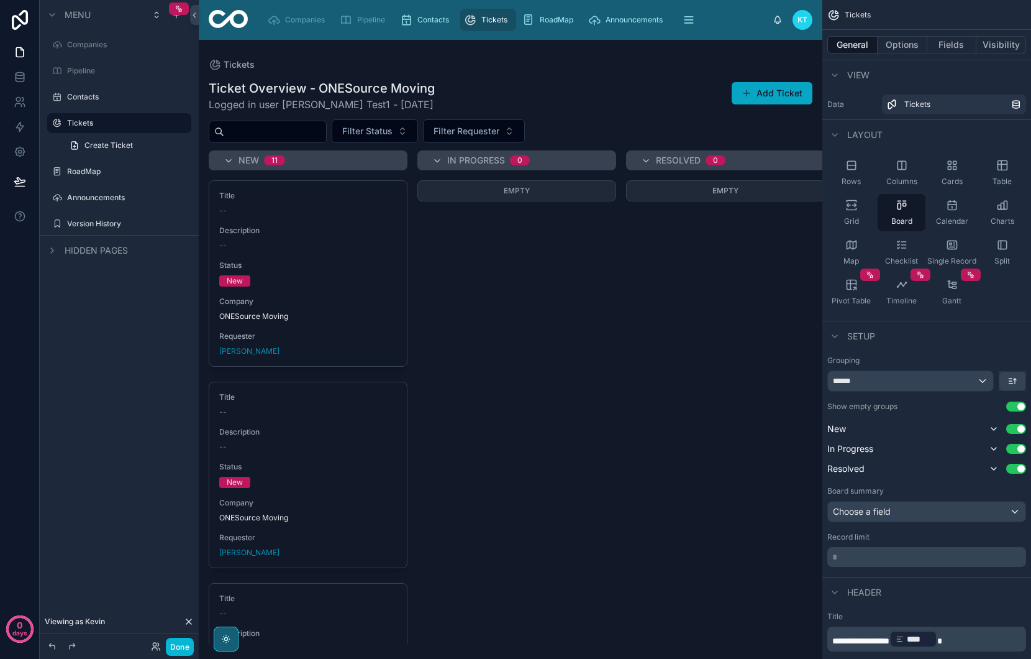
click at [768, 93] on button "Add Ticket" at bounding box center [772, 93] width 81 height 22
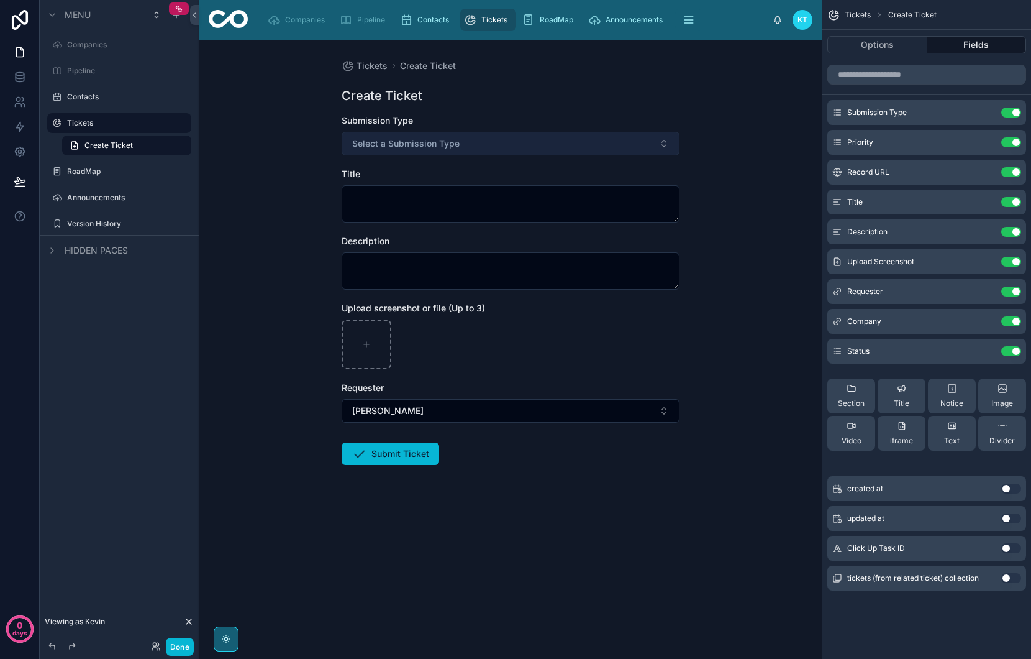
drag, startPoint x: 511, startPoint y: 134, endPoint x: 489, endPoint y: 143, distance: 23.4
click at [510, 135] on button "Select a Submission Type" at bounding box center [511, 144] width 338 height 24
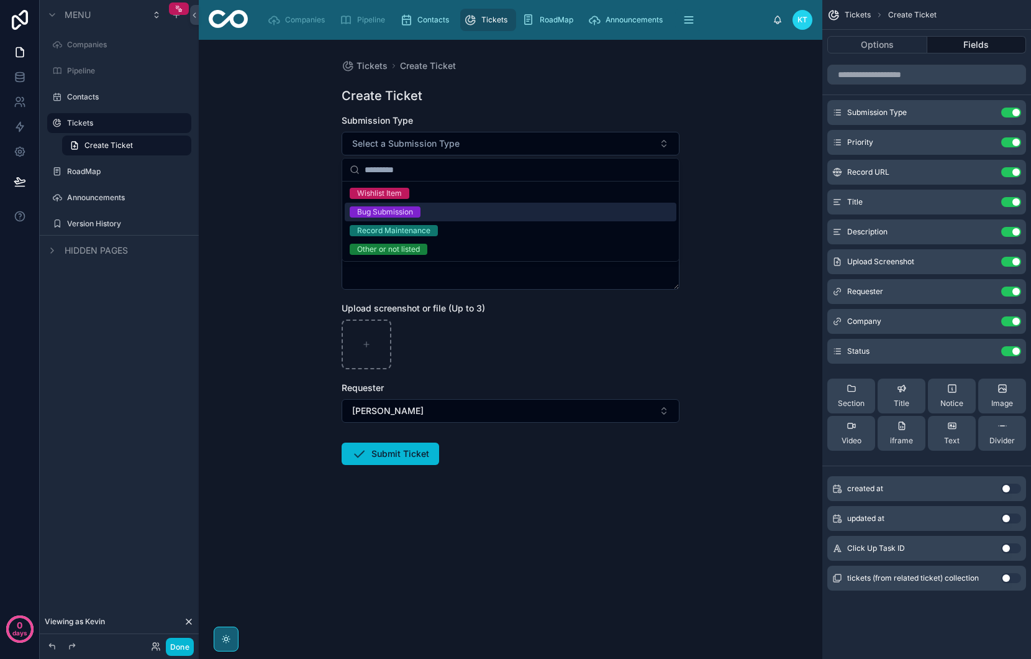
click at [394, 216] on div "Bug Submission" at bounding box center [385, 211] width 56 height 11
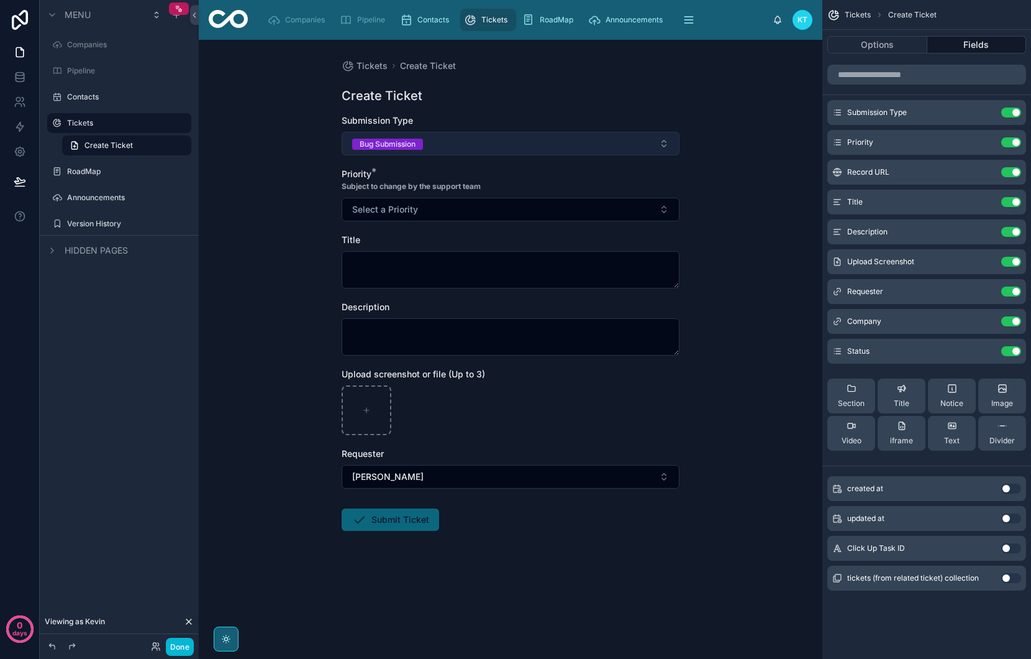
click at [438, 144] on button "Bug Submission" at bounding box center [511, 144] width 338 height 24
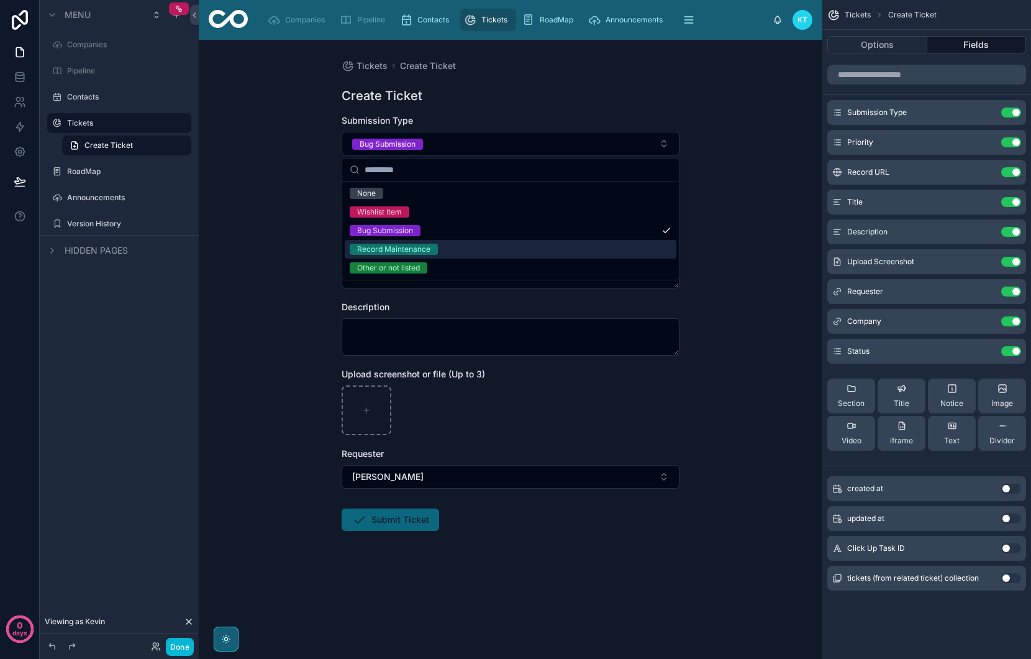
click at [455, 249] on div "Record Maintenance" at bounding box center [511, 249] width 332 height 19
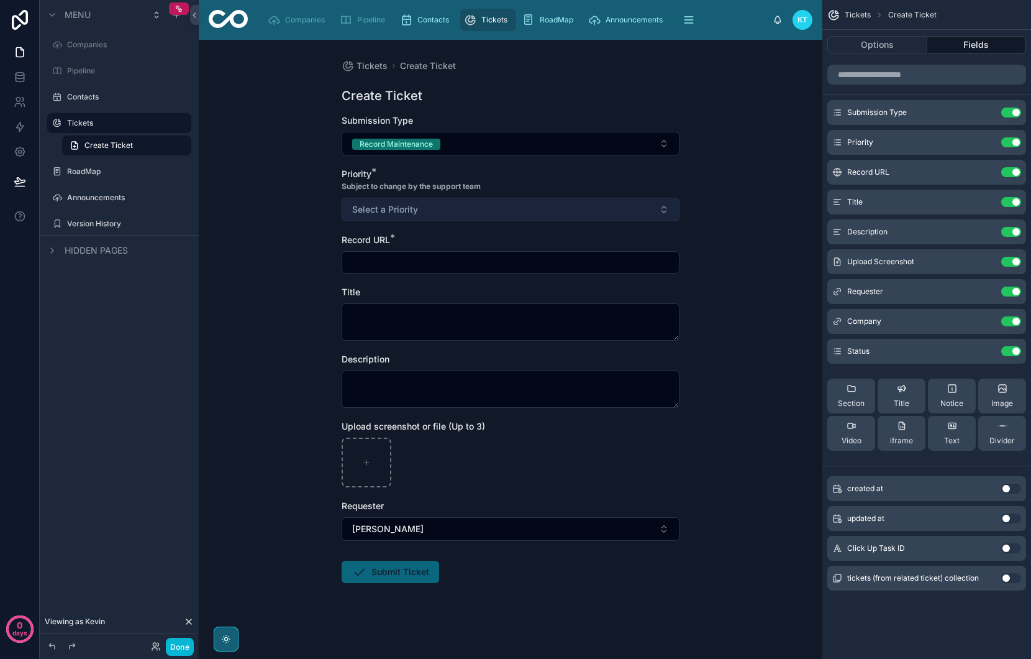
click at [442, 211] on button "Select a Priority" at bounding box center [511, 210] width 338 height 24
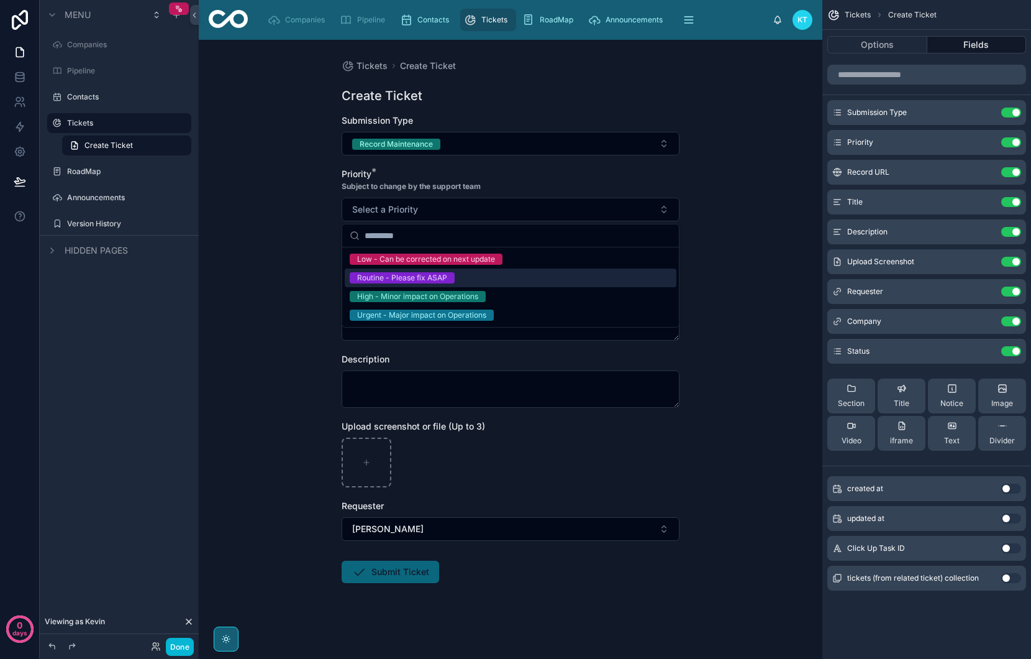
click at [424, 276] on div "Routine - Please fix ASAP" at bounding box center [402, 277] width 90 height 11
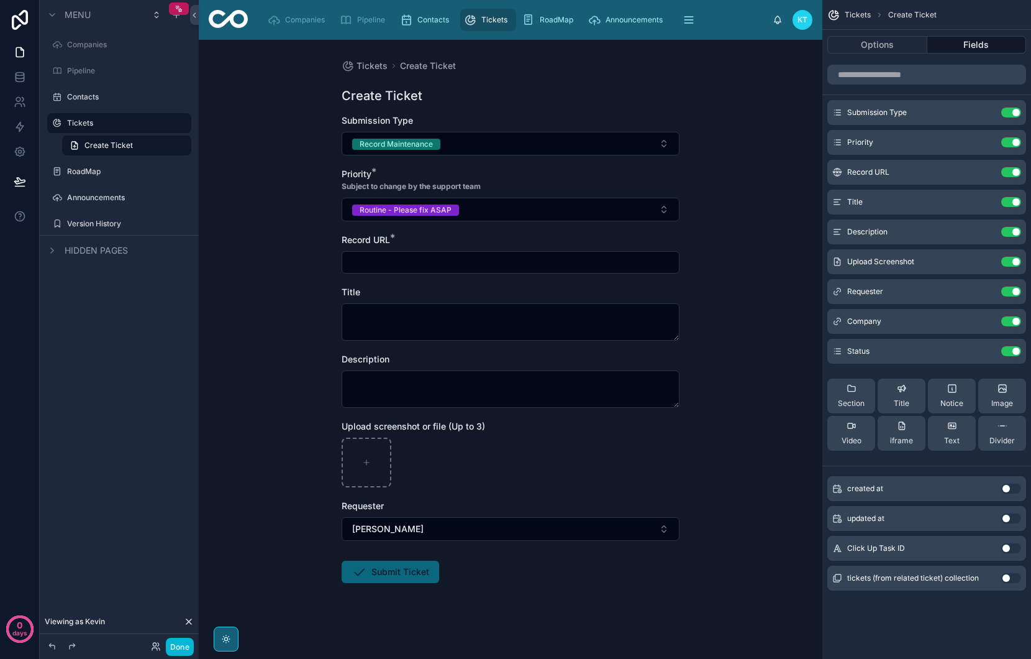
click at [414, 261] on input "text" at bounding box center [510, 261] width 337 height 17
paste input "**********"
type input "**********"
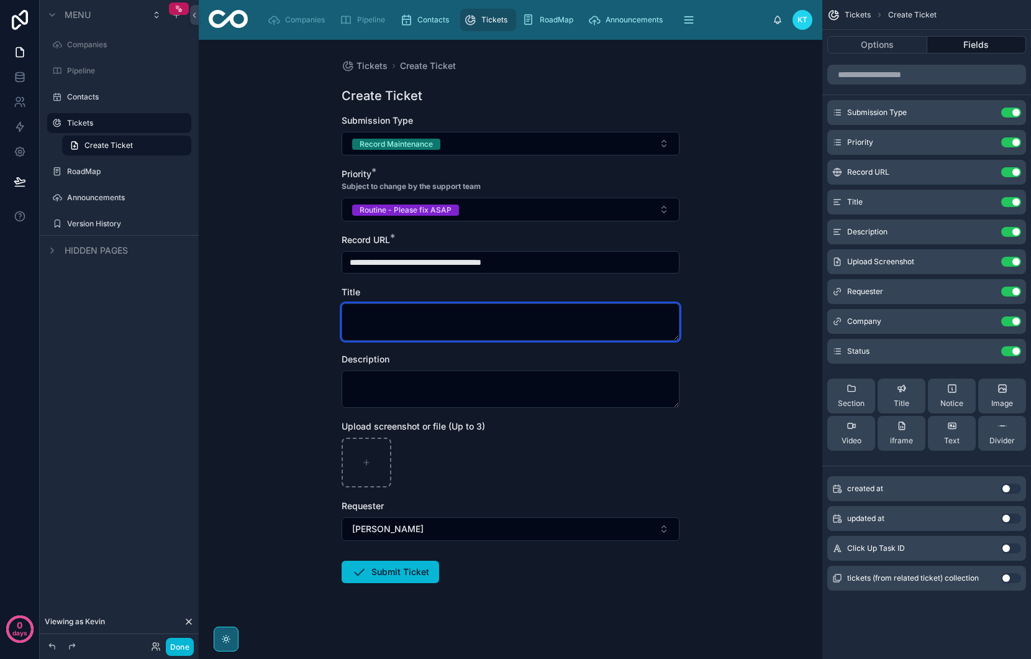
click at [403, 327] on textarea at bounding box center [511, 321] width 338 height 37
type textarea "********"
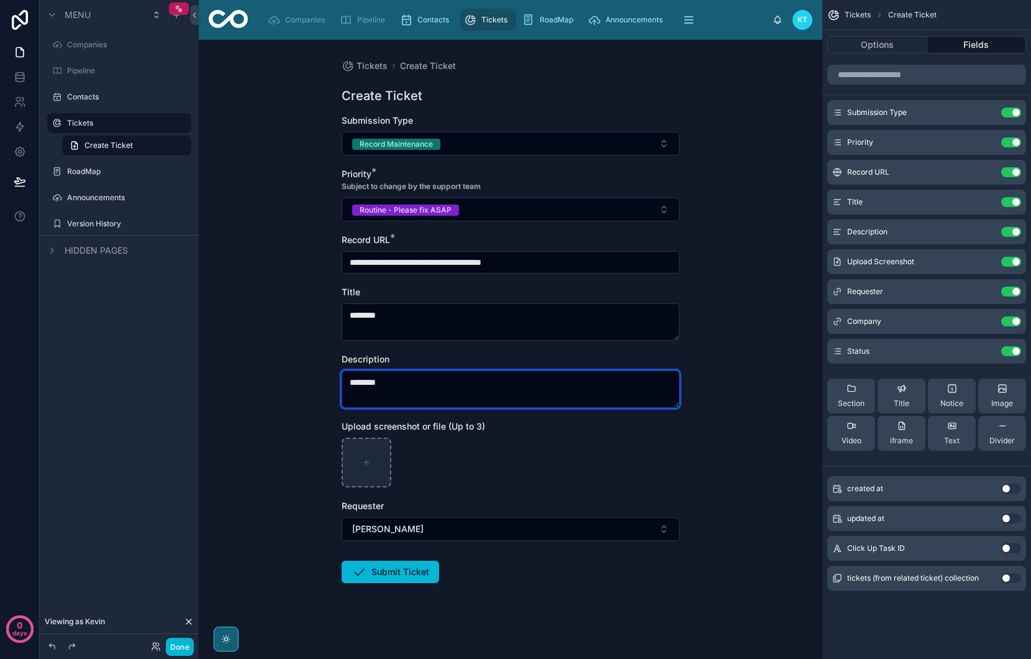
type textarea "*******"
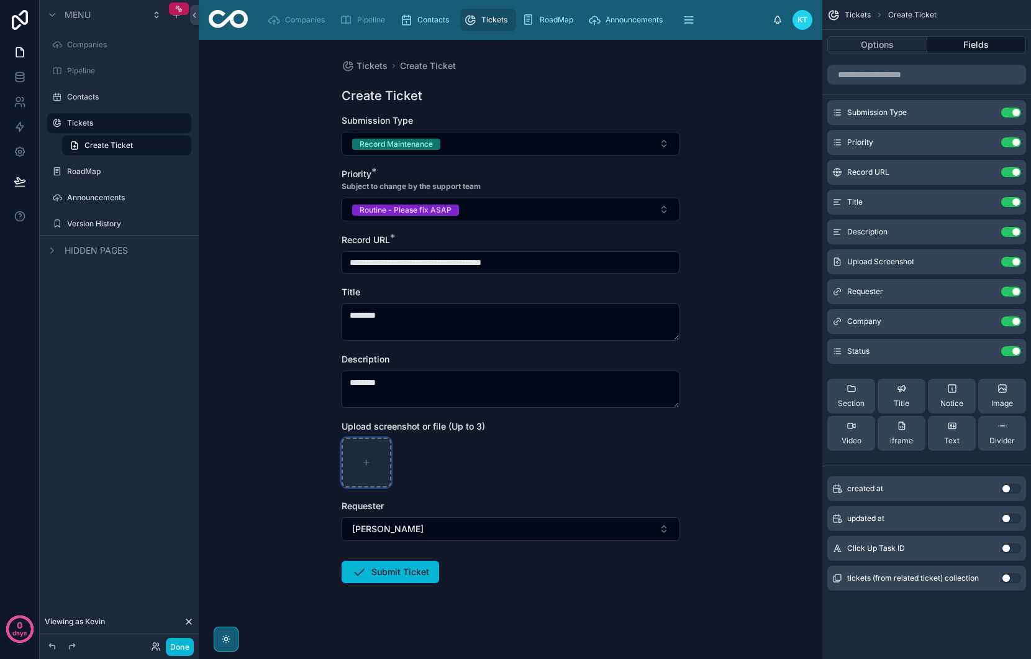
click at [370, 455] on div at bounding box center [367, 462] width 50 height 50
type input "**********"
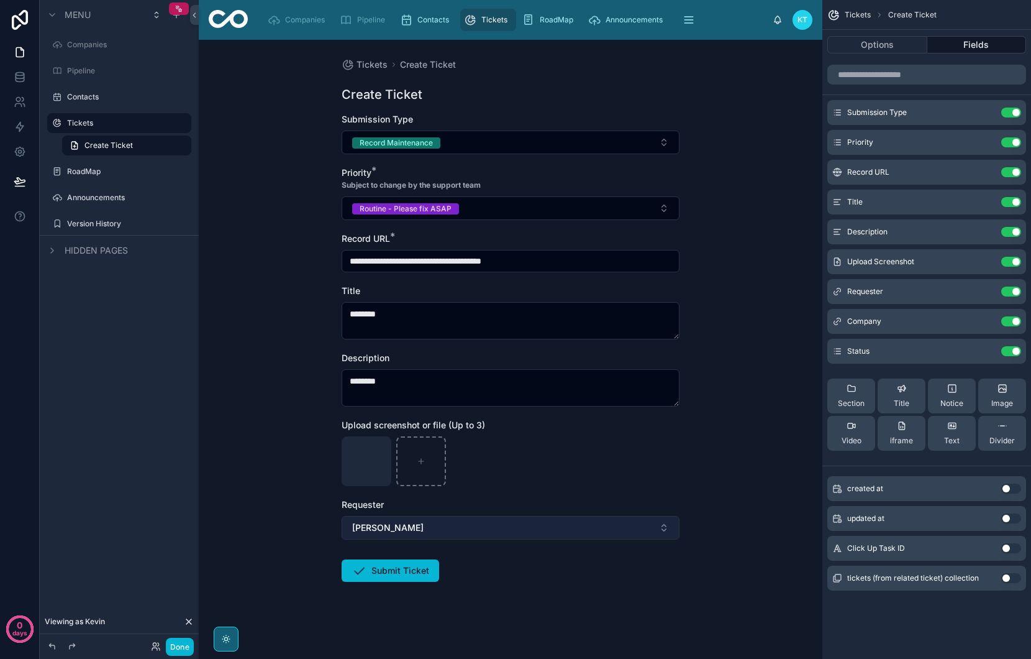
click at [429, 531] on button "[PERSON_NAME]" at bounding box center [511, 528] width 338 height 24
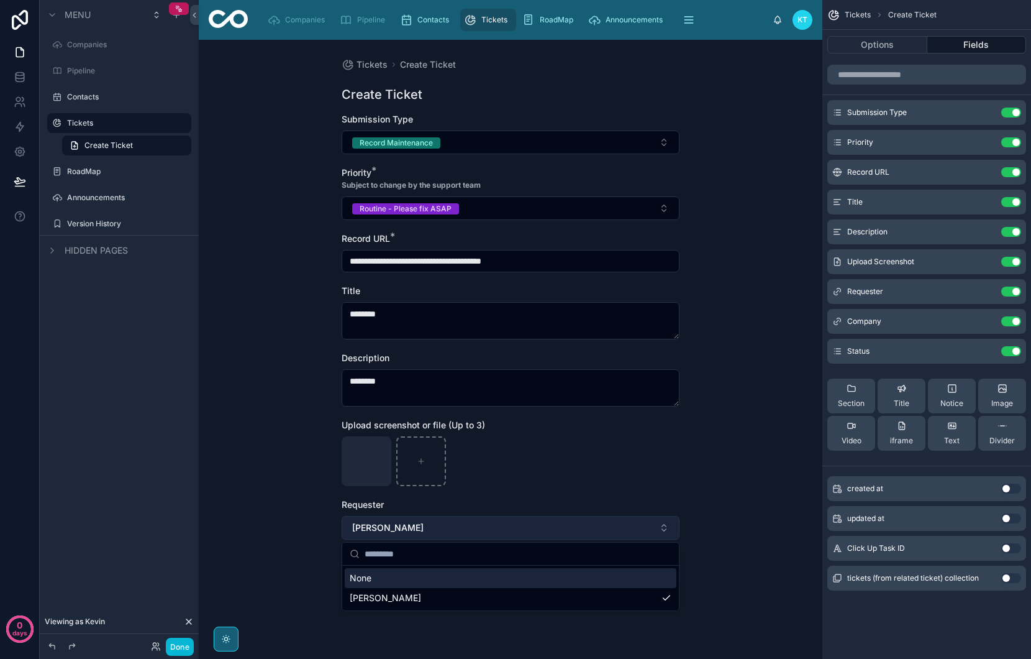
click at [429, 531] on button "[PERSON_NAME]" at bounding box center [511, 528] width 338 height 24
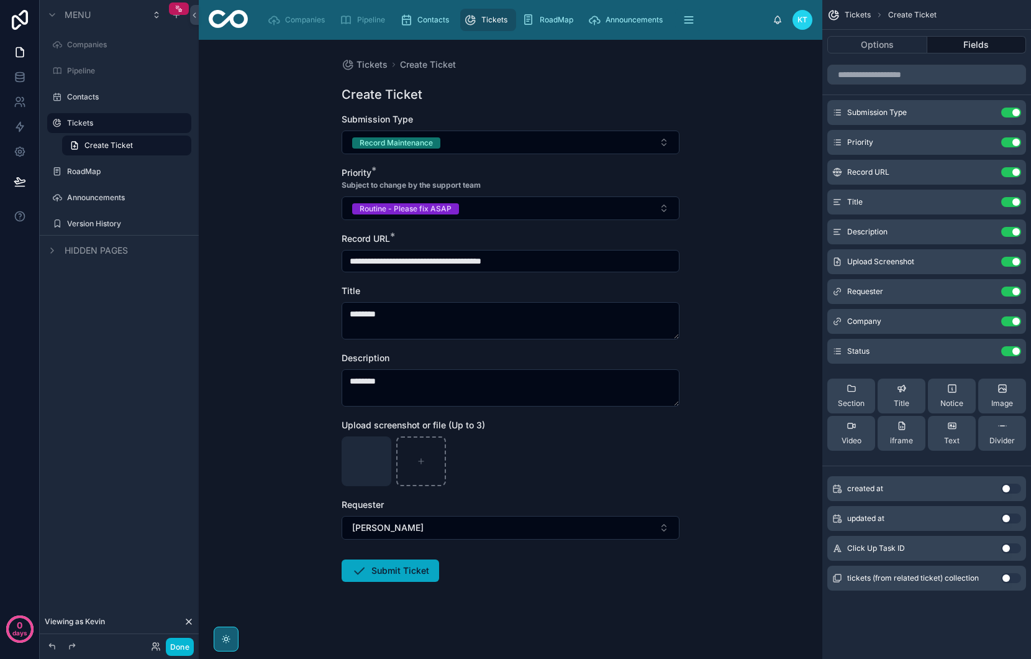
click at [415, 575] on button "Submit Ticket" at bounding box center [391, 570] width 98 height 22
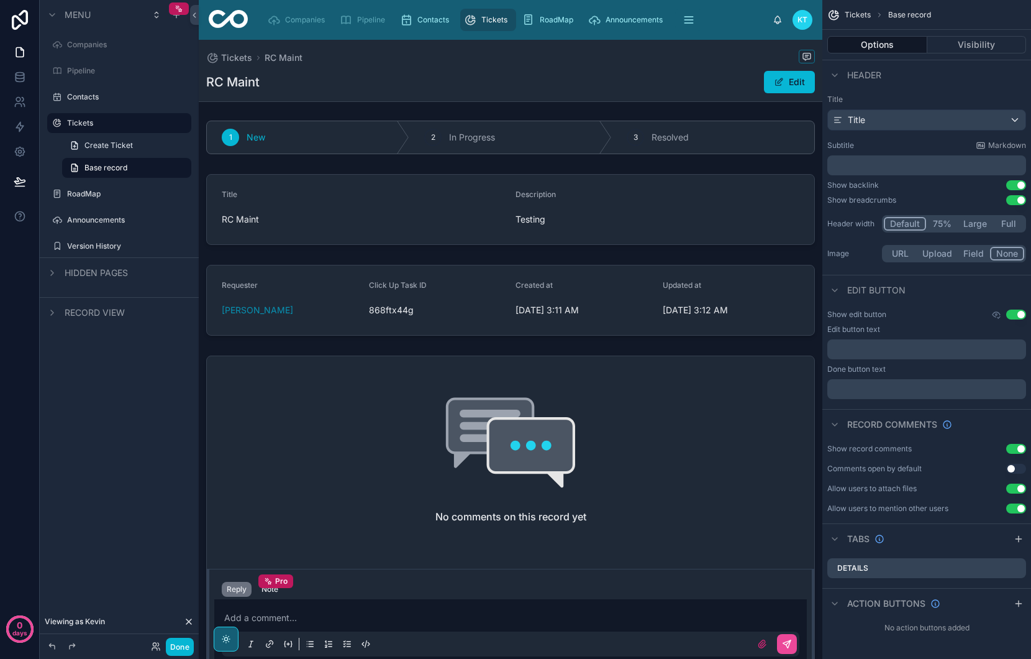
click at [83, 619] on span "Viewing as Kevin" at bounding box center [75, 621] width 60 height 10
click at [152, 645] on icon at bounding box center [156, 646] width 10 height 10
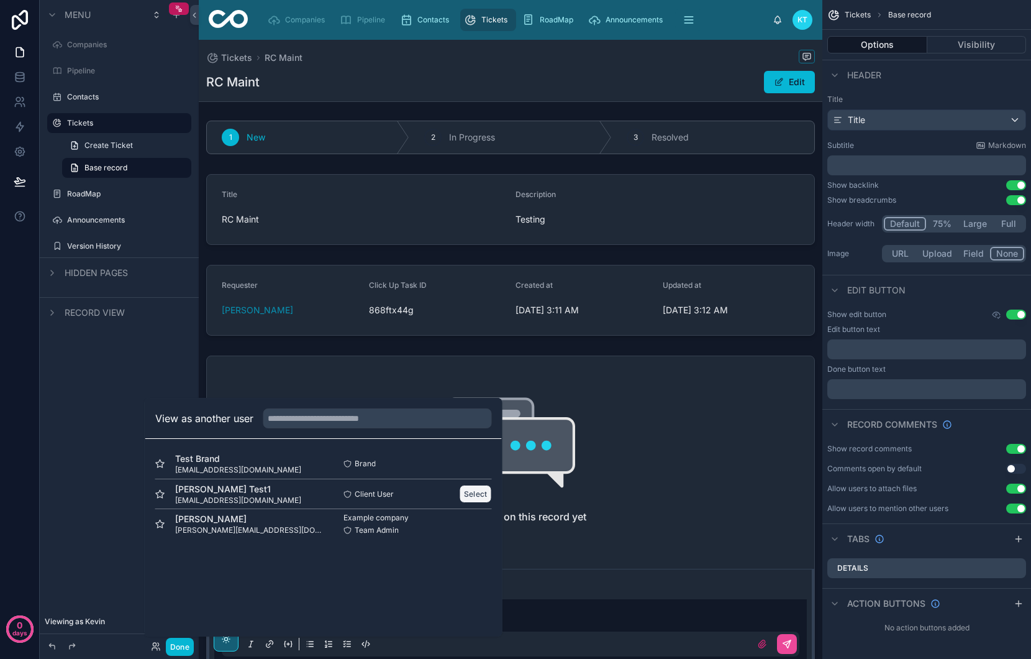
click at [473, 495] on button "Select" at bounding box center [476, 494] width 32 height 18
click at [482, 21] on span "Tickets" at bounding box center [494, 20] width 26 height 10
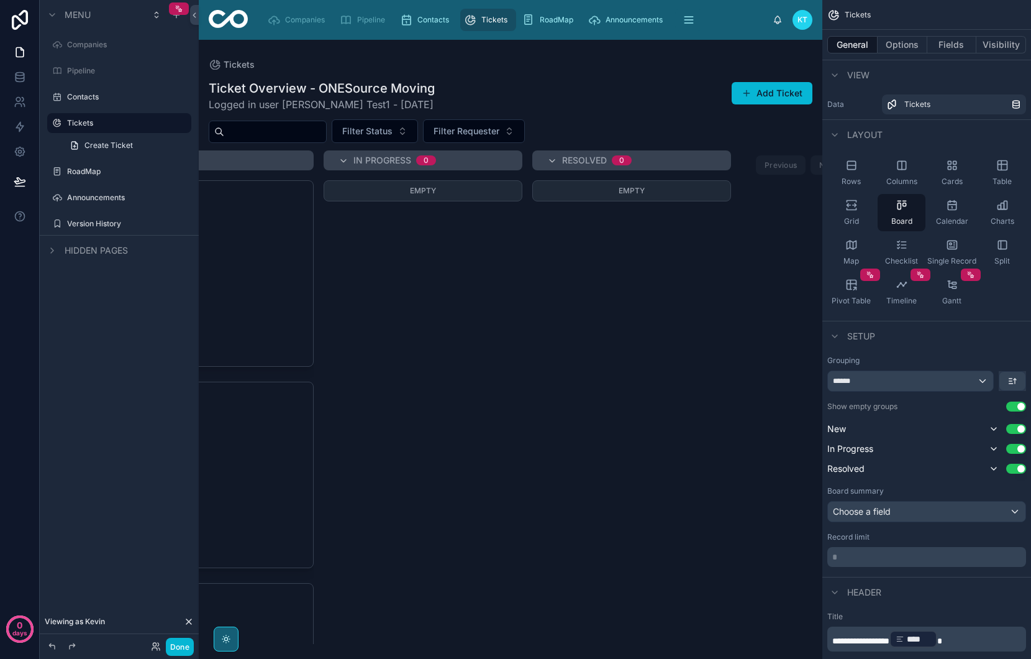
scroll to position [0, 142]
click at [580, 396] on div "Empty" at bounding box center [584, 411] width 199 height 463
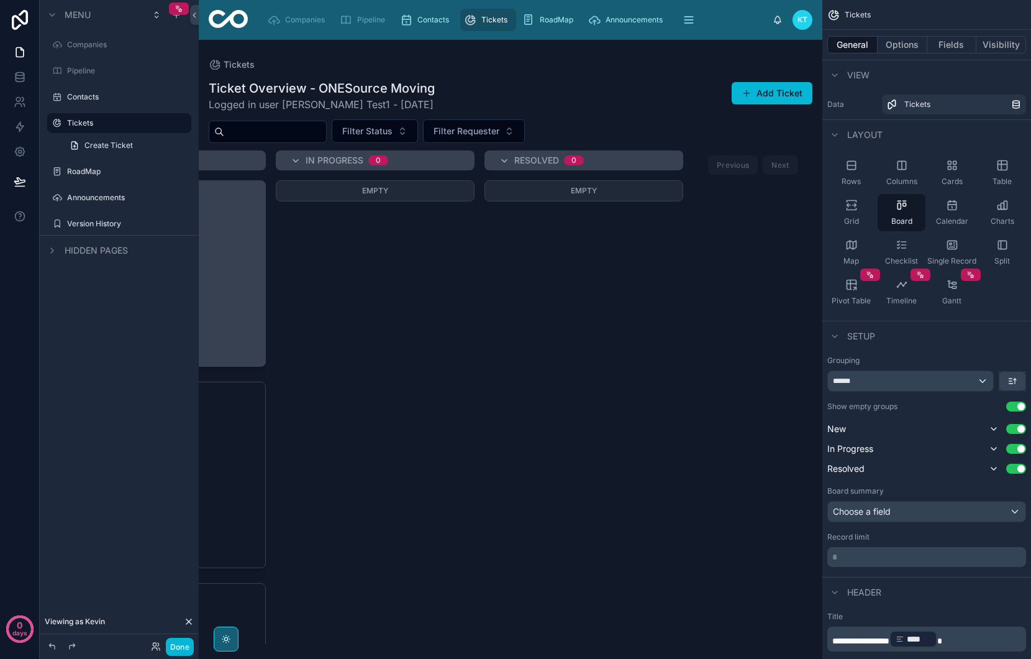
click at [258, 270] on div "Title RC Maint Description Testing Status New Company ONESource Moving Requeste…" at bounding box center [167, 273] width 198 height 185
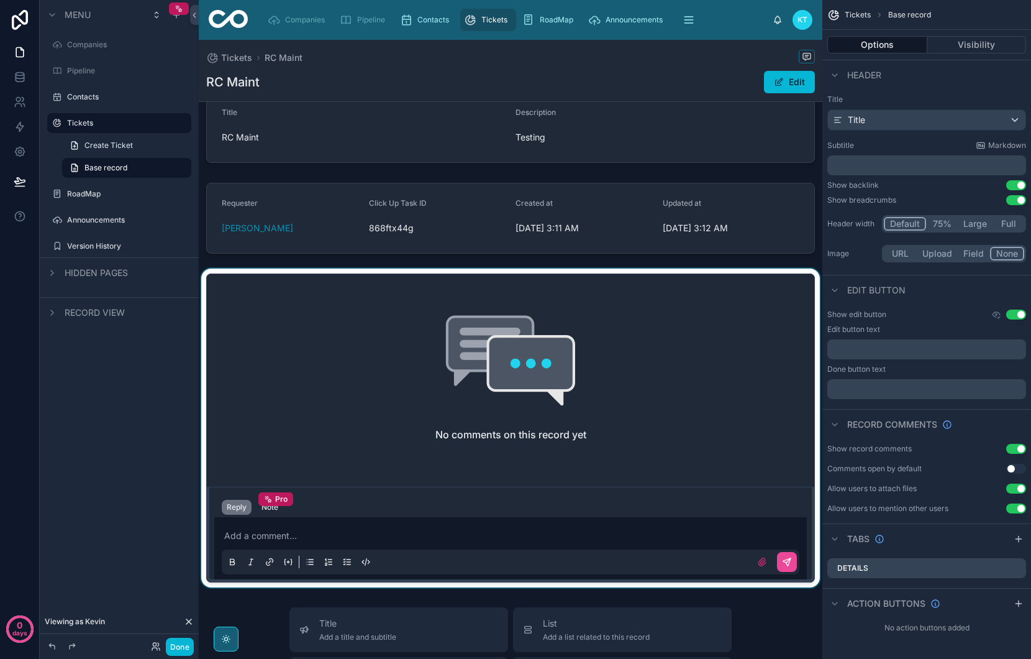
scroll to position [87, 0]
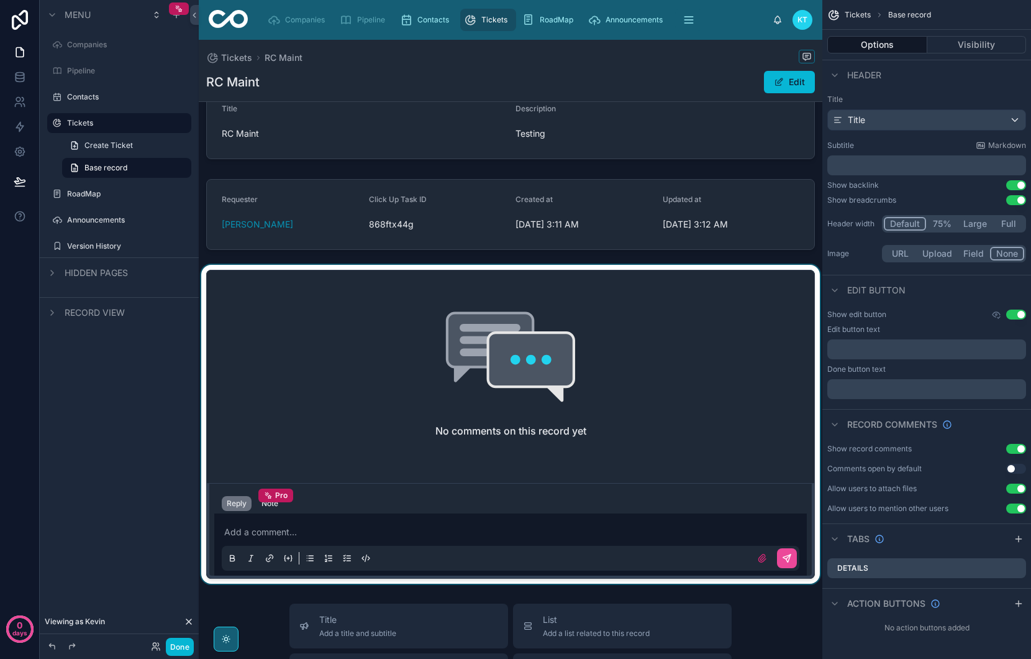
click at [435, 530] on div at bounding box center [511, 424] width 624 height 319
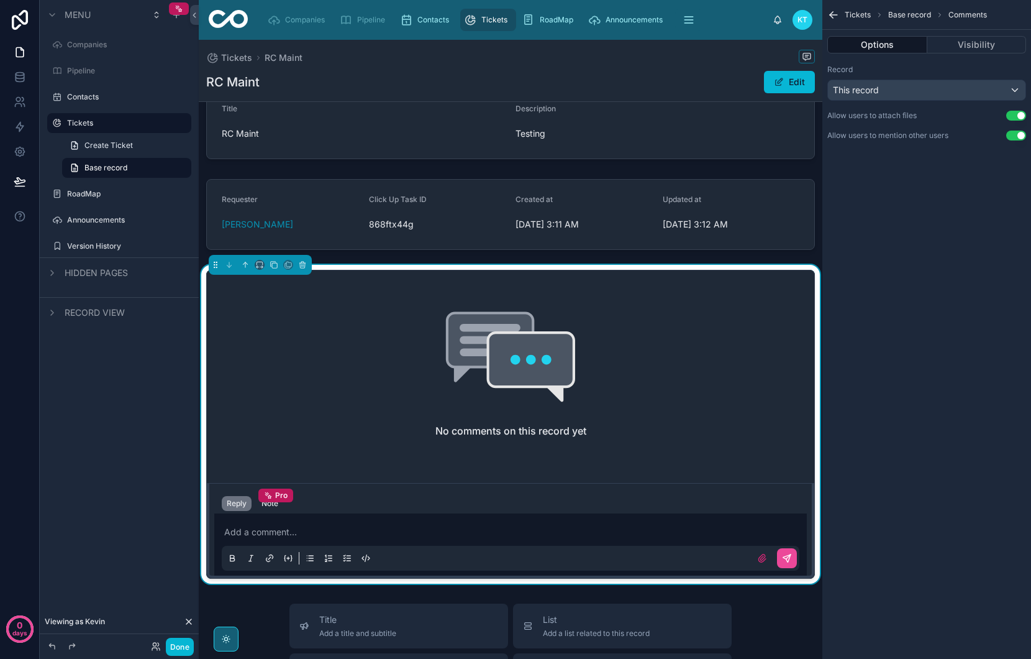
click at [402, 527] on p at bounding box center [513, 532] width 578 height 12
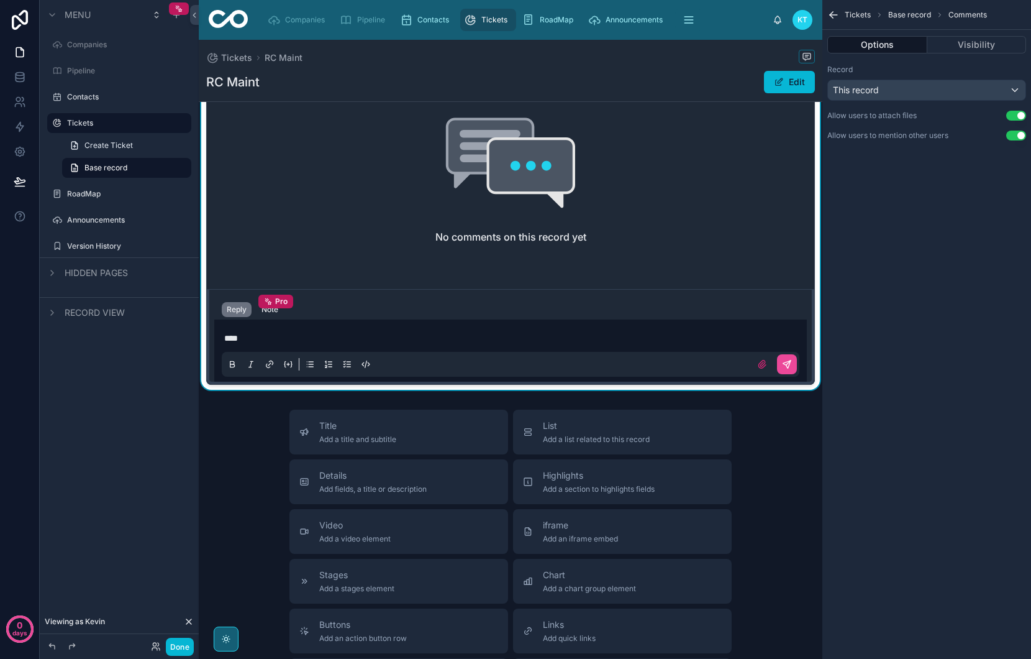
scroll to position [263, 0]
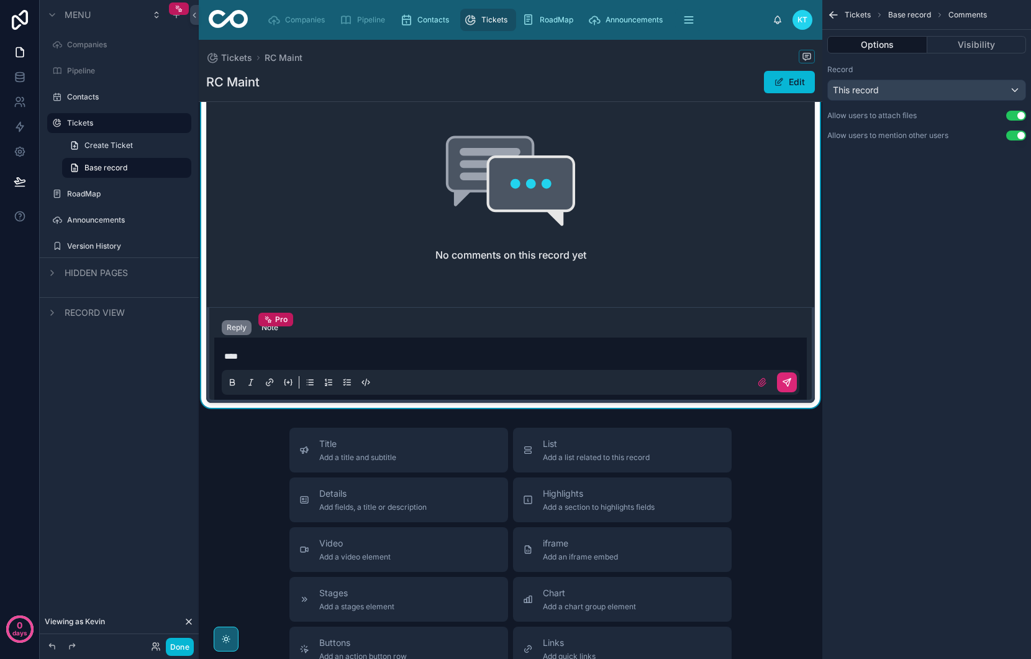
click at [784, 386] on icon at bounding box center [787, 382] width 10 height 10
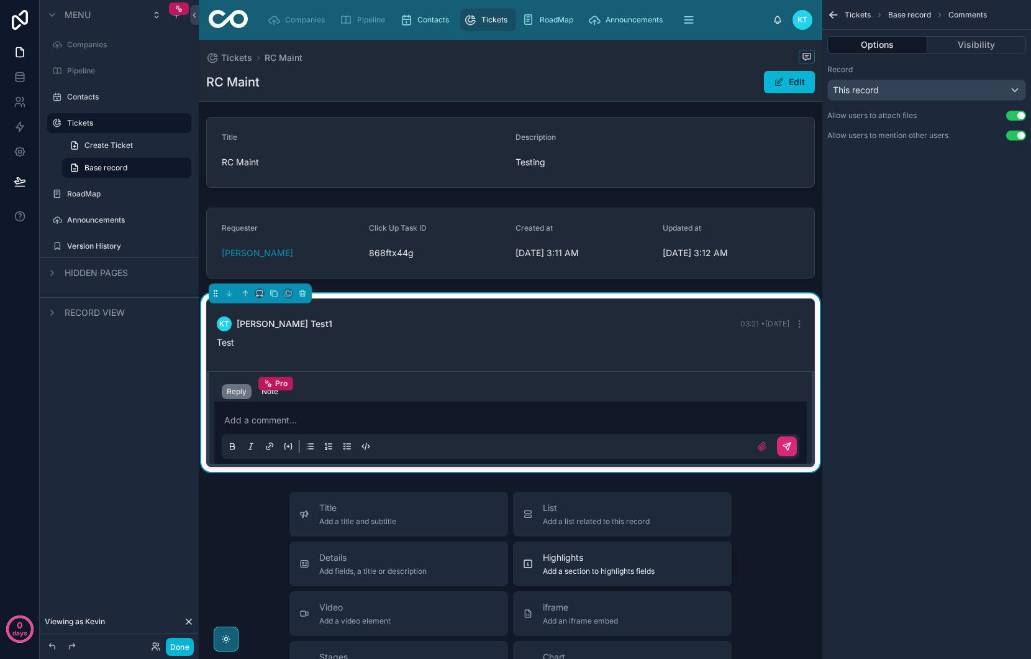
scroll to position [0, 0]
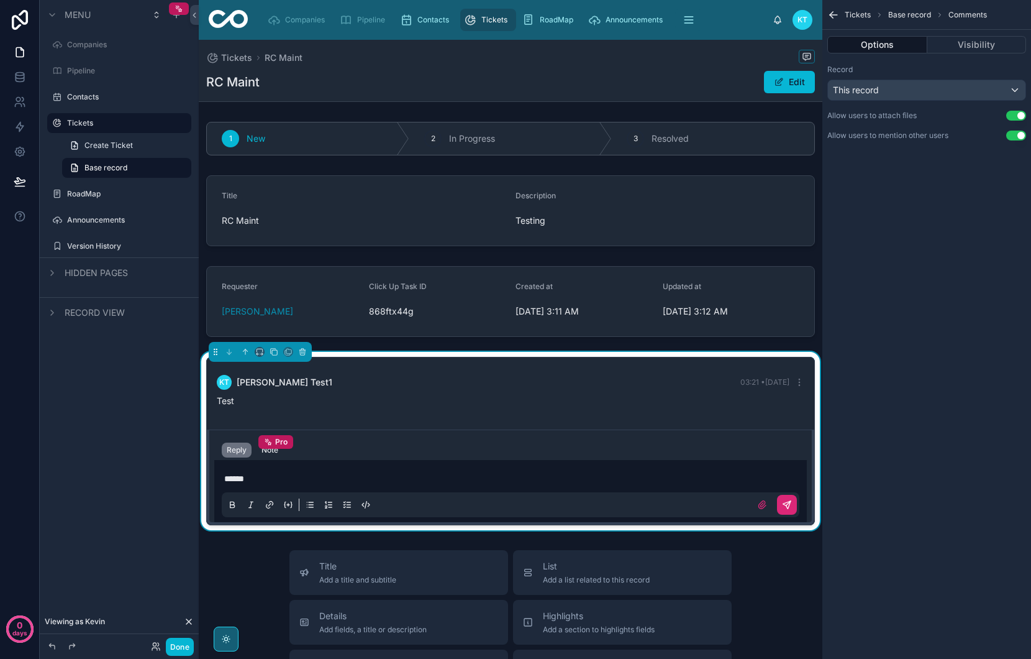
click at [783, 498] on button at bounding box center [787, 505] width 20 height 20
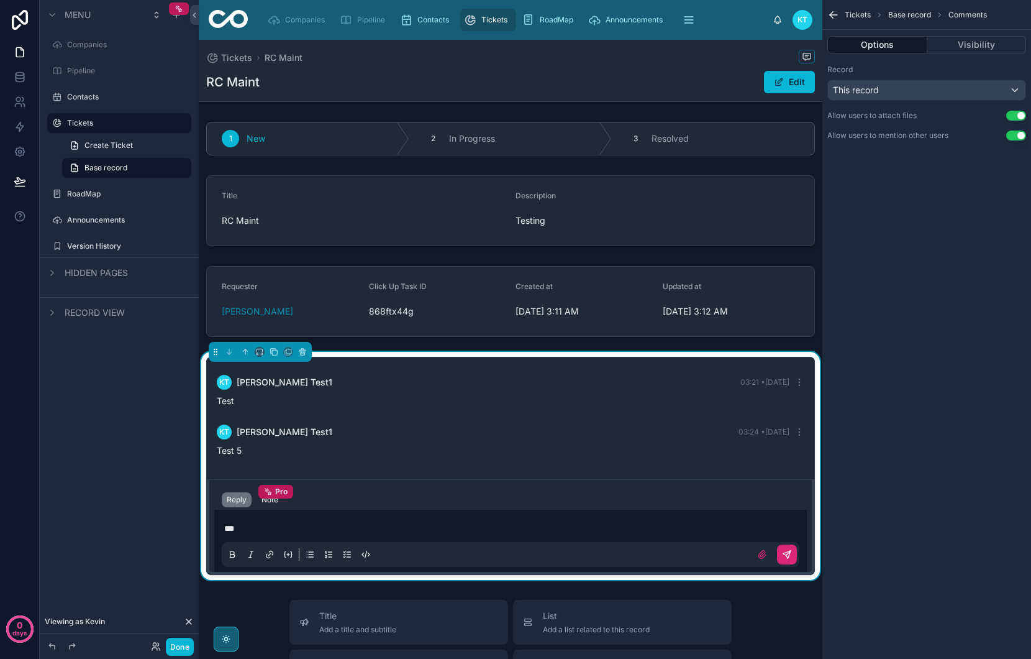
click at [785, 556] on icon at bounding box center [787, 554] width 10 height 10
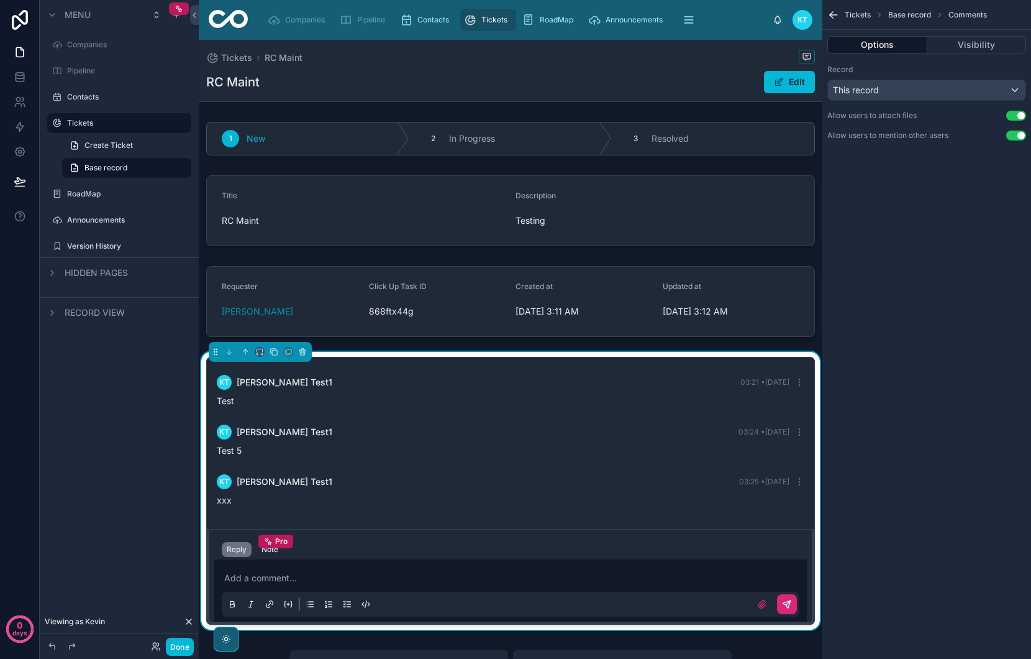
click at [394, 578] on p at bounding box center [513, 578] width 578 height 12
click at [787, 604] on icon at bounding box center [788, 602] width 4 height 4
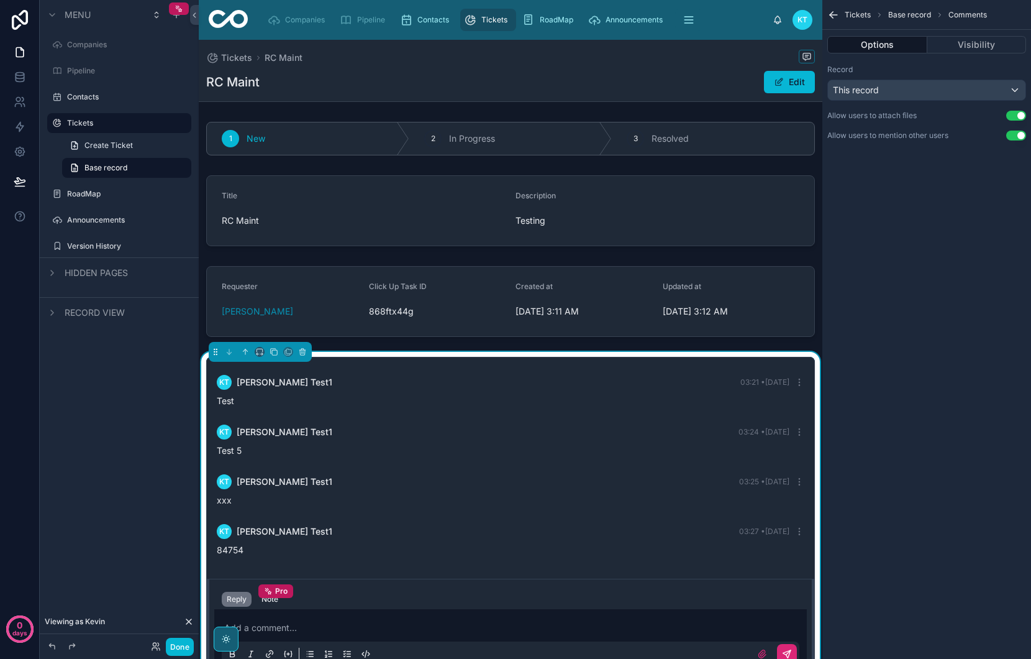
click at [499, 16] on span "Tickets" at bounding box center [494, 20] width 26 height 10
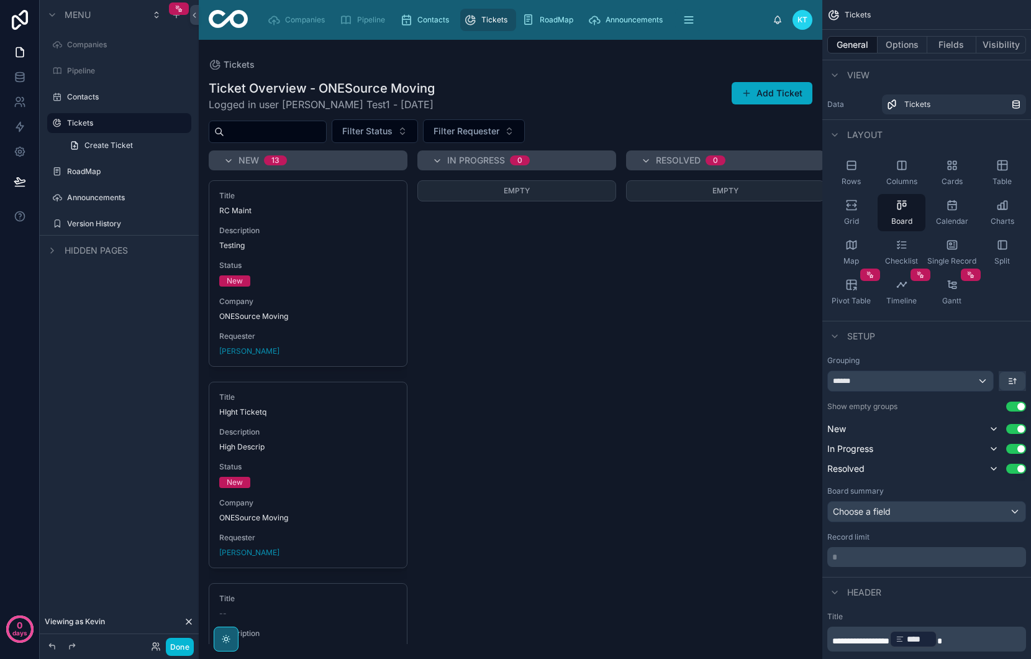
click at [767, 88] on button "Add Ticket" at bounding box center [772, 93] width 81 height 22
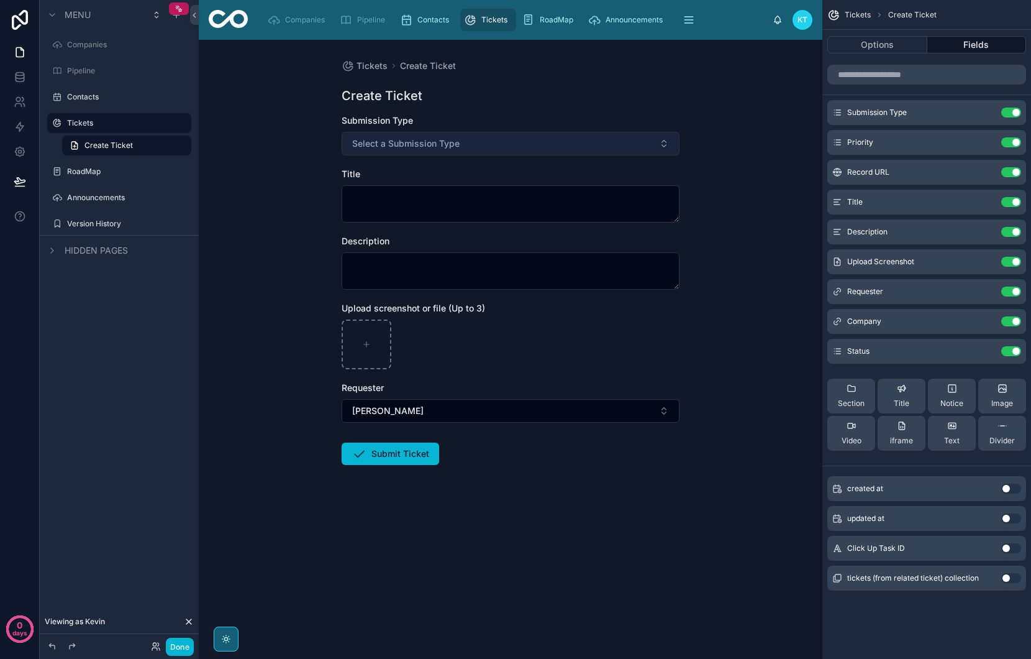
click at [476, 148] on button "Select a Submission Type" at bounding box center [511, 144] width 338 height 24
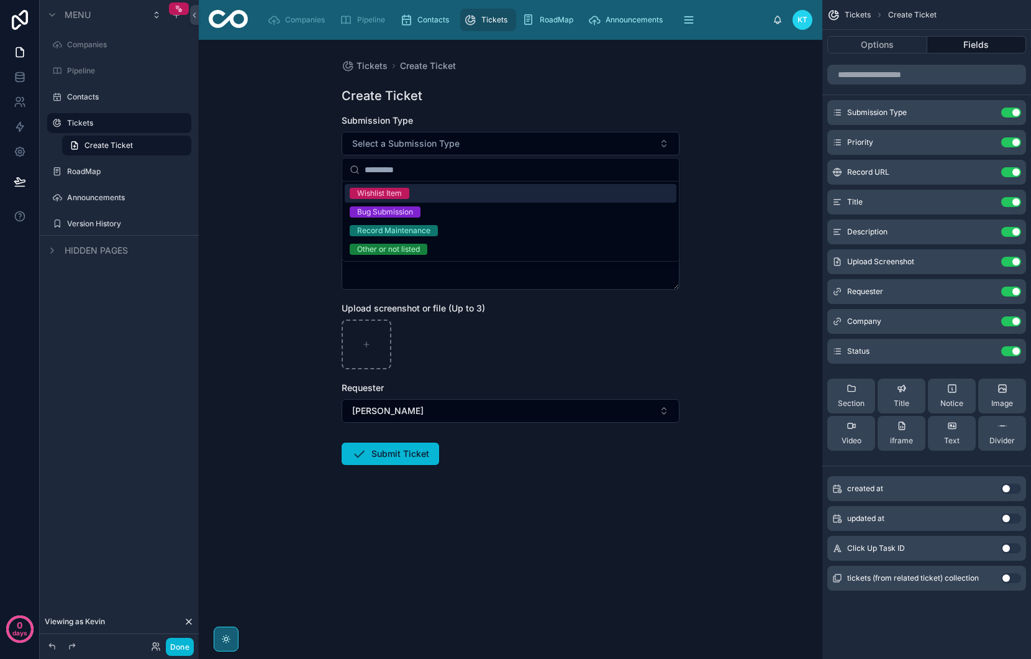
click at [427, 193] on div "Wishlist Item" at bounding box center [511, 193] width 332 height 19
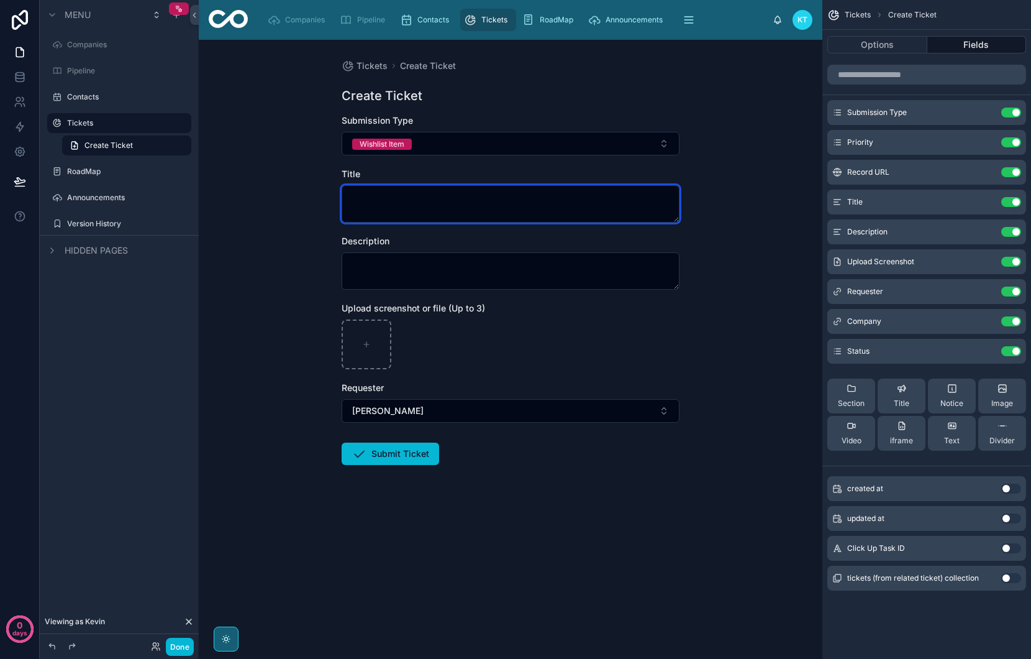
click at [427, 202] on textarea at bounding box center [511, 203] width 338 height 37
type textarea "**********"
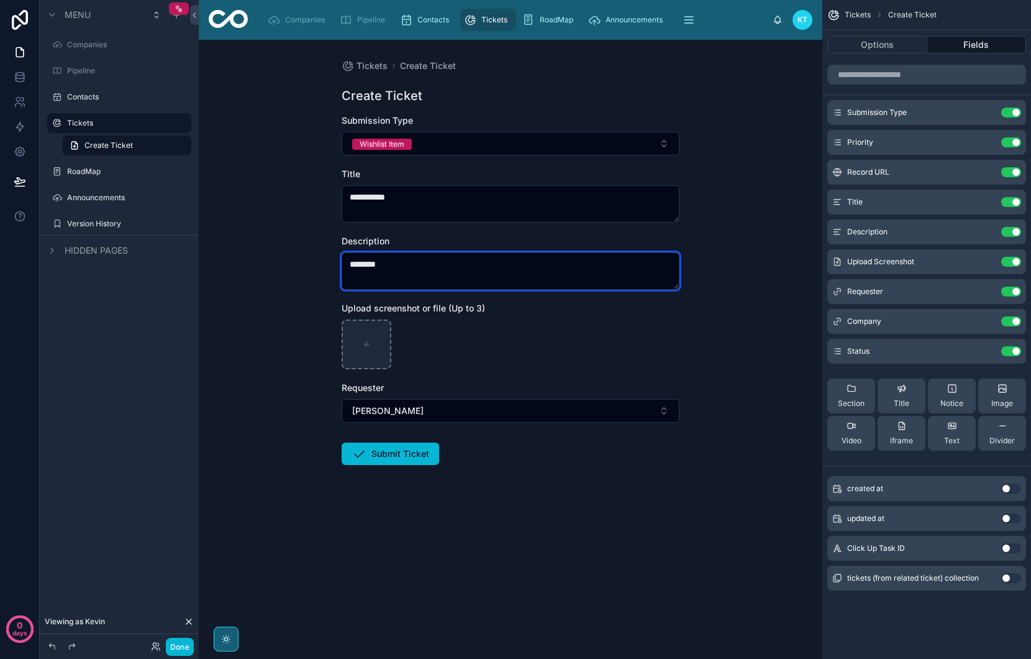
type textarea "********"
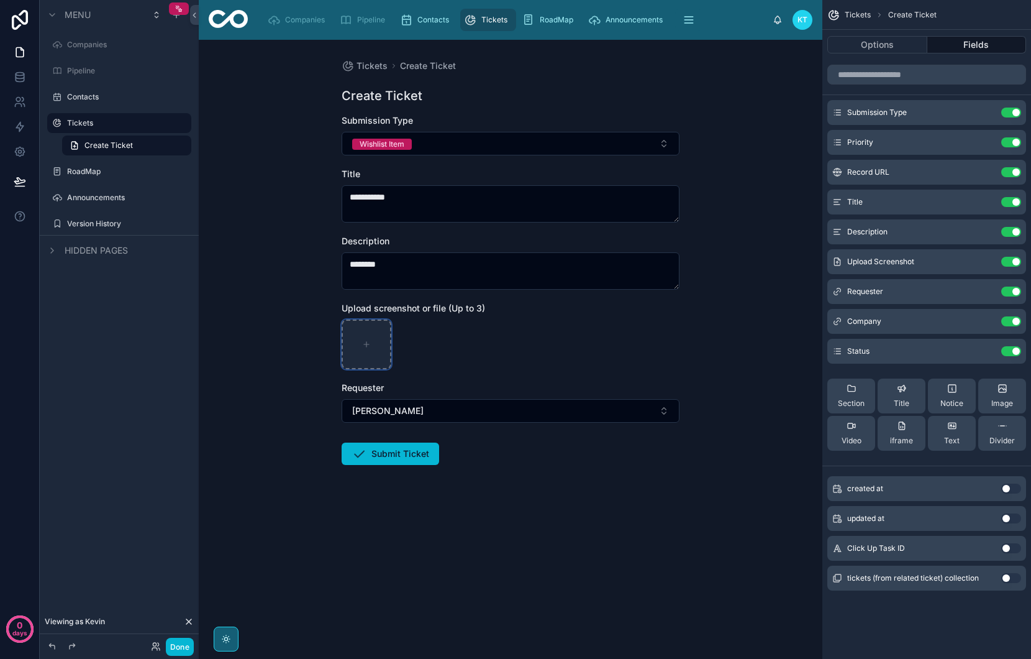
click at [379, 342] on div at bounding box center [367, 344] width 50 height 50
type input "**********"
click at [410, 453] on button "Submit Ticket" at bounding box center [391, 453] width 98 height 22
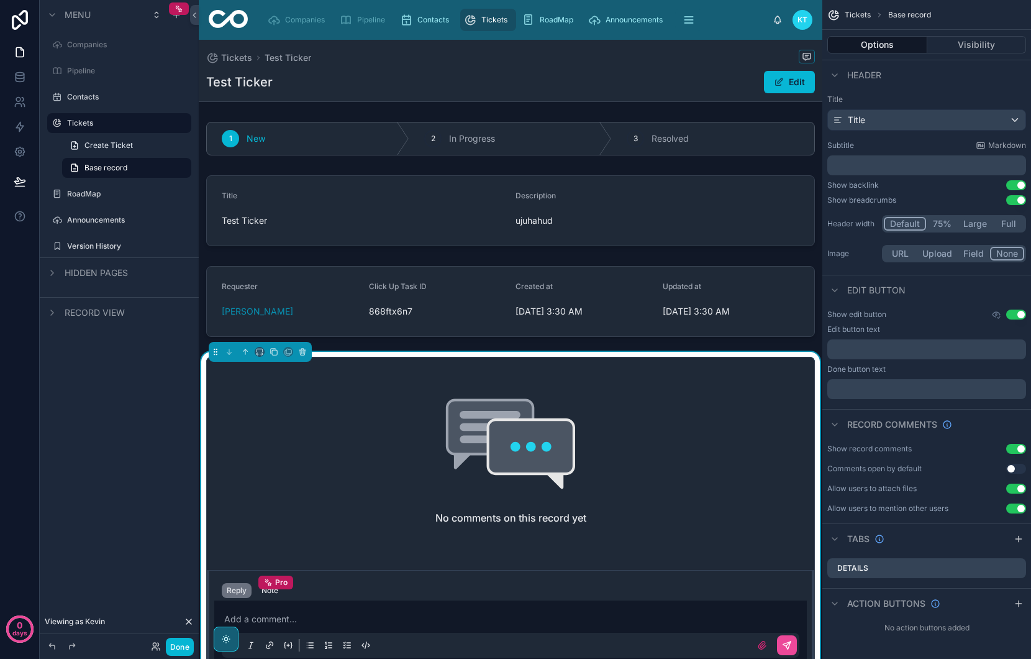
click at [550, 612] on div "Add a comment..." at bounding box center [511, 631] width 578 height 52
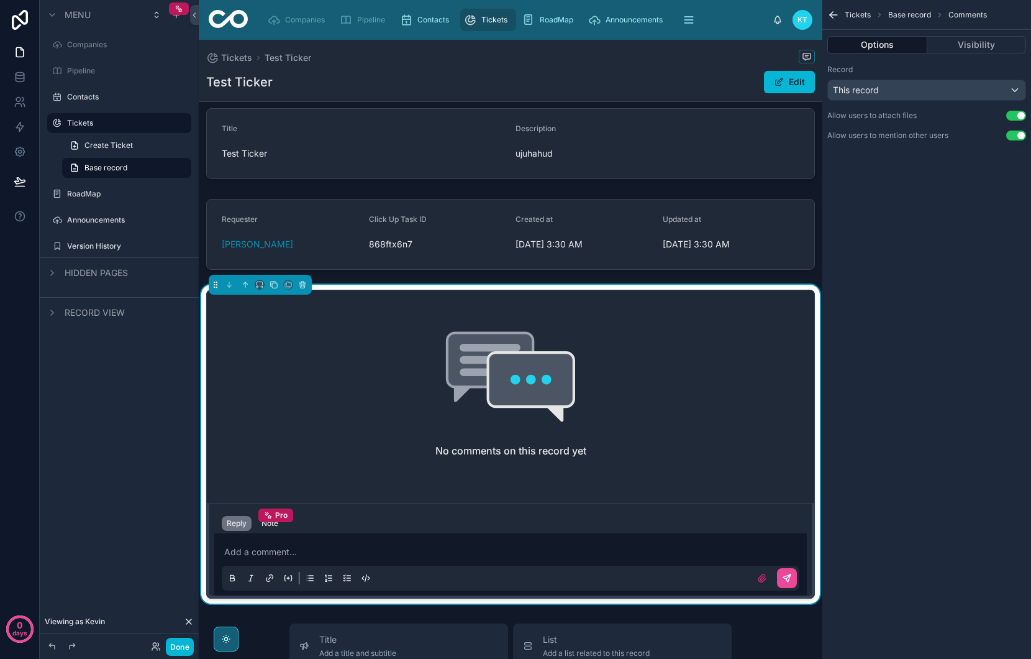
scroll to position [73, 0]
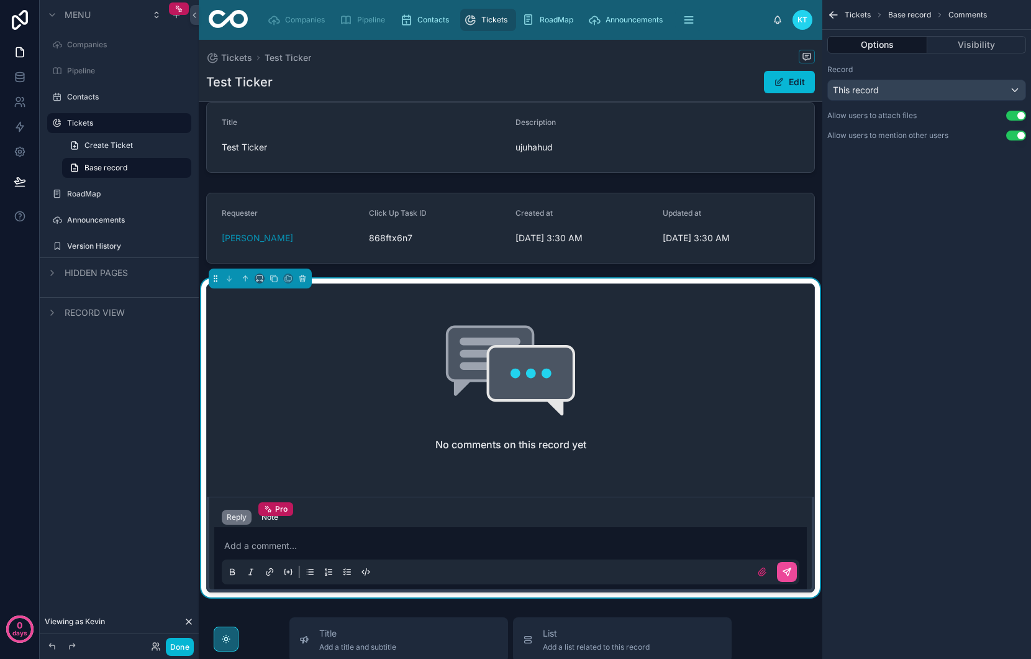
click at [357, 551] on p at bounding box center [513, 545] width 578 height 12
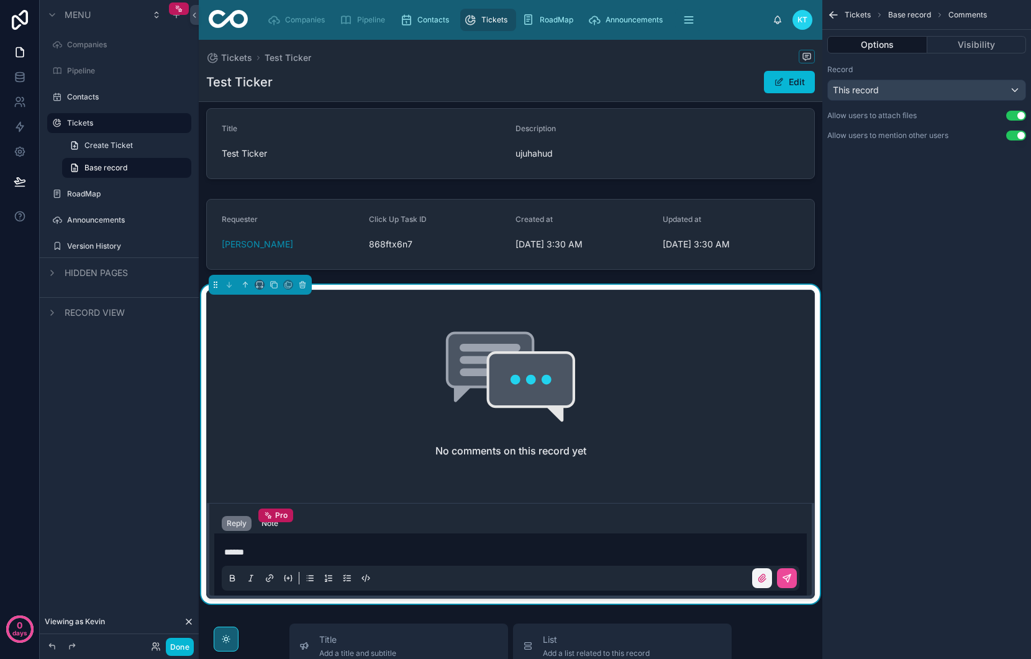
scroll to position [66, 0]
click at [780, 582] on button at bounding box center [787, 578] width 20 height 20
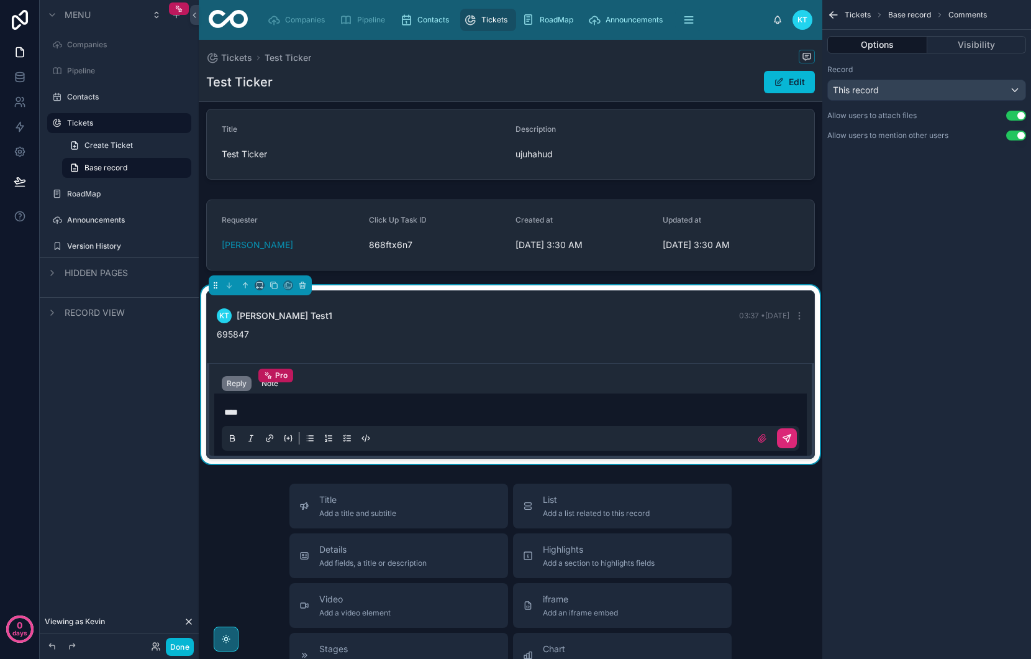
click at [786, 439] on icon at bounding box center [788, 436] width 4 height 4
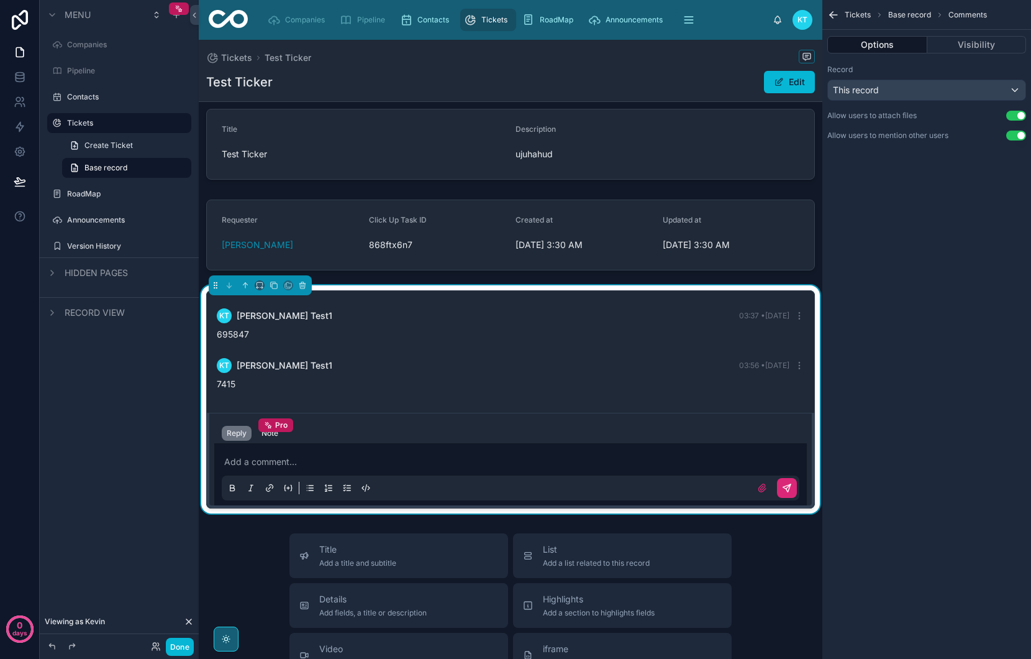
click at [498, 20] on span "Tickets" at bounding box center [494, 20] width 26 height 10
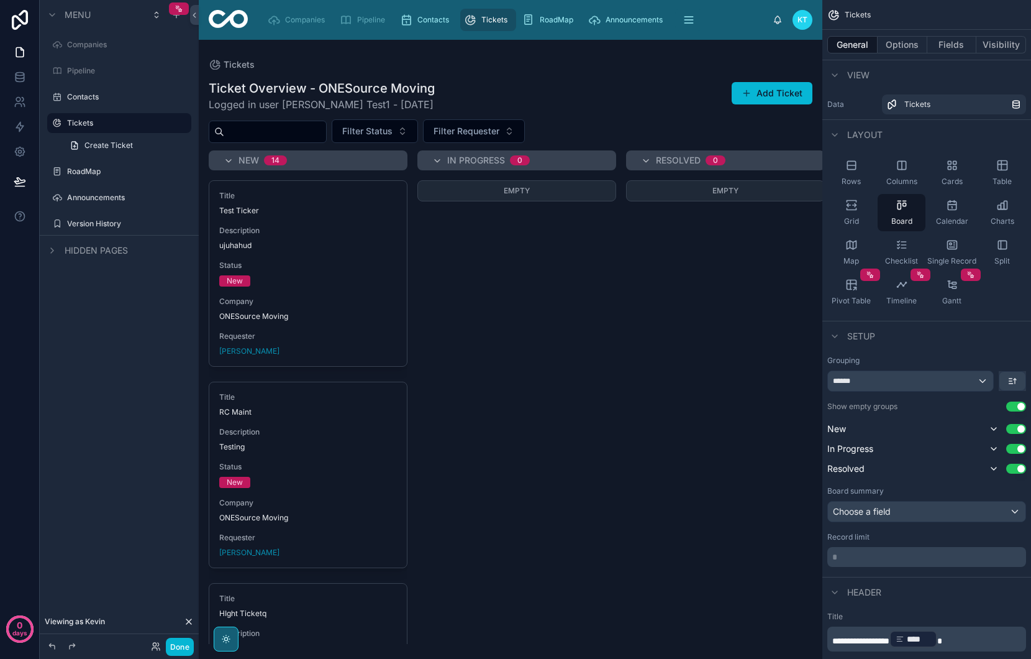
click at [498, 20] on span "Tickets" at bounding box center [494, 20] width 26 height 10
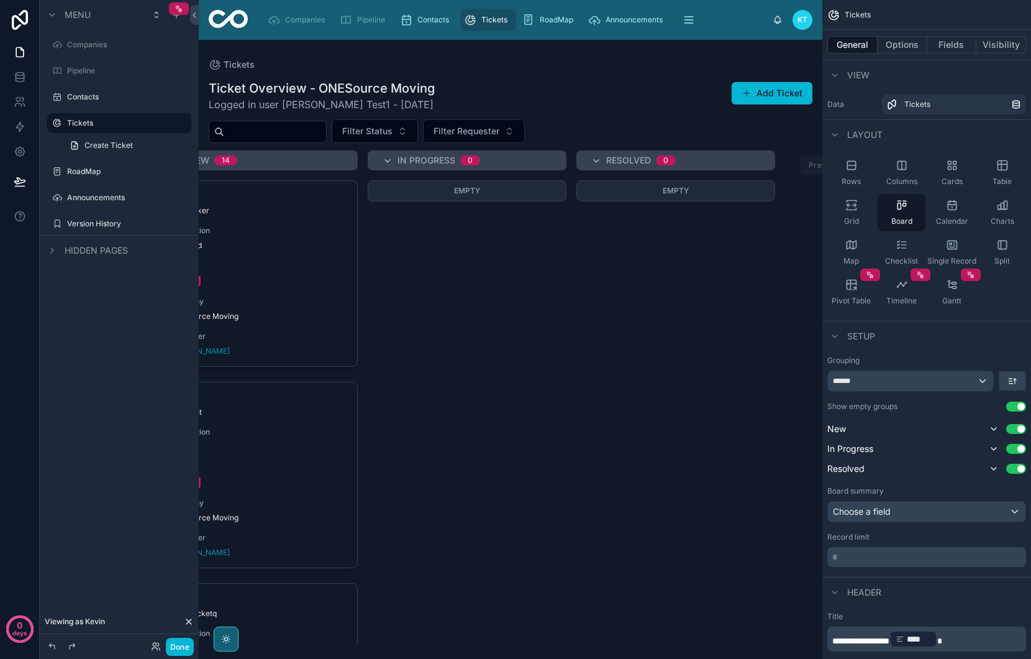
scroll to position [0, 50]
click at [171, 642] on button "Done" at bounding box center [180, 646] width 28 height 18
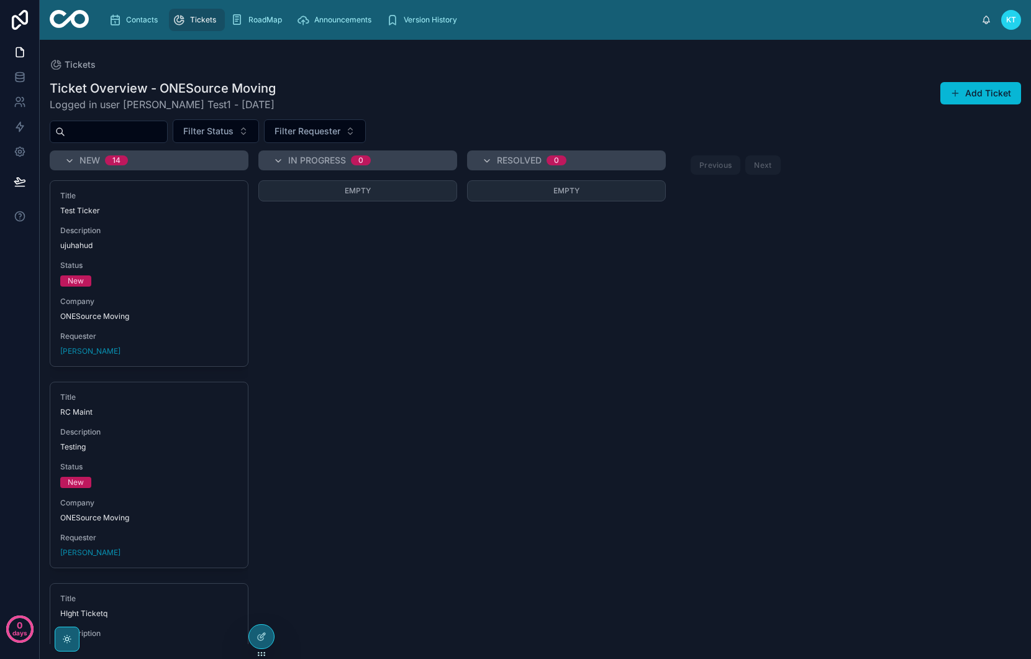
click at [573, 297] on div "Empty" at bounding box center [566, 411] width 199 height 463
click at [255, 632] on div at bounding box center [261, 636] width 25 height 24
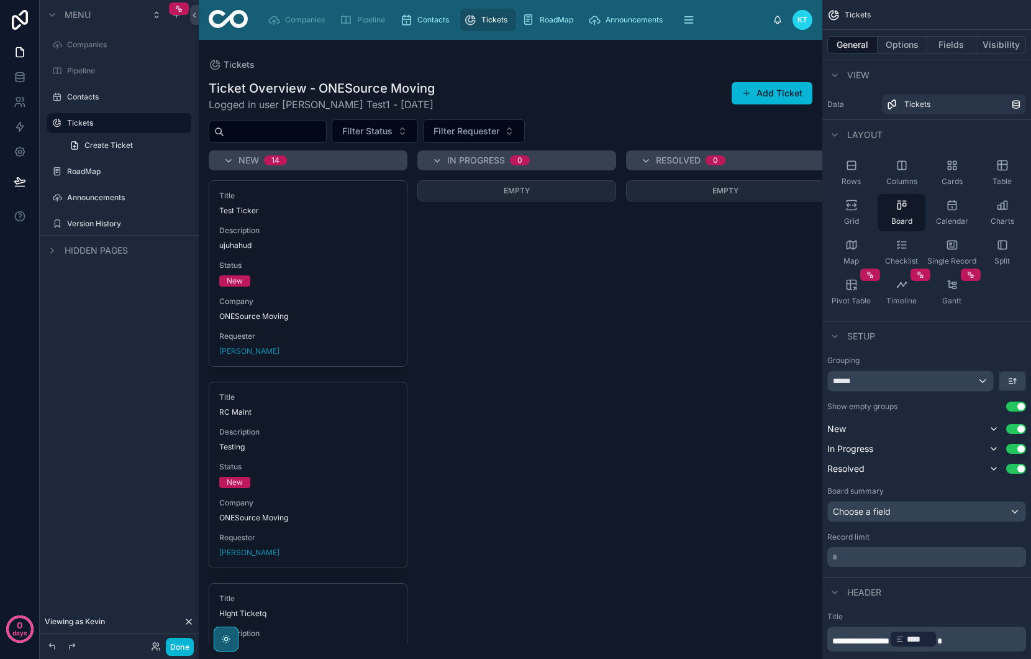
click at [801, 24] on span "KT" at bounding box center [803, 20] width 10 height 10
click at [800, 19] on span "KT" at bounding box center [803, 20] width 10 height 10
click at [155, 650] on icon at bounding box center [156, 646] width 10 height 10
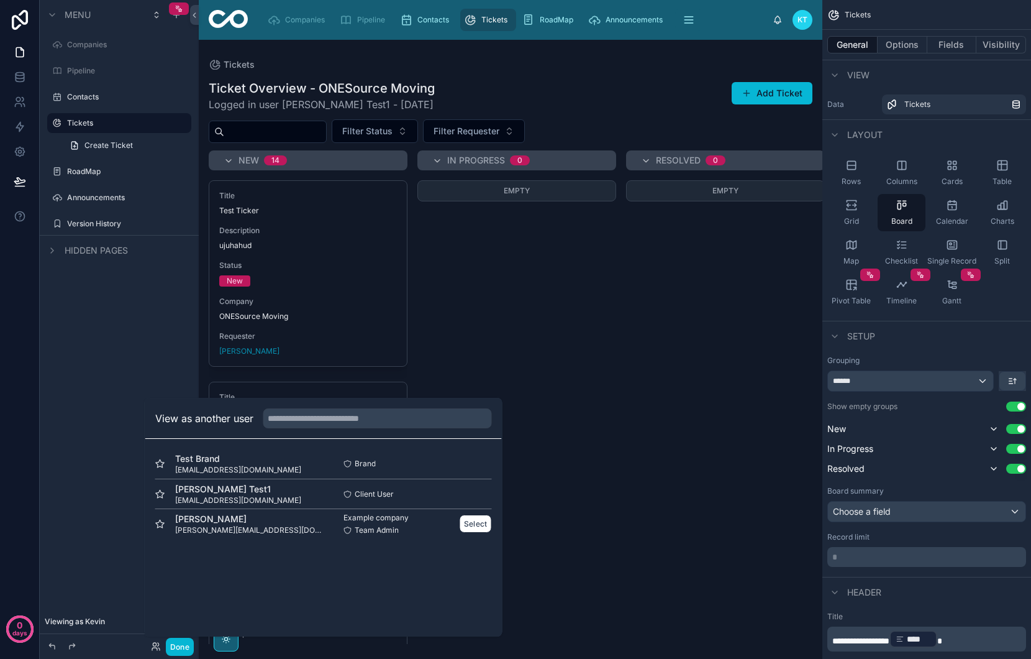
click at [235, 529] on span "kevin@bmave.com" at bounding box center [249, 530] width 148 height 10
click at [466, 524] on button "Select" at bounding box center [476, 523] width 32 height 18
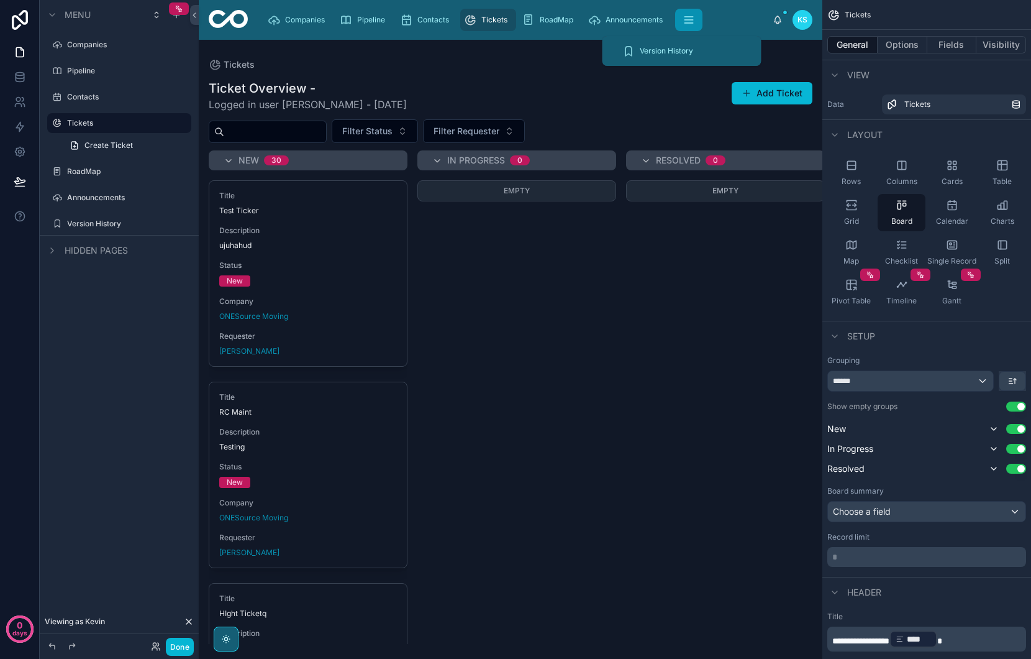
click at [691, 21] on icon "scrollable content" at bounding box center [689, 20] width 12 height 12
click at [19, 103] on icon at bounding box center [20, 102] width 12 height 12
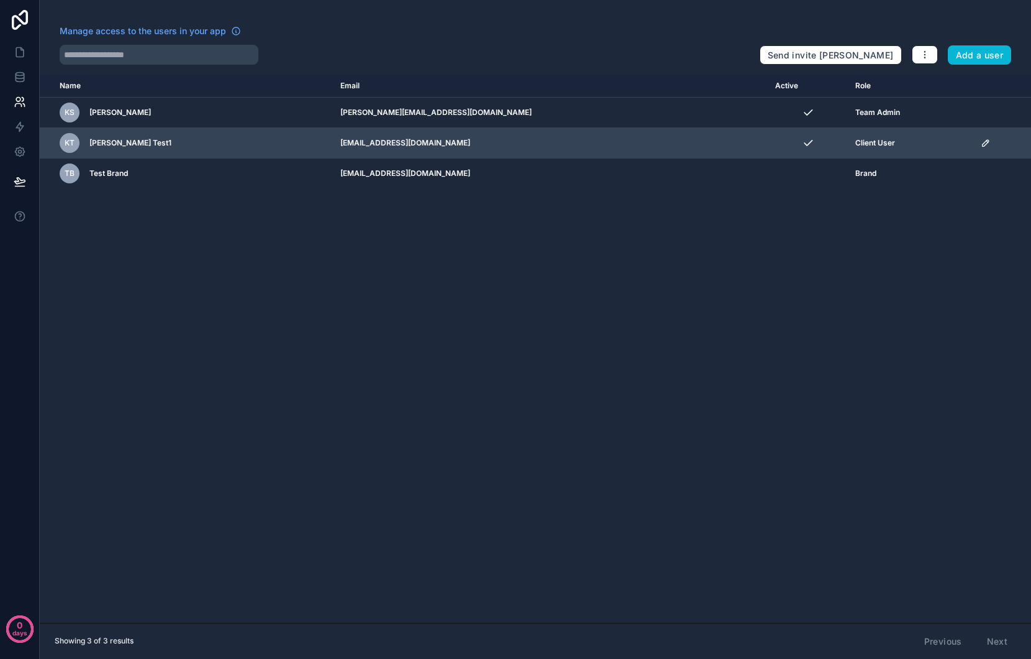
click at [981, 144] on icon "scrollable content" at bounding box center [986, 143] width 10 height 10
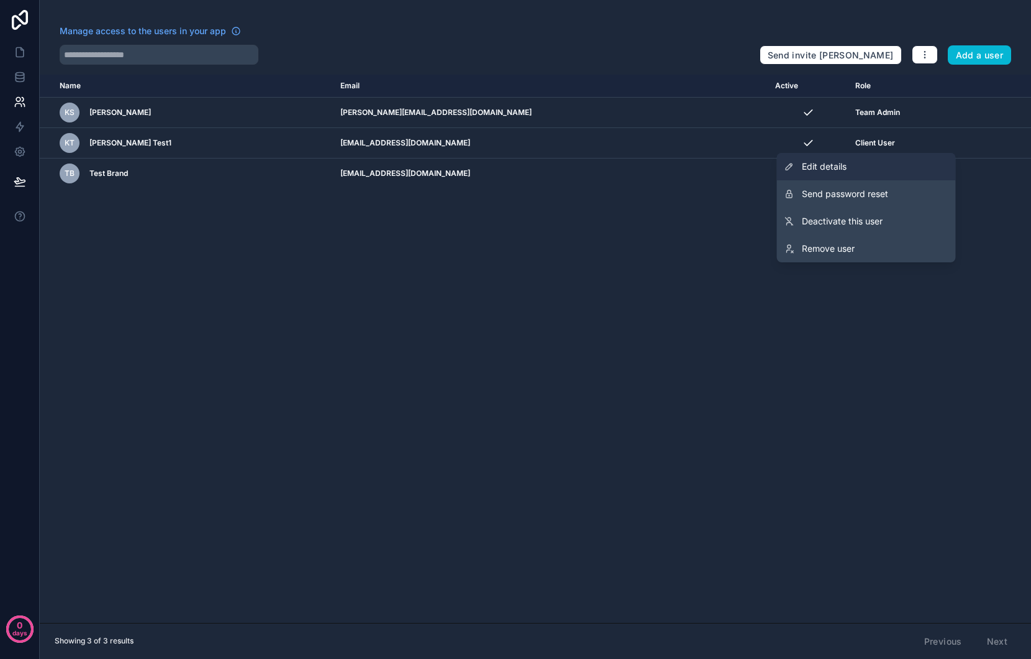
click at [808, 162] on span "Edit details" at bounding box center [824, 166] width 45 height 12
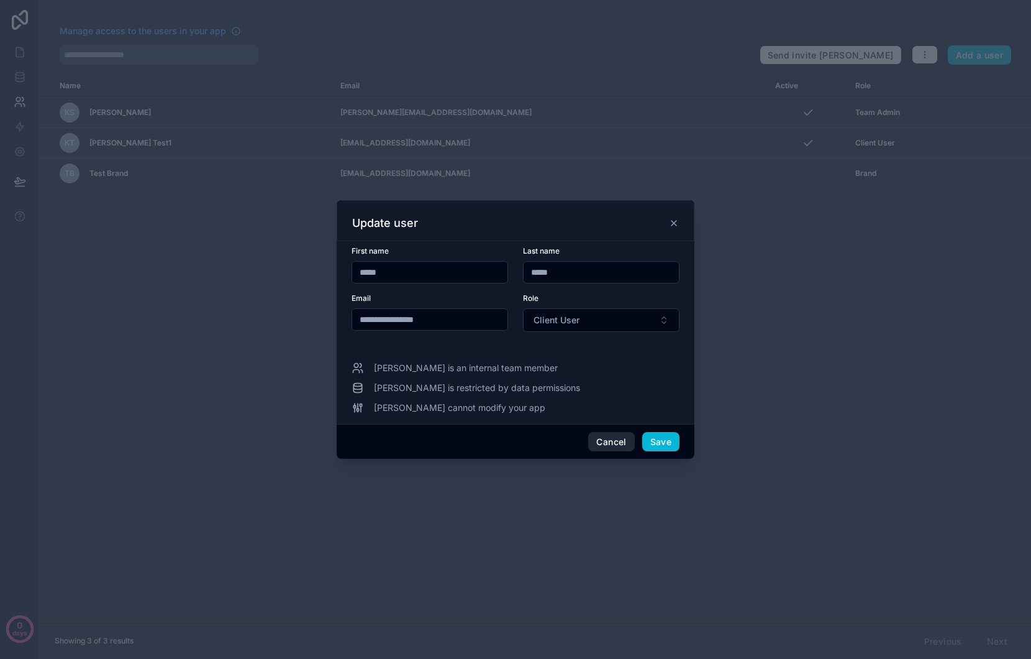
click at [606, 442] on button "Cancel" at bounding box center [611, 442] width 46 height 20
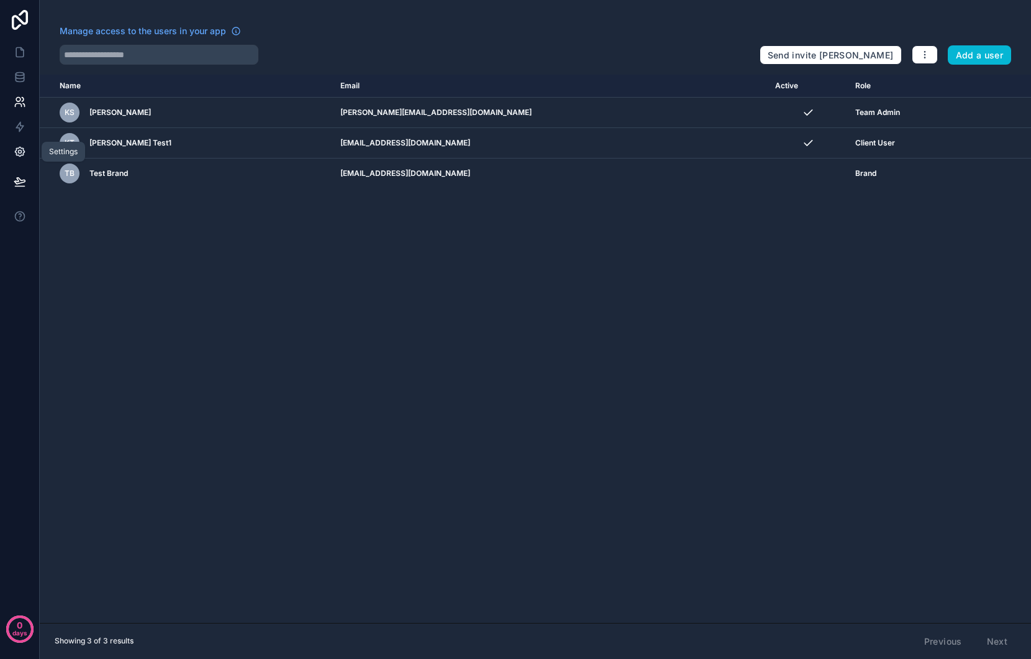
click at [16, 149] on icon at bounding box center [19, 151] width 9 height 9
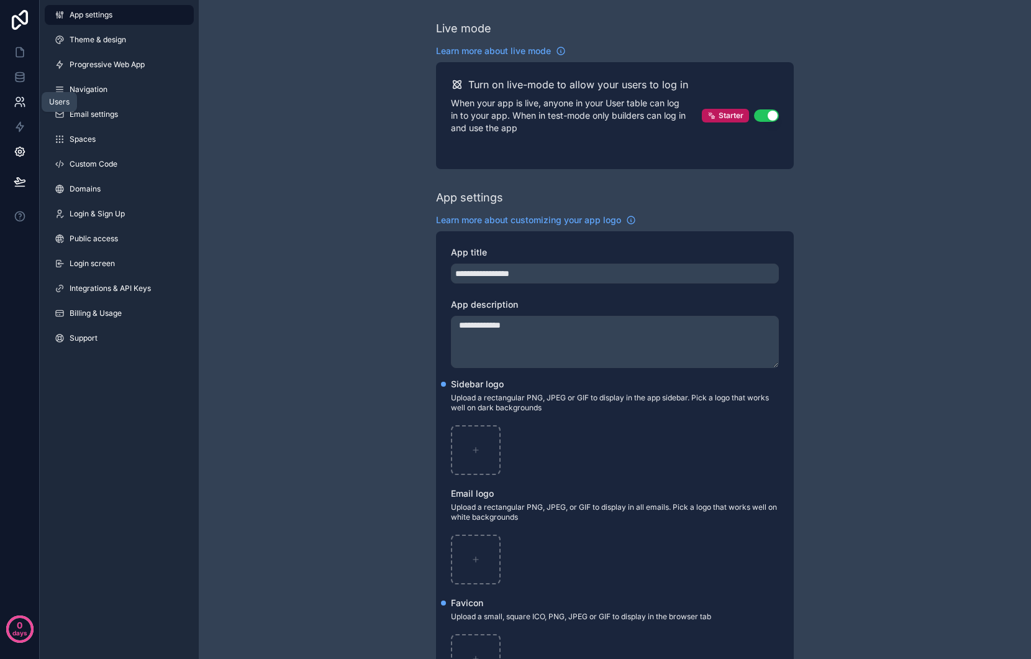
click at [11, 99] on link at bounding box center [19, 101] width 39 height 25
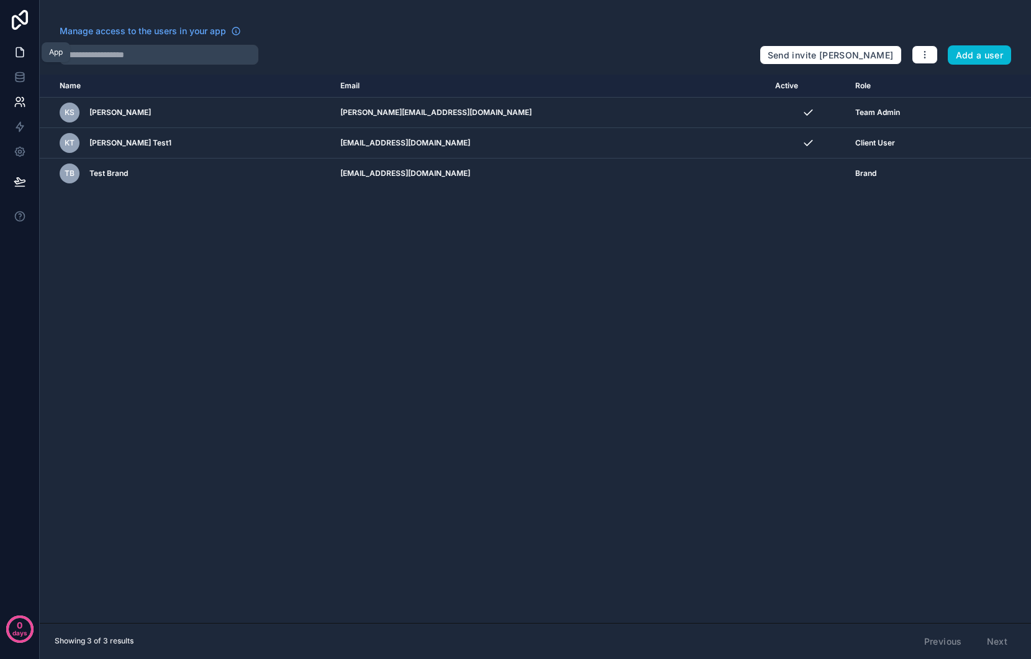
click at [21, 52] on icon at bounding box center [20, 52] width 12 height 12
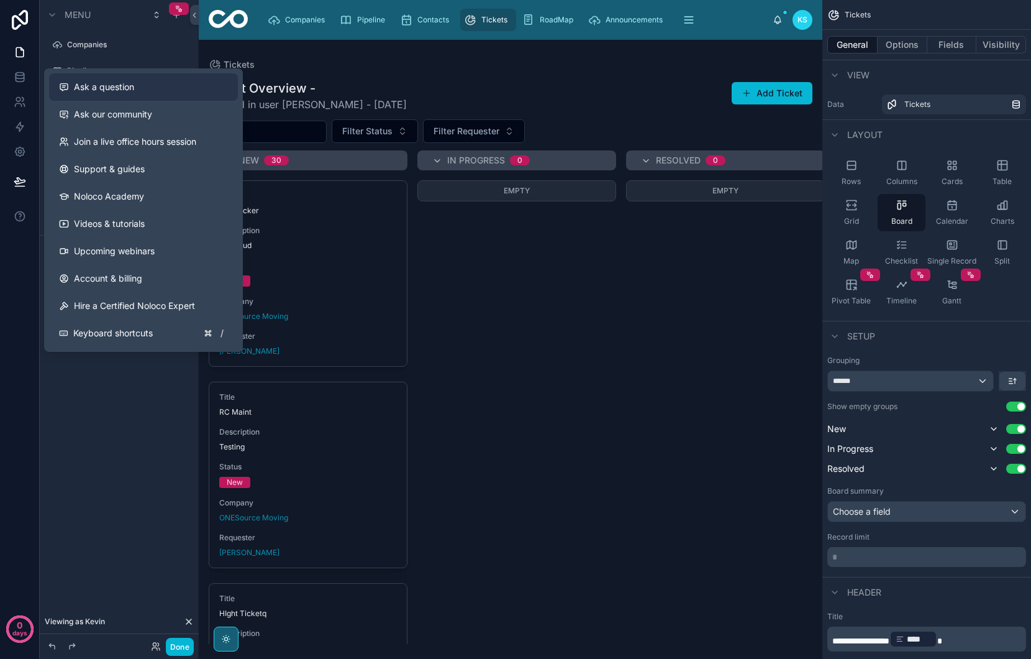
click at [130, 93] on span "Ask a question" at bounding box center [104, 87] width 60 height 12
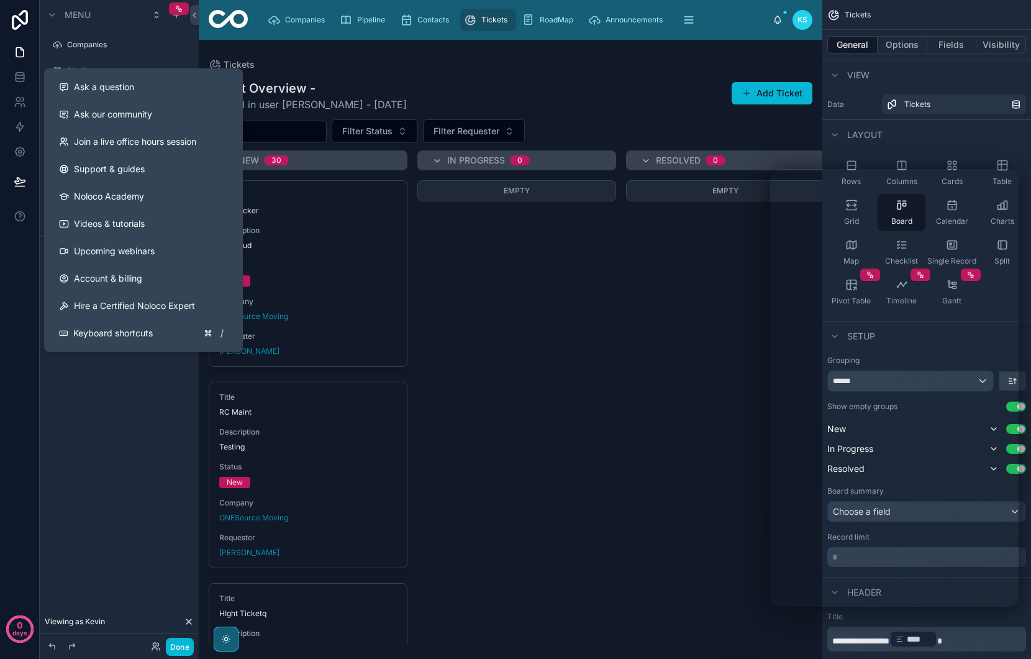
click at [71, 366] on div "Menu Companies Pipeline Contacts Tickets Create Ticket RoadMap Announcements Ve…" at bounding box center [119, 322] width 159 height 644
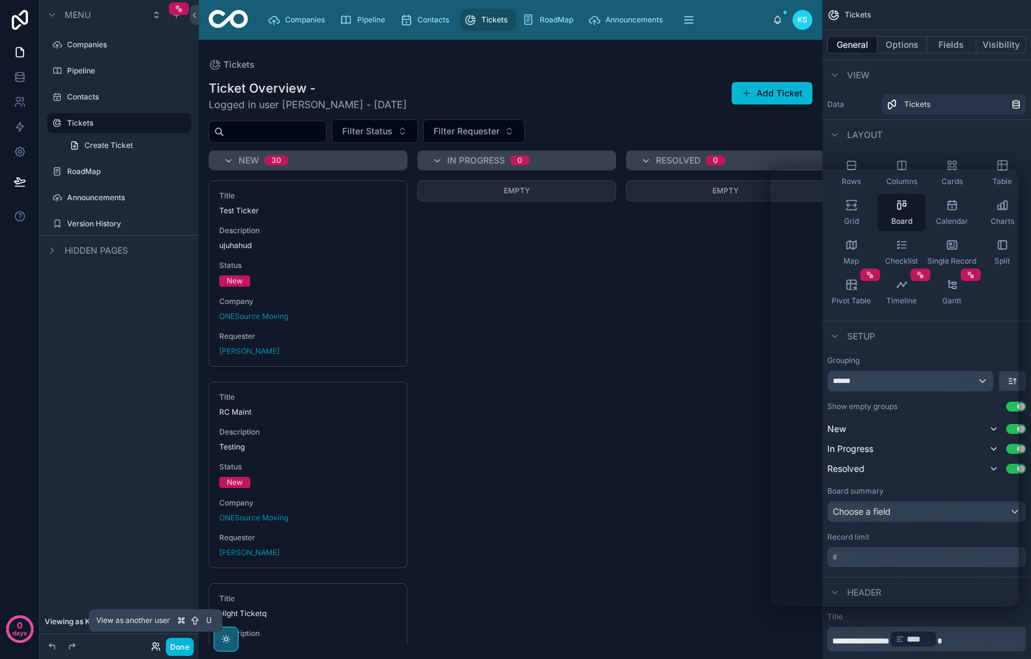
click at [153, 645] on icon at bounding box center [154, 643] width 3 height 3
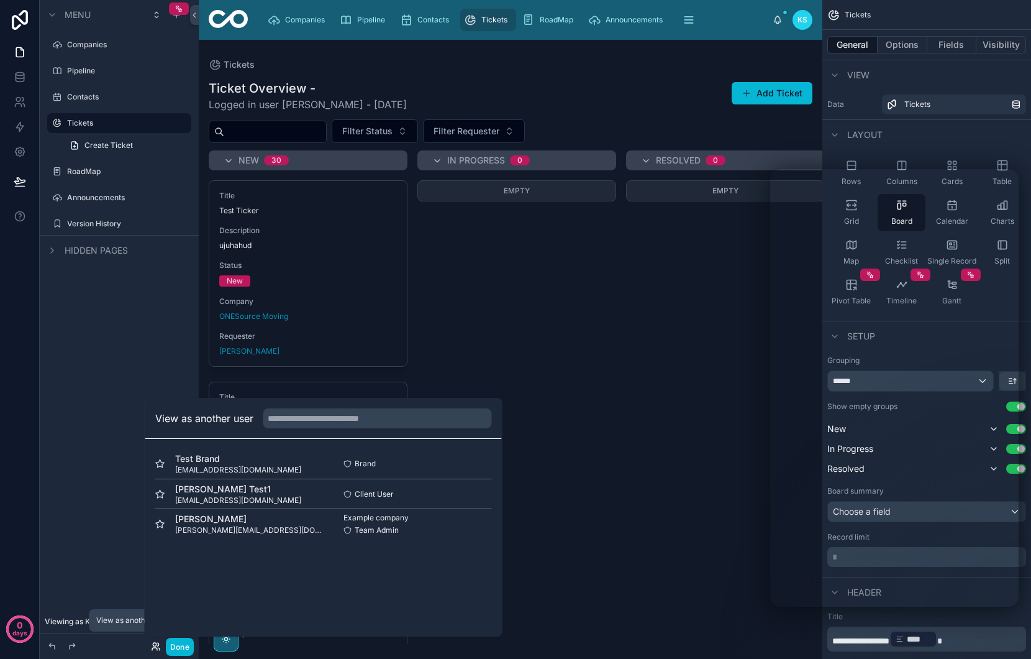
click at [153, 645] on icon at bounding box center [154, 643] width 3 height 3
click at [71, 595] on div "Menu Companies Pipeline Contacts Tickets Create Ticket RoadMap Announcements Ve…" at bounding box center [119, 322] width 159 height 644
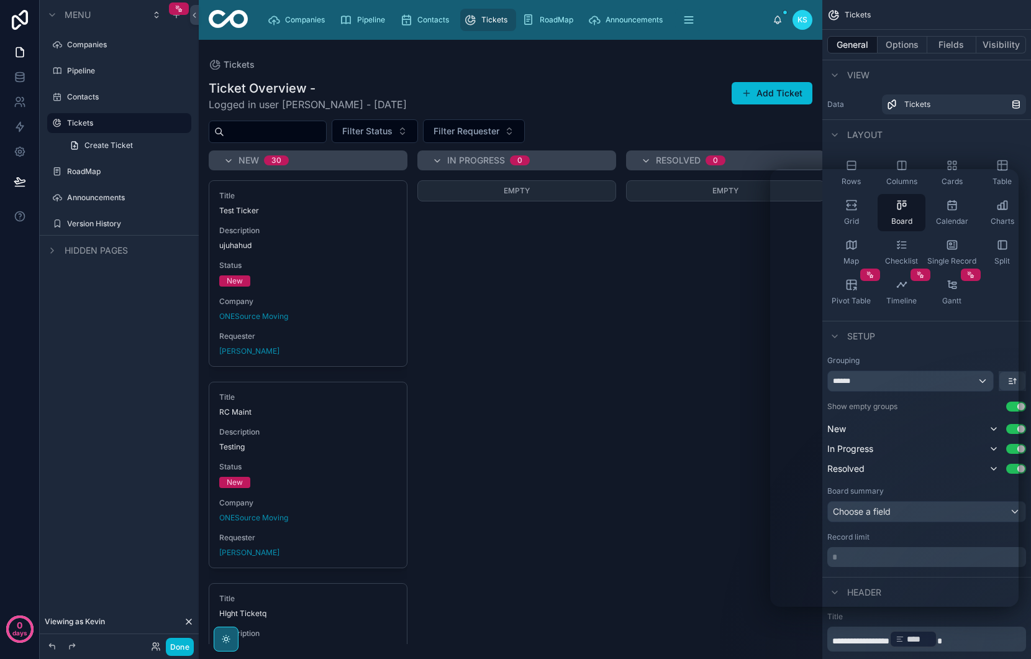
click at [92, 13] on div "Menu" at bounding box center [119, 15] width 159 height 30
click at [78, 16] on span "Menu" at bounding box center [78, 15] width 26 height 12
click at [84, 18] on span "Menu" at bounding box center [78, 15] width 26 height 12
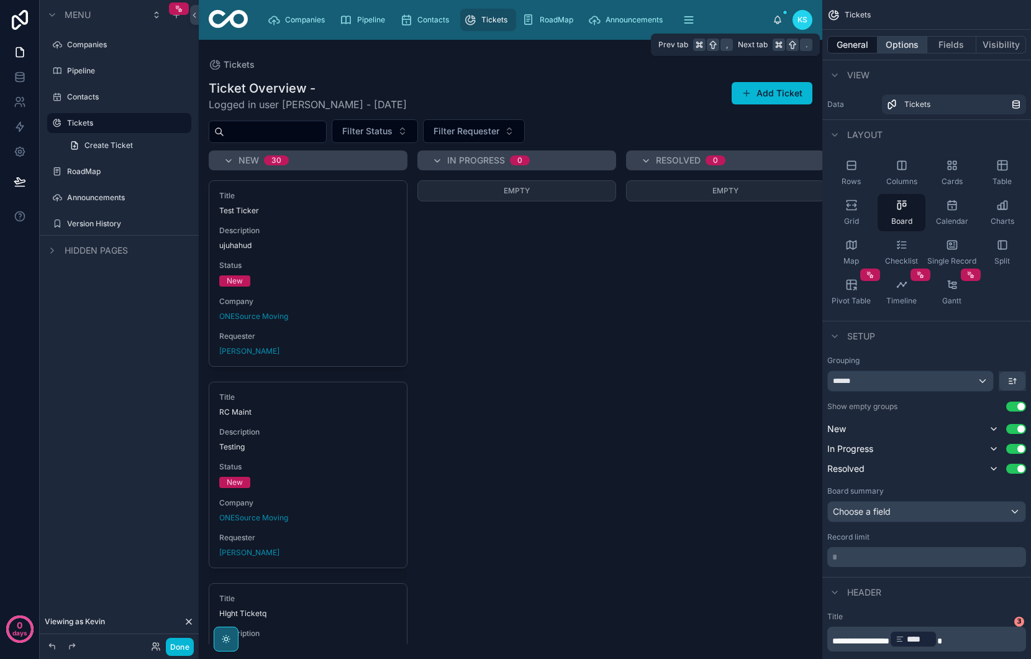
click at [915, 43] on button "Options" at bounding box center [903, 44] width 50 height 17
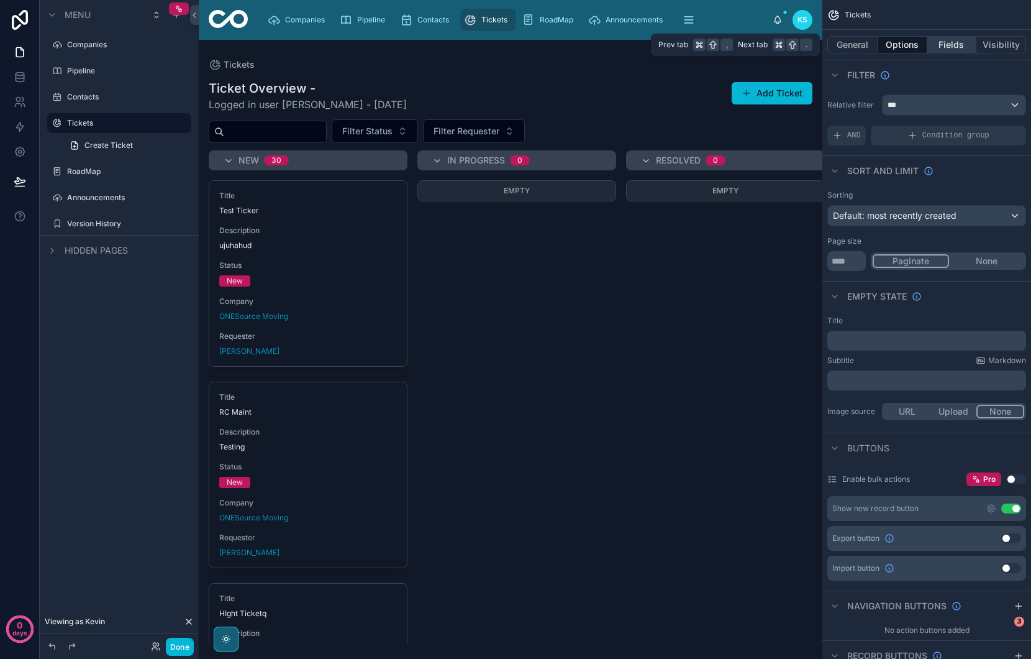
click at [962, 45] on button "Fields" at bounding box center [953, 44] width 50 height 17
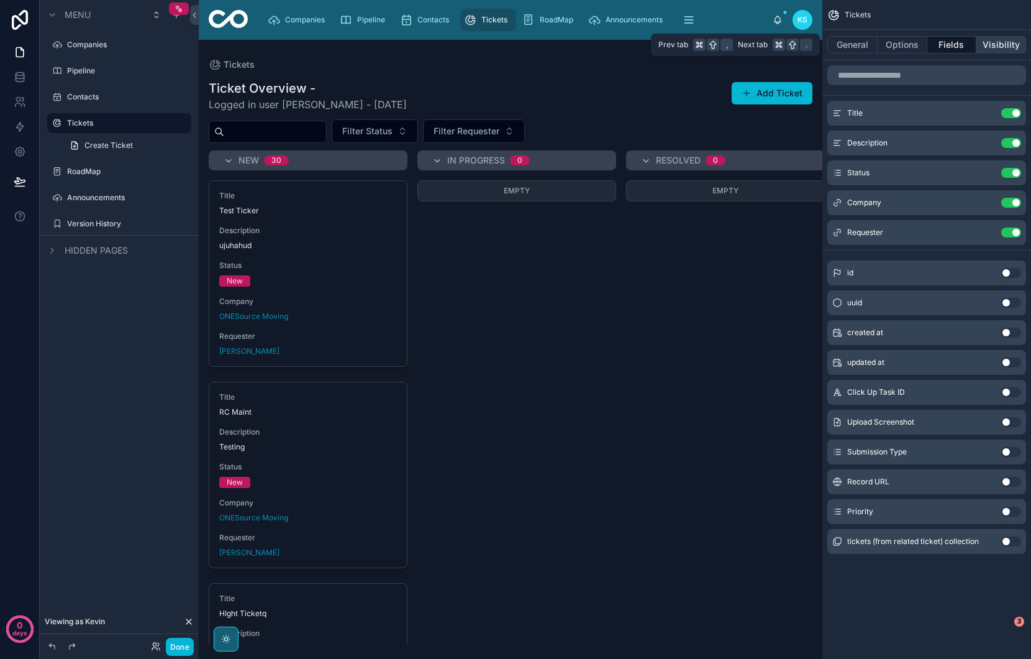
click at [1010, 45] on button "Visibility" at bounding box center [1002, 44] width 50 height 17
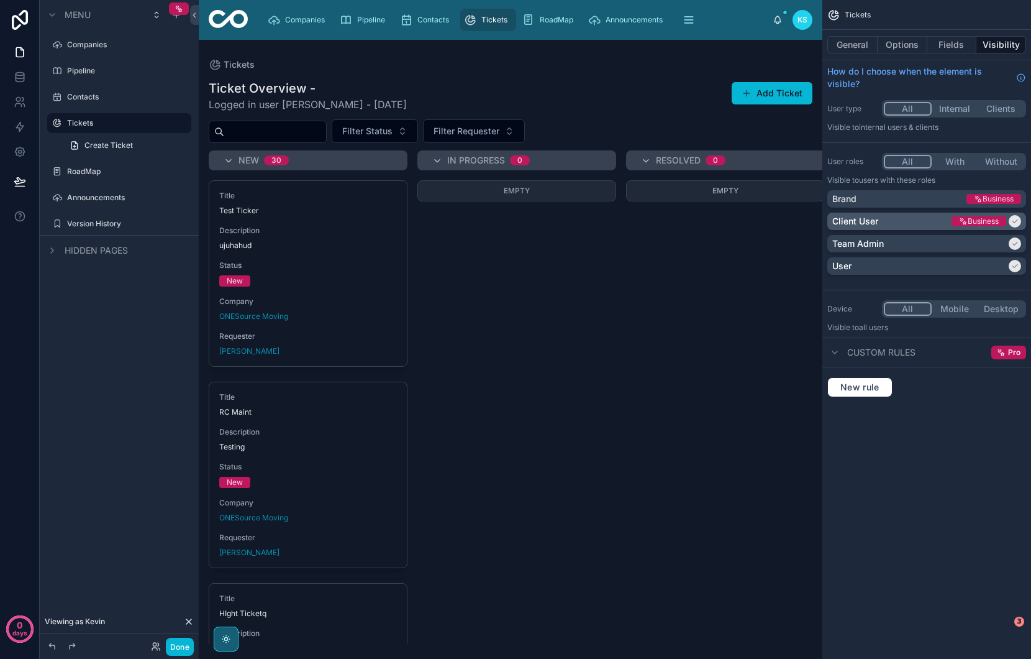
click at [857, 219] on p "Client User" at bounding box center [855, 221] width 46 height 12
click at [18, 156] on icon at bounding box center [20, 151] width 12 height 12
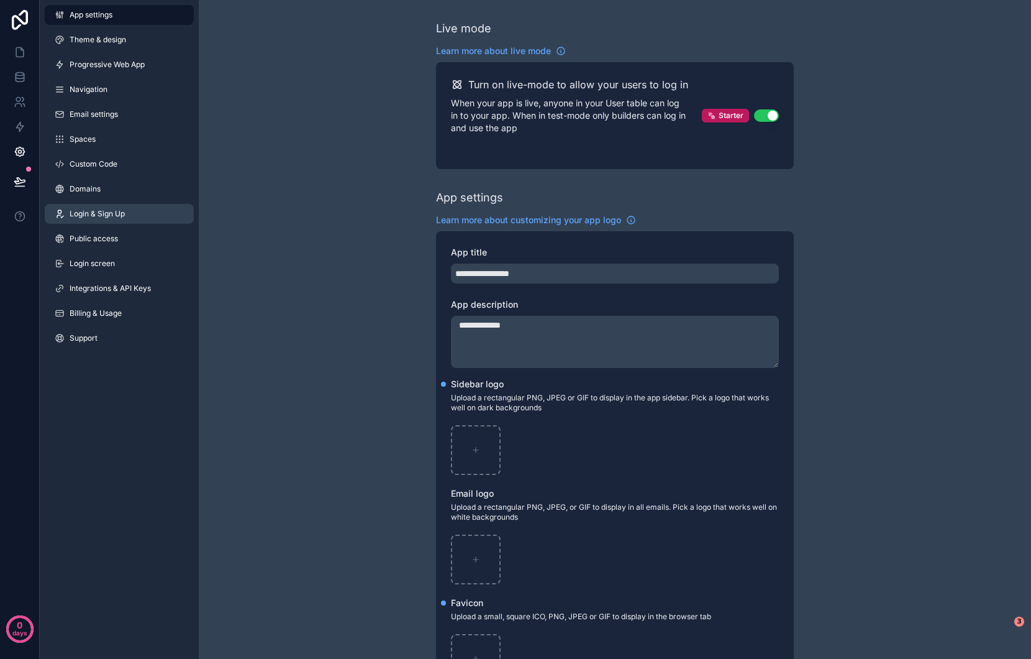
click at [99, 217] on span "Login & Sign Up" at bounding box center [97, 214] width 55 height 10
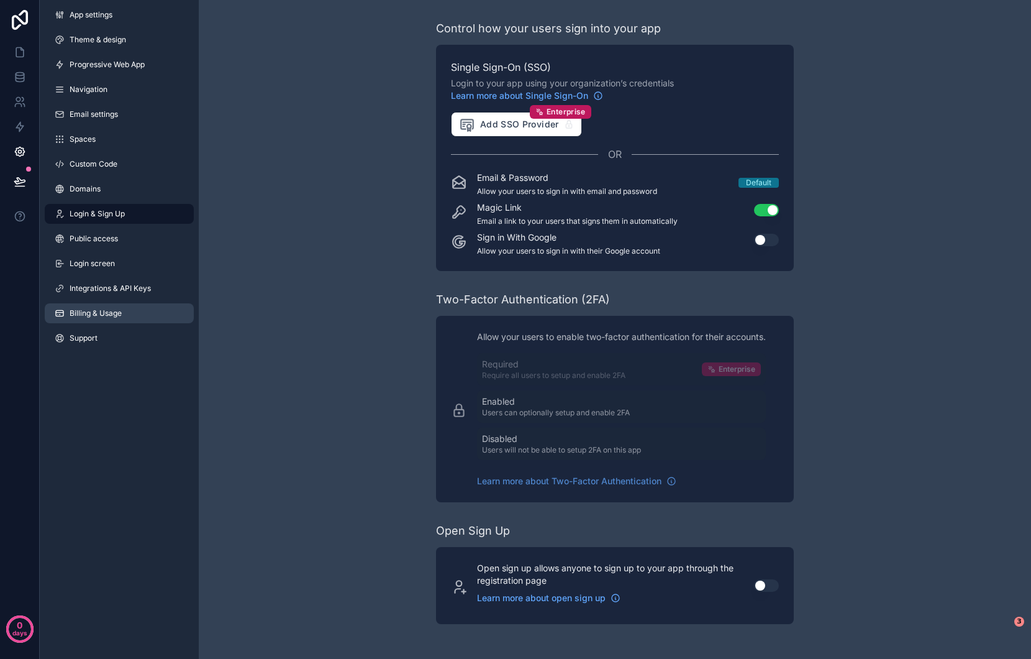
click at [91, 317] on span "Billing & Usage" at bounding box center [96, 313] width 52 height 10
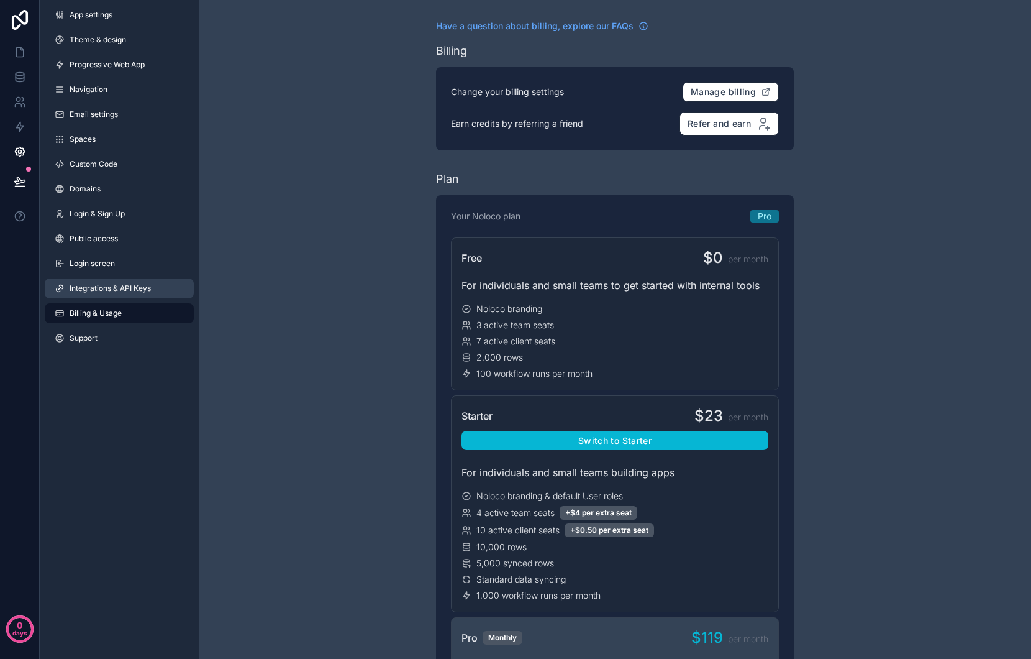
click at [102, 288] on span "Integrations & API Keys" at bounding box center [110, 288] width 81 height 10
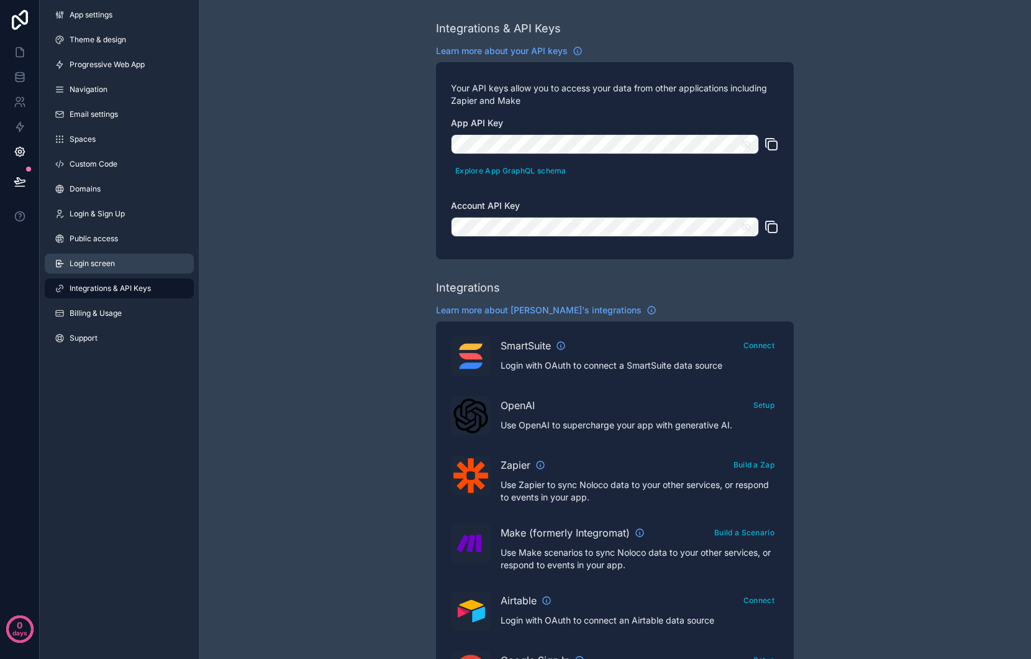
click at [96, 258] on span "Login screen" at bounding box center [92, 263] width 45 height 10
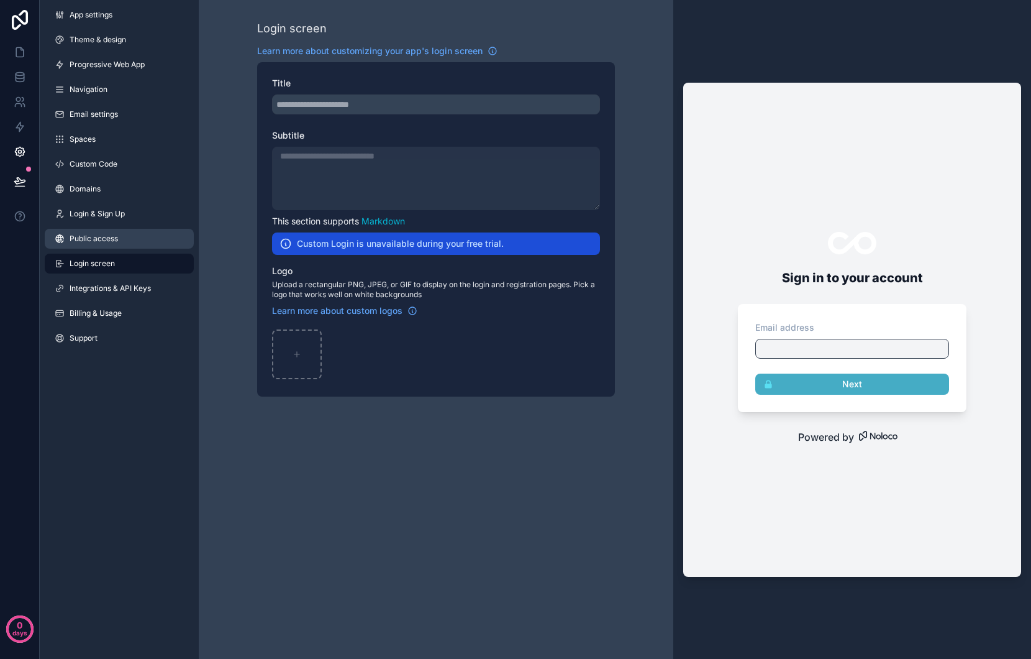
click at [92, 240] on span "Public access" at bounding box center [94, 239] width 48 height 10
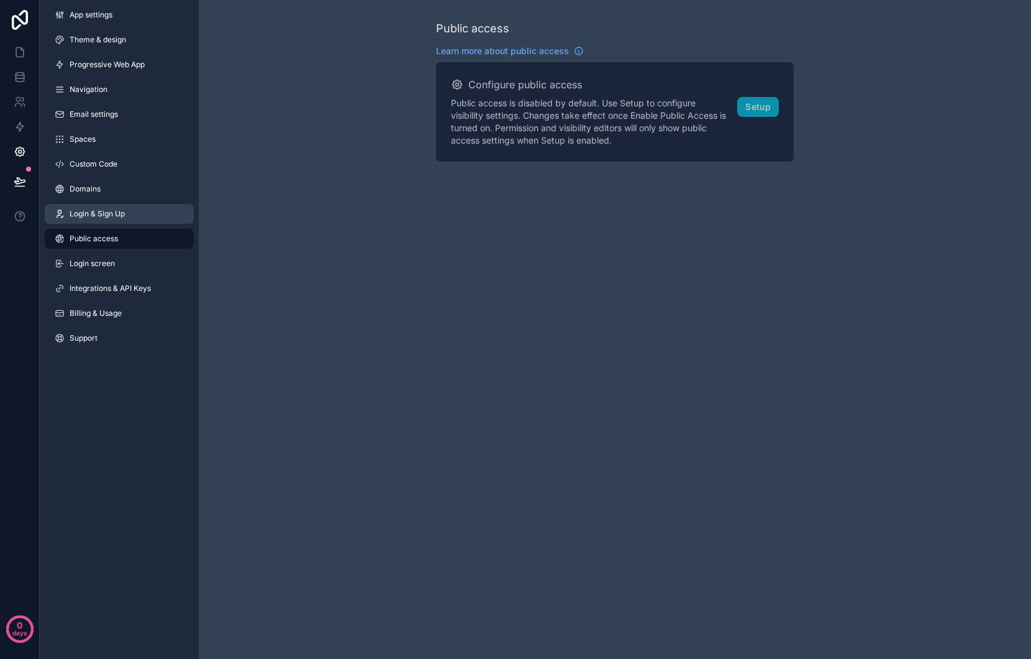
click at [93, 215] on span "Login & Sign Up" at bounding box center [97, 214] width 55 height 10
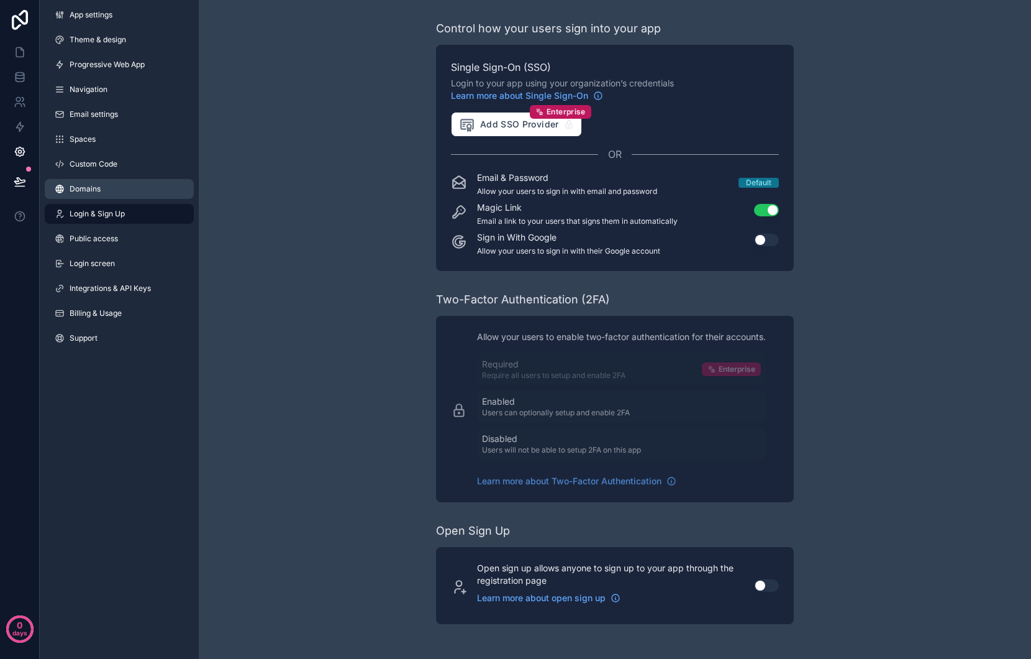
click at [89, 189] on span "Domains" at bounding box center [85, 189] width 31 height 10
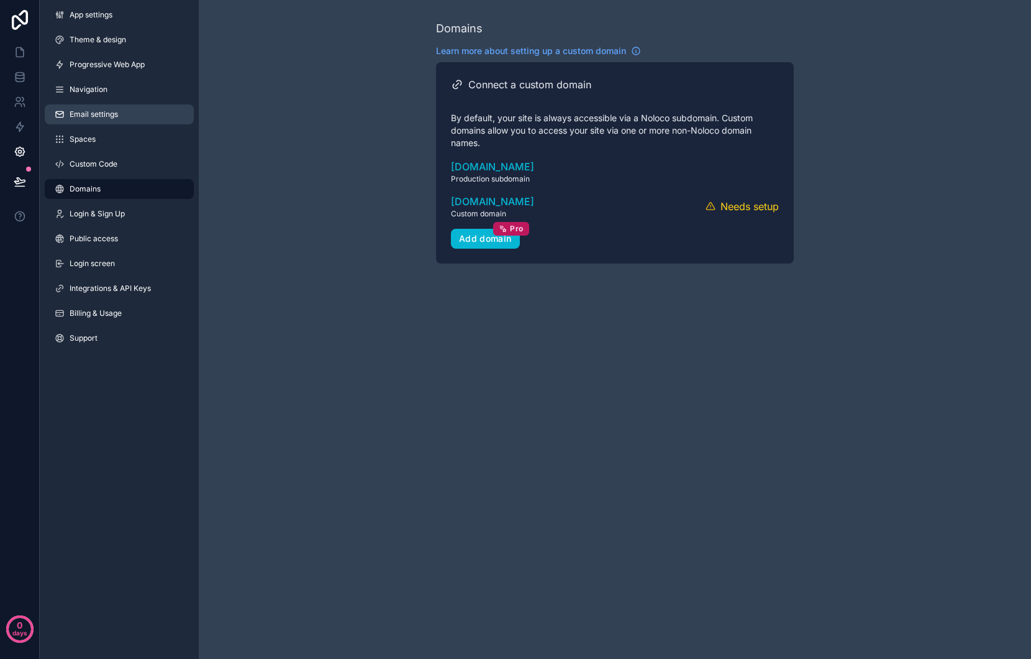
click at [91, 109] on link "Email settings" at bounding box center [119, 114] width 149 height 20
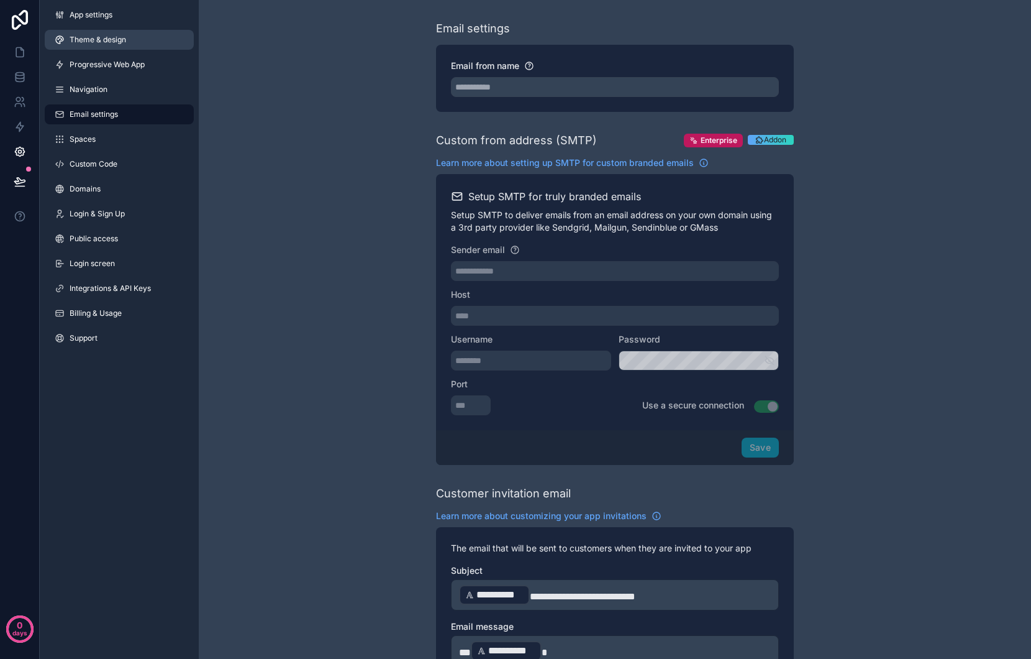
click at [94, 42] on span "Theme & design" at bounding box center [98, 40] width 57 height 10
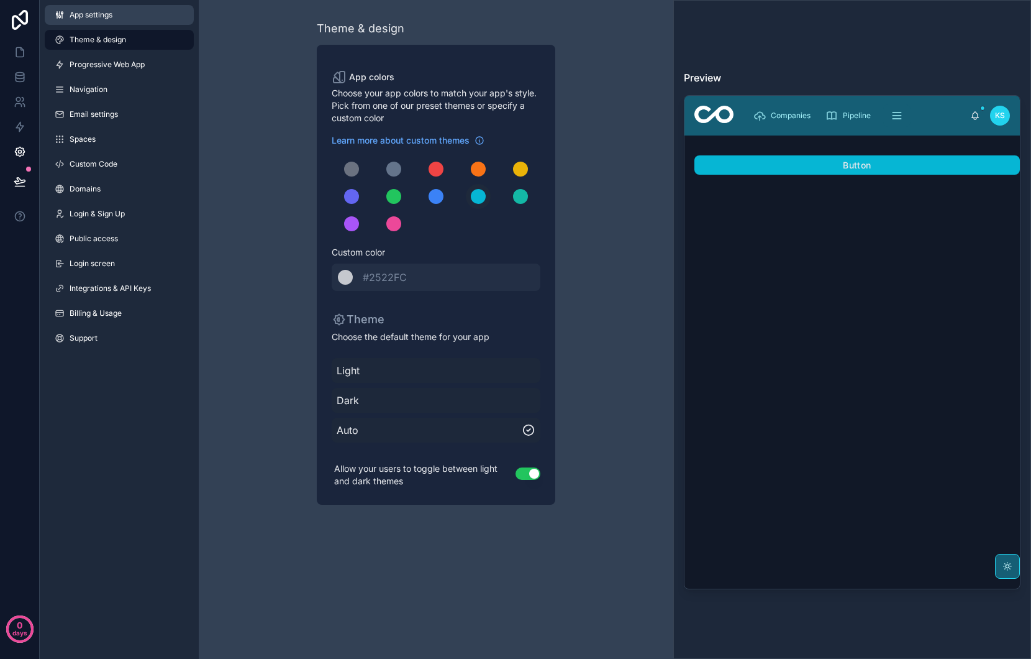
click at [93, 15] on span "App settings" at bounding box center [91, 15] width 43 height 10
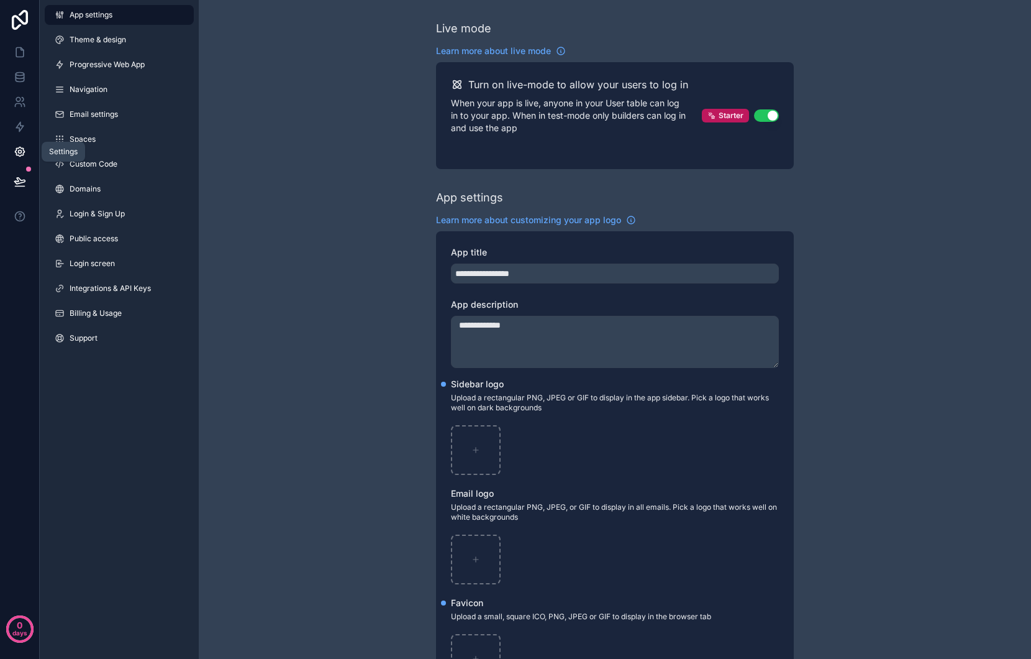
click at [22, 144] on link at bounding box center [19, 151] width 39 height 25
click at [56, 102] on div "Users" at bounding box center [59, 102] width 21 height 10
click at [21, 102] on icon at bounding box center [20, 102] width 12 height 12
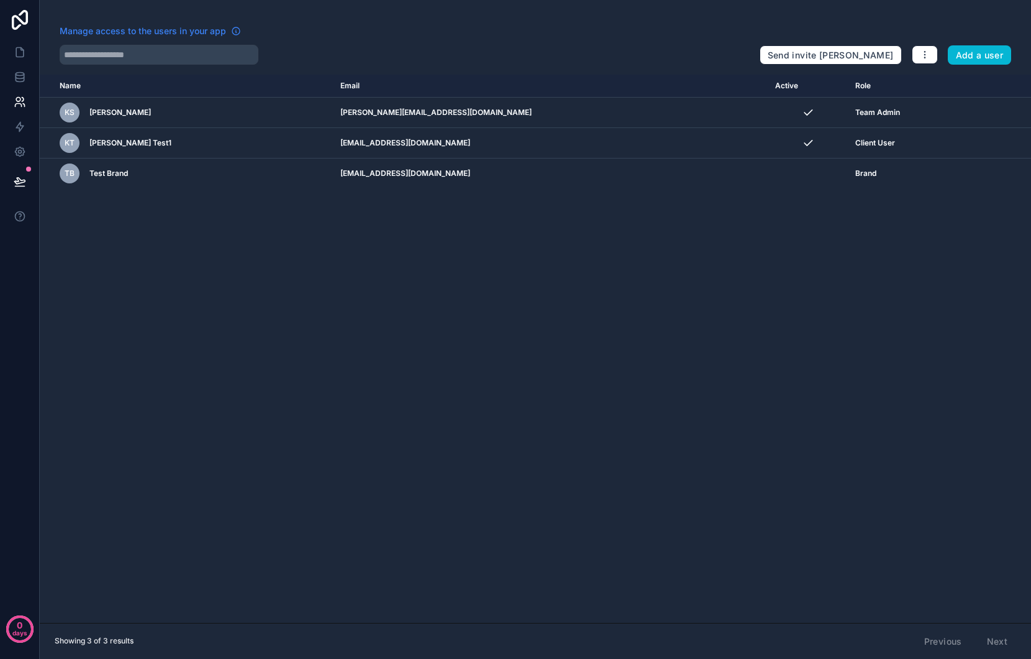
click at [191, 34] on span "Manage access to the users in your app" at bounding box center [143, 31] width 166 height 12
click at [20, 17] on icon at bounding box center [19, 20] width 25 height 20
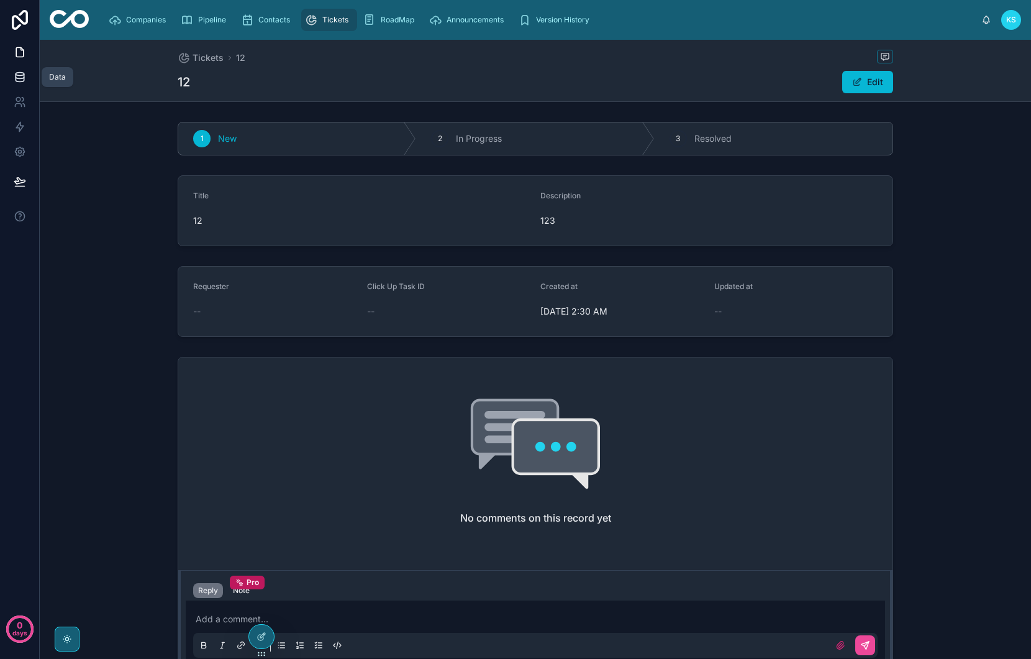
click at [22, 76] on icon at bounding box center [20, 77] width 12 height 12
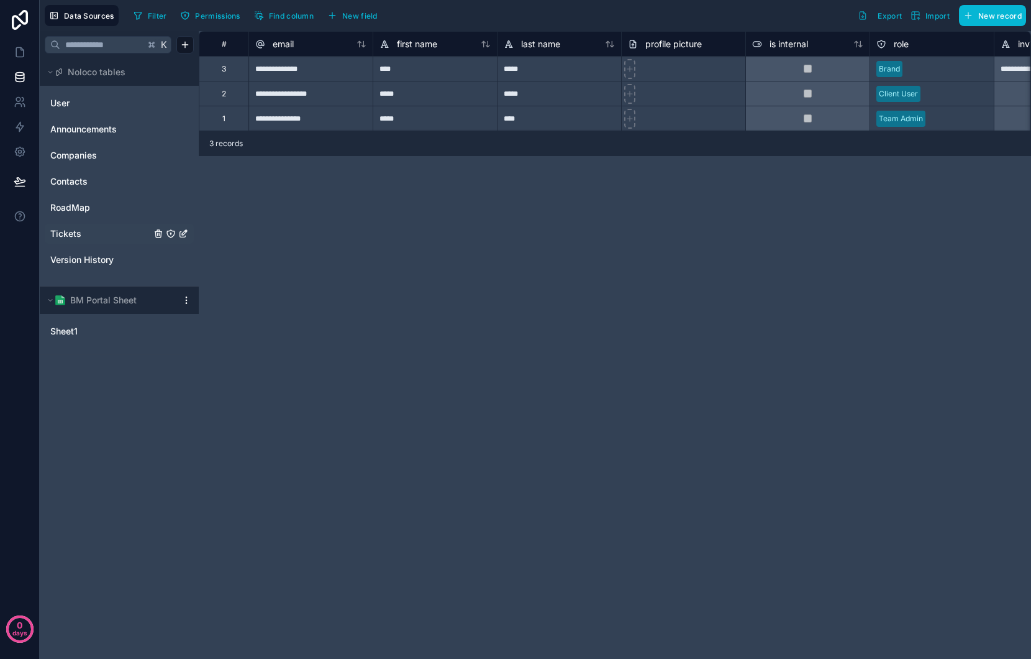
click at [171, 234] on icon "Tickets" at bounding box center [171, 234] width 10 height 10
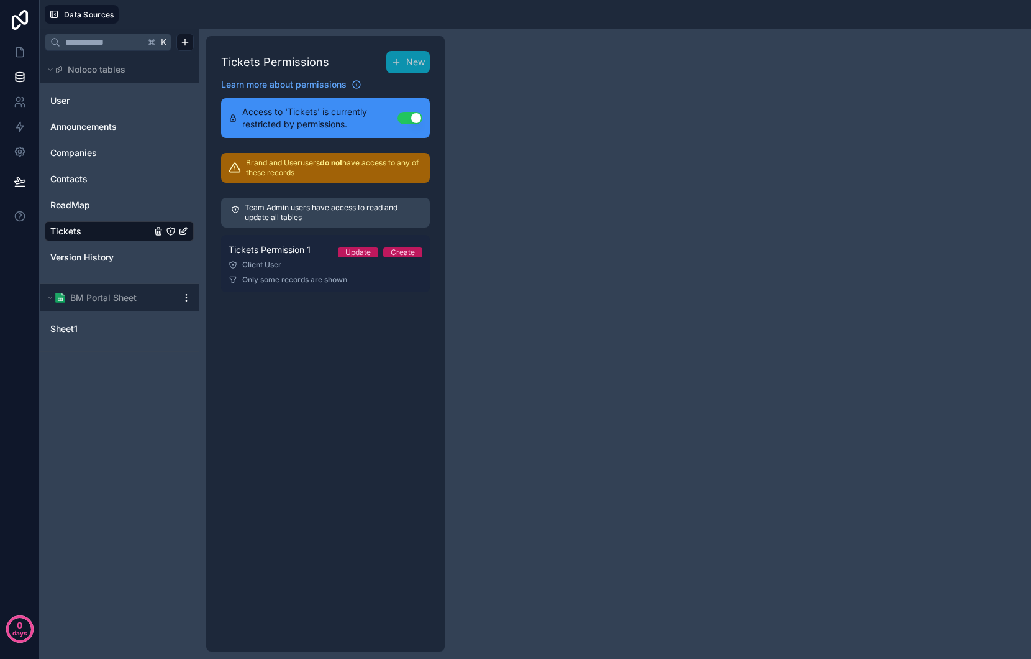
click at [314, 257] on div "Tickets Permission 1 Update Create" at bounding box center [326, 249] width 194 height 15
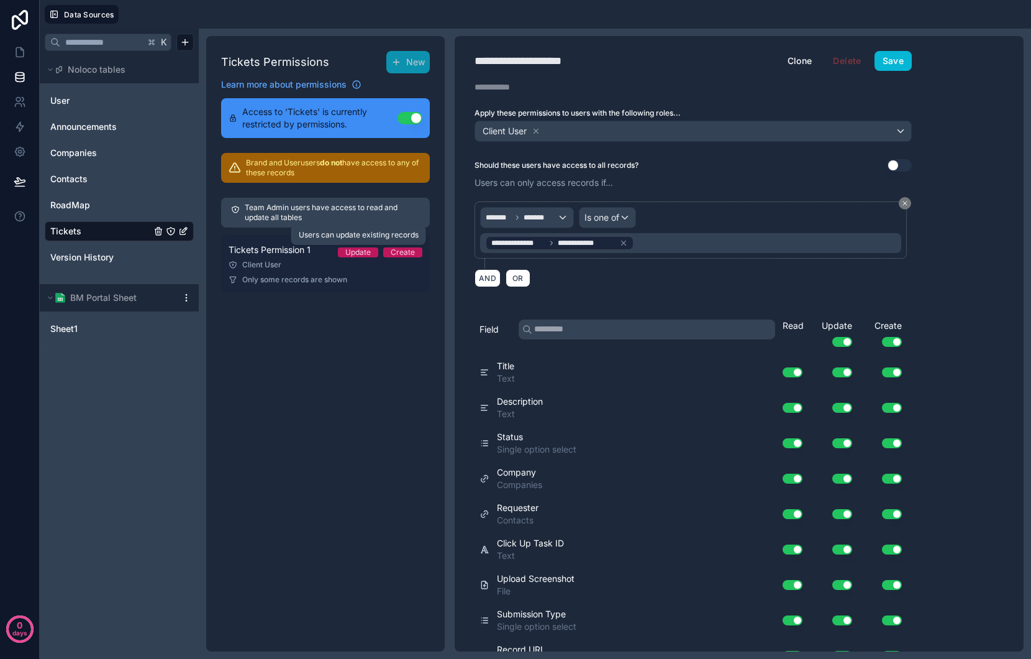
click at [366, 252] on div "Update" at bounding box center [357, 252] width 25 height 10
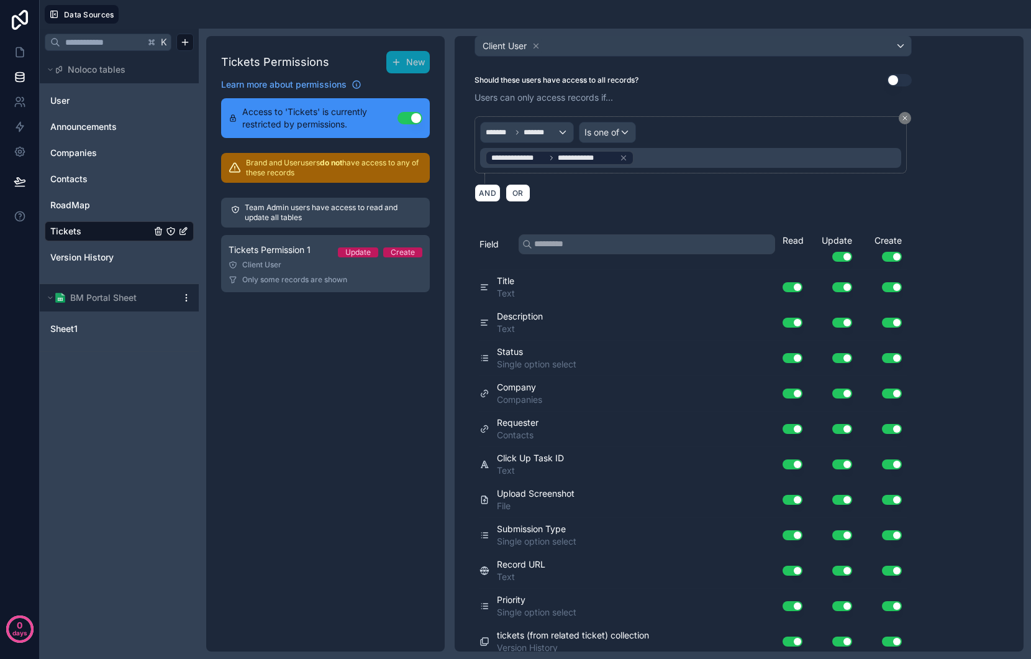
scroll to position [93, 0]
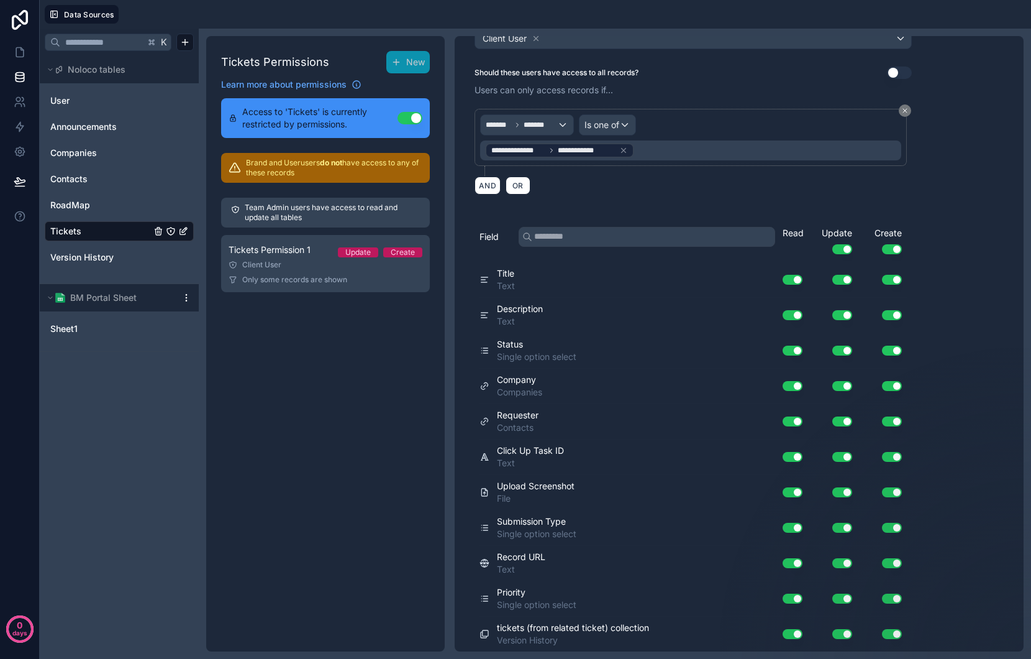
click at [846, 281] on button "Use setting" at bounding box center [842, 280] width 20 height 10
click at [845, 281] on button "Use setting" at bounding box center [842, 280] width 20 height 10
click at [842, 250] on button "Use setting" at bounding box center [842, 249] width 20 height 10
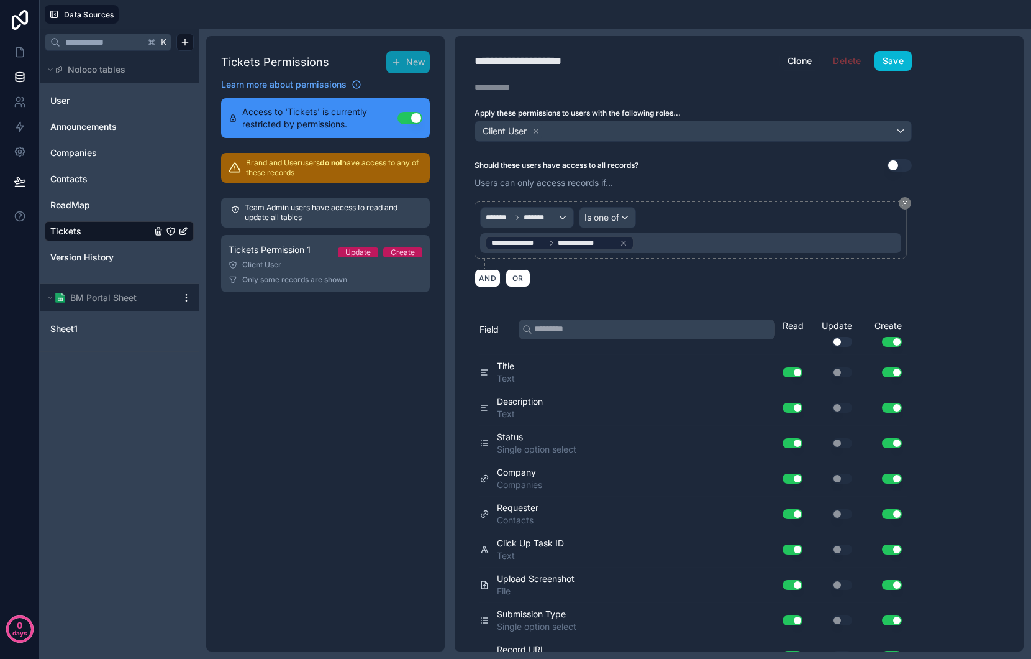
scroll to position [1, 0]
click at [893, 59] on button "Save" at bounding box center [893, 60] width 37 height 20
click at [20, 54] on icon at bounding box center [20, 52] width 12 height 12
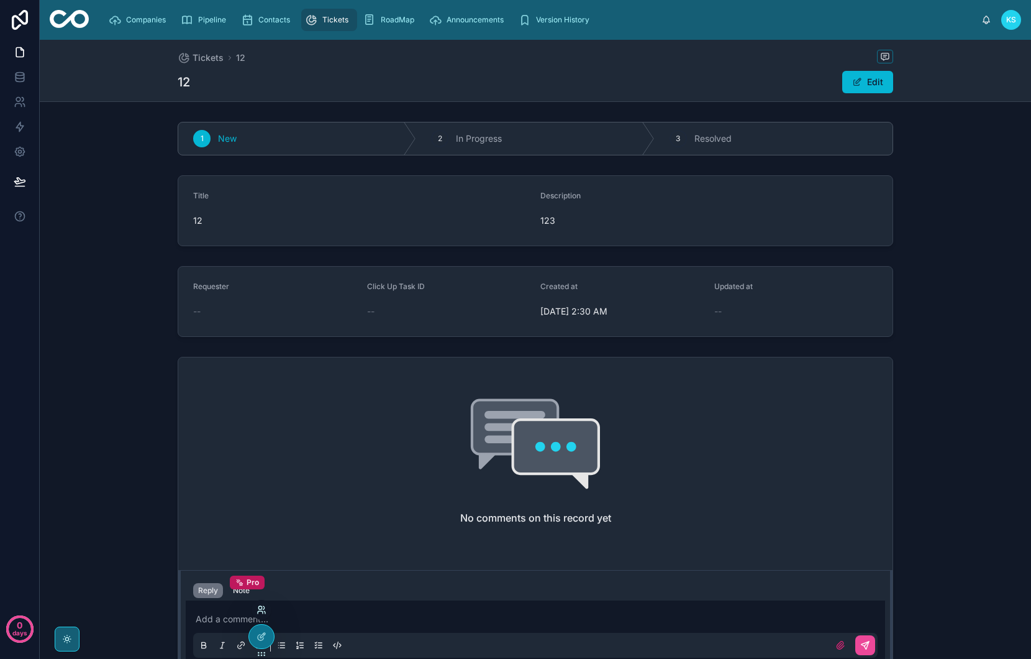
click at [259, 611] on icon at bounding box center [260, 612] width 5 height 2
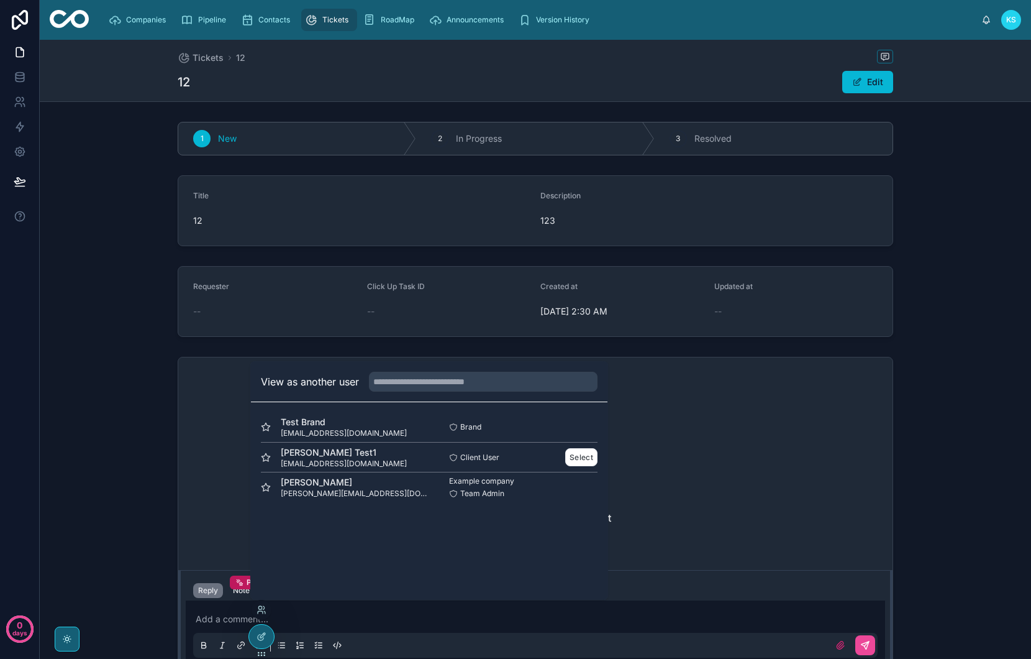
click at [576, 466] on div "[PERSON_NAME] Test1 [EMAIL_ADDRESS][DOMAIN_NAME] Client User Select" at bounding box center [429, 457] width 337 height 30
click at [580, 457] on button "Select" at bounding box center [581, 457] width 32 height 18
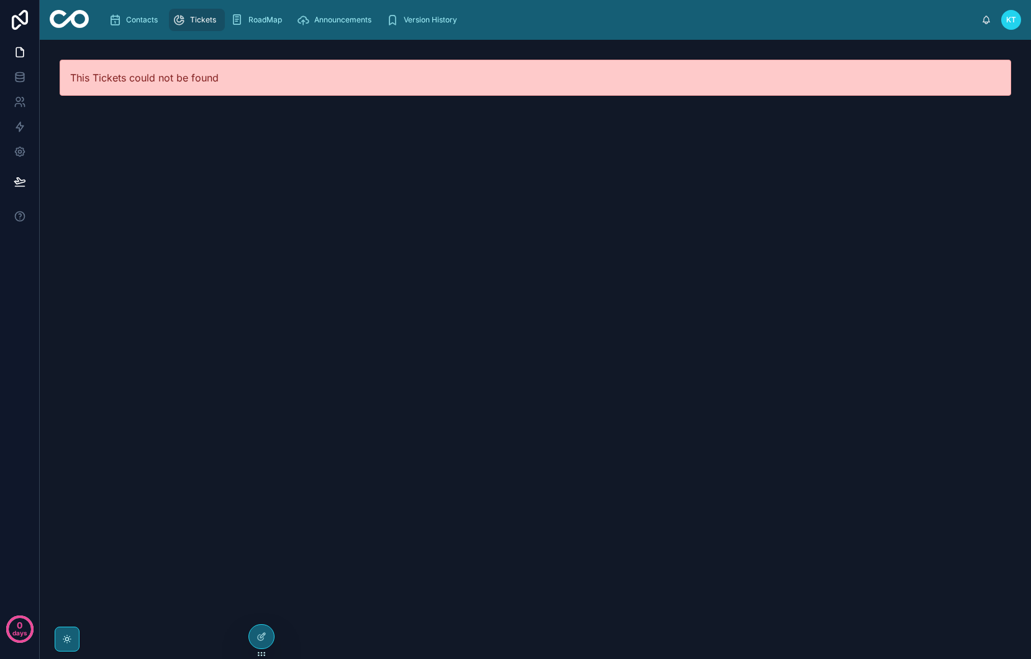
click at [194, 180] on div "This Tickets could not be found" at bounding box center [535, 349] width 991 height 619
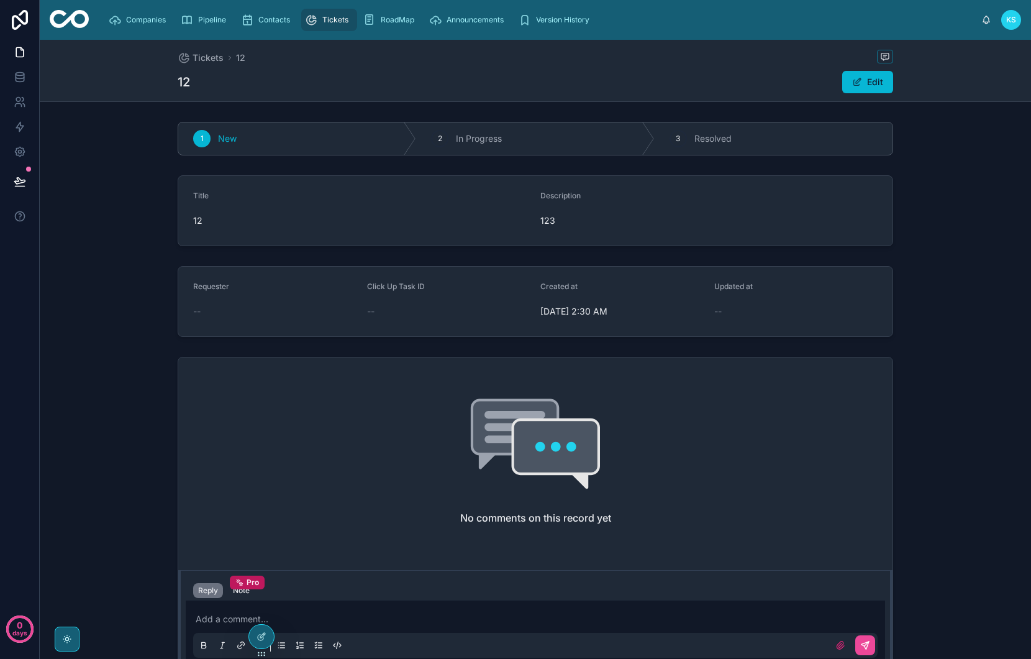
click at [323, 26] on div "Tickets" at bounding box center [329, 20] width 48 height 20
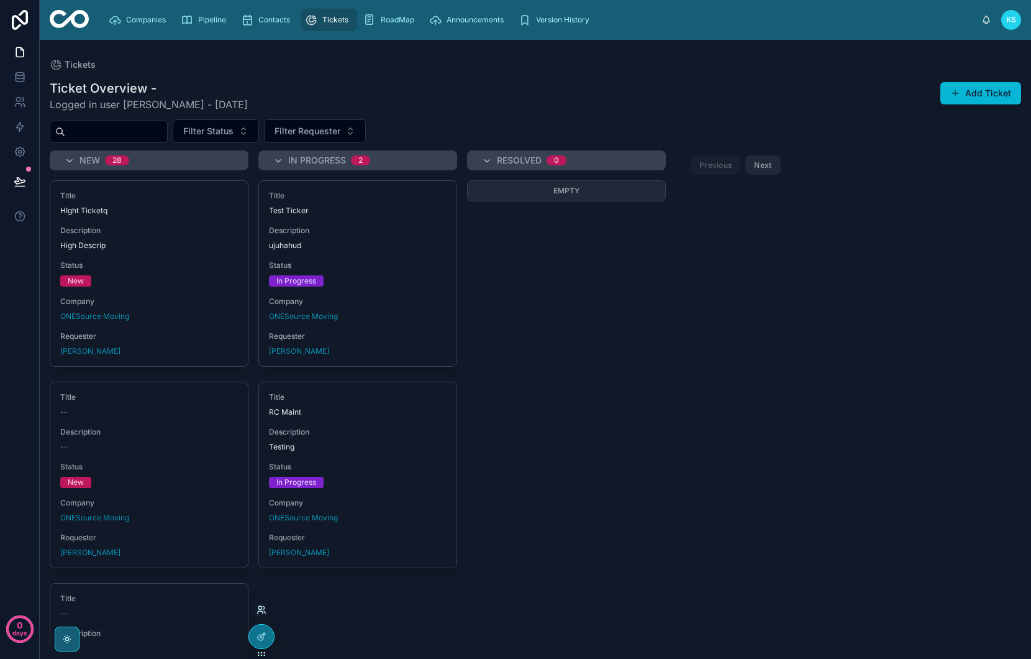
click at [265, 609] on icon at bounding box center [262, 609] width 10 height 10
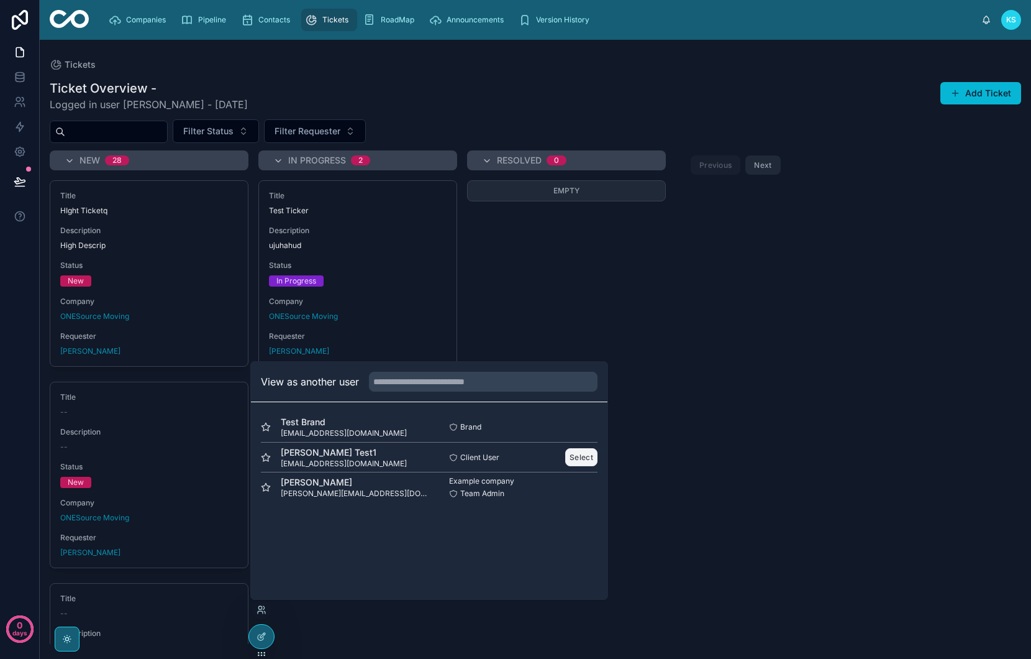
click at [592, 455] on button "Select" at bounding box center [581, 457] width 32 height 18
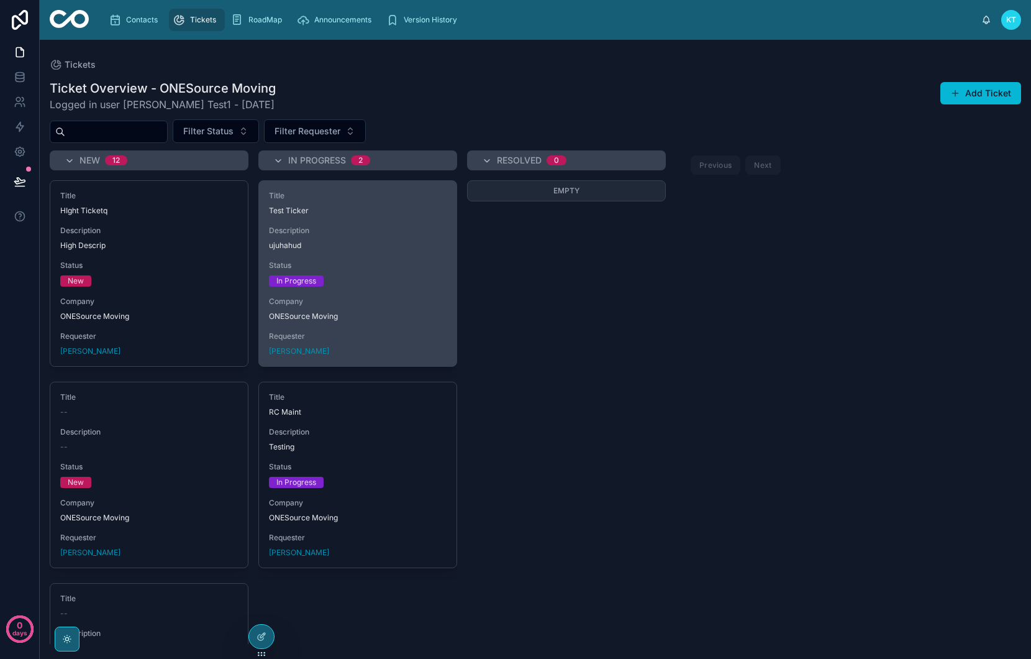
click at [340, 273] on div "Status In Progress" at bounding box center [358, 273] width 178 height 26
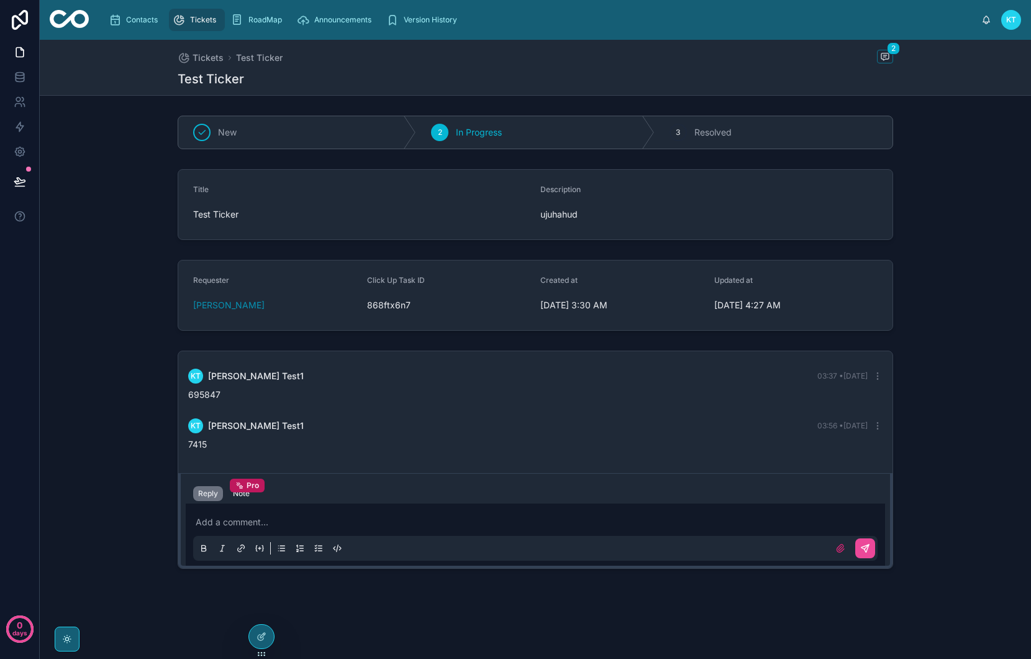
click at [283, 517] on p at bounding box center [538, 522] width 685 height 12
click at [514, 224] on div "Test Ticker" at bounding box center [361, 214] width 337 height 20
click at [344, 133] on div "New" at bounding box center [297, 132] width 238 height 32
drag, startPoint x: 472, startPoint y: 132, endPoint x: 576, endPoint y: 135, distance: 104.4
click at [516, 134] on div "2 In Progress" at bounding box center [535, 132] width 238 height 32
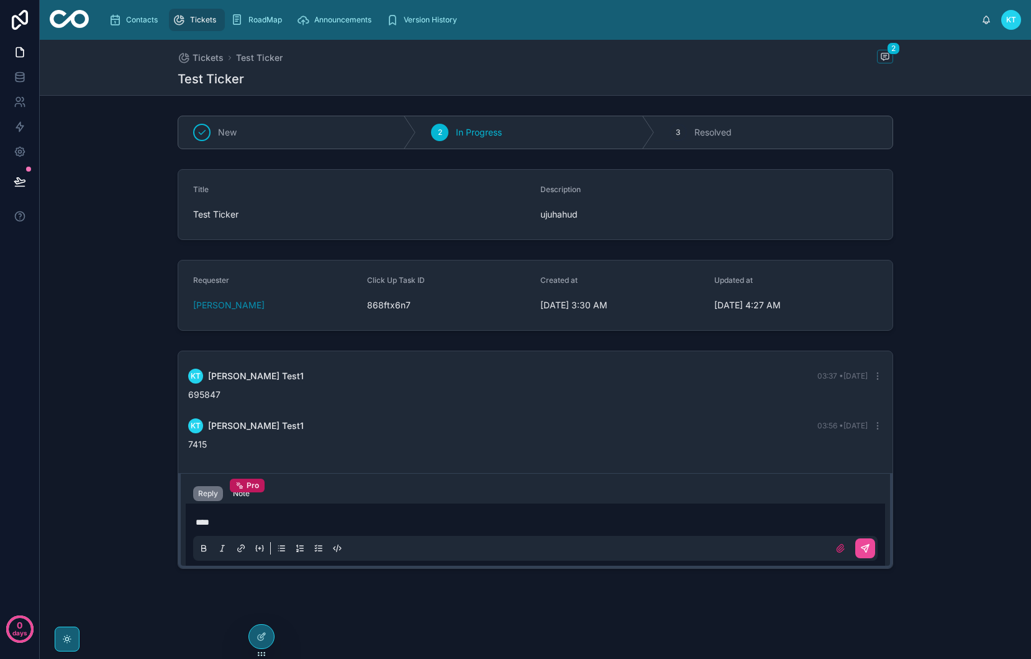
drag, startPoint x: 681, startPoint y: 136, endPoint x: 650, endPoint y: 134, distance: 31.1
click at [670, 135] on div "3" at bounding box center [678, 132] width 17 height 17
click at [209, 58] on span "Tickets" at bounding box center [208, 58] width 31 height 12
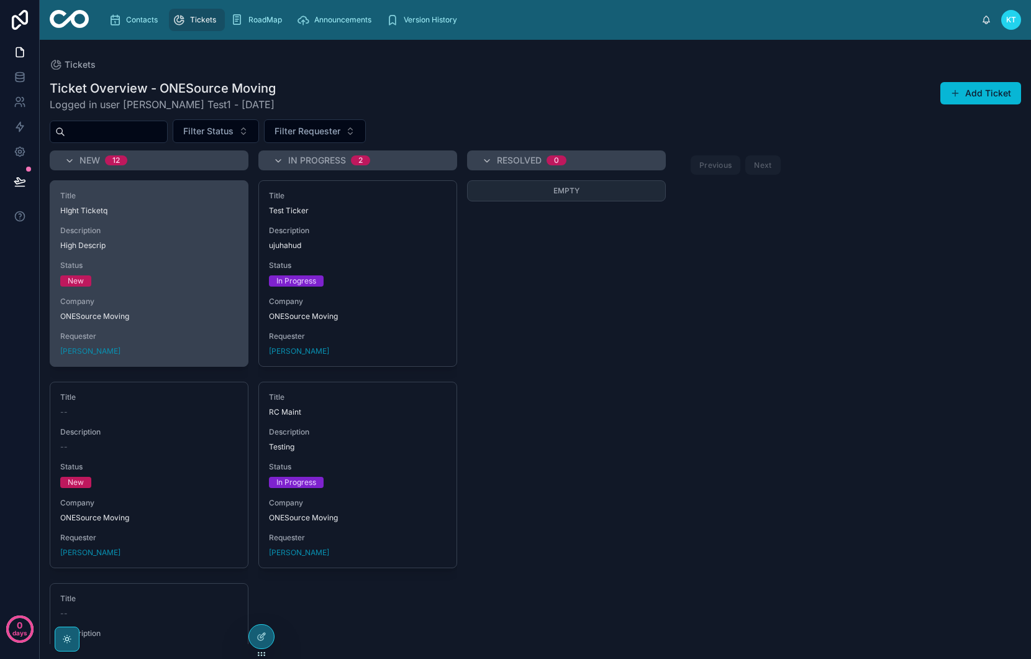
click at [185, 228] on span "Description" at bounding box center [149, 231] width 178 height 10
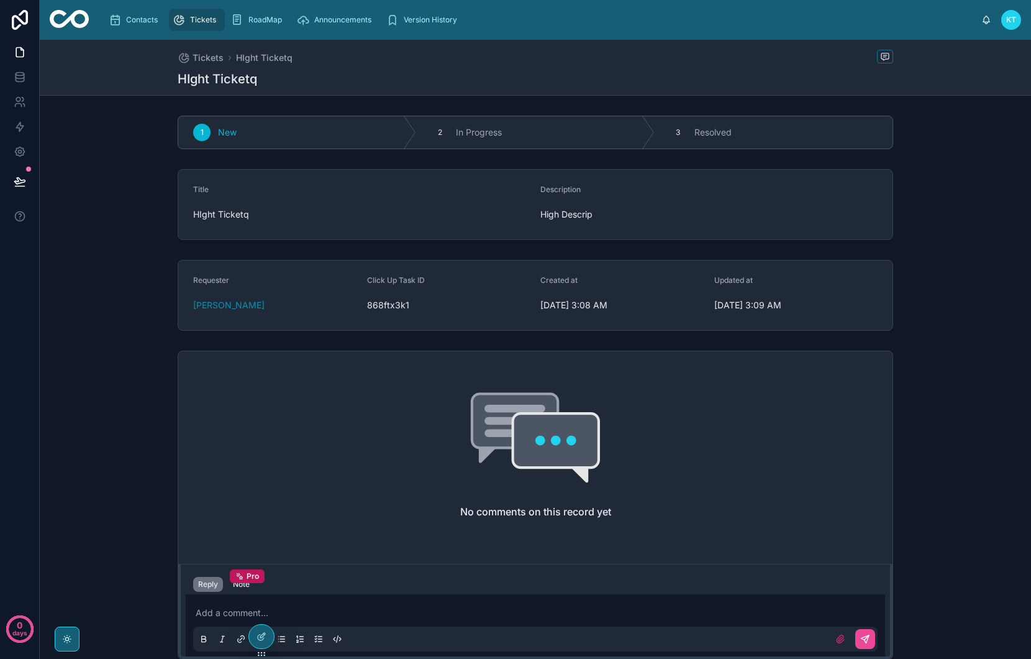
click at [190, 22] on span "Tickets" at bounding box center [203, 20] width 26 height 10
